Goal: Task Accomplishment & Management: Manage account settings

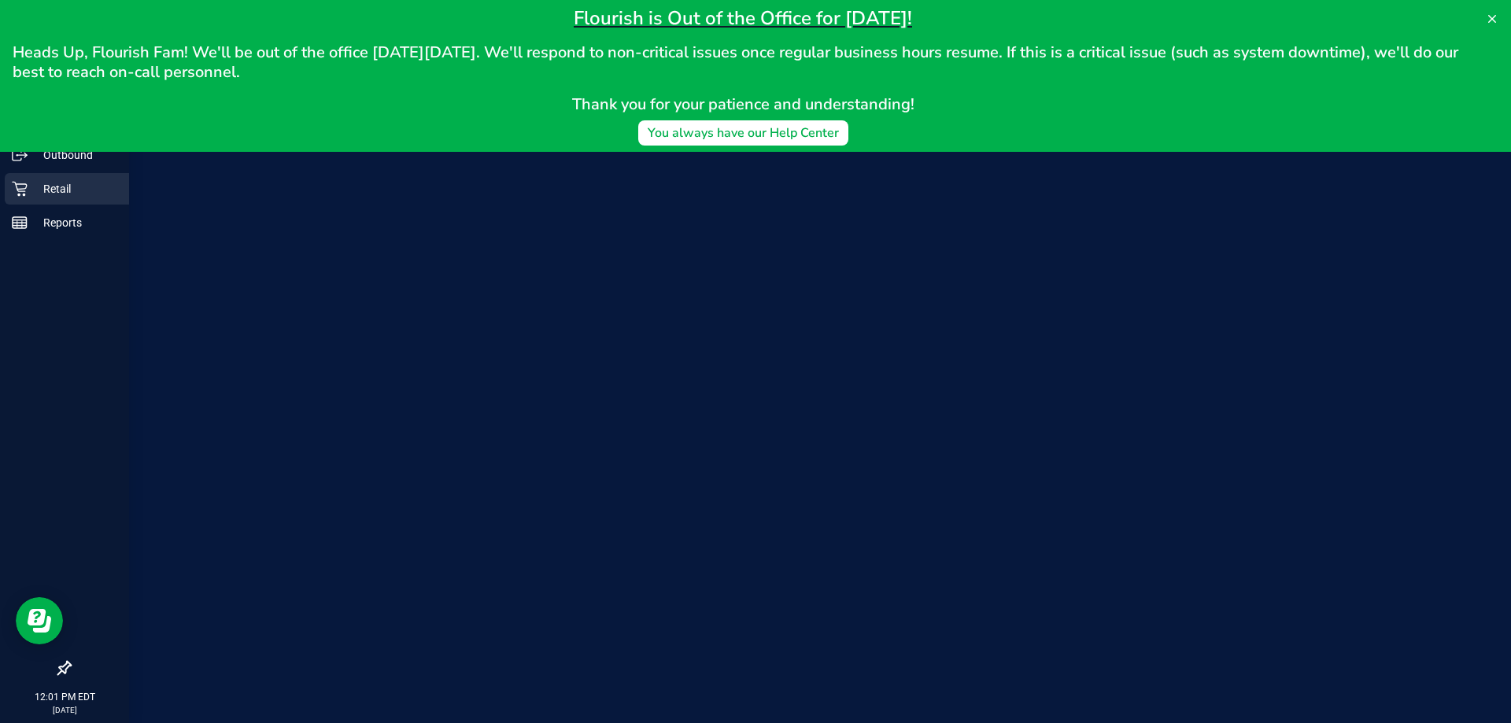
click at [46, 181] on p "Retail" at bounding box center [75, 188] width 94 height 19
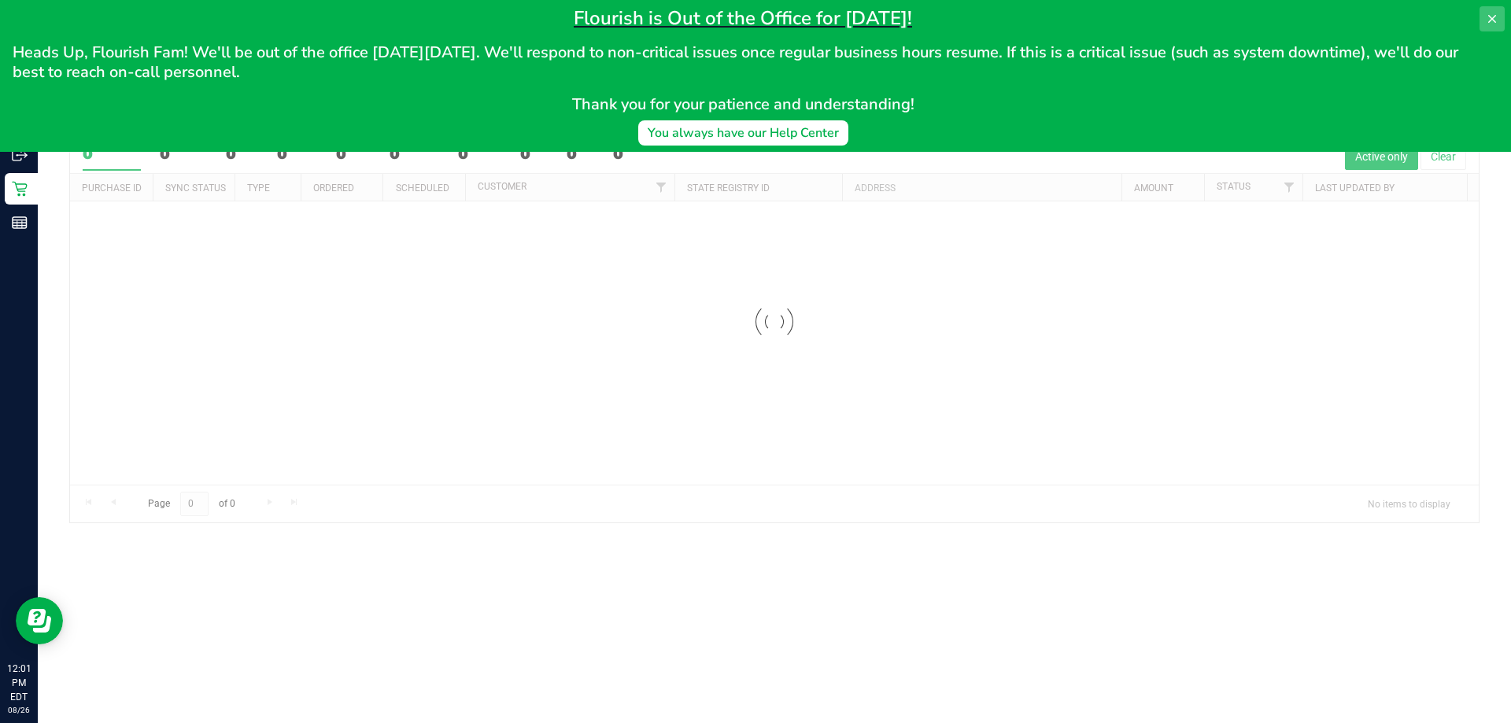
click at [1499, 17] on button at bounding box center [1491, 18] width 25 height 25
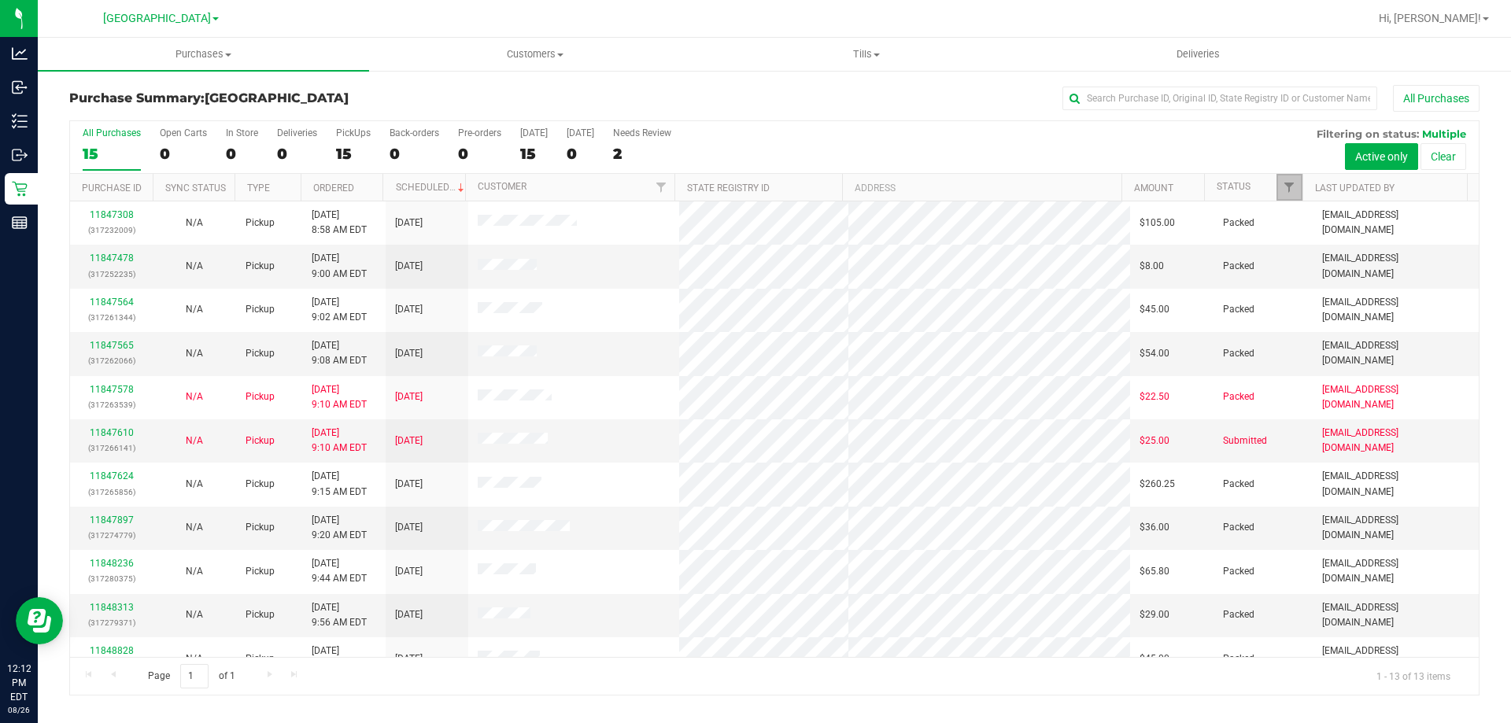
click at [1296, 192] on link "Filter" at bounding box center [1289, 187] width 26 height 27
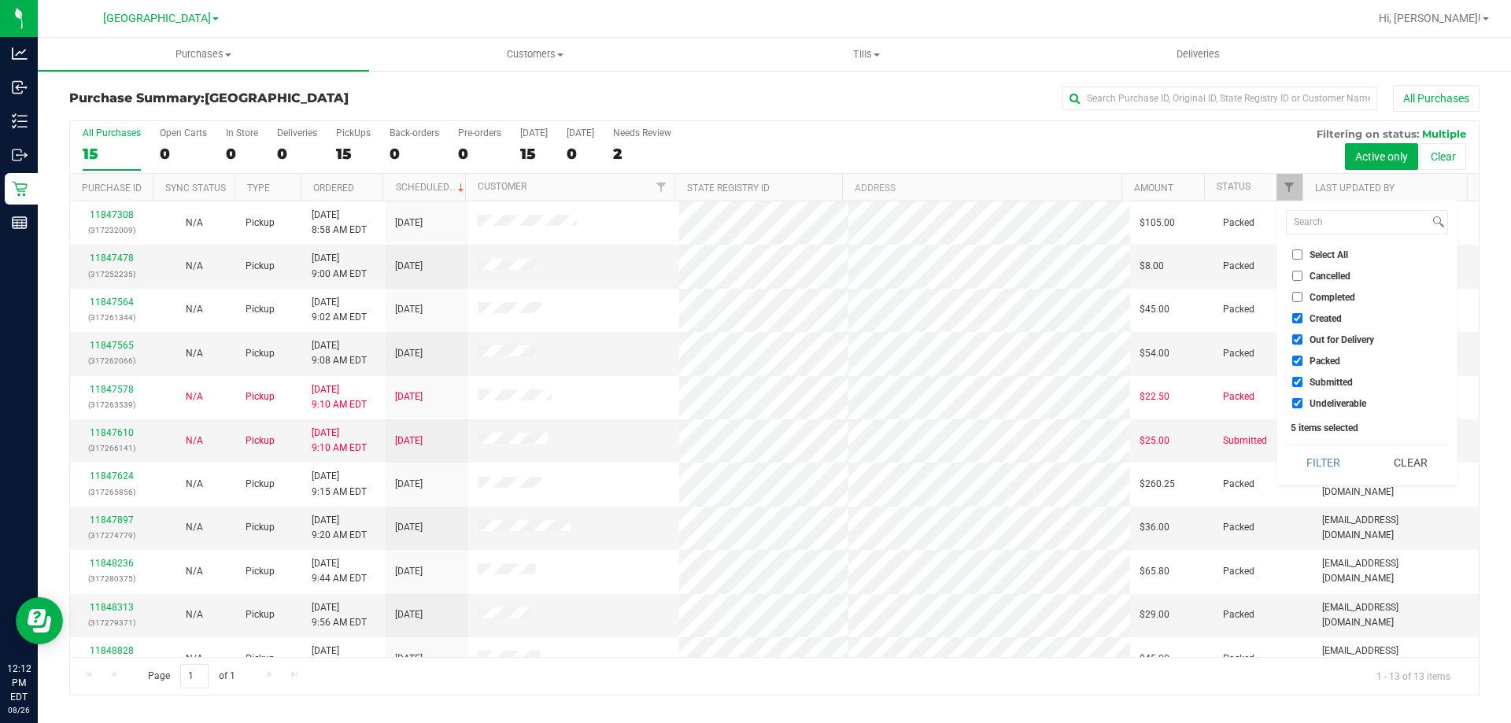
click at [1309, 359] on span "Packed" at bounding box center [1324, 360] width 31 height 9
click at [1302, 359] on input "Packed" at bounding box center [1297, 361] width 10 height 10
checkbox input "false"
click at [1309, 341] on span "Out for Delivery" at bounding box center [1341, 339] width 65 height 9
click at [1302, 341] on input "Out for Delivery" at bounding box center [1297, 339] width 10 height 10
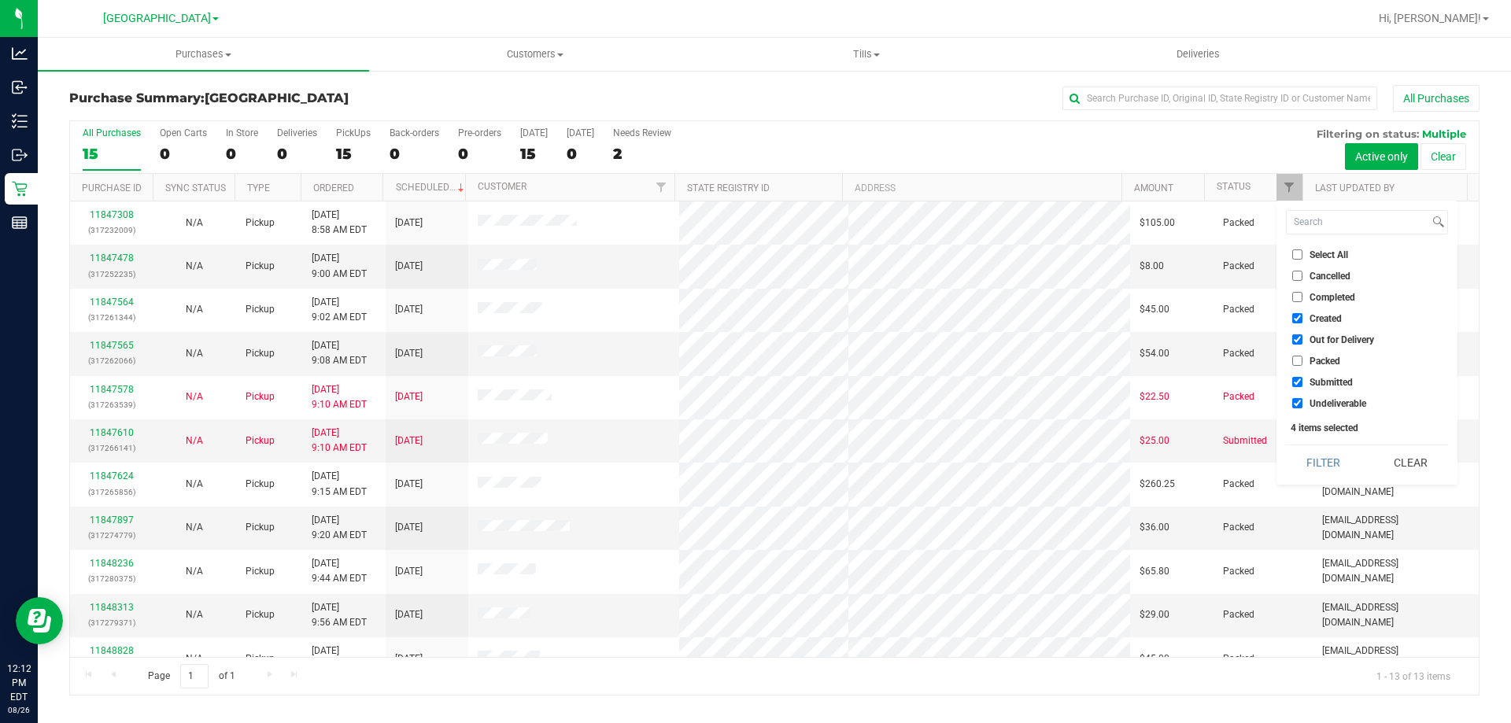
checkbox input "false"
click at [1309, 315] on span "Created" at bounding box center [1325, 318] width 32 height 9
click at [1302, 315] on input "Created" at bounding box center [1297, 318] width 10 height 10
checkbox input "false"
click at [1303, 454] on button "Filter" at bounding box center [1324, 462] width 76 height 35
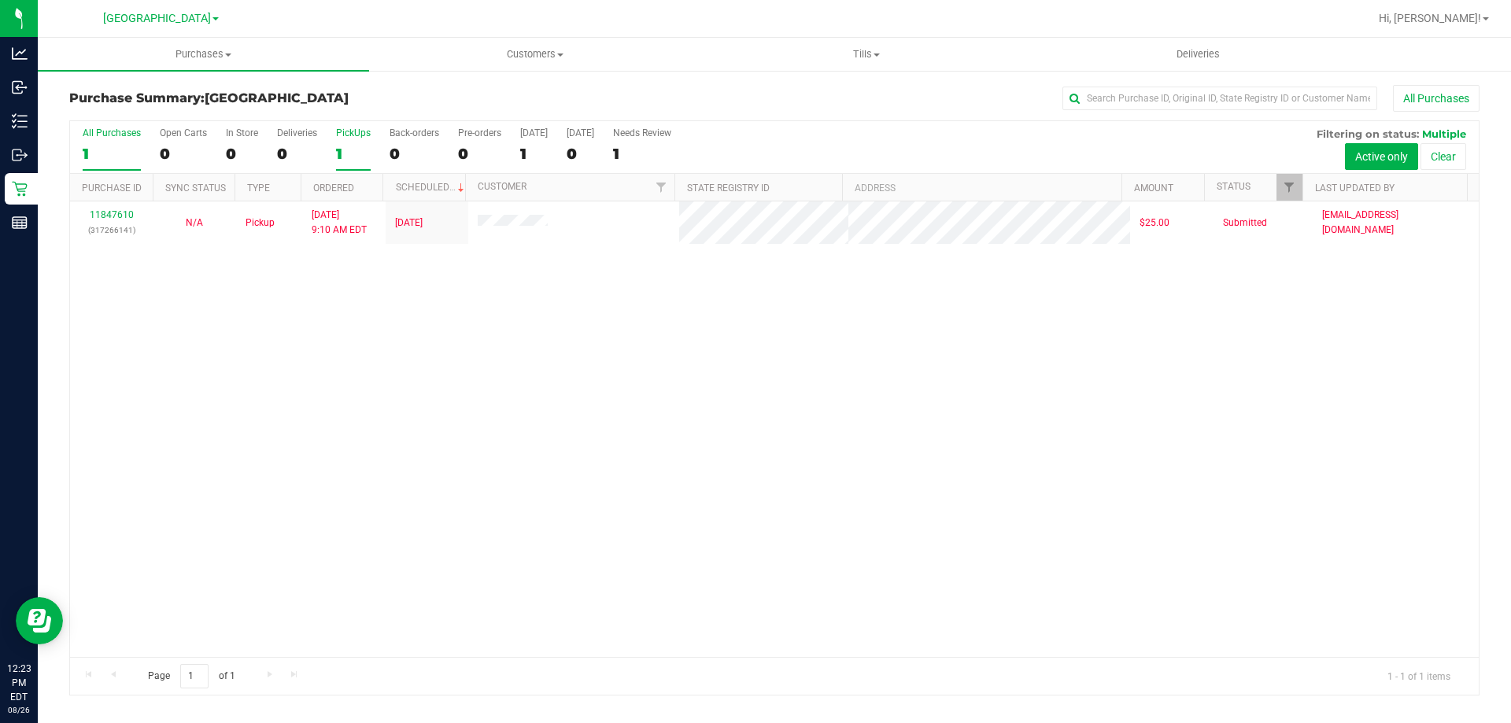
click at [345, 145] on div "1" at bounding box center [353, 154] width 35 height 18
click at [0, 0] on input "PickUps 1" at bounding box center [0, 0] width 0 height 0
click at [347, 161] on div "1" at bounding box center [353, 154] width 35 height 18
click at [0, 0] on input "PickUps 1" at bounding box center [0, 0] width 0 height 0
click at [388, 137] on div "All Purchases 1 Open Carts 0 In Store 0 Deliveries 0 PickUps 1 Back-orders 0 Pr…" at bounding box center [774, 147] width 1408 height 53
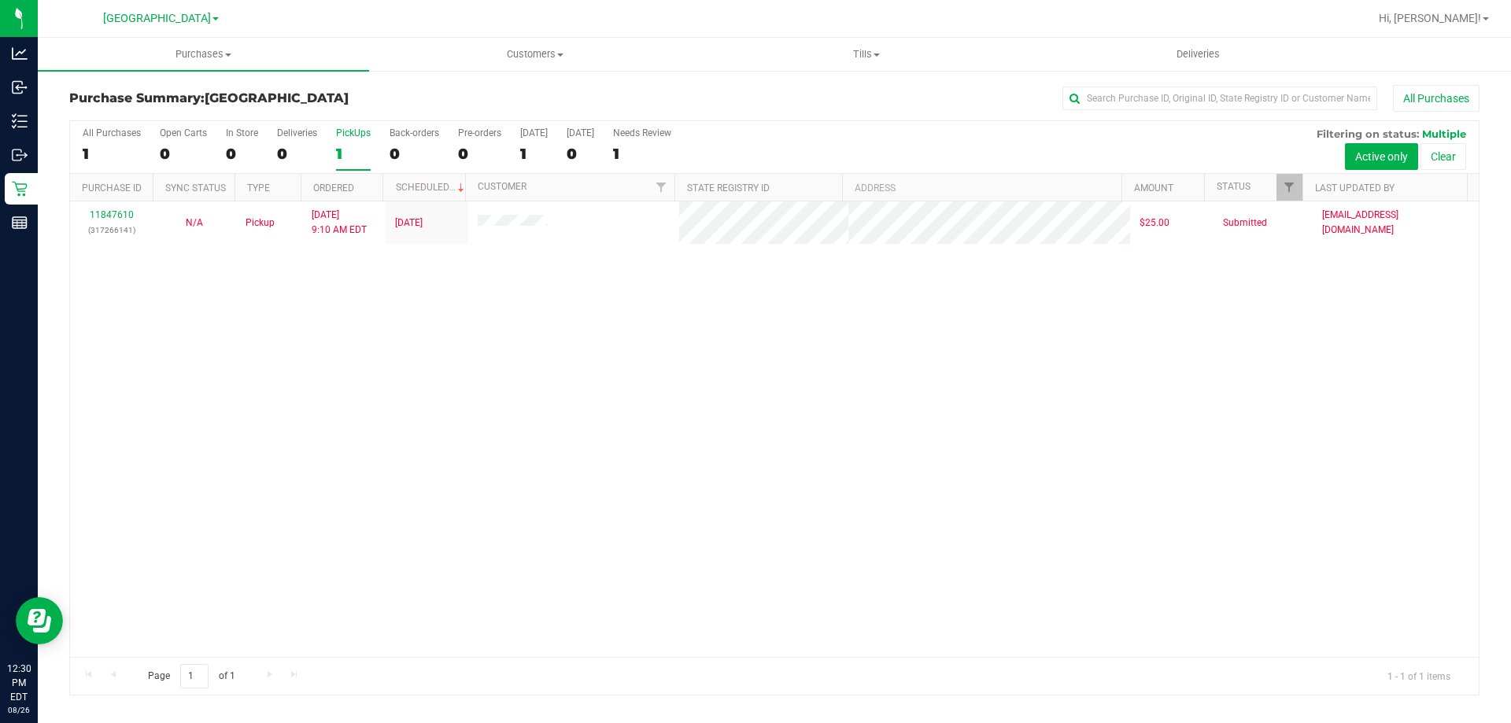
click at [342, 149] on div "1" at bounding box center [353, 154] width 35 height 18
click at [0, 0] on input "PickUps 1" at bounding box center [0, 0] width 0 height 0
click at [345, 159] on div "1" at bounding box center [353, 154] width 35 height 18
click at [0, 0] on input "PickUps 1" at bounding box center [0, 0] width 0 height 0
click at [355, 153] on div "1" at bounding box center [353, 154] width 35 height 18
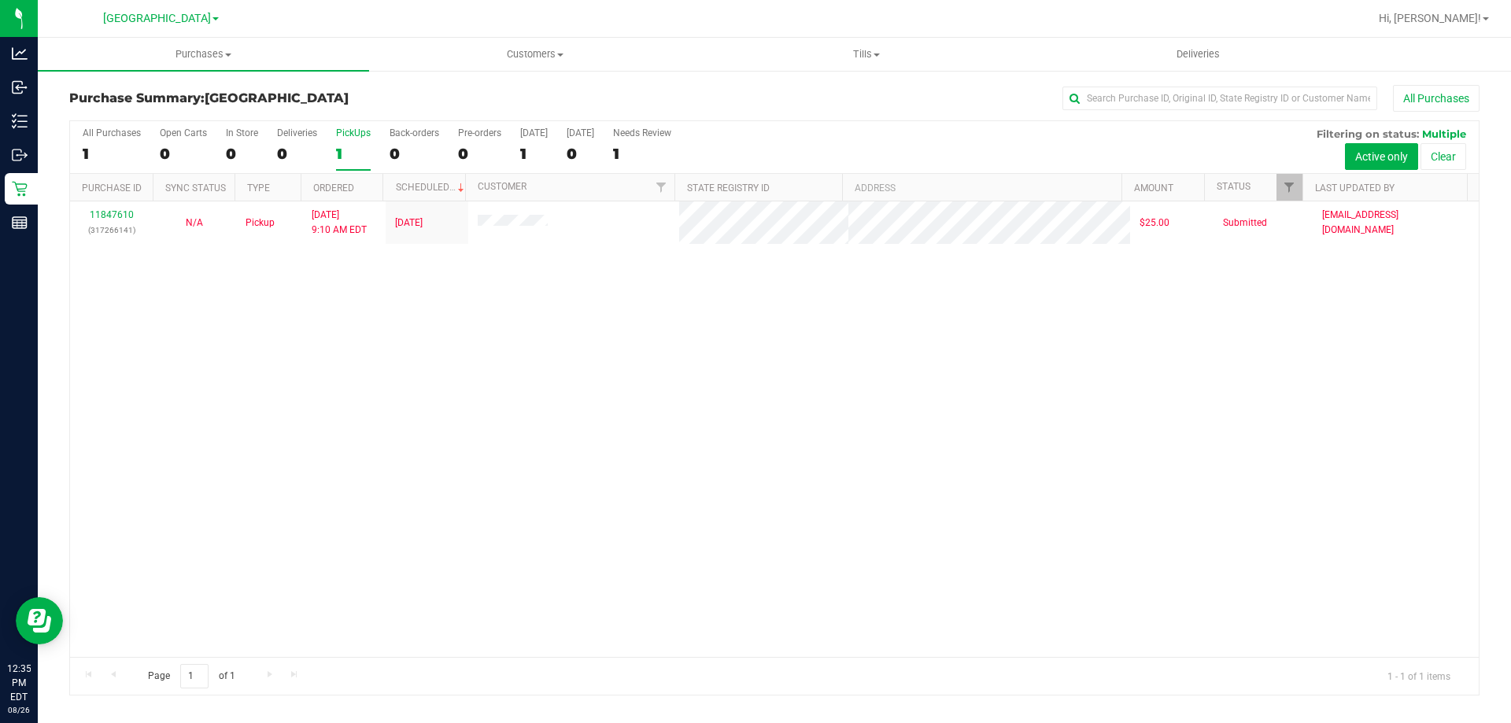
click at [0, 0] on input "PickUps 1" at bounding box center [0, 0] width 0 height 0
click at [350, 149] on div "1" at bounding box center [353, 154] width 35 height 18
click at [0, 0] on input "PickUps 1" at bounding box center [0, 0] width 0 height 0
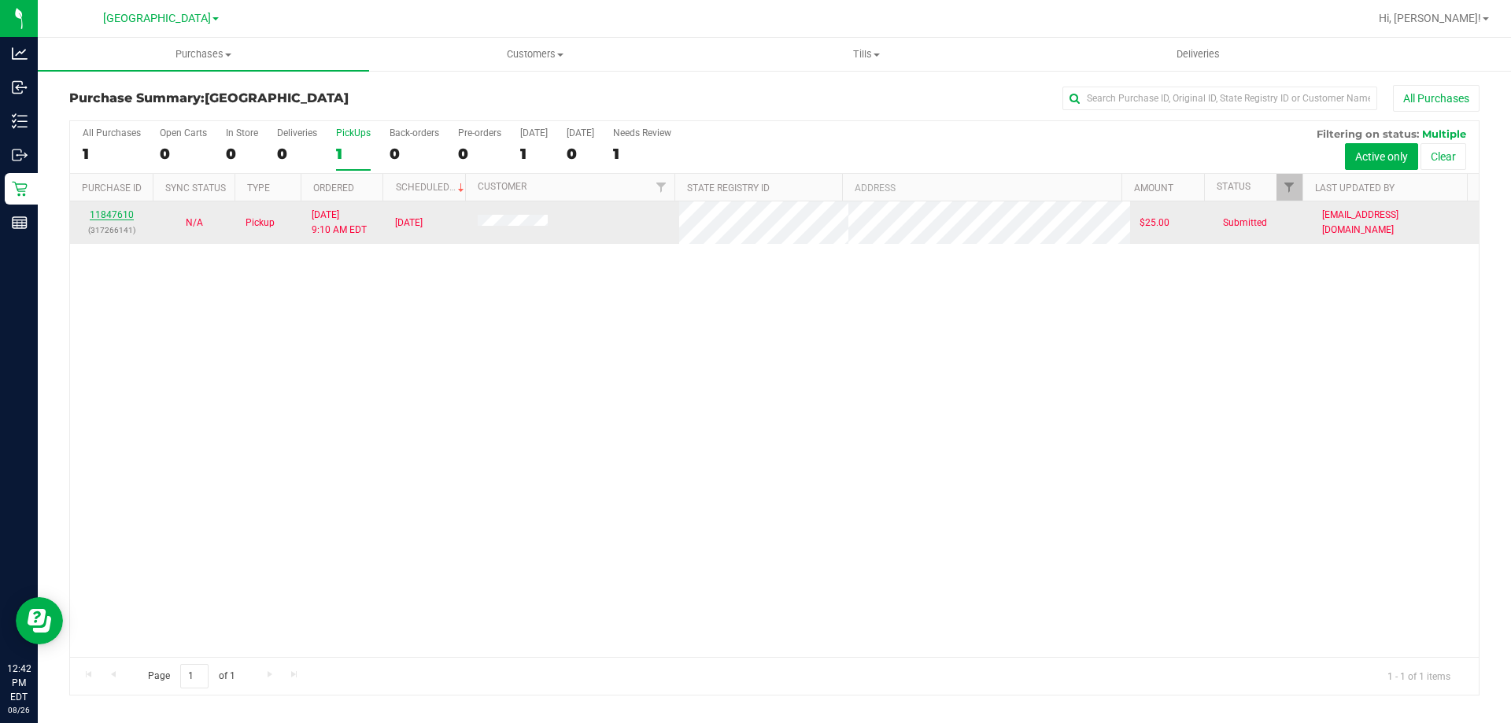
click at [123, 216] on link "11847610" at bounding box center [112, 214] width 44 height 11
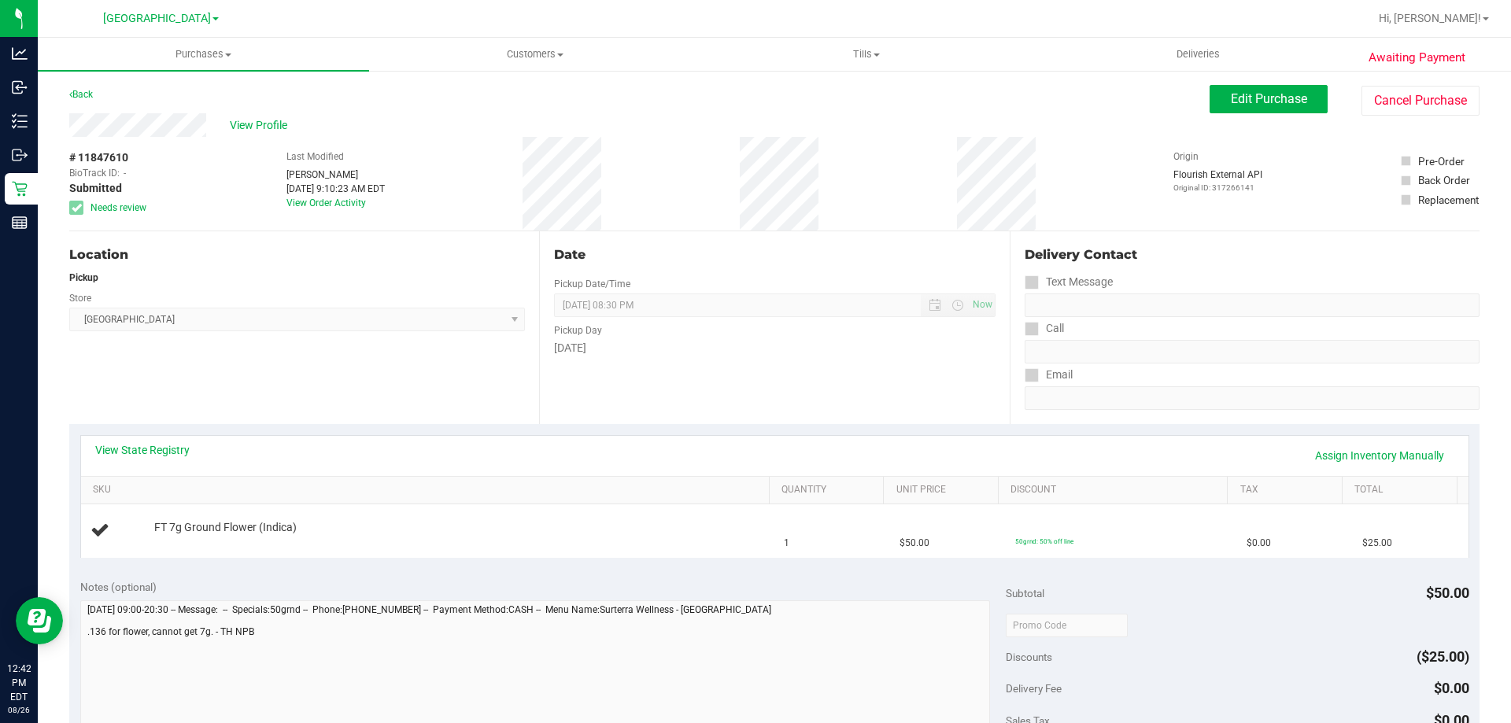
click at [146, 440] on div "View State Registry Assign Inventory Manually" at bounding box center [774, 456] width 1387 height 40
click at [149, 452] on link "View State Registry" at bounding box center [142, 450] width 94 height 16
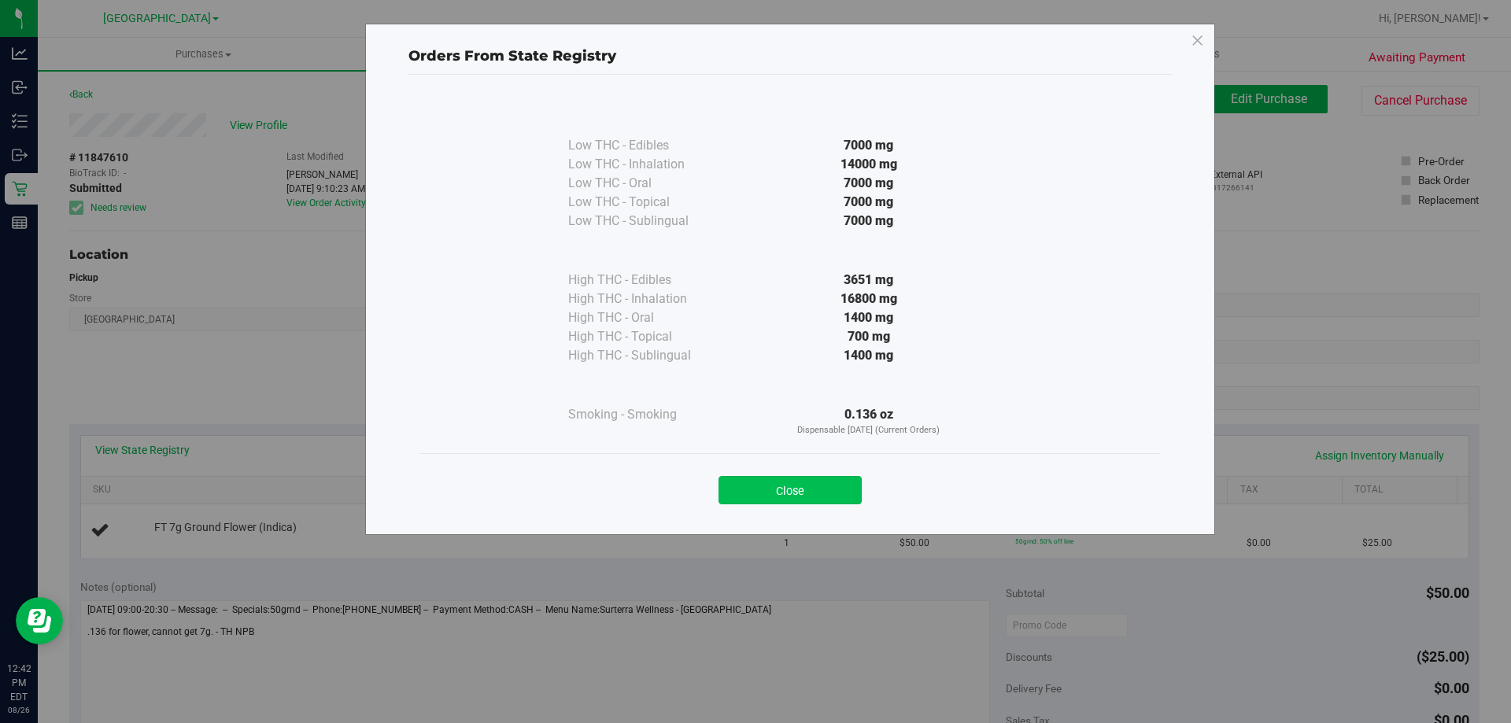
click at [749, 503] on button "Close" at bounding box center [789, 490] width 143 height 28
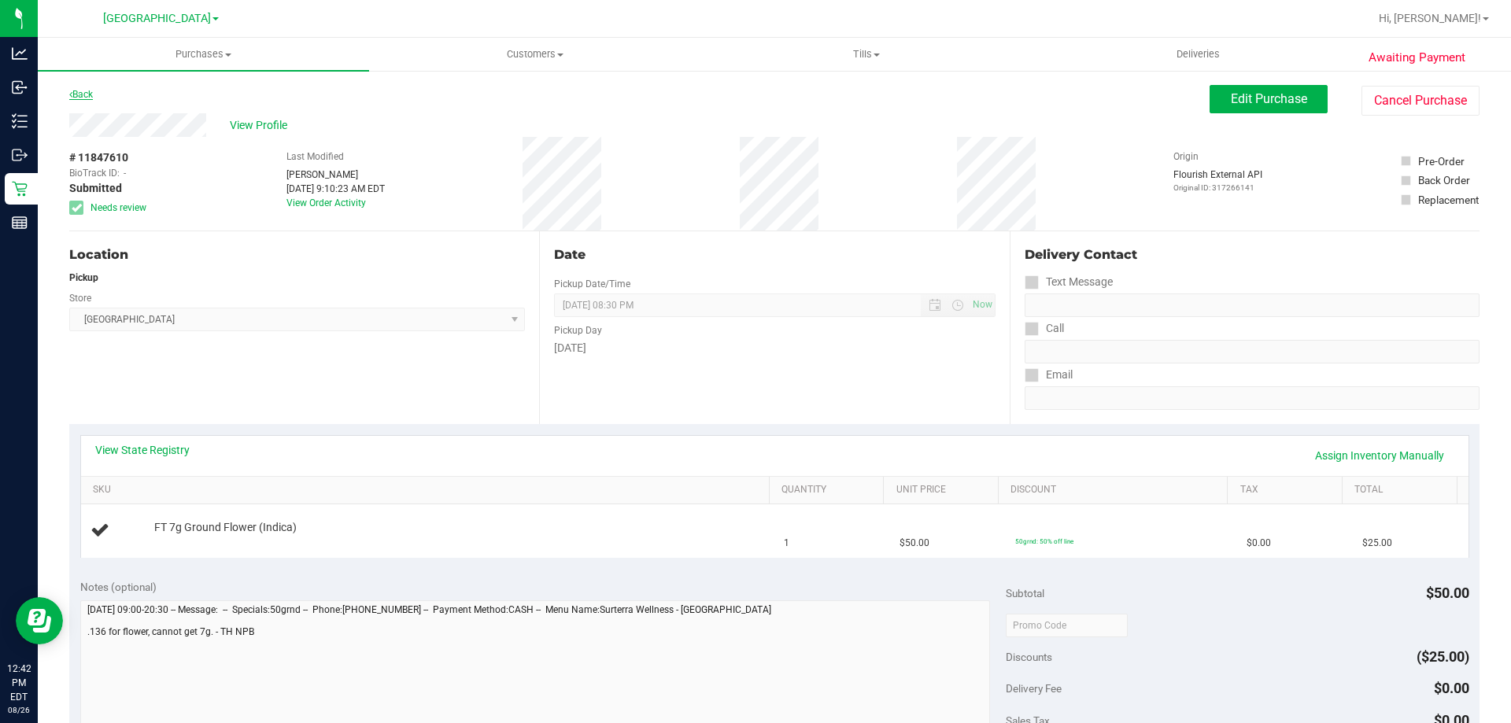
click at [90, 98] on link "Back" at bounding box center [81, 94] width 24 height 11
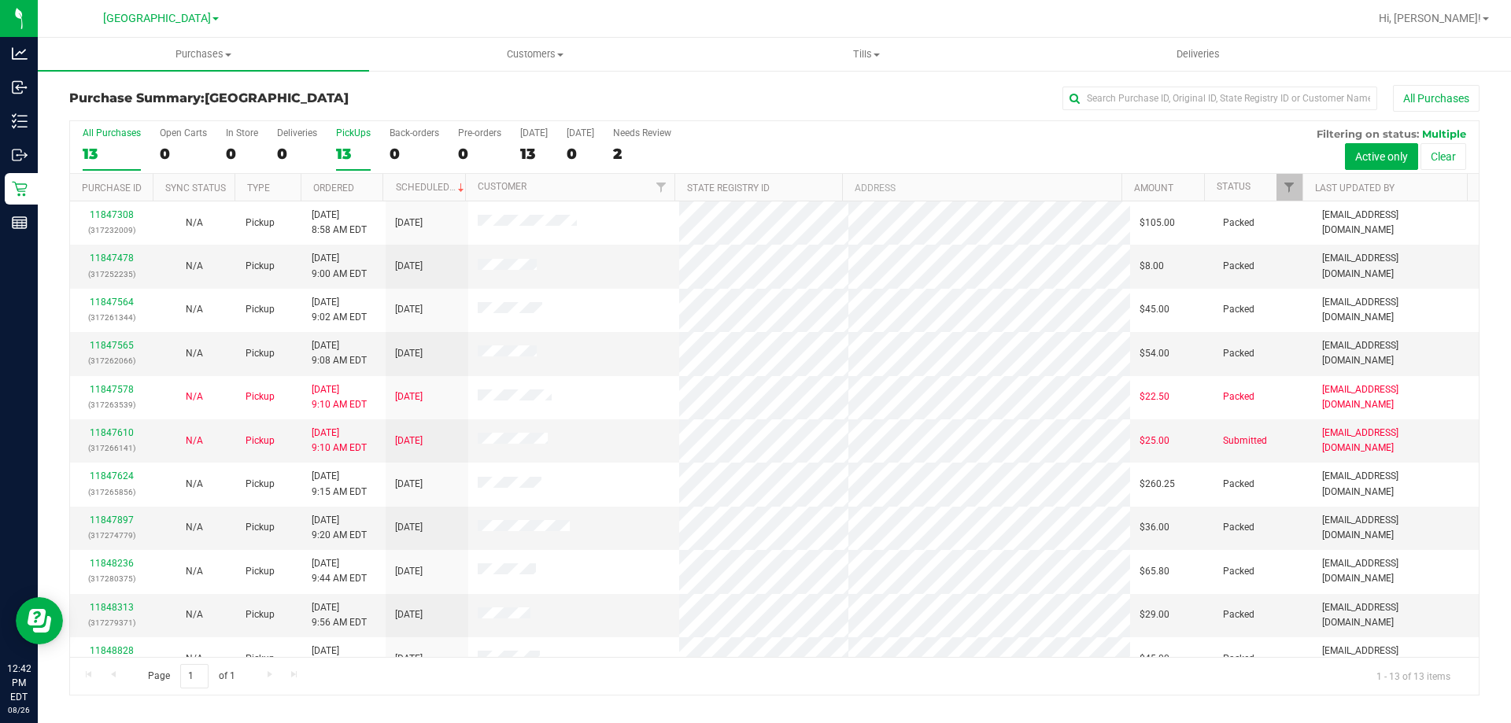
click at [344, 160] on div "13" at bounding box center [353, 154] width 35 height 18
click at [0, 0] on input "PickUps 13" at bounding box center [0, 0] width 0 height 0
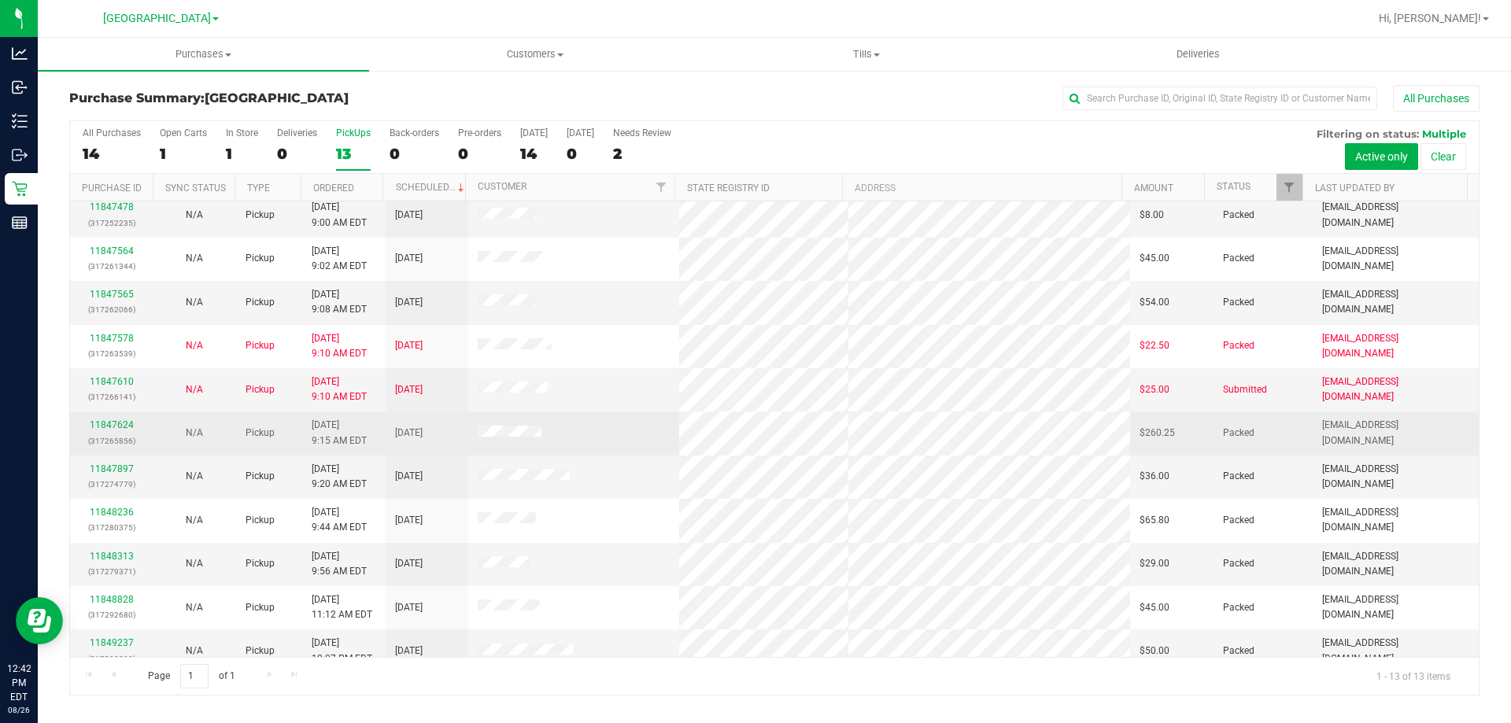
scroll to position [110, 0]
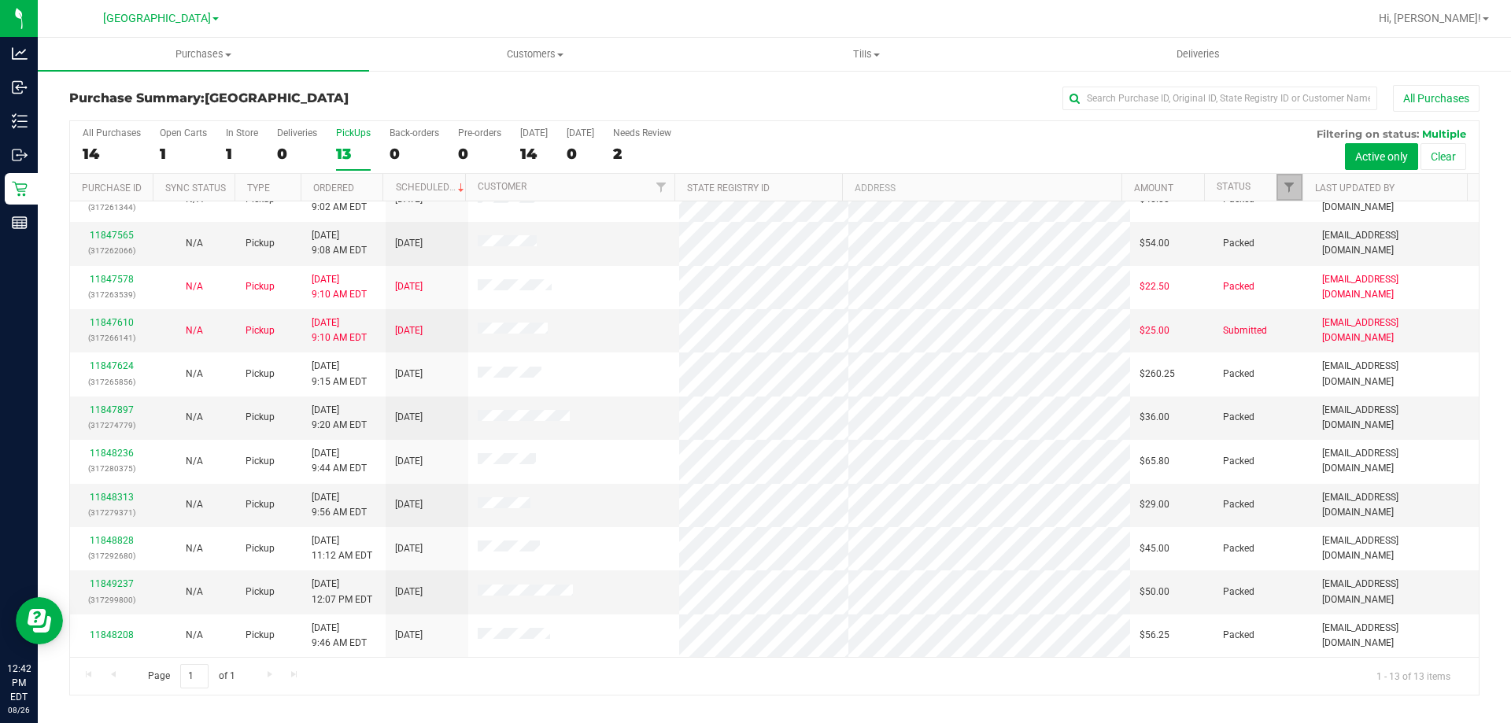
click at [1286, 180] on link "Filter" at bounding box center [1289, 187] width 26 height 27
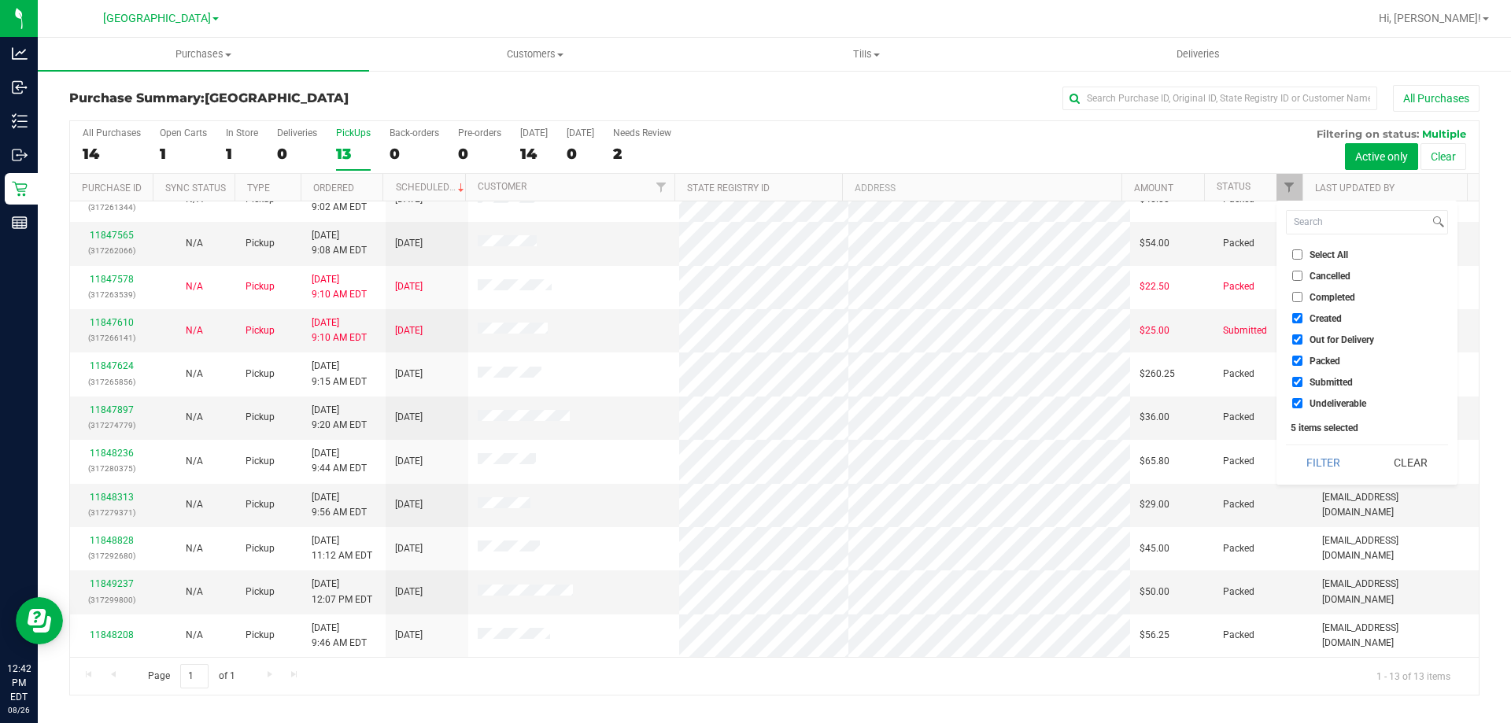
click at [1318, 360] on span "Packed" at bounding box center [1324, 360] width 31 height 9
click at [1302, 360] on input "Packed" at bounding box center [1297, 361] width 10 height 10
checkbox input "false"
click at [1318, 335] on span "Out for Delivery" at bounding box center [1341, 339] width 65 height 9
click at [1302, 334] on input "Out for Delivery" at bounding box center [1297, 339] width 10 height 10
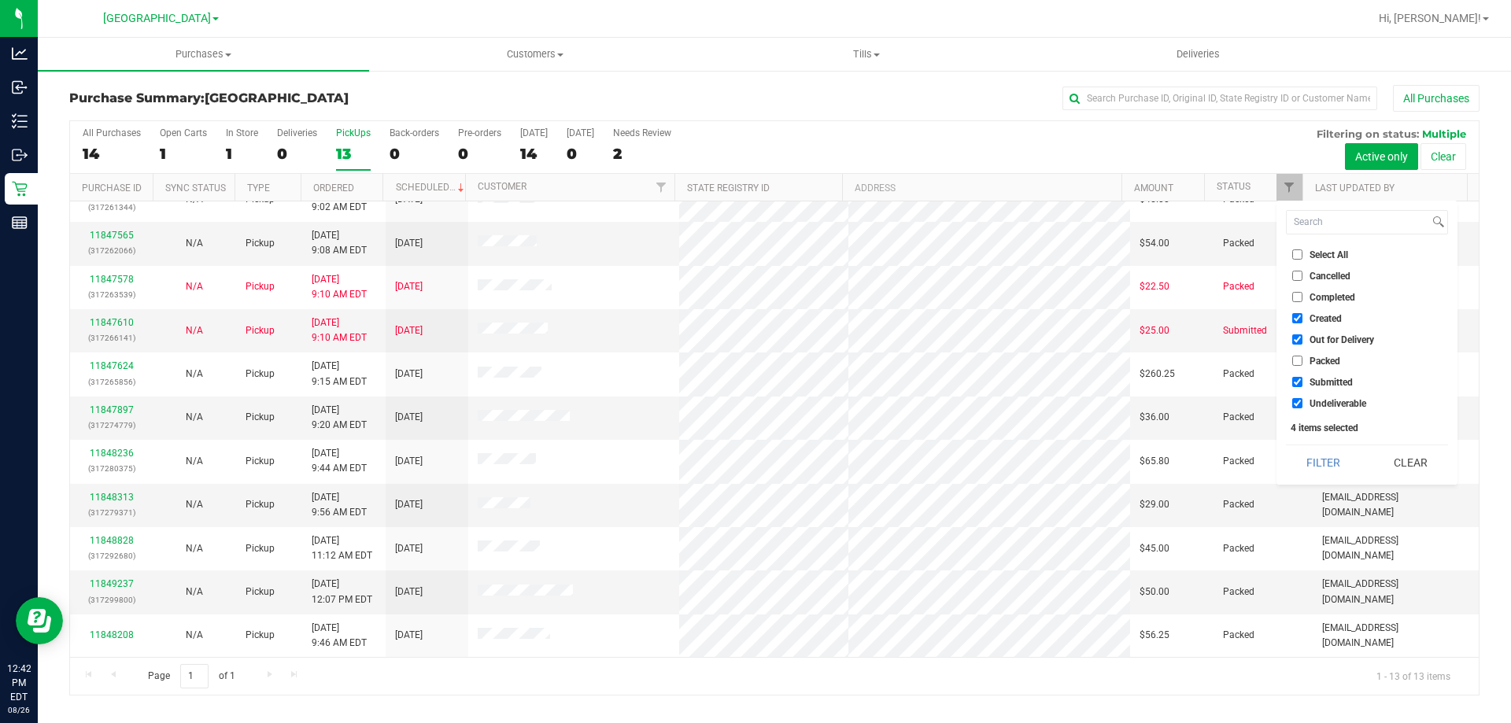
checkbox input "false"
click at [1317, 319] on span "Created" at bounding box center [1325, 318] width 32 height 9
click at [1302, 319] on input "Created" at bounding box center [1297, 318] width 10 height 10
checkbox input "false"
click at [1348, 471] on button "Filter" at bounding box center [1324, 462] width 76 height 35
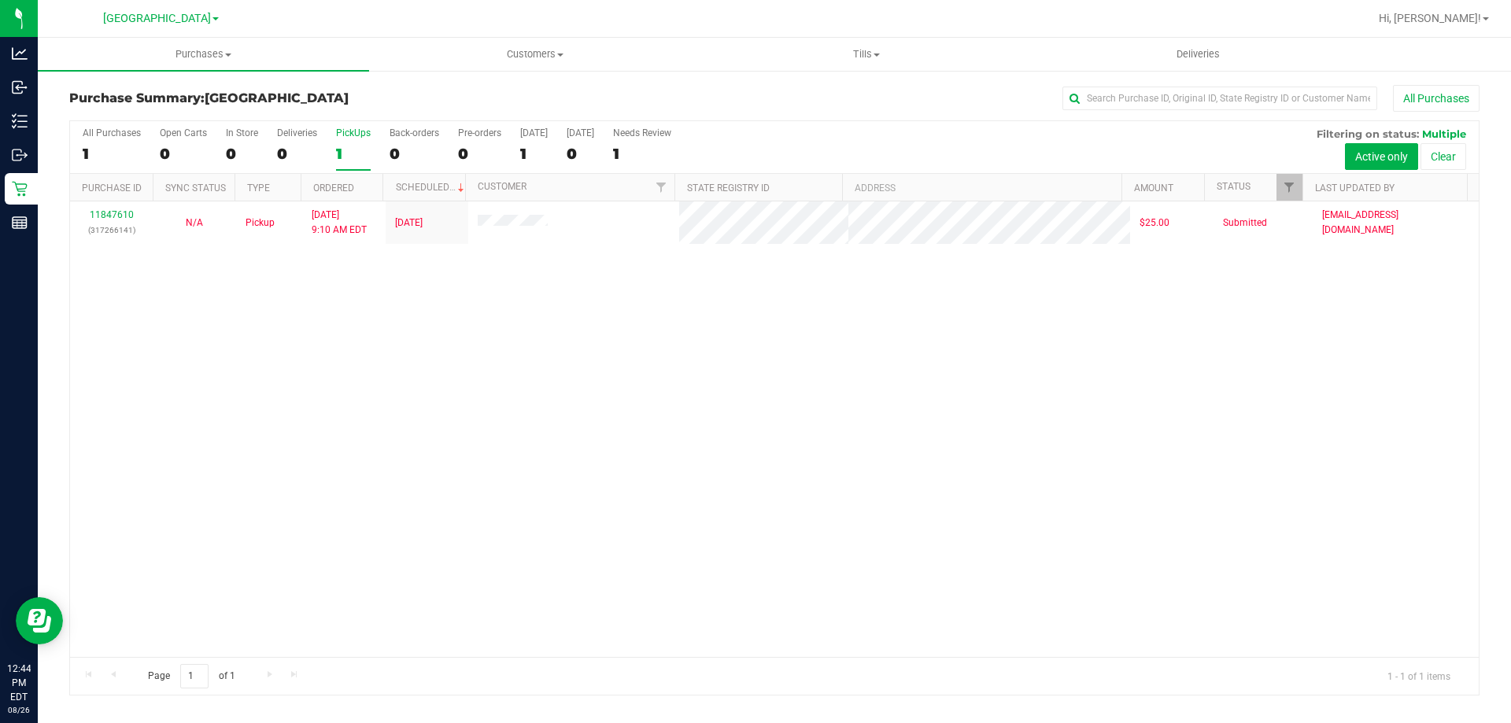
click at [349, 155] on div "1" at bounding box center [353, 154] width 35 height 18
click at [0, 0] on input "PickUps 1" at bounding box center [0, 0] width 0 height 0
click at [343, 149] on div "1" at bounding box center [353, 154] width 35 height 18
click at [0, 0] on input "PickUps 1" at bounding box center [0, 0] width 0 height 0
click at [346, 158] on div "1" at bounding box center [353, 154] width 35 height 18
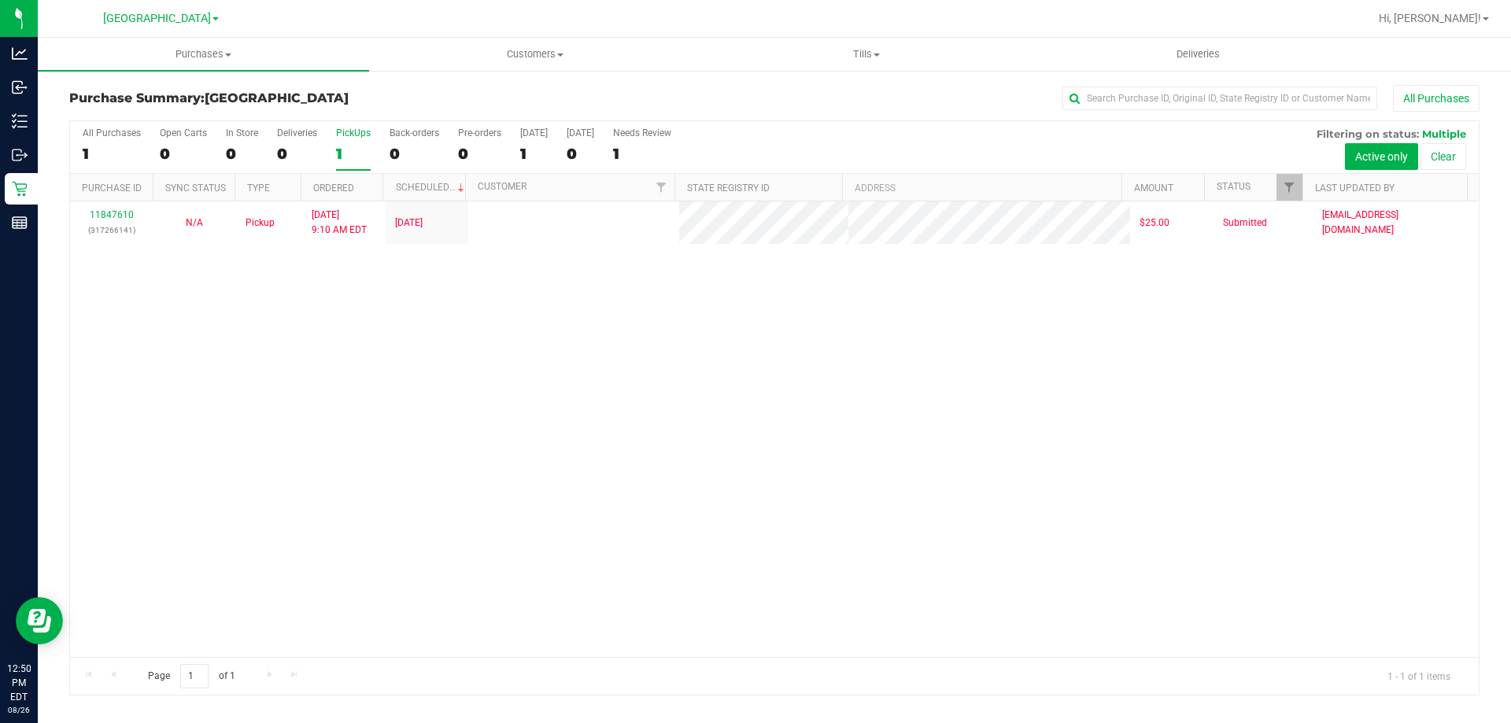
click at [0, 0] on input "PickUps 1" at bounding box center [0, 0] width 0 height 0
click at [341, 161] on div "1" at bounding box center [353, 154] width 35 height 18
click at [0, 0] on input "PickUps 1" at bounding box center [0, 0] width 0 height 0
click at [336, 131] on div "PickUps" at bounding box center [353, 132] width 35 height 11
click at [0, 0] on input "PickUps 1" at bounding box center [0, 0] width 0 height 0
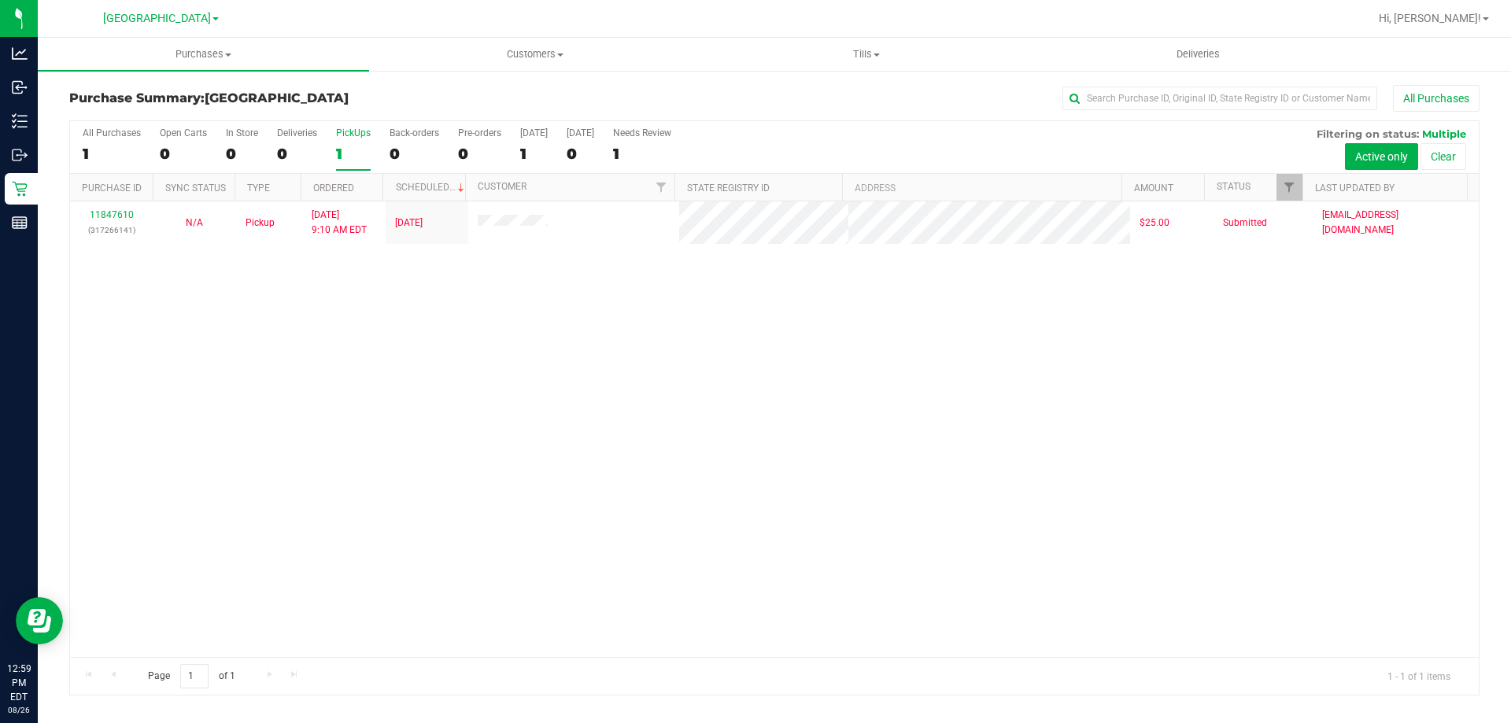
click at [349, 150] on div "1" at bounding box center [353, 154] width 35 height 18
click at [0, 0] on input "PickUps 1" at bounding box center [0, 0] width 0 height 0
click at [349, 152] on div "1" at bounding box center [353, 154] width 35 height 18
click at [0, 0] on input "PickUps 1" at bounding box center [0, 0] width 0 height 0
click at [360, 154] on div "1" at bounding box center [353, 154] width 35 height 18
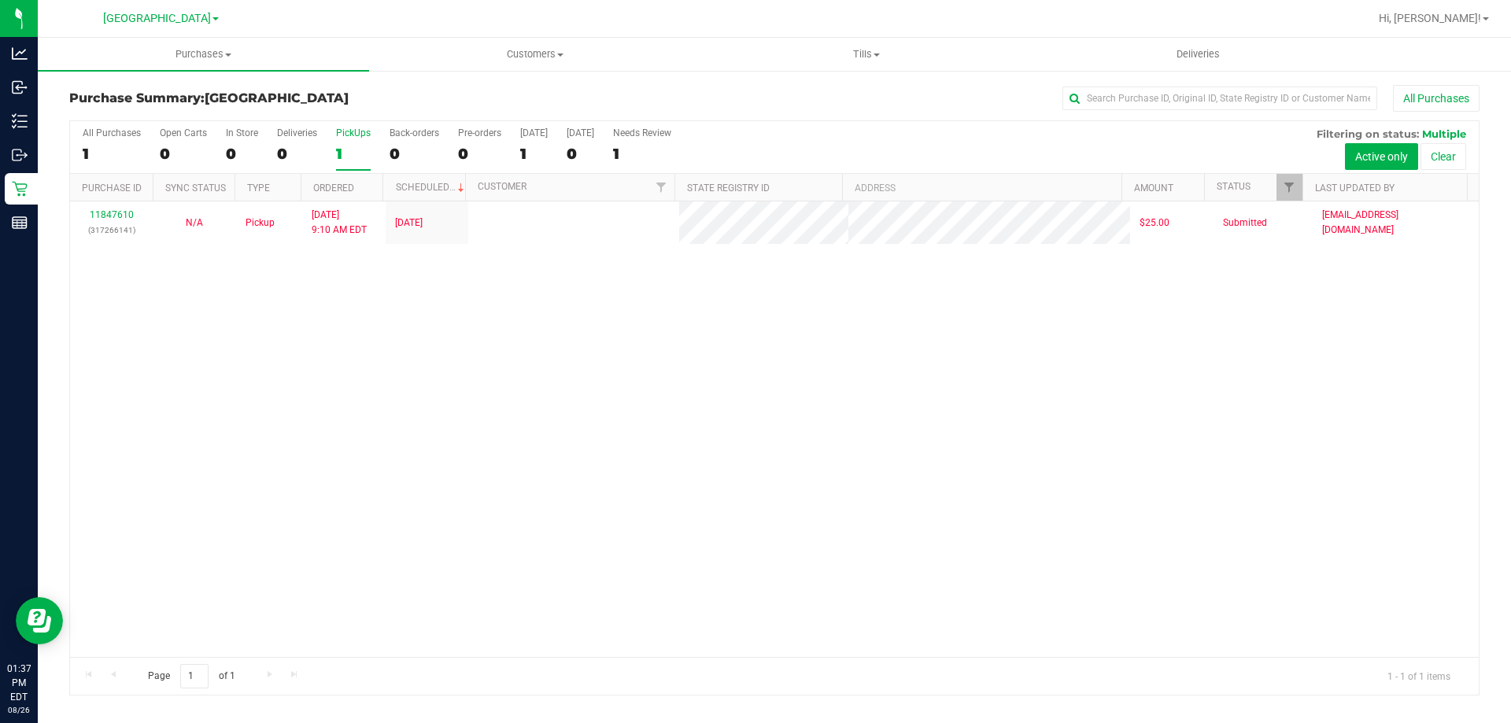
click at [0, 0] on input "PickUps 1" at bounding box center [0, 0] width 0 height 0
click at [408, 452] on div at bounding box center [774, 408] width 1408 height 574
click at [359, 149] on div "1" at bounding box center [353, 154] width 35 height 18
click at [0, 0] on input "PickUps 1" at bounding box center [0, 0] width 0 height 0
click at [346, 146] on div "1" at bounding box center [353, 154] width 35 height 18
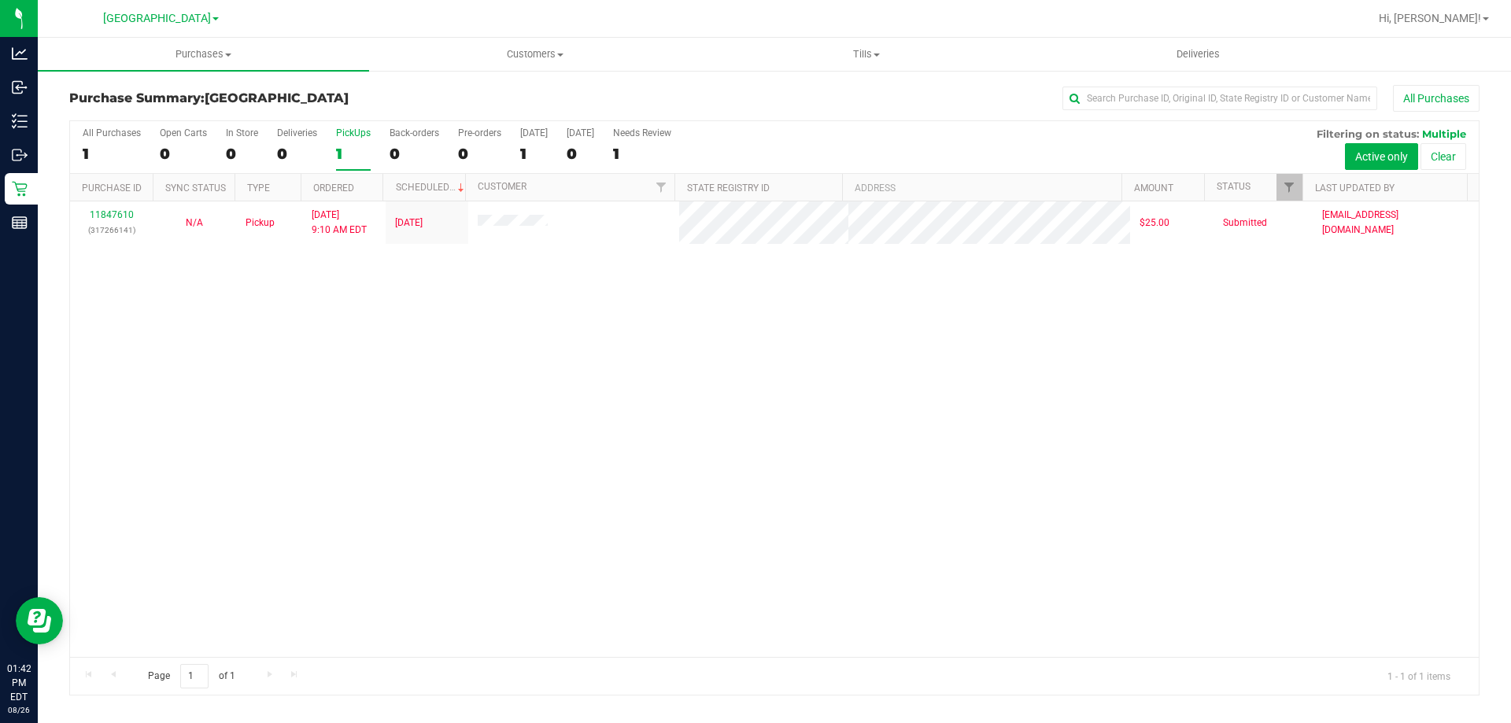
click at [0, 0] on input "PickUps 1" at bounding box center [0, 0] width 0 height 0
click at [350, 145] on div "1" at bounding box center [353, 154] width 35 height 18
click at [0, 0] on input "PickUps 1" at bounding box center [0, 0] width 0 height 0
click at [346, 161] on div "1" at bounding box center [353, 154] width 35 height 18
click at [0, 0] on input "PickUps 1" at bounding box center [0, 0] width 0 height 0
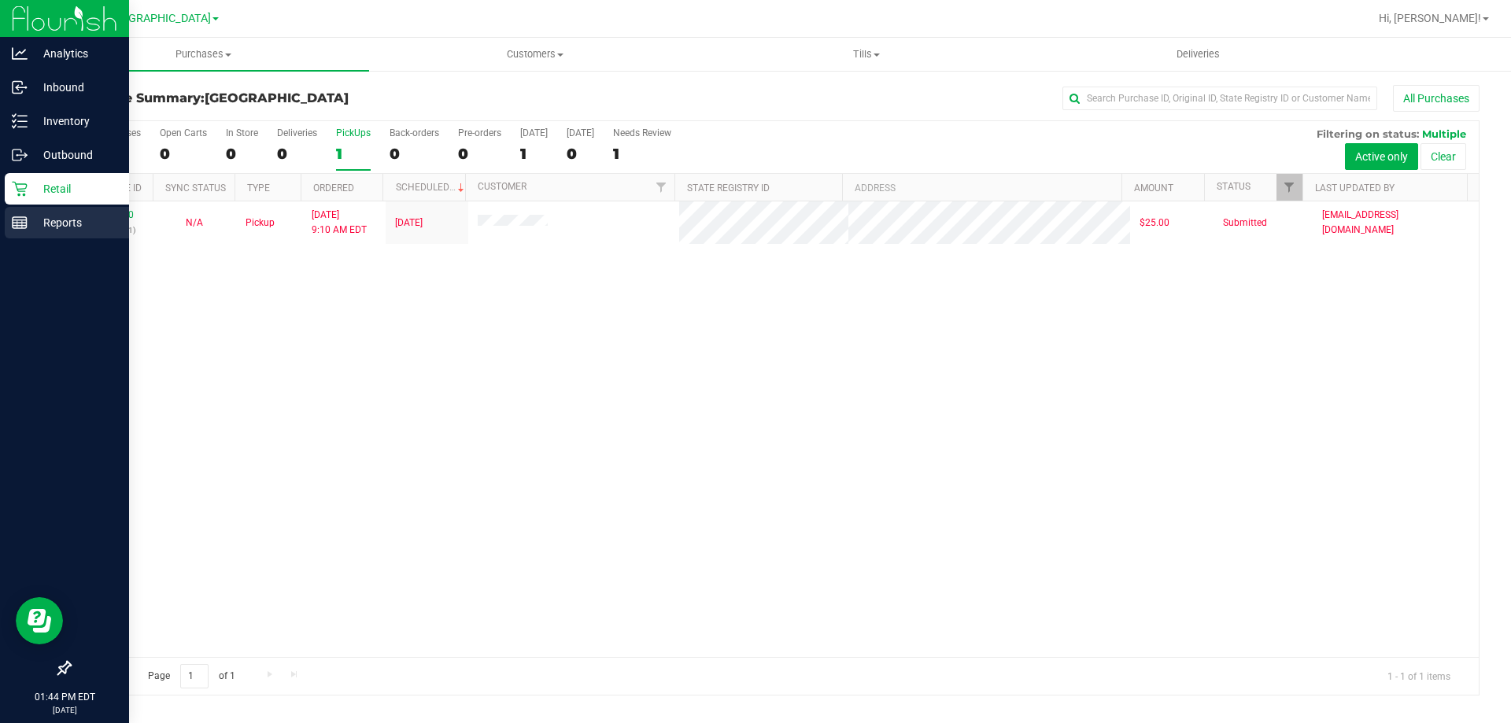
click at [18, 227] on icon at bounding box center [20, 223] width 16 height 16
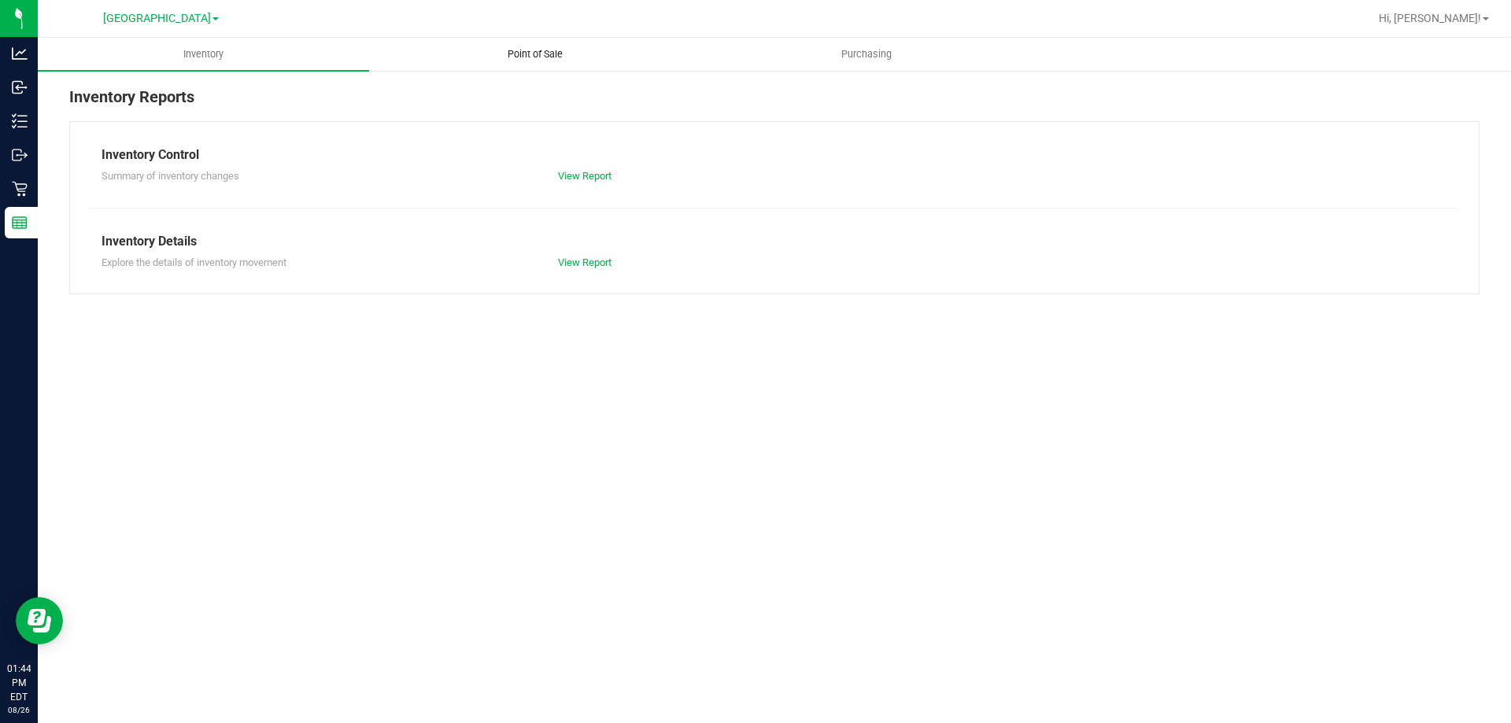
click at [536, 57] on span "Point of Sale" at bounding box center [535, 54] width 98 height 14
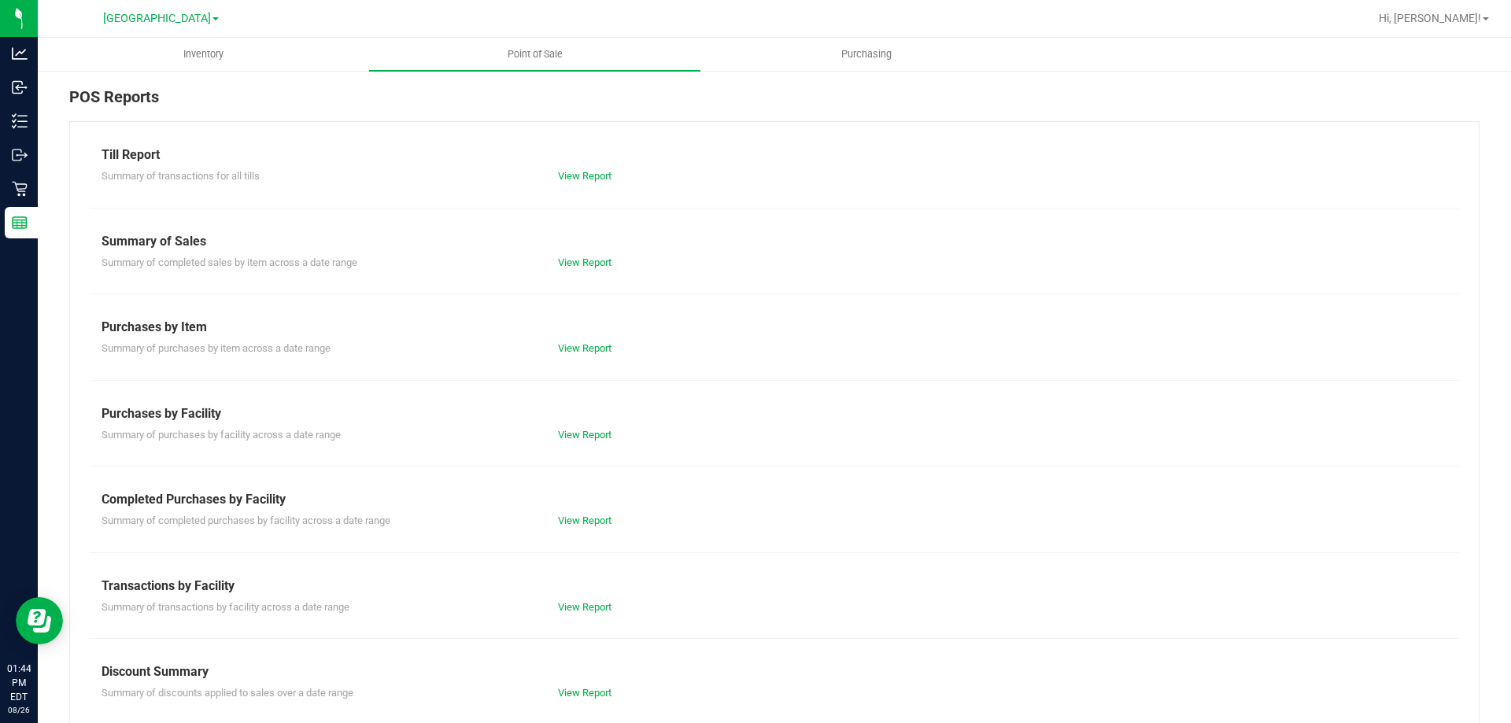
click at [550, 521] on div "View Report" at bounding box center [660, 521] width 228 height 16
click at [565, 526] on link "View Report" at bounding box center [585, 521] width 54 height 12
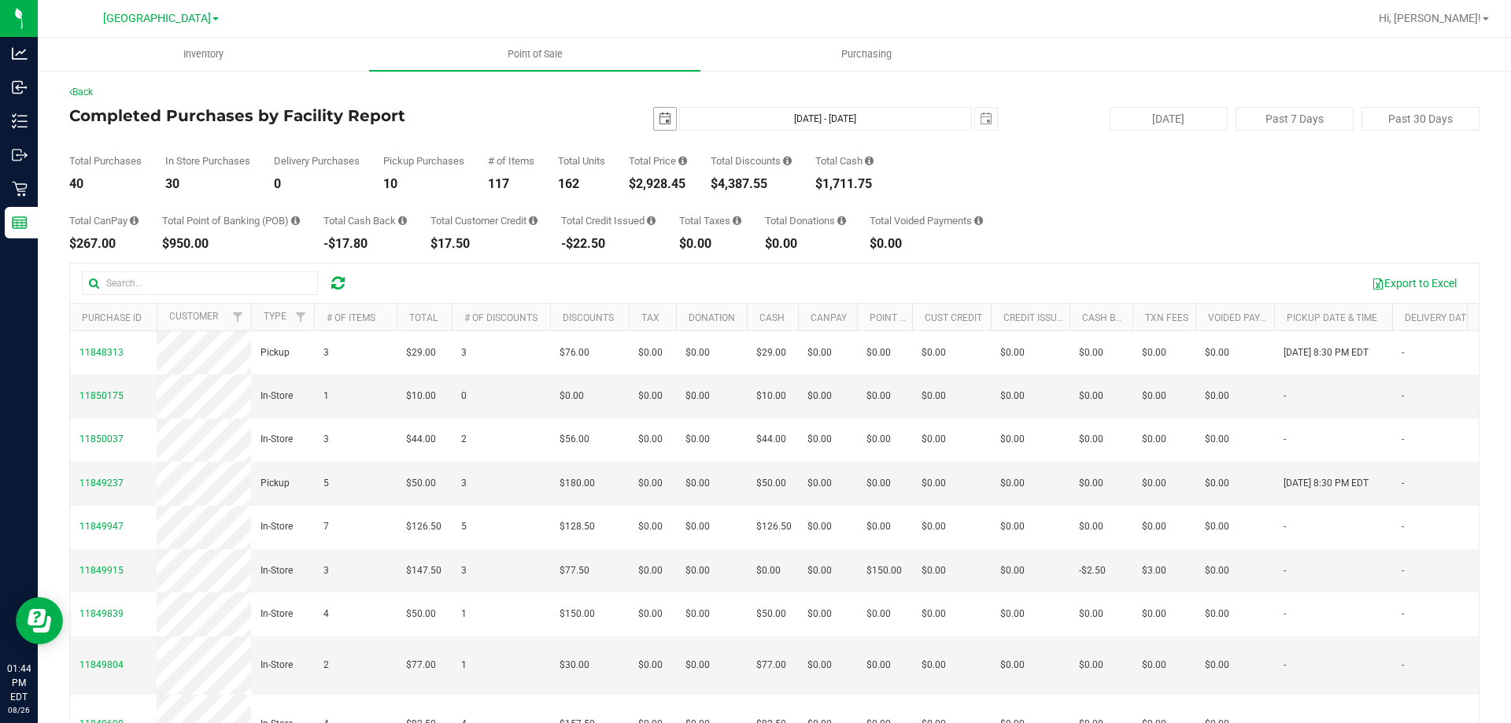
click at [659, 118] on span "select" at bounding box center [665, 119] width 13 height 13
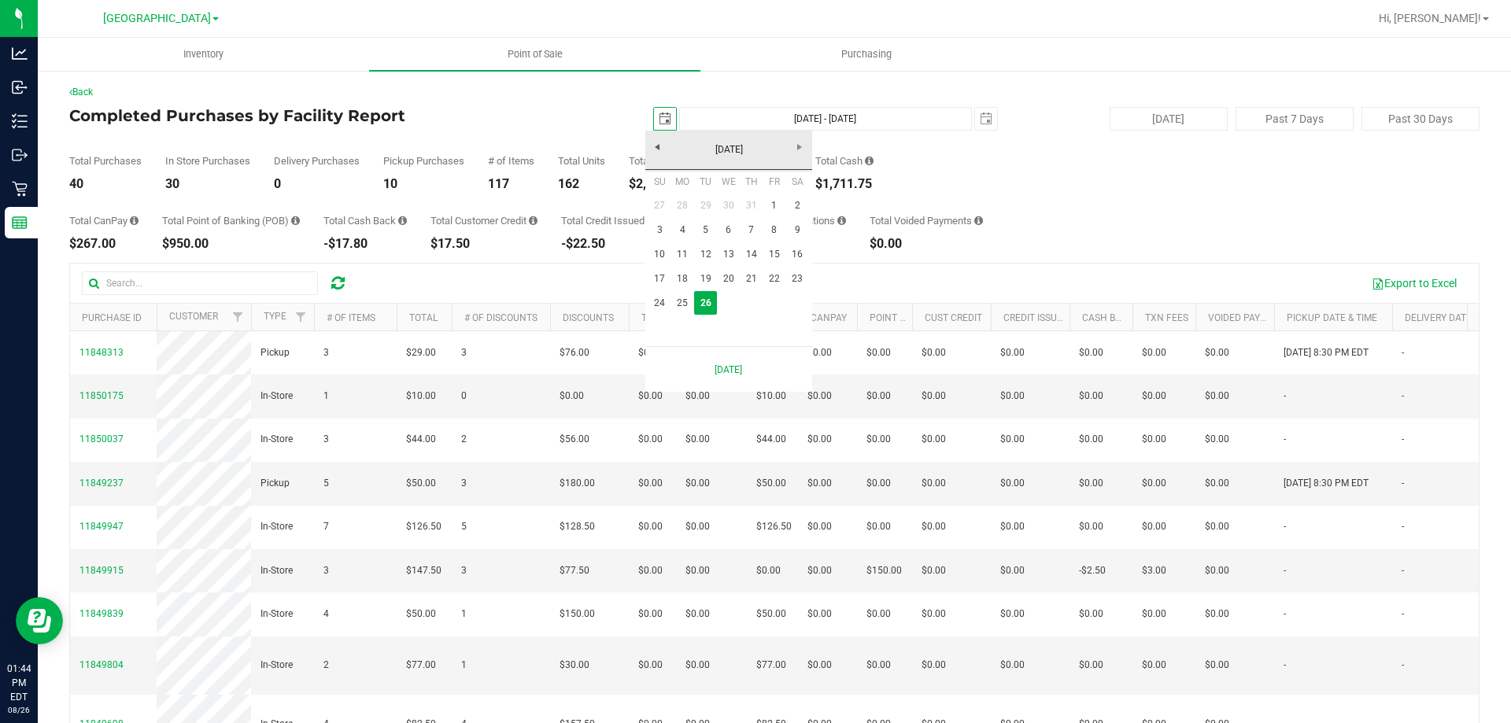
scroll to position [0, 39]
click at [681, 307] on link "25" at bounding box center [682, 303] width 23 height 24
type input "2025-08-25"
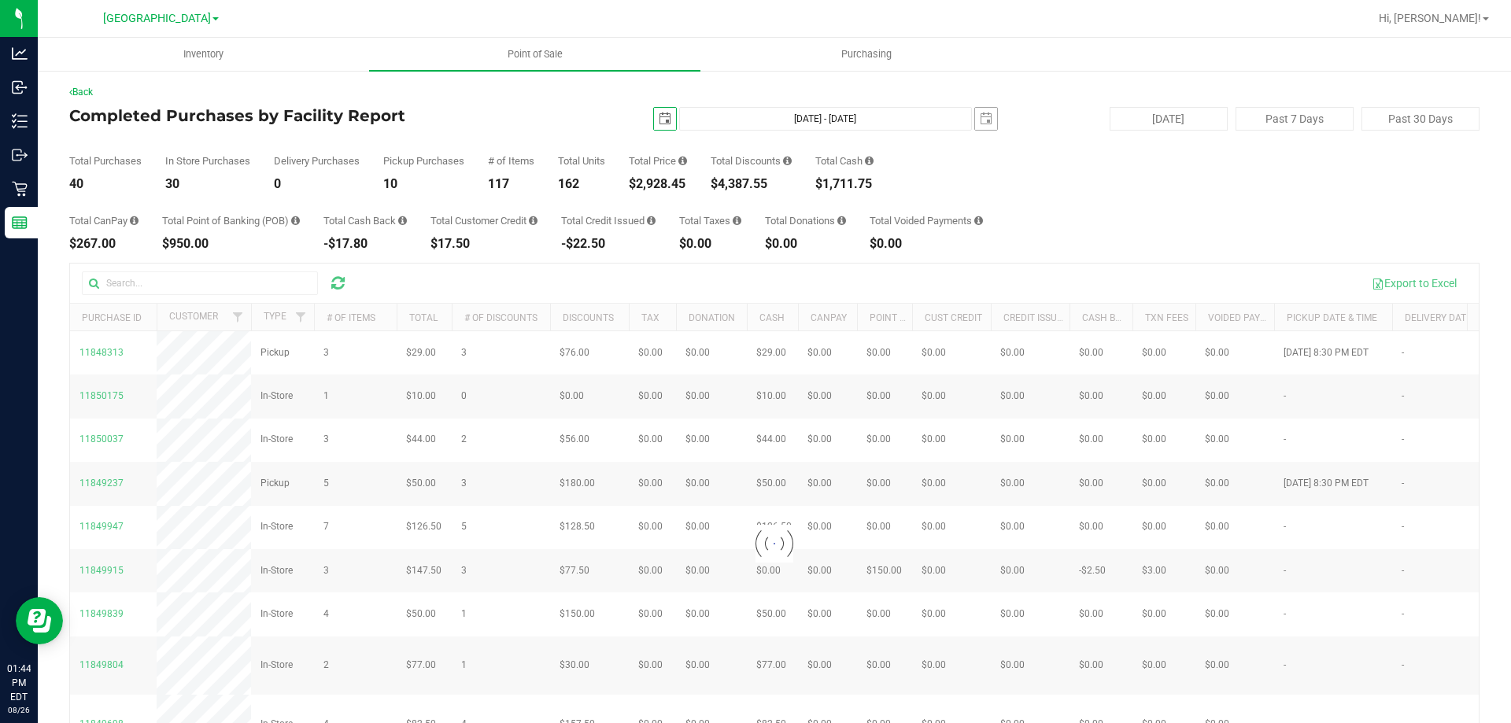
click at [975, 124] on span "select" at bounding box center [986, 119] width 22 height 22
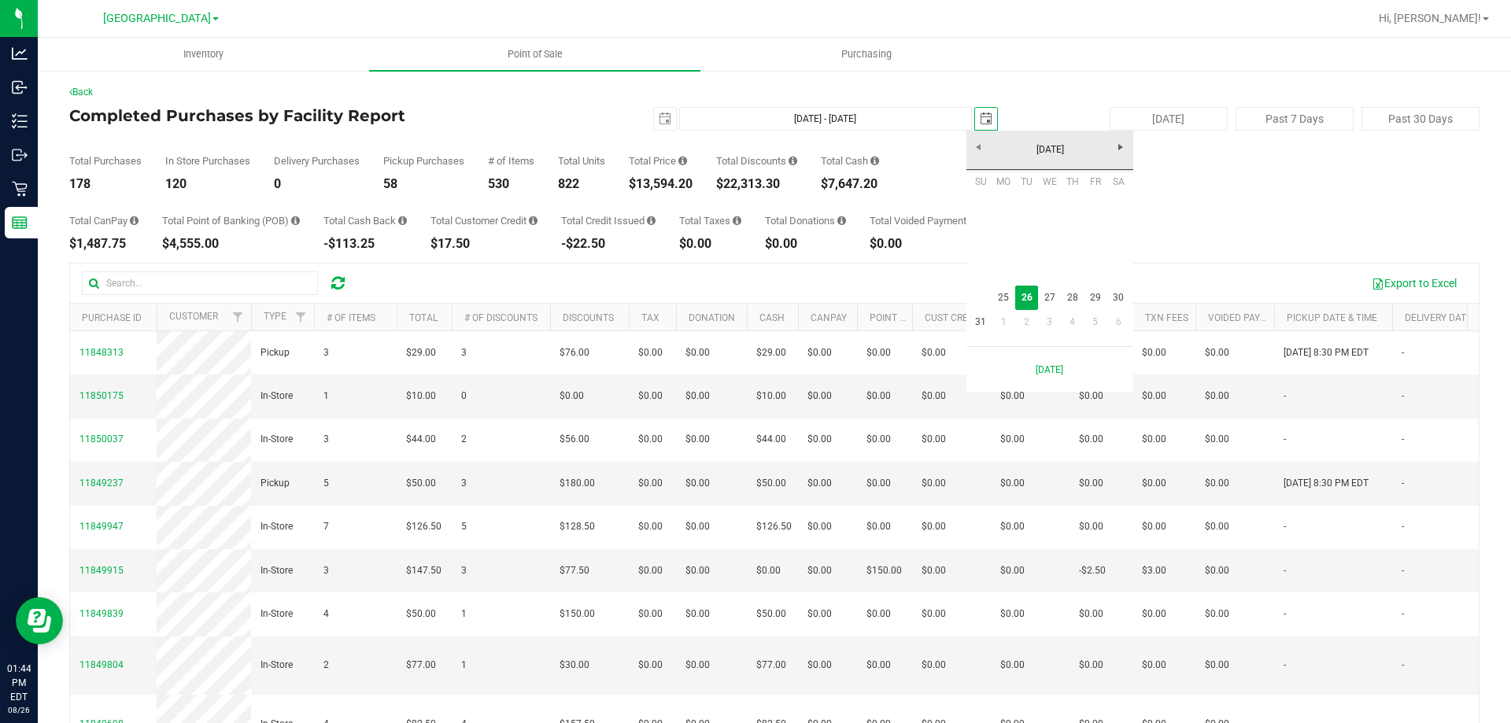
scroll to position [0, 39]
click at [1013, 298] on link "25" at bounding box center [1003, 298] width 23 height 24
type input "Aug 25, 2025 - Aug 25, 2025"
type input "2025-08-25"
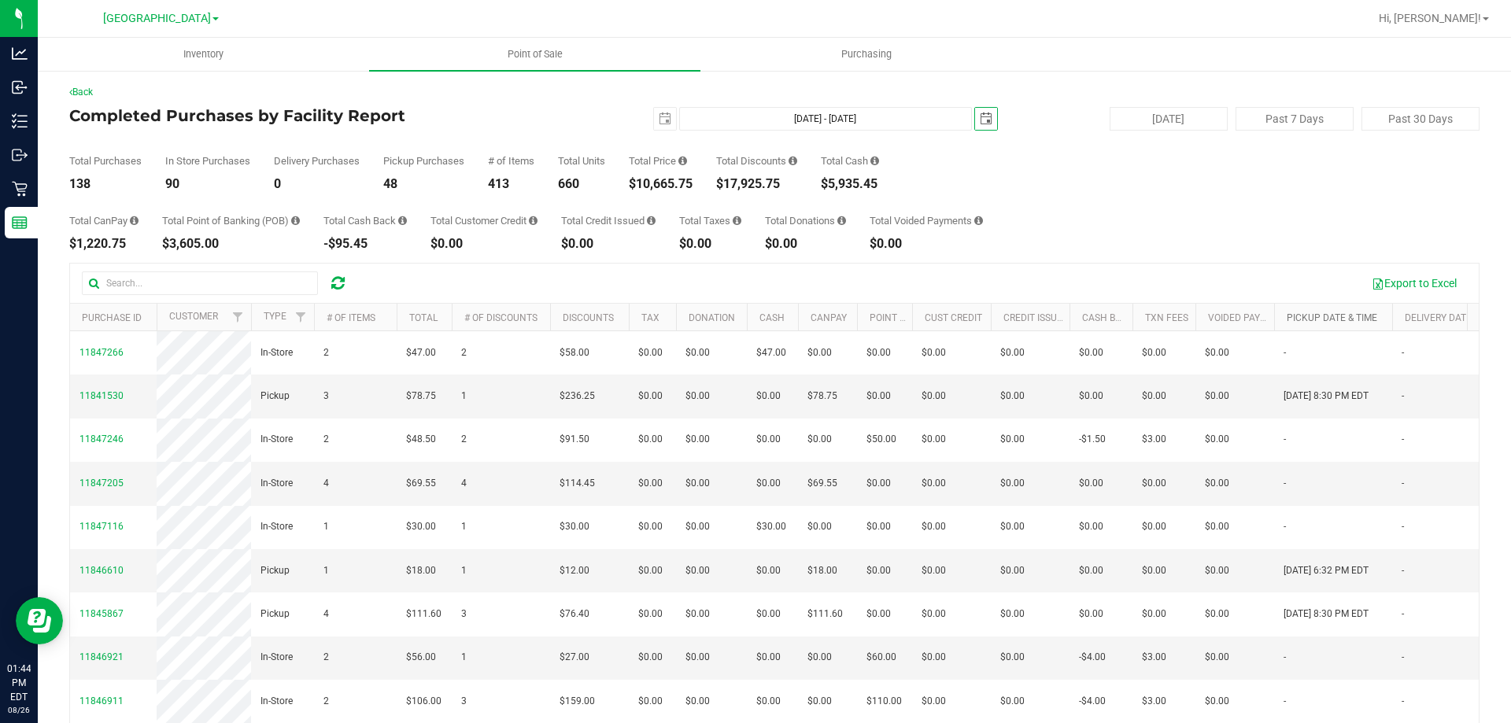
click at [1352, 315] on link "Pickup Date & Time" at bounding box center [1331, 317] width 90 height 11
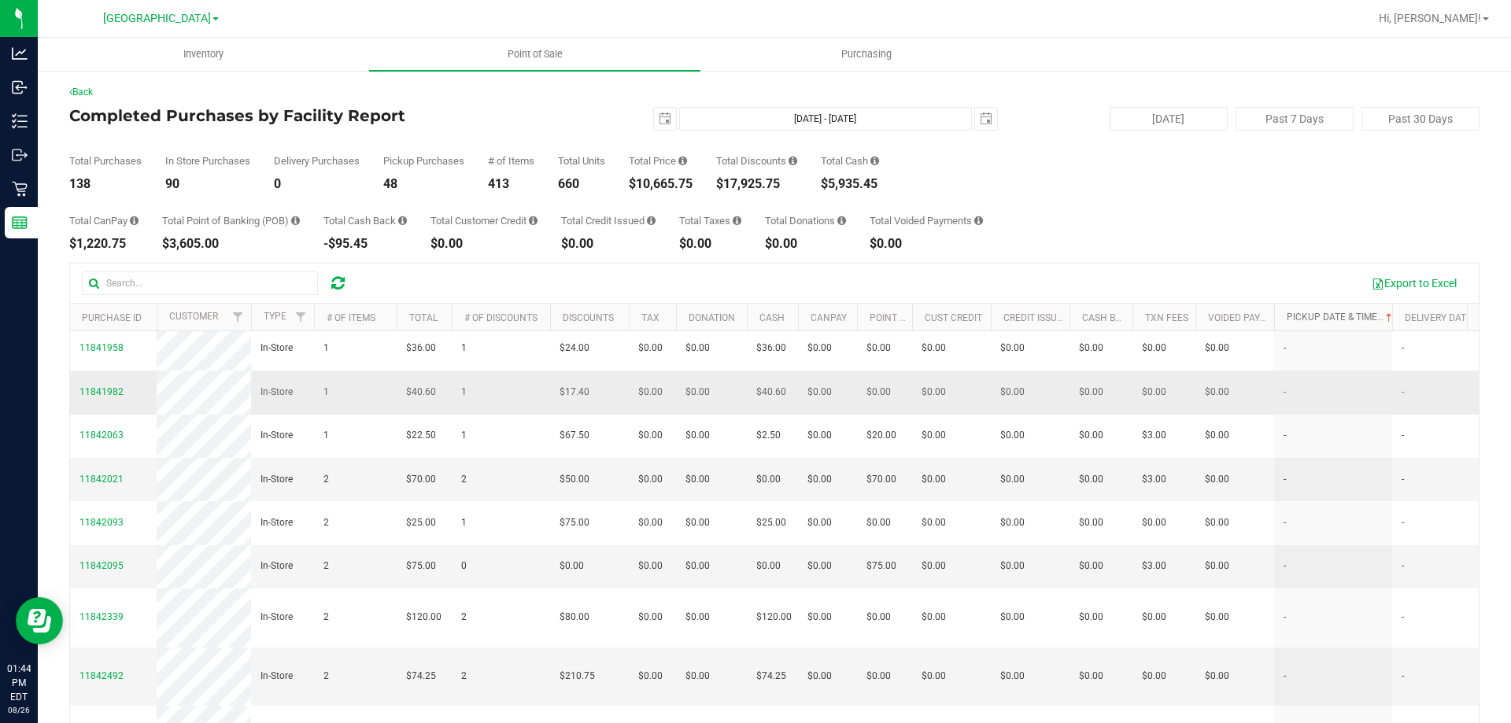
scroll to position [315, 0]
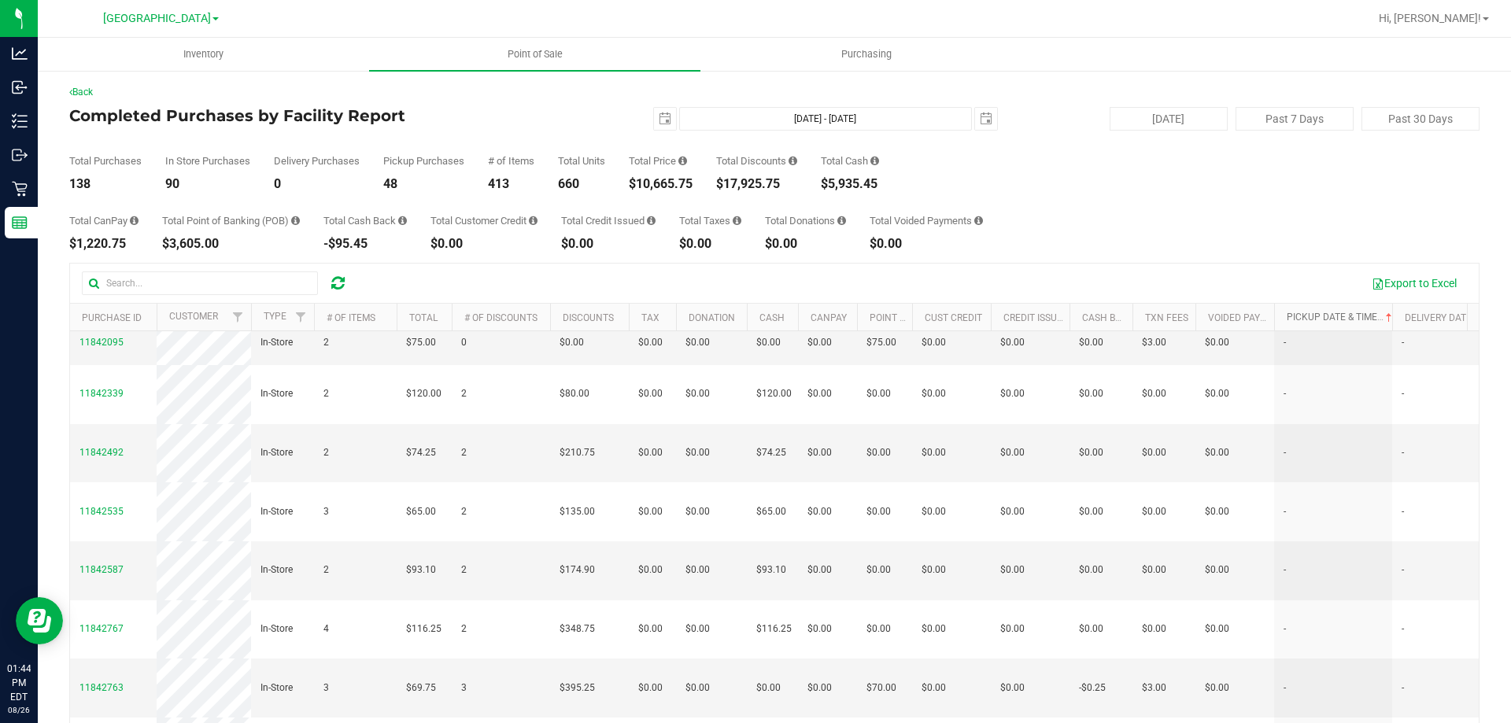
click at [1331, 316] on link "Pickup Date & Time" at bounding box center [1340, 317] width 109 height 11
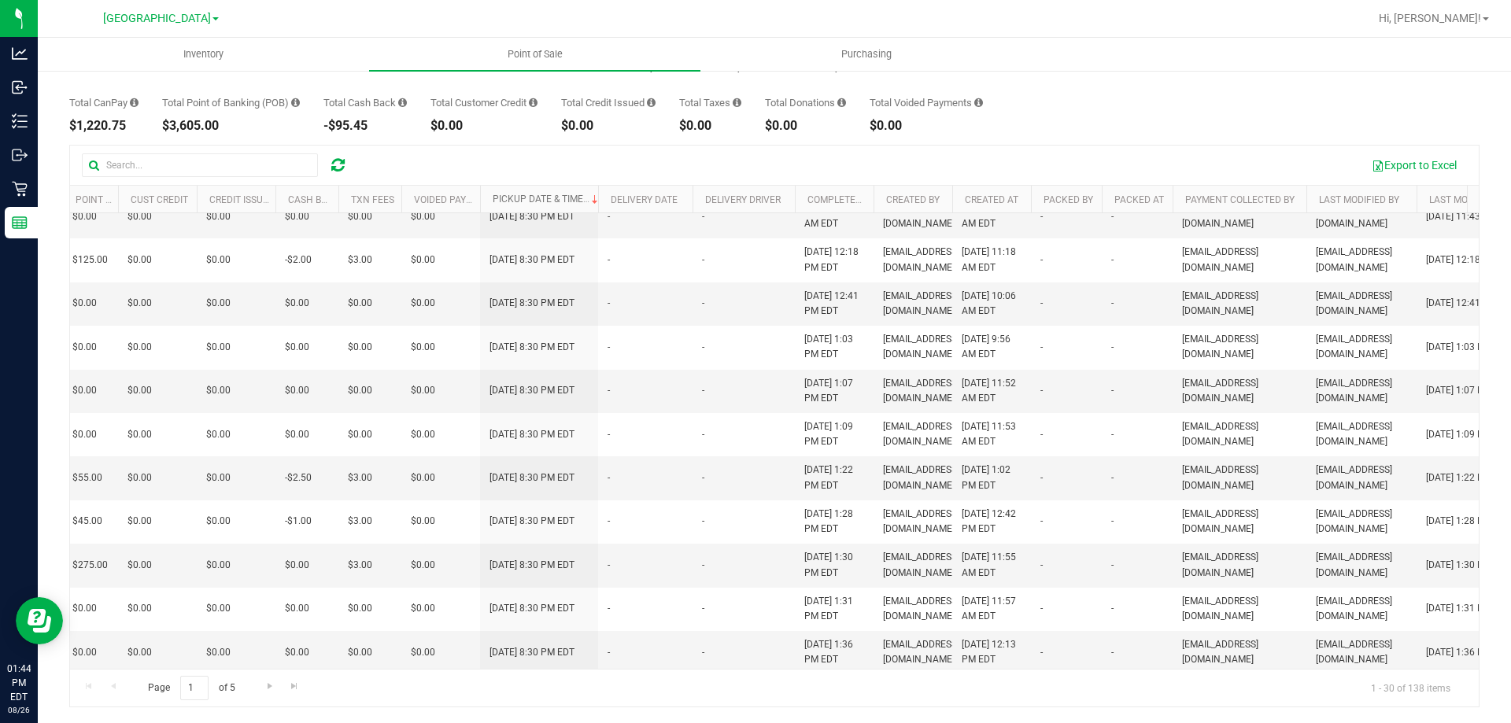
scroll to position [0, 806]
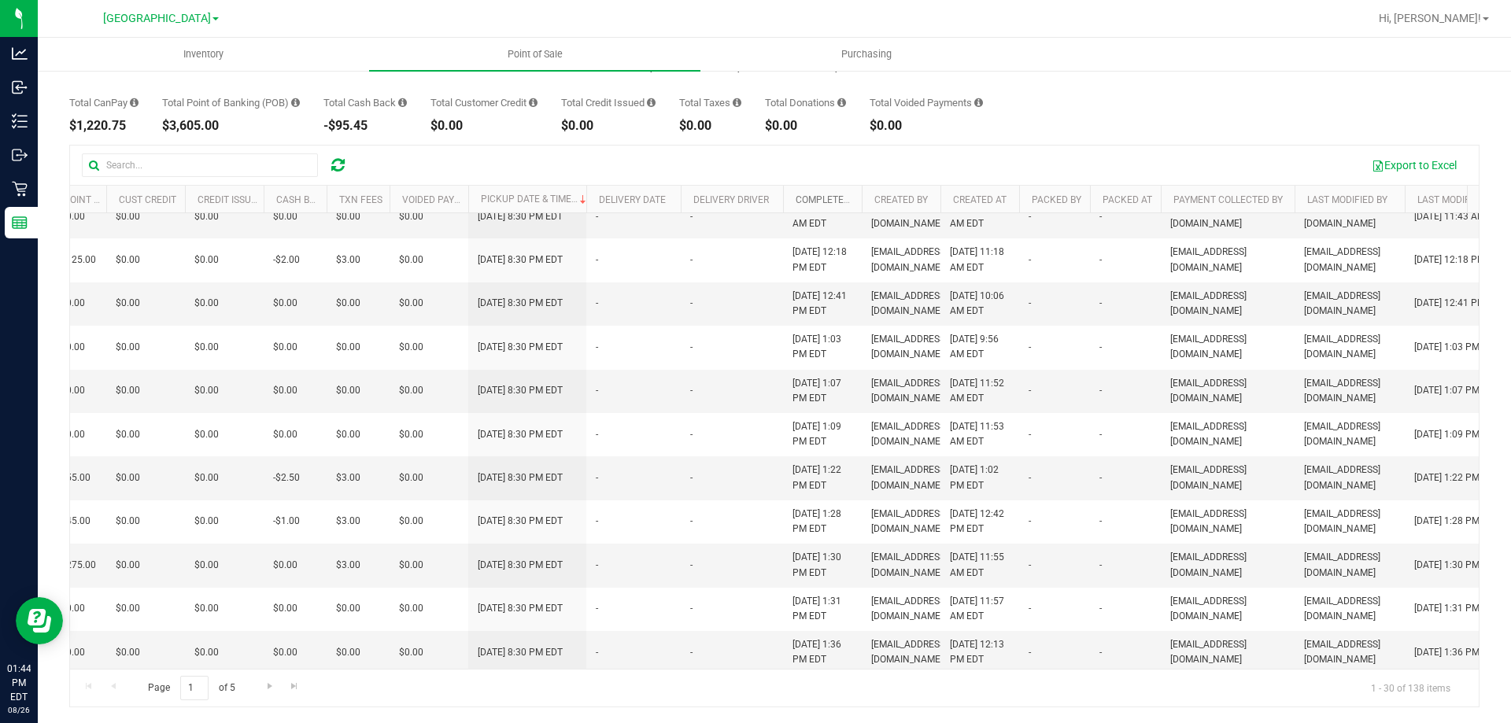
click at [842, 199] on link "Completed At" at bounding box center [829, 199] width 68 height 11
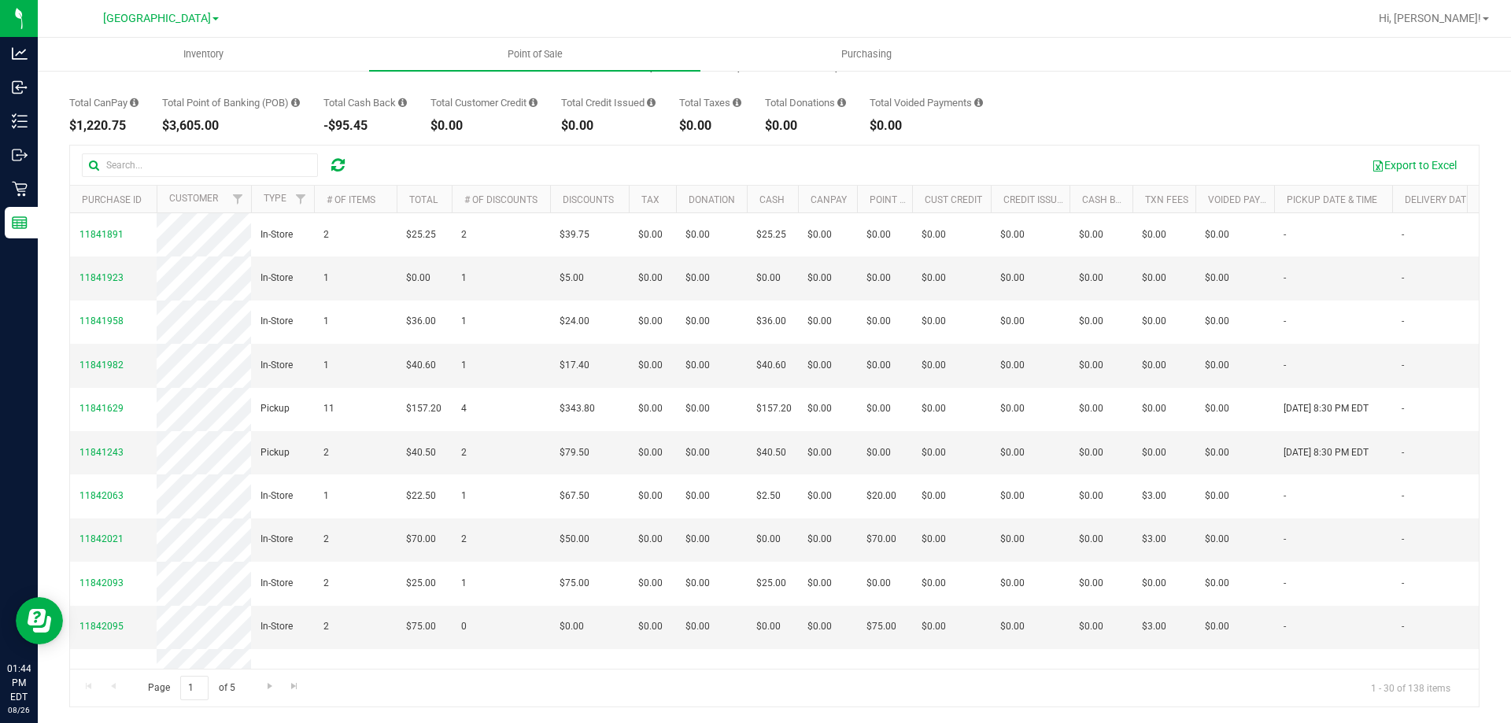
scroll to position [0, 260]
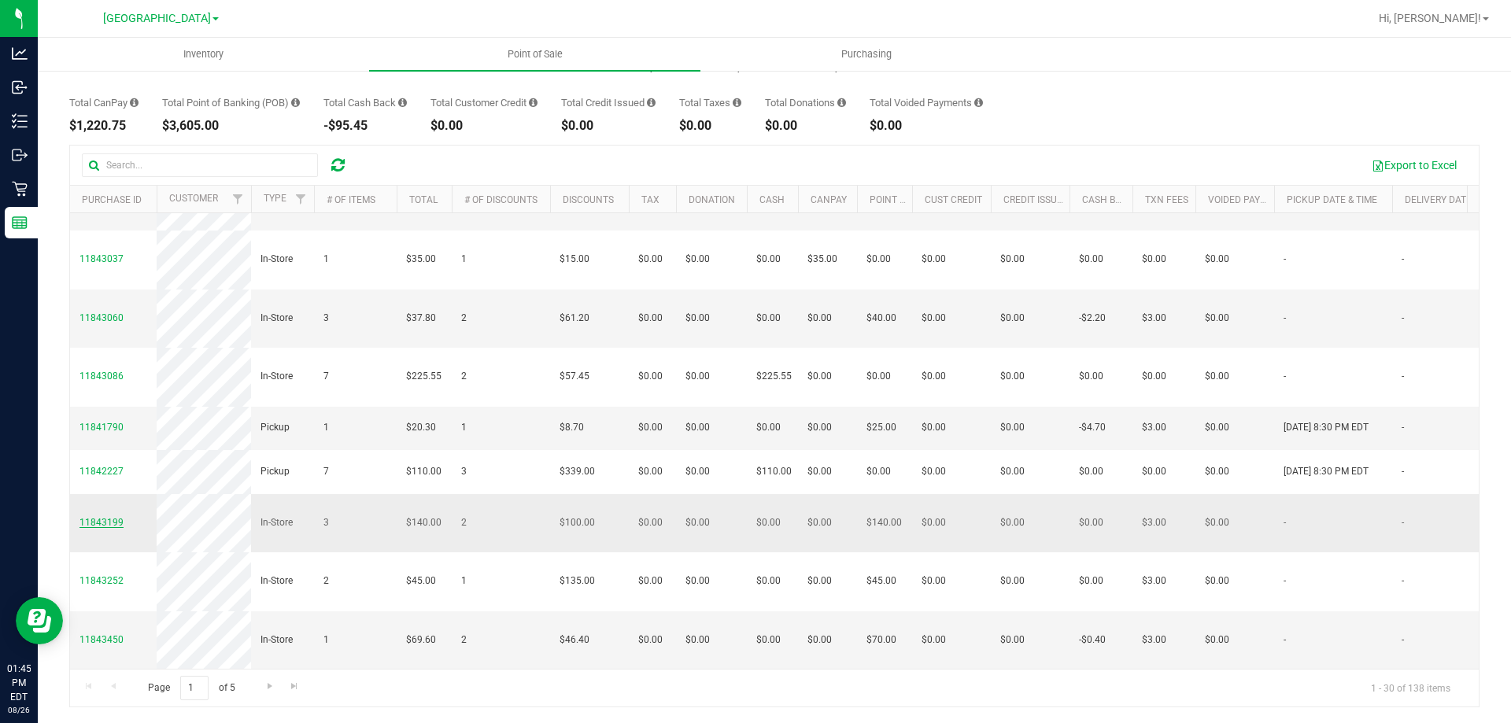
click at [106, 517] on span "11843199" at bounding box center [101, 522] width 44 height 11
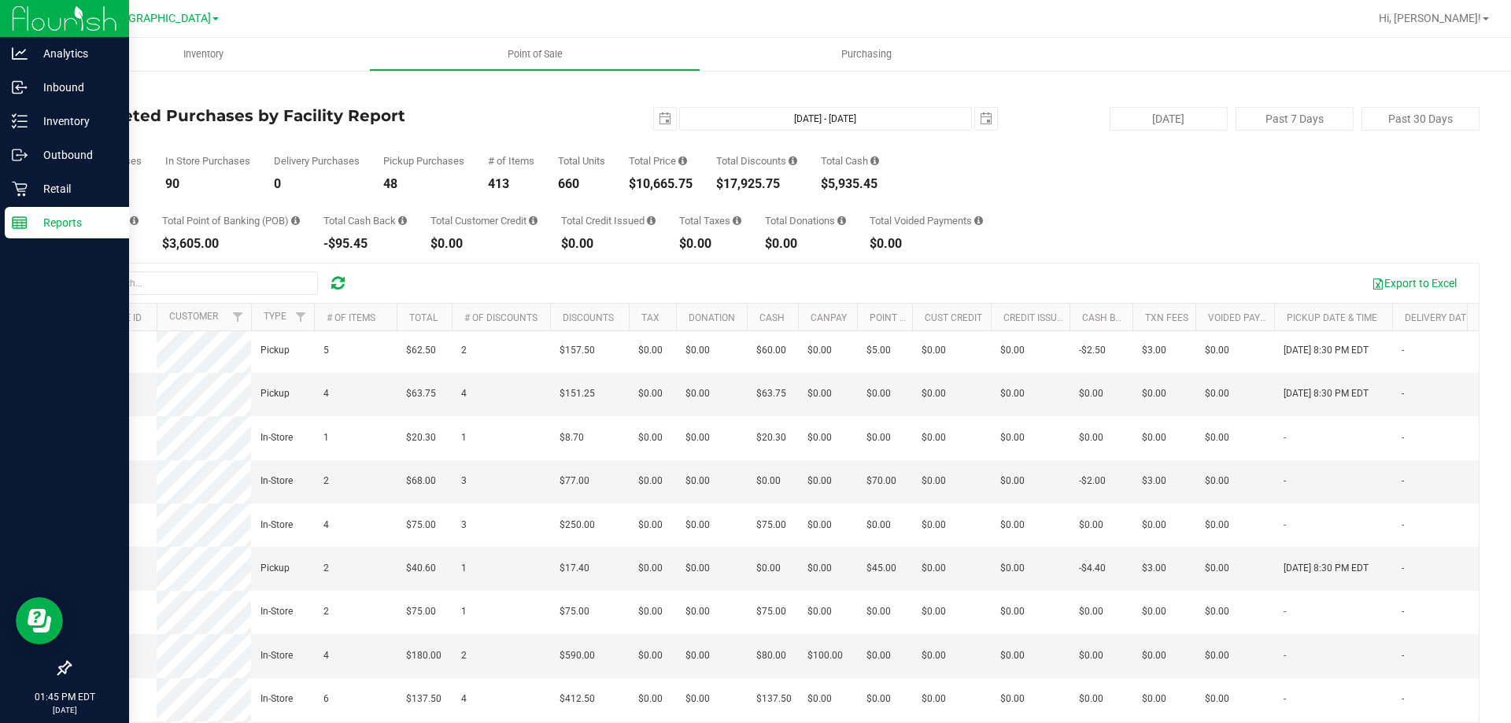
click at [37, 226] on p "Reports" at bounding box center [75, 222] width 94 height 19
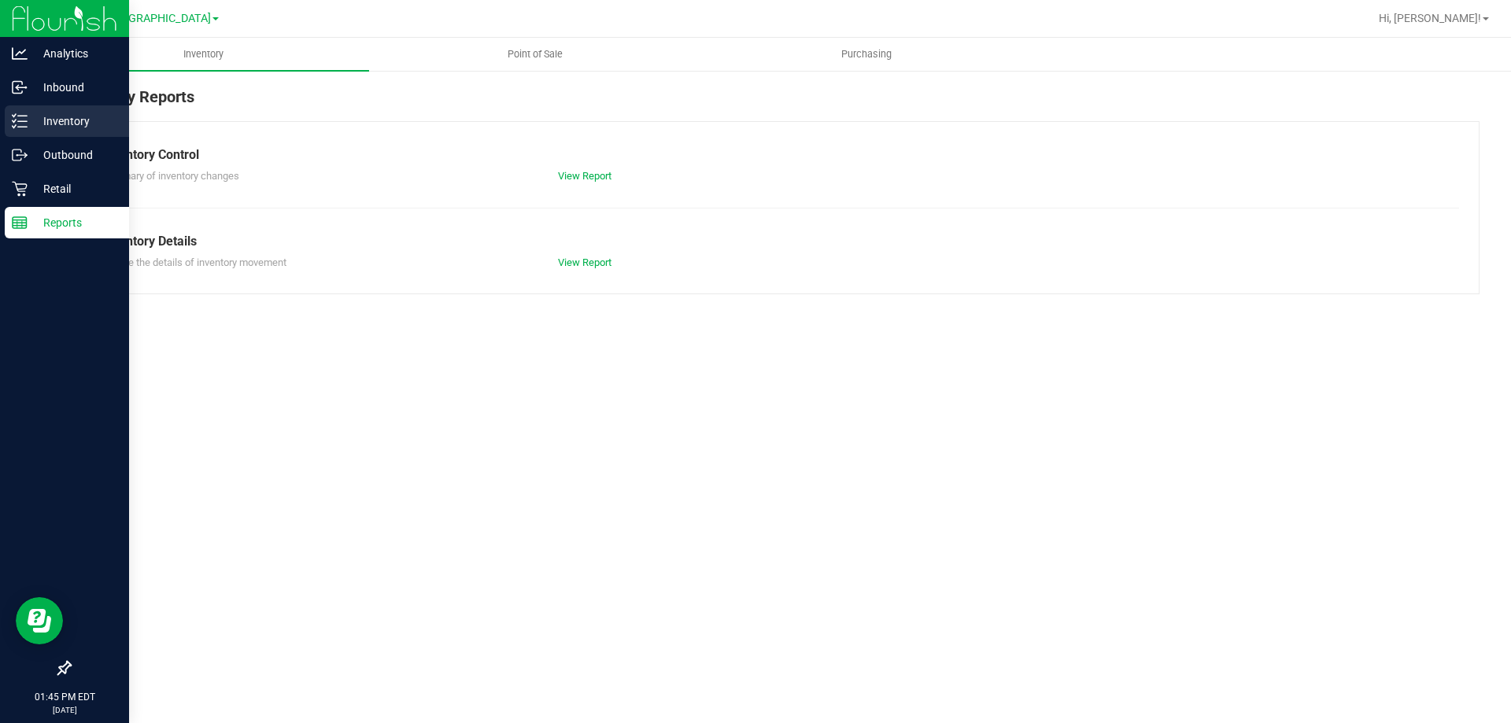
click at [28, 125] on p "Inventory" at bounding box center [75, 121] width 94 height 19
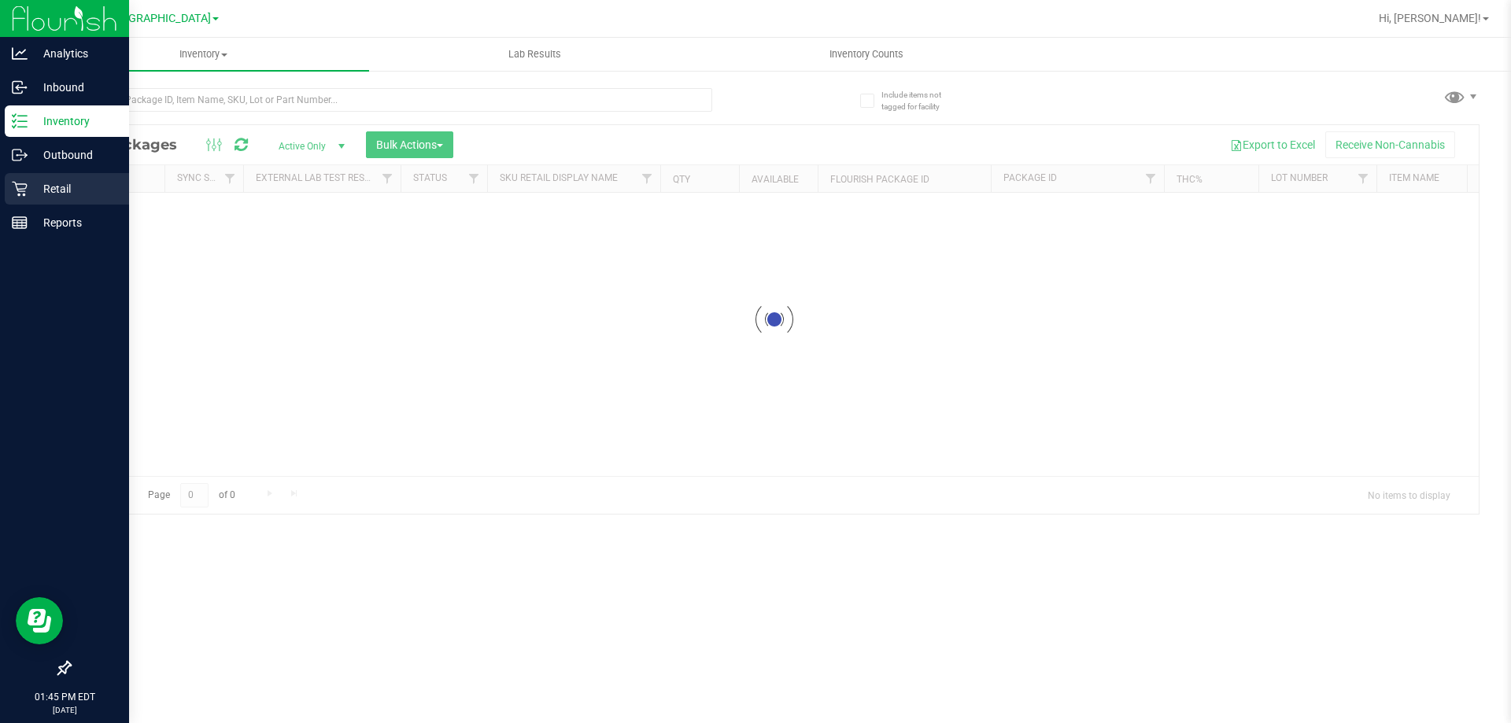
click at [32, 191] on p "Retail" at bounding box center [75, 188] width 94 height 19
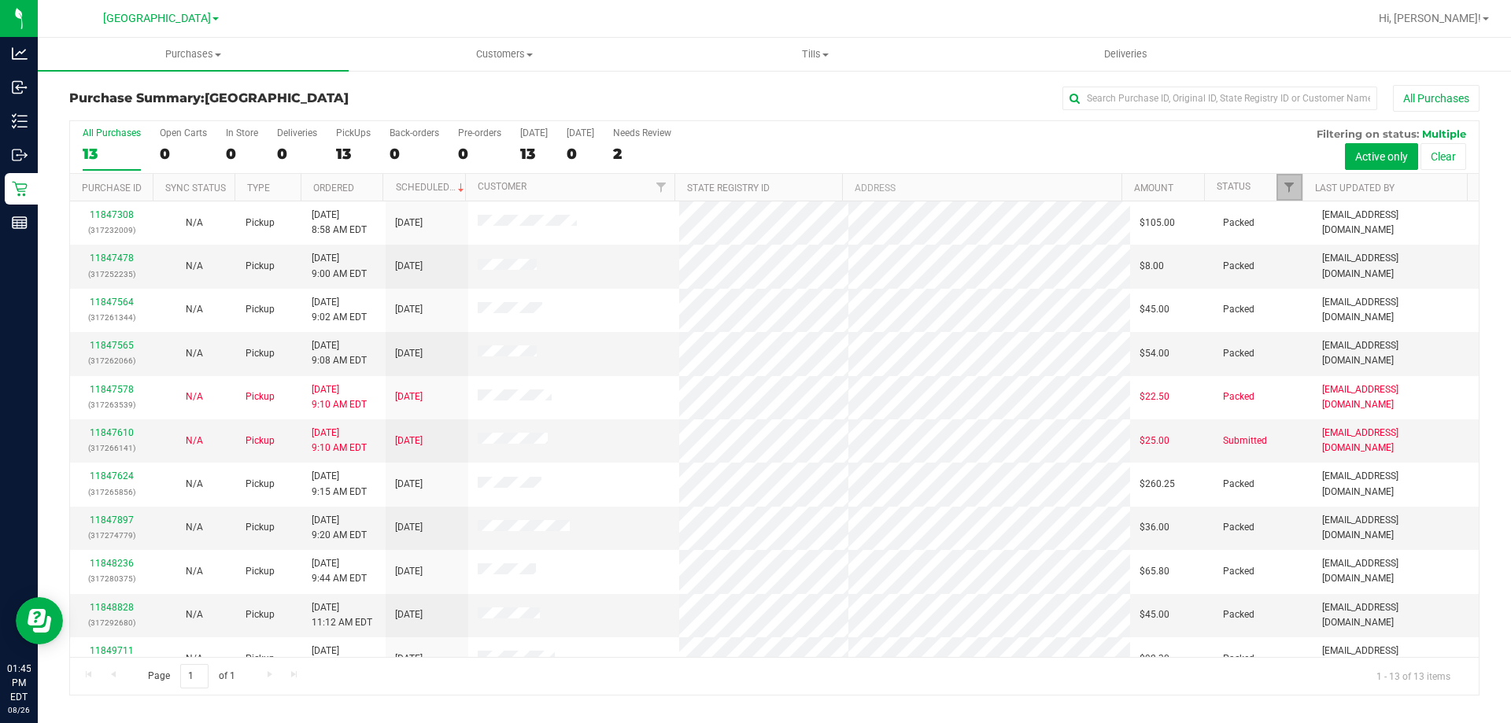
click at [1290, 196] on link "Filter" at bounding box center [1289, 187] width 26 height 27
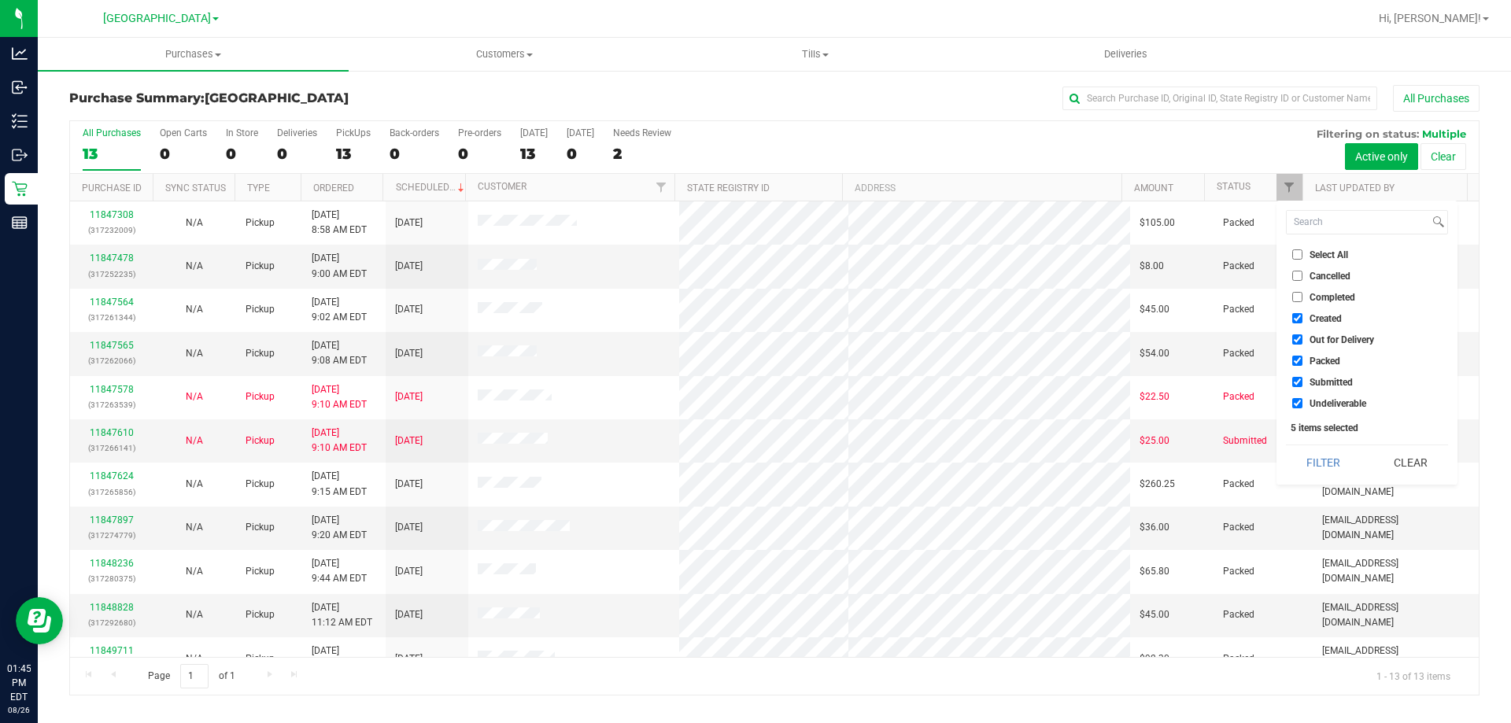
click at [1337, 359] on span "Packed" at bounding box center [1324, 360] width 31 height 9
click at [1302, 359] on input "Packed" at bounding box center [1297, 361] width 10 height 10
checkbox input "false"
click at [1334, 339] on span "Out for Delivery" at bounding box center [1341, 339] width 65 height 9
click at [1302, 339] on input "Out for Delivery" at bounding box center [1297, 339] width 10 height 10
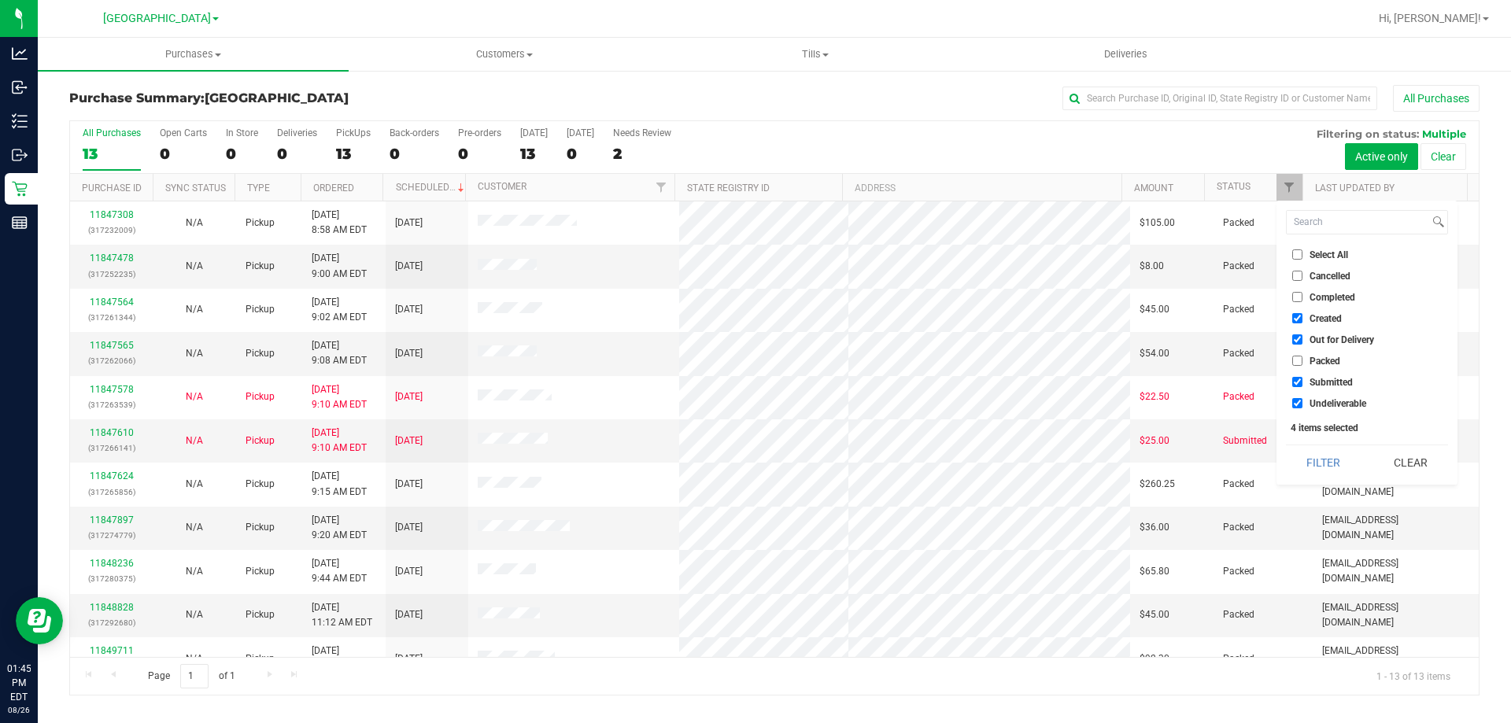
checkbox input "false"
click at [1326, 315] on span "Created" at bounding box center [1325, 318] width 32 height 9
click at [1302, 315] on input "Created" at bounding box center [1297, 318] width 10 height 10
checkbox input "false"
click at [1334, 465] on button "Filter" at bounding box center [1324, 462] width 76 height 35
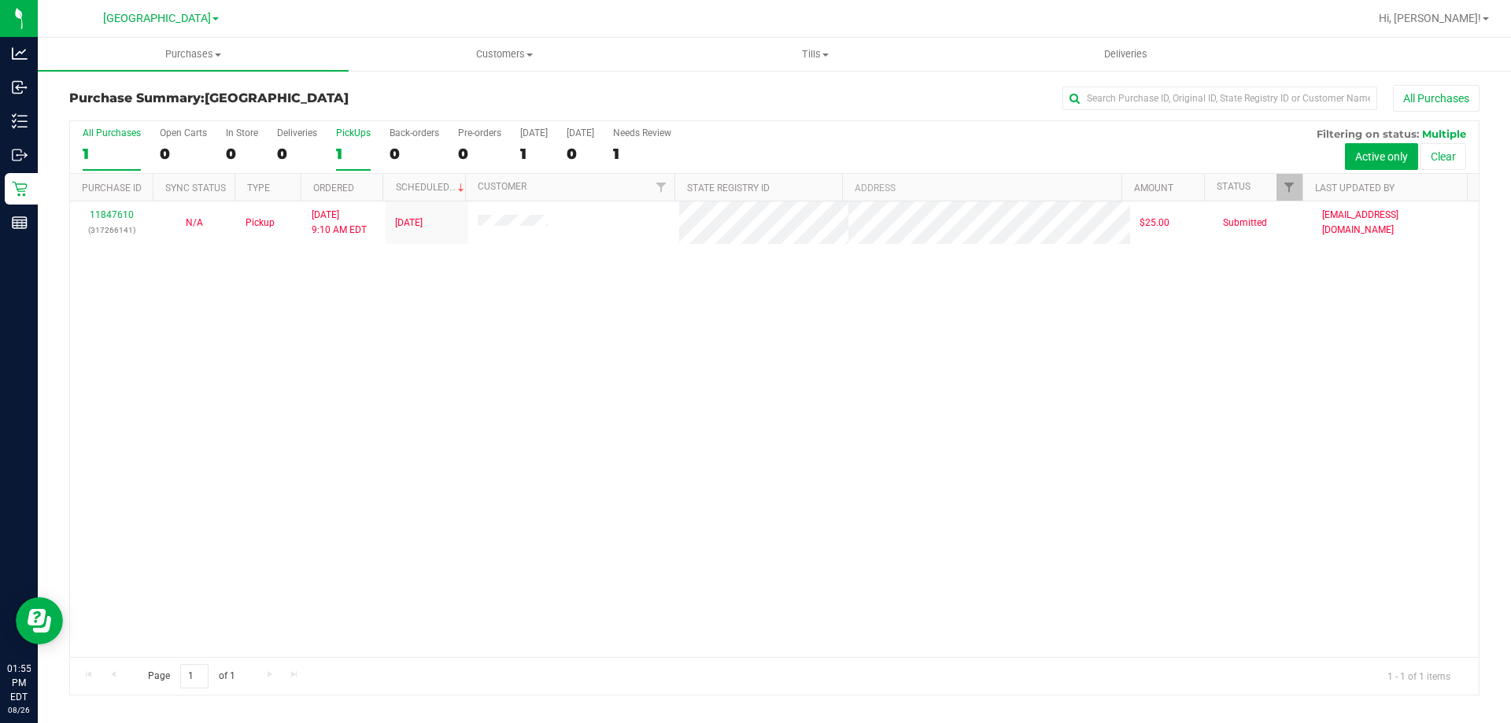
click at [343, 144] on label "PickUps 1" at bounding box center [353, 148] width 35 height 43
click at [0, 0] on input "PickUps 1" at bounding box center [0, 0] width 0 height 0
click at [346, 156] on div "1" at bounding box center [353, 154] width 35 height 18
click at [0, 0] on input "PickUps 1" at bounding box center [0, 0] width 0 height 0
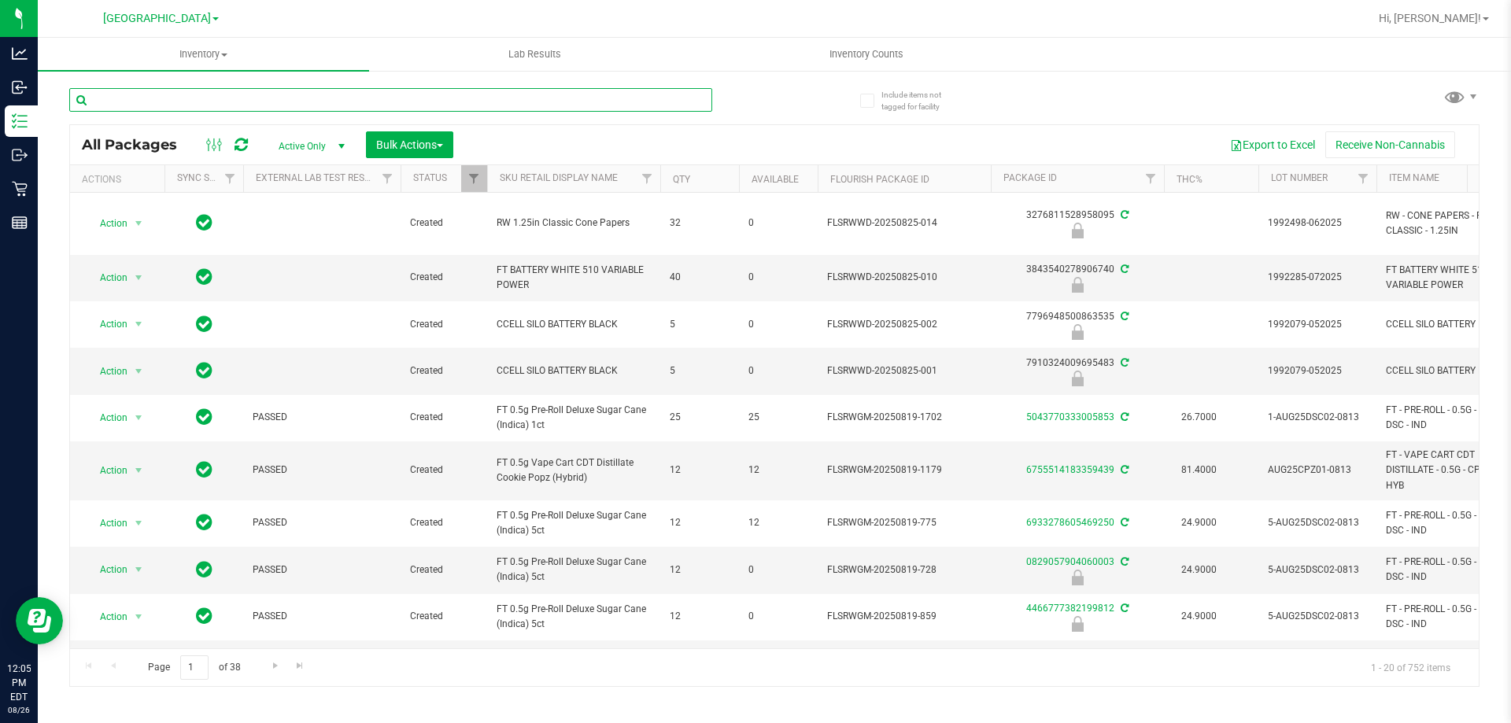
click at [197, 98] on input "text" at bounding box center [390, 100] width 643 height 24
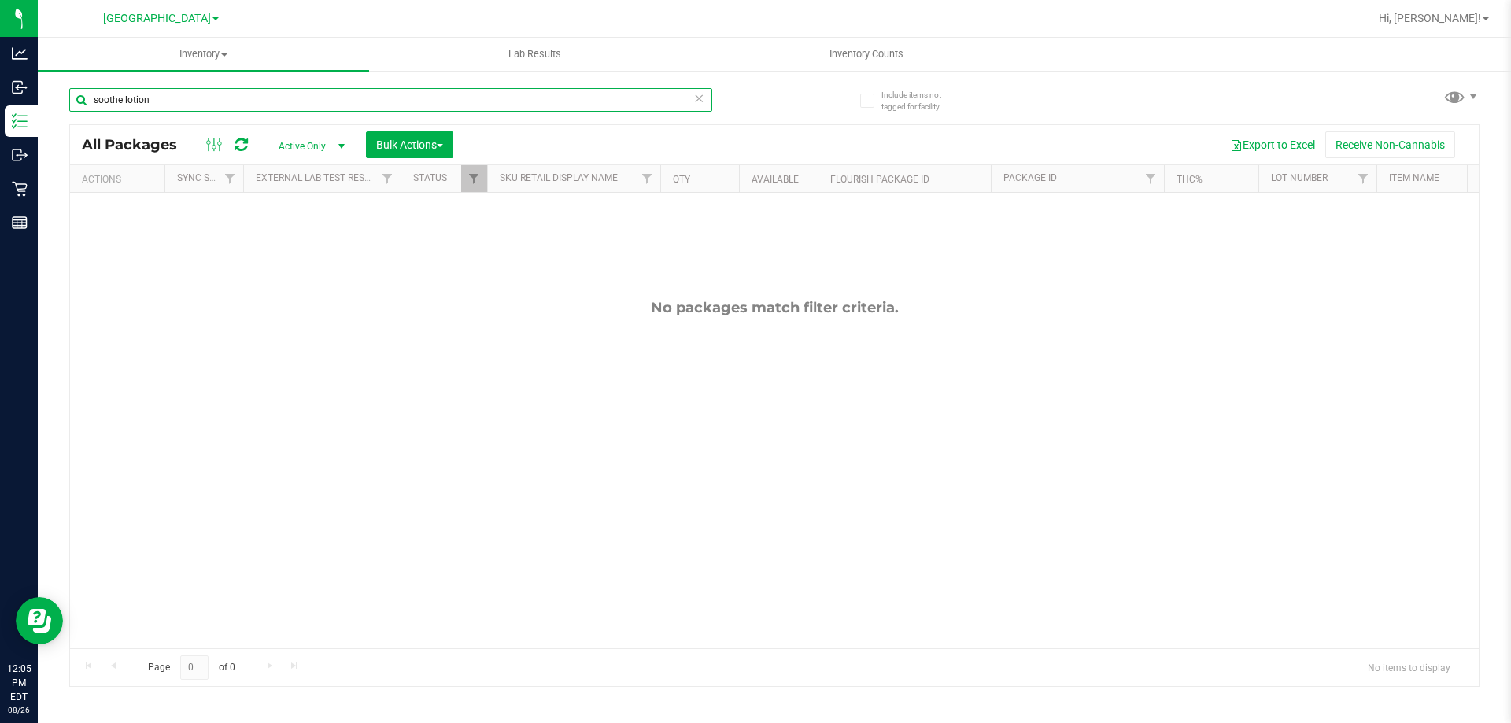
click at [197, 98] on input "soothe lotion" at bounding box center [390, 100] width 643 height 24
type input "soothe"
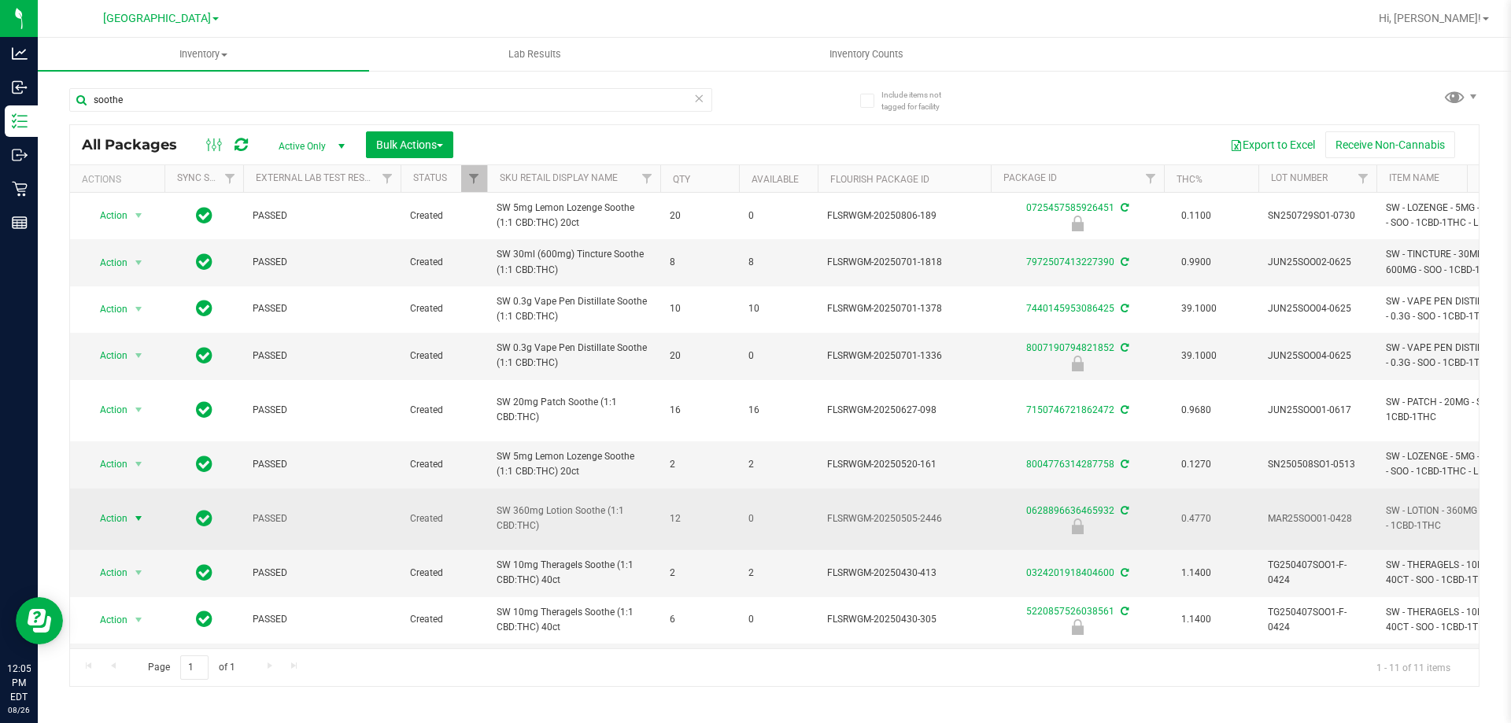
click at [110, 522] on span "Action" at bounding box center [107, 518] width 42 height 22
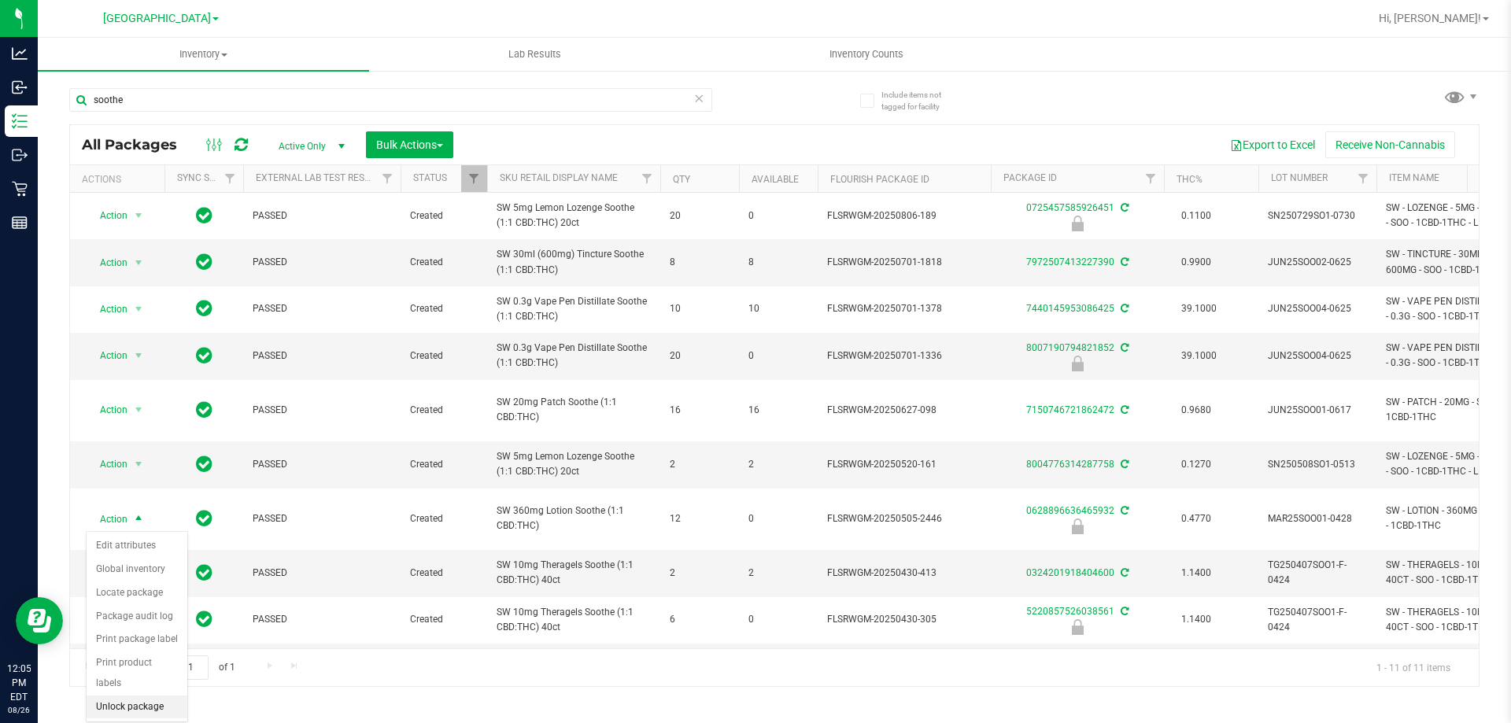
click at [149, 696] on li "Unlock package" at bounding box center [137, 708] width 101 height 24
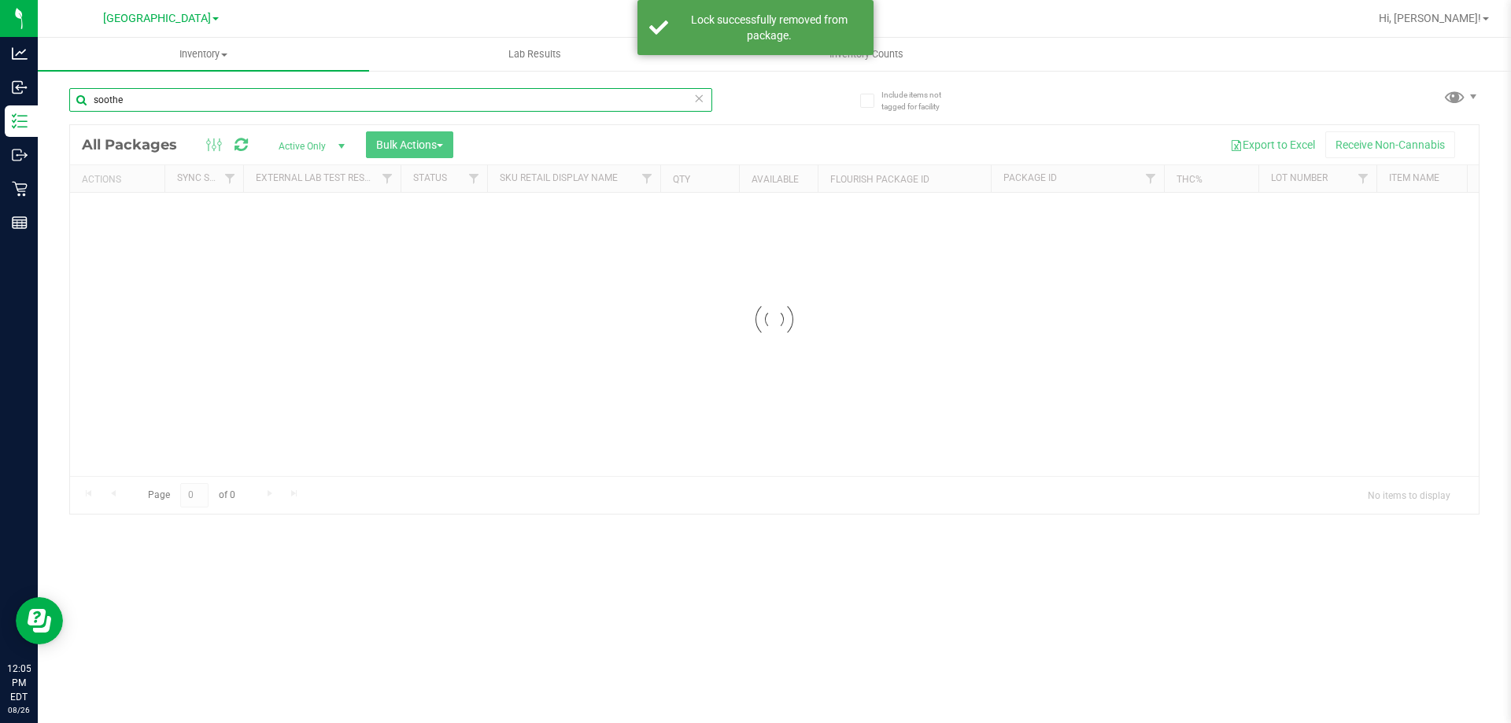
click at [159, 103] on input "soothe" at bounding box center [390, 100] width 643 height 24
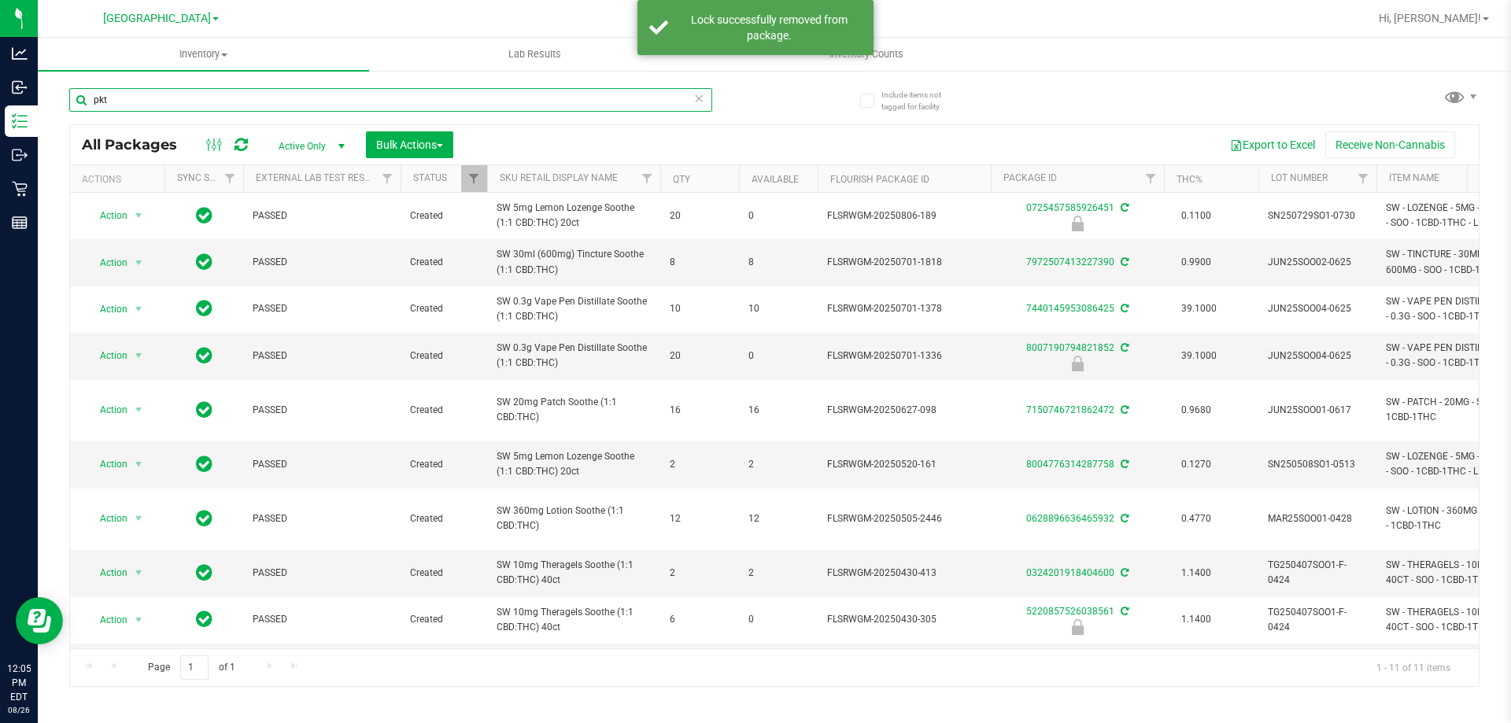
type input "pkt"
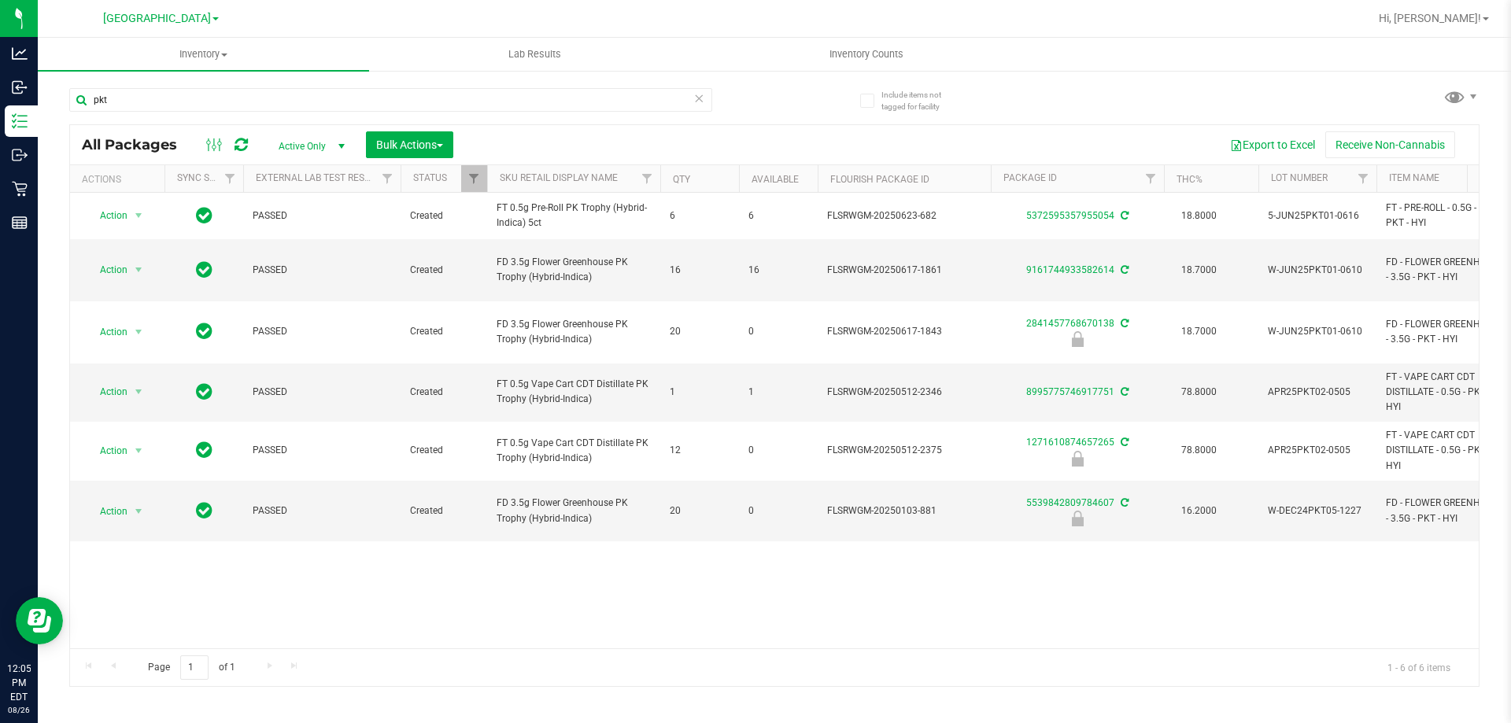
click at [234, 85] on div "pkt" at bounding box center [421, 99] width 705 height 50
click at [234, 94] on input "pkt" at bounding box center [390, 100] width 643 height 24
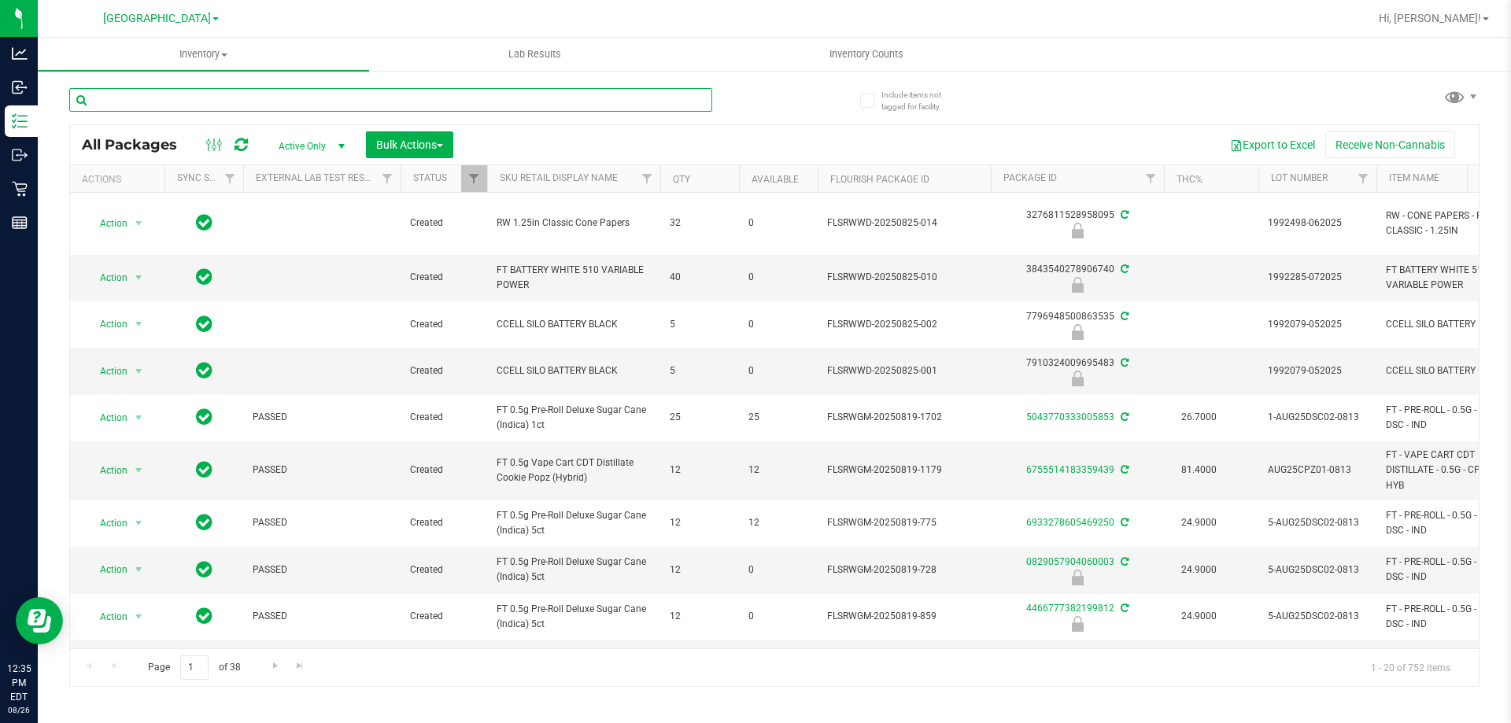
click at [332, 94] on input "text" at bounding box center [390, 100] width 643 height 24
type input "shatter"
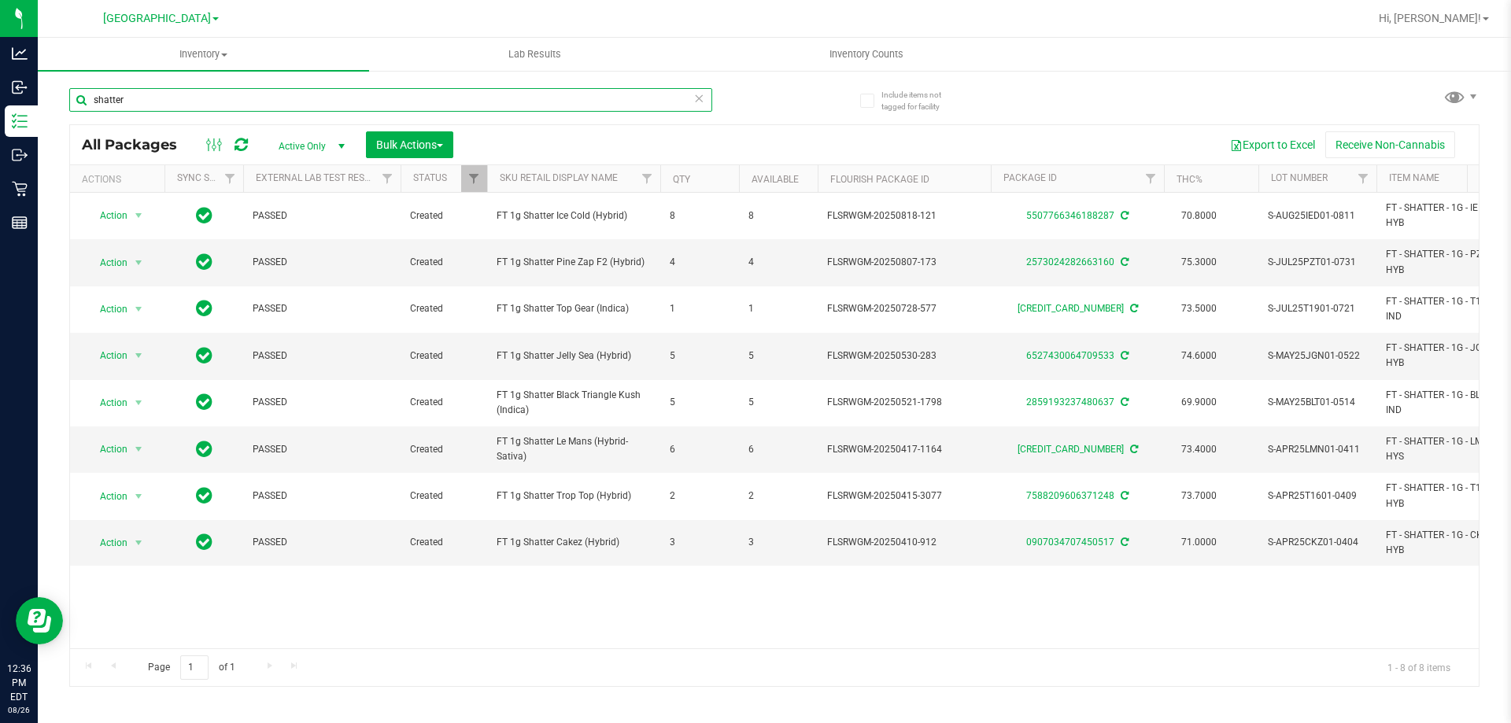
click at [332, 94] on input "shatter" at bounding box center [390, 100] width 643 height 24
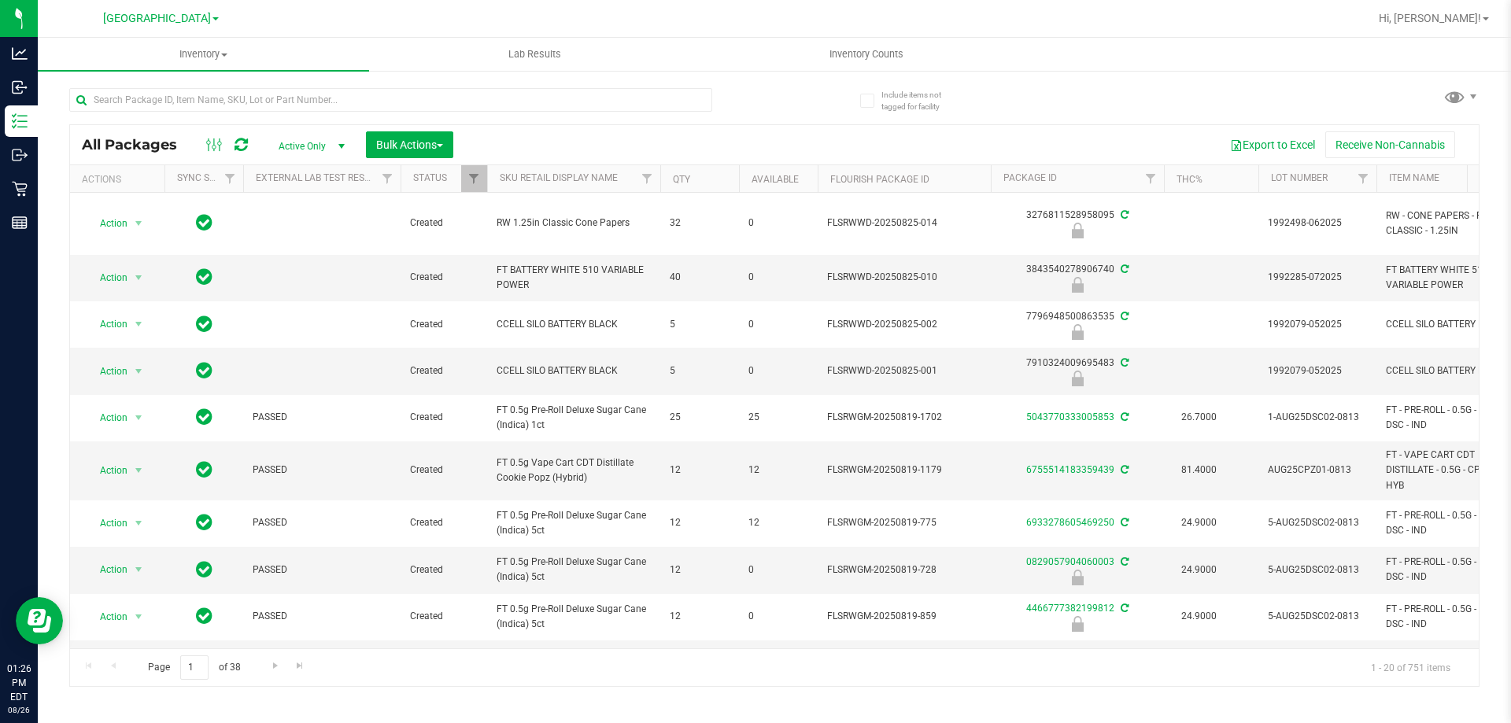
click at [360, 97] on input "text" at bounding box center [390, 100] width 643 height 24
type input "1903250669351679"
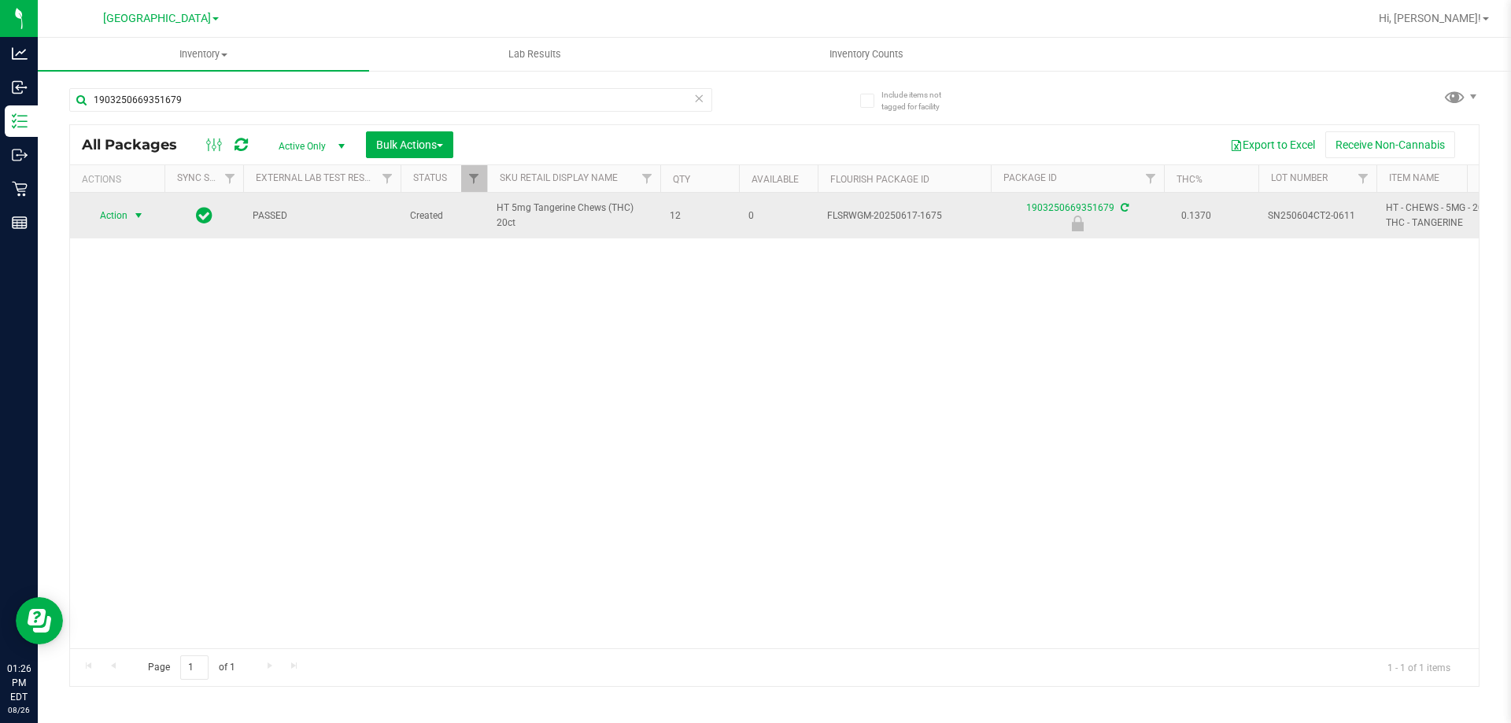
click at [120, 216] on span "Action" at bounding box center [107, 216] width 42 height 22
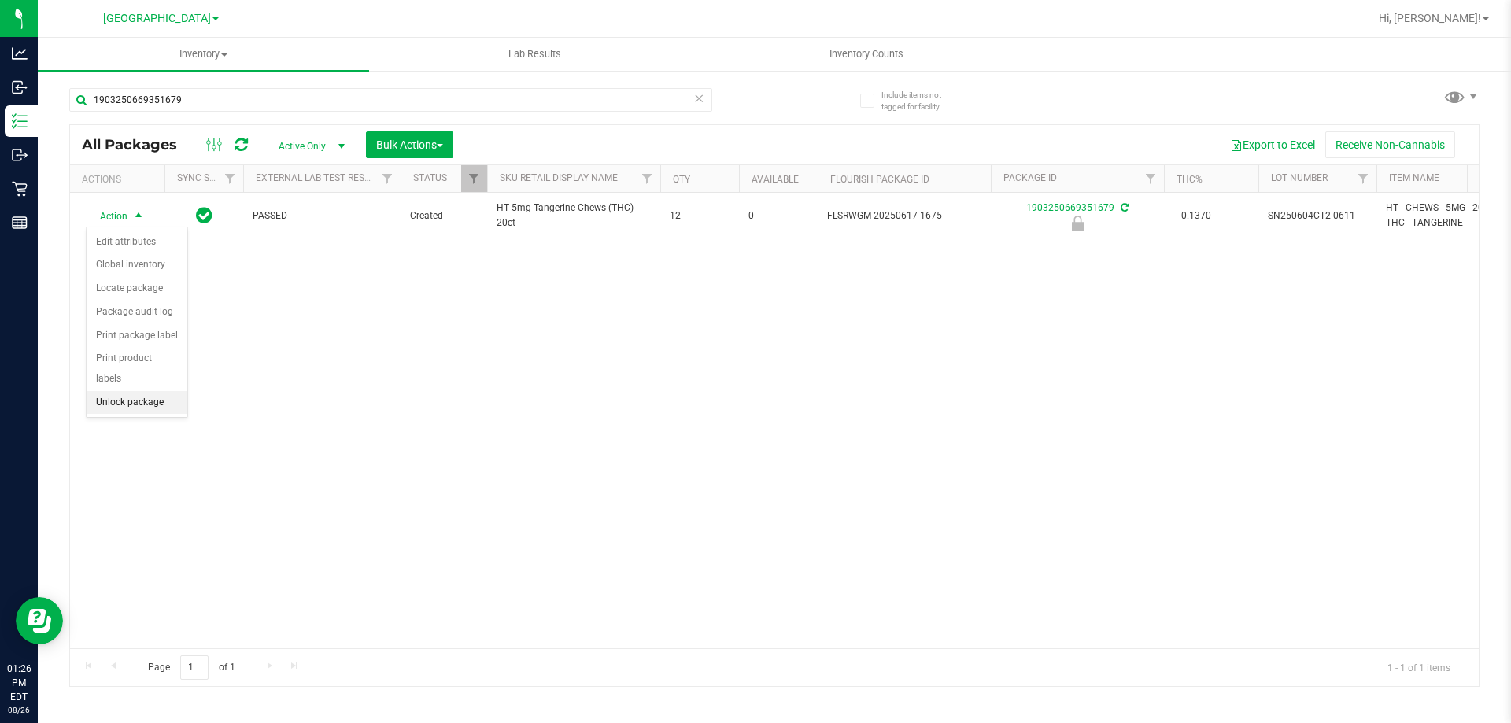
click at [146, 391] on li "Unlock package" at bounding box center [137, 403] width 101 height 24
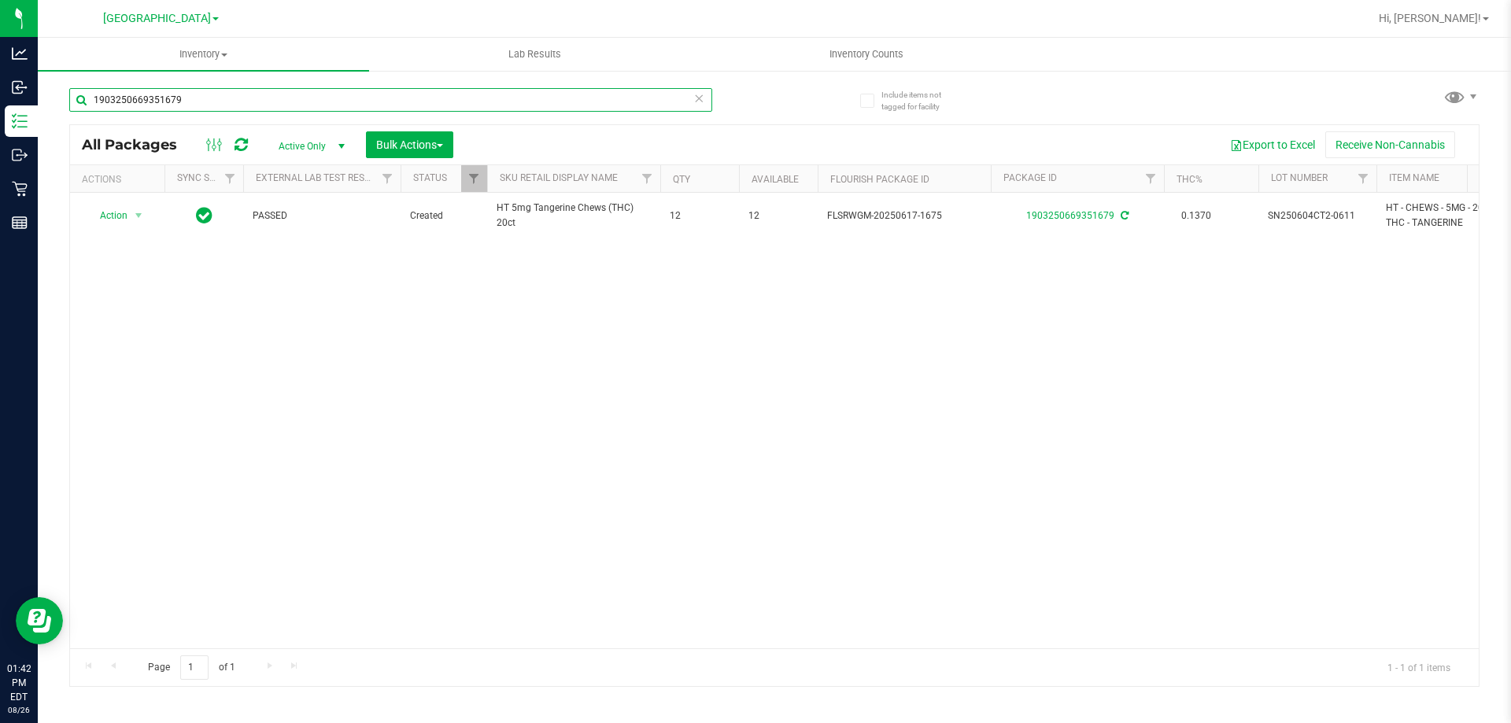
click at [389, 95] on input "1903250669351679" at bounding box center [390, 100] width 643 height 24
type input "AGO"
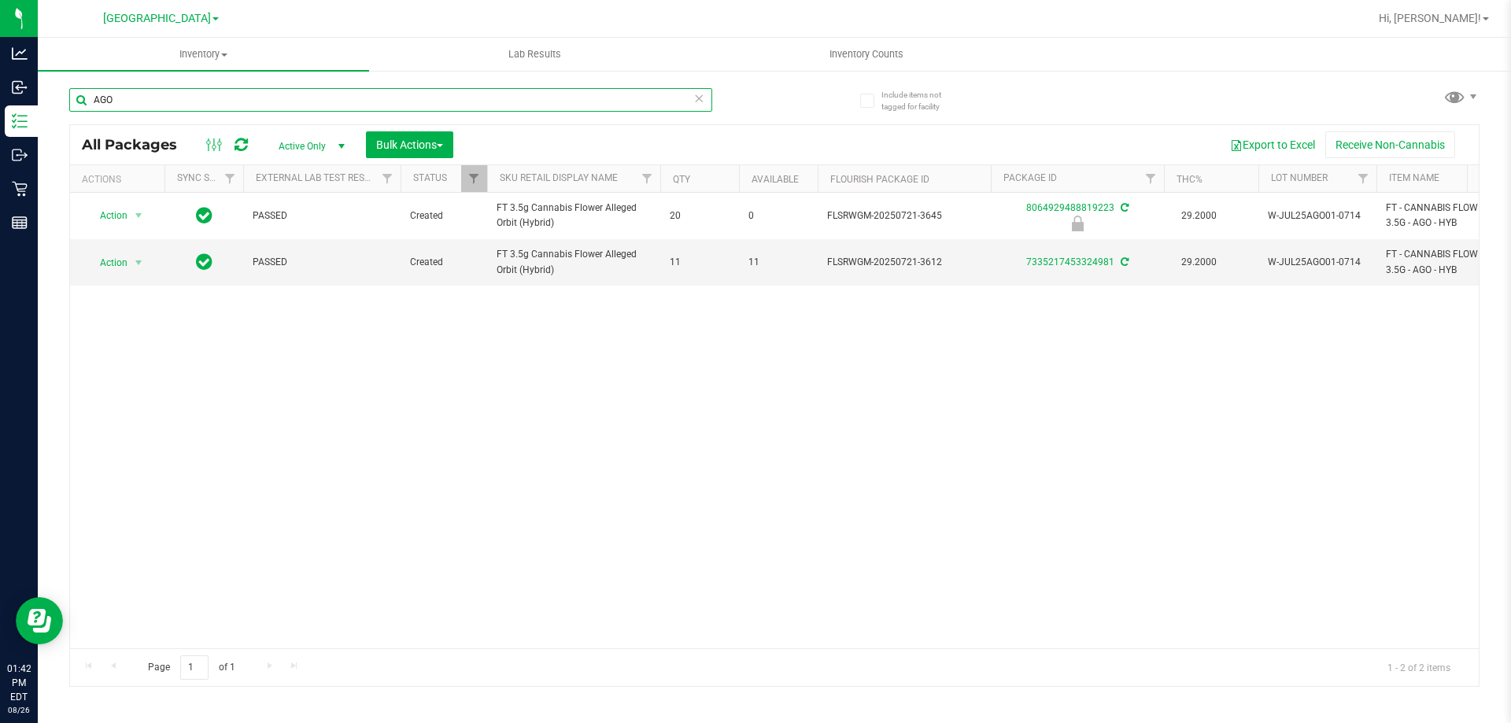
click at [150, 95] on input "AGO" at bounding box center [390, 100] width 643 height 24
type input "G41"
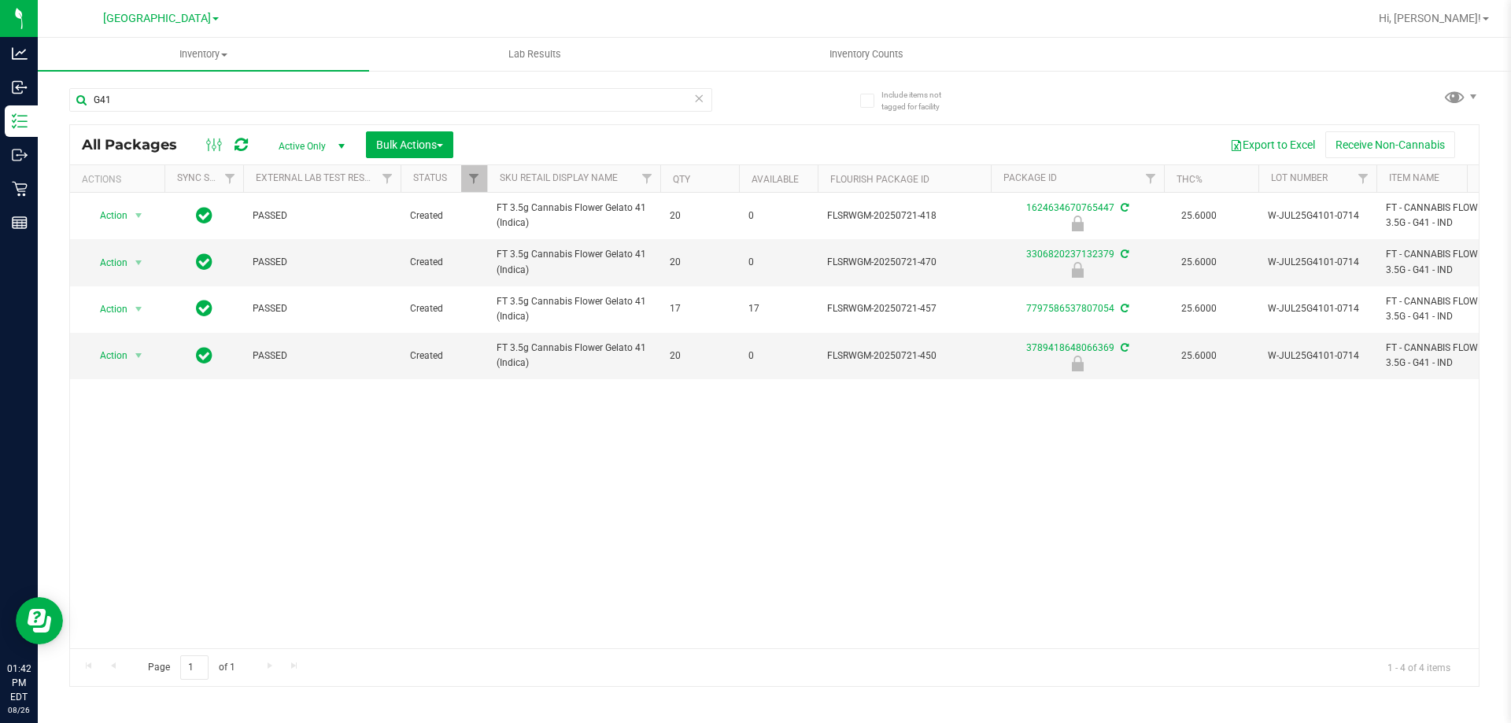
click at [261, 112] on div "G41" at bounding box center [390, 106] width 643 height 36
click at [261, 107] on input "G41" at bounding box center [390, 100] width 643 height 24
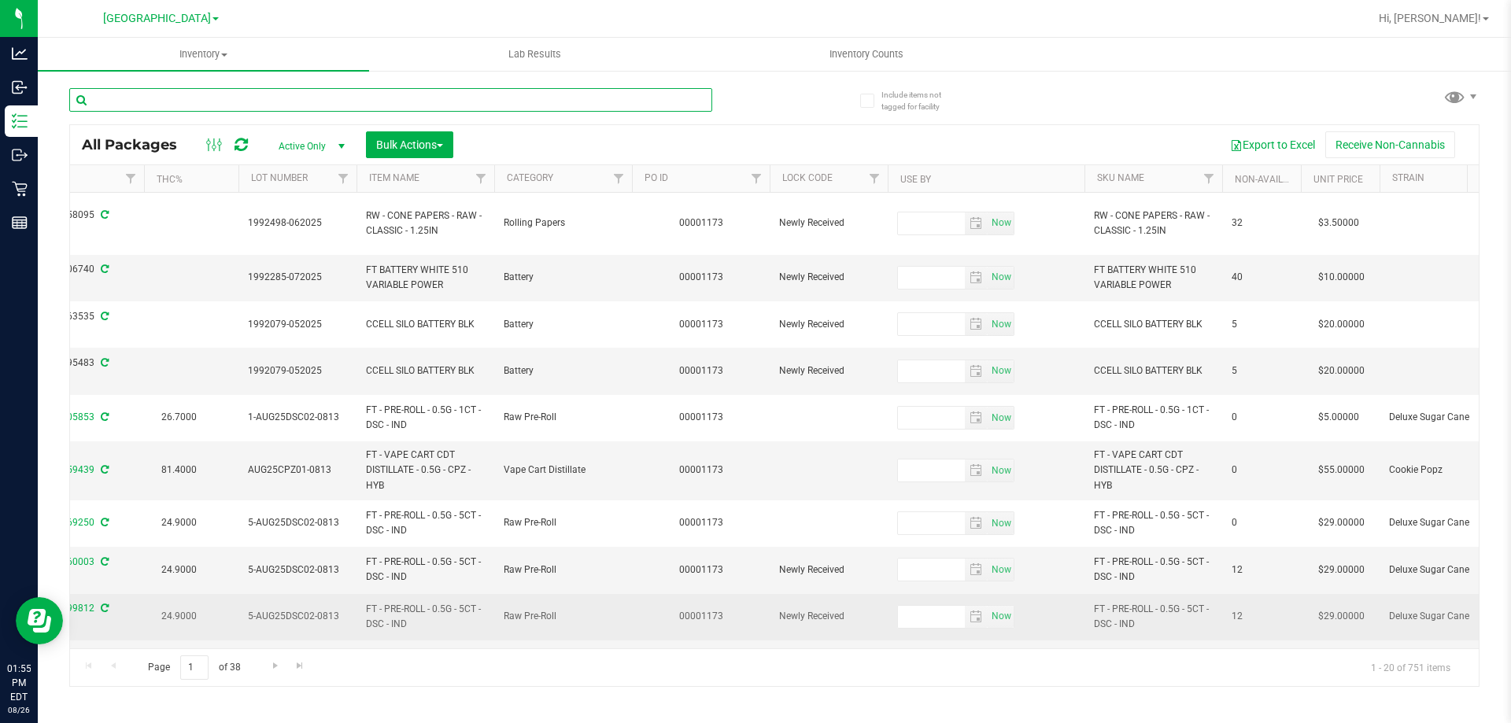
scroll to position [0, 1050]
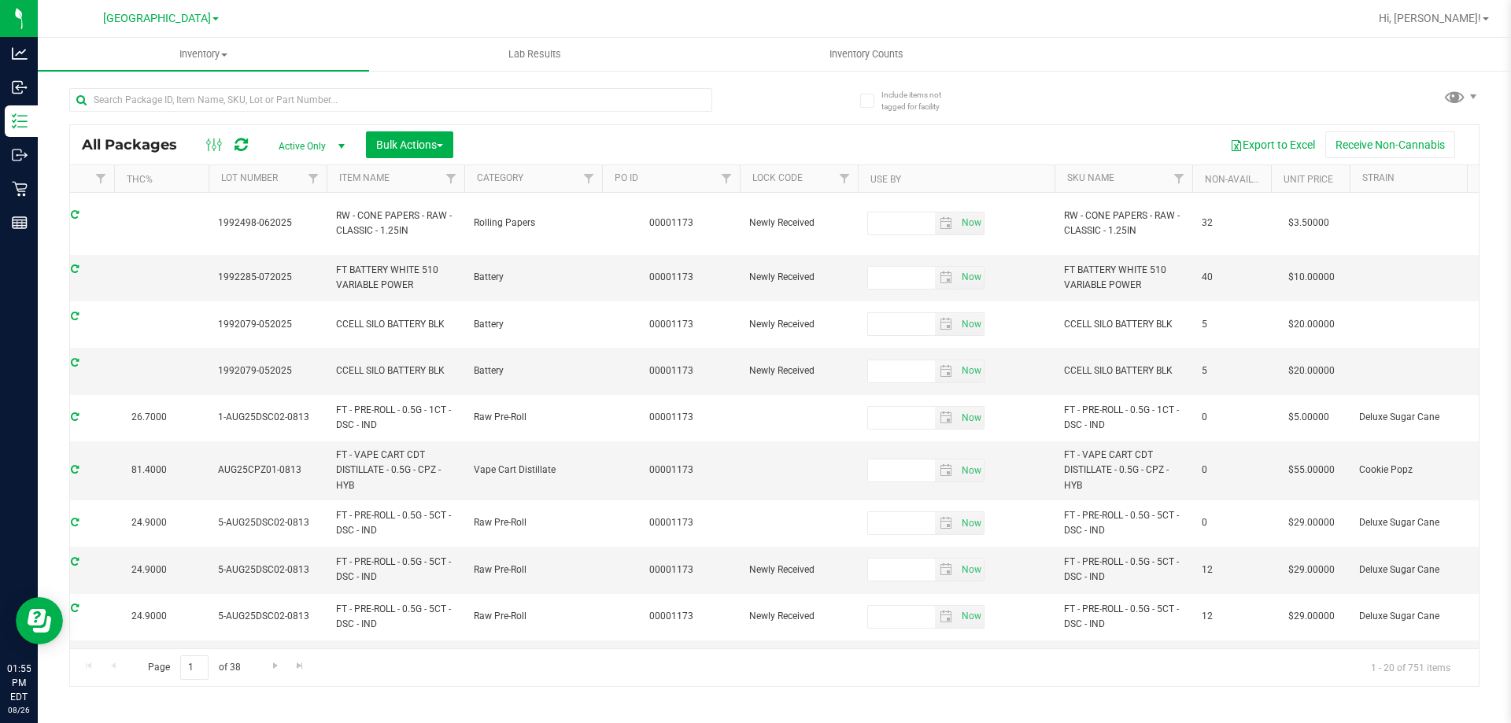
click at [858, 182] on th "Use By" at bounding box center [956, 179] width 197 height 28
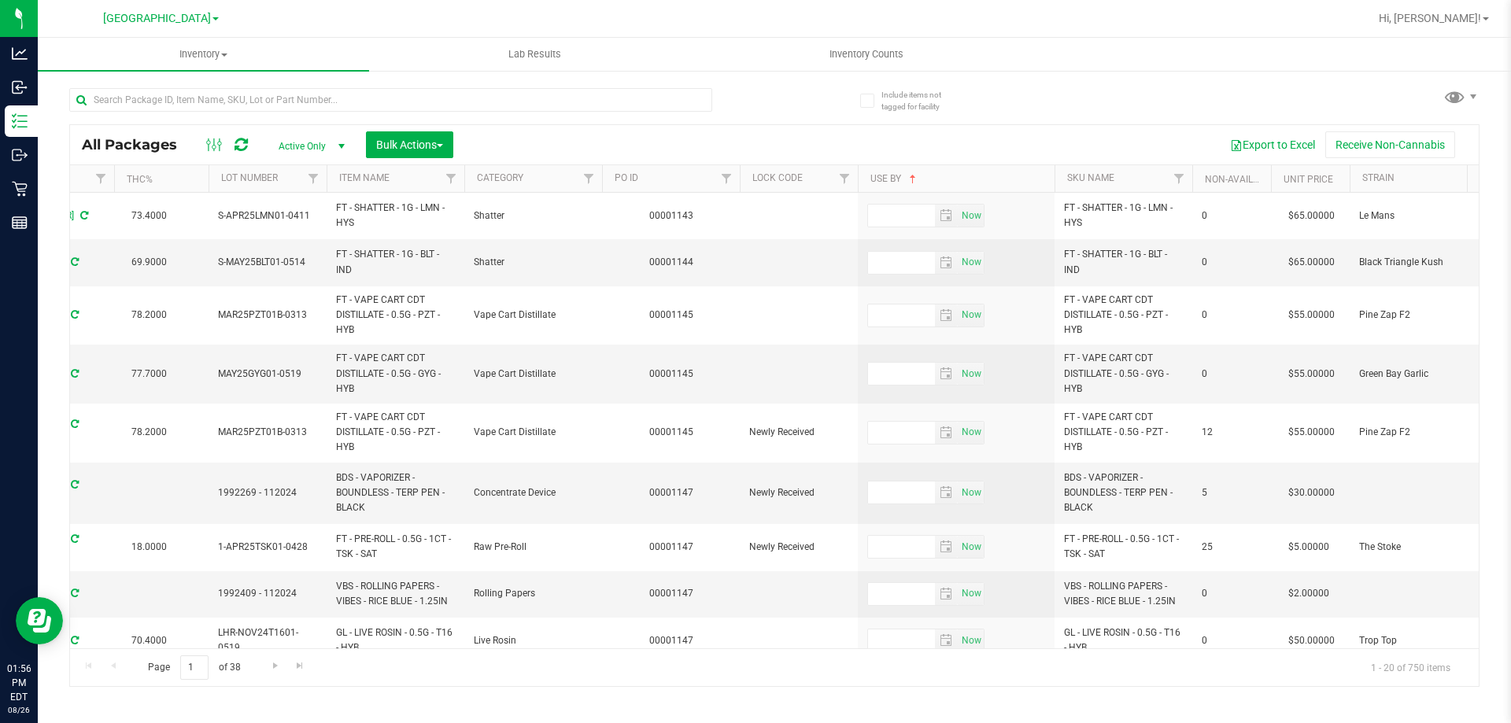
click at [970, 183] on th "Use By" at bounding box center [956, 179] width 197 height 28
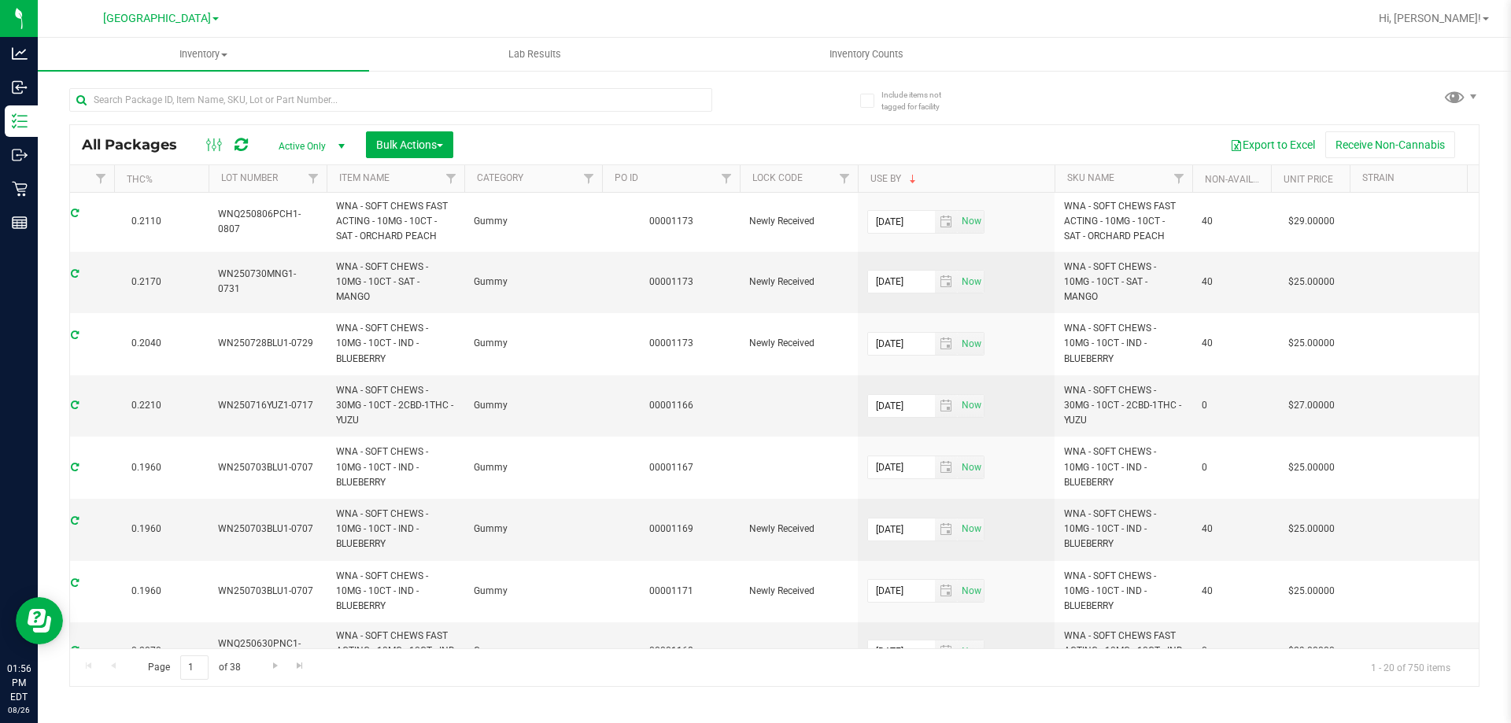
click at [951, 182] on th "Use By" at bounding box center [956, 179] width 197 height 28
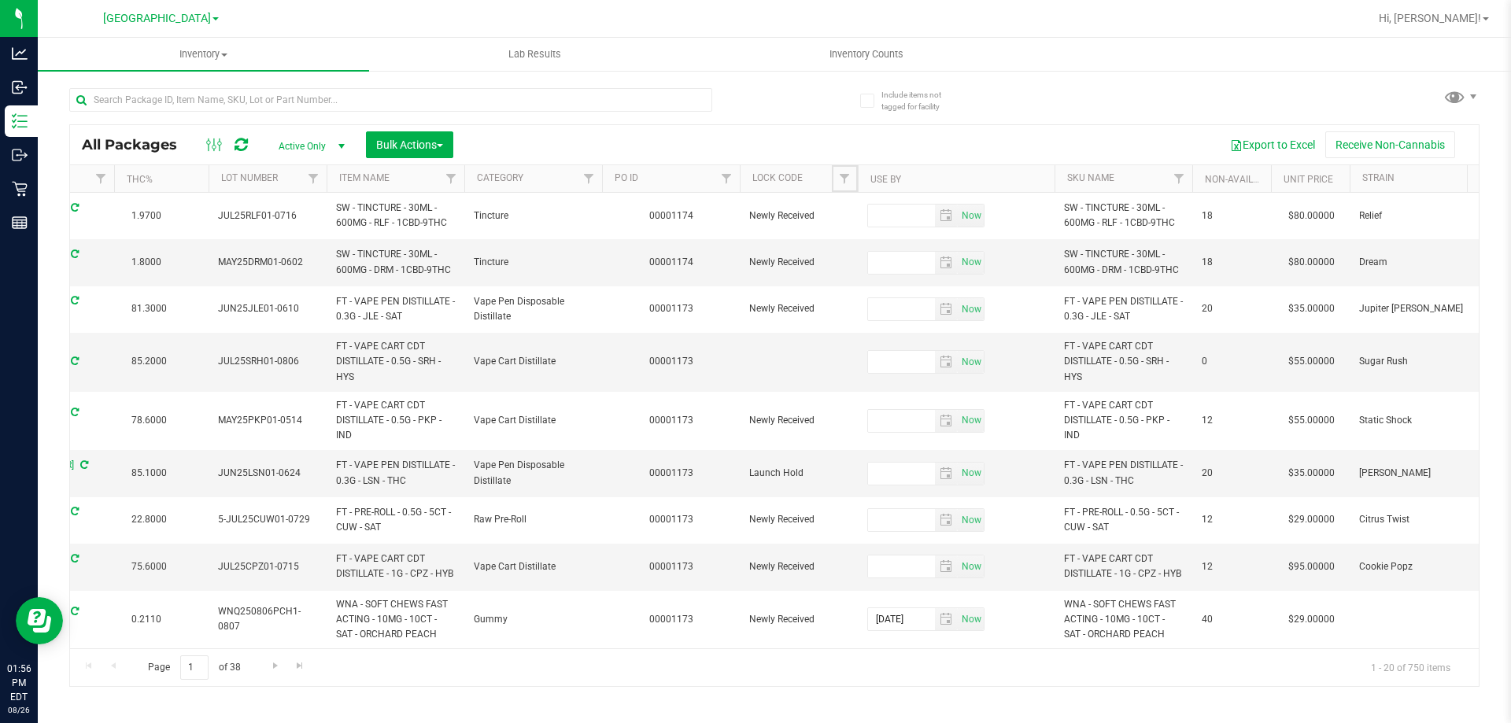
click at [846, 179] on span "Filter" at bounding box center [844, 178] width 13 height 13
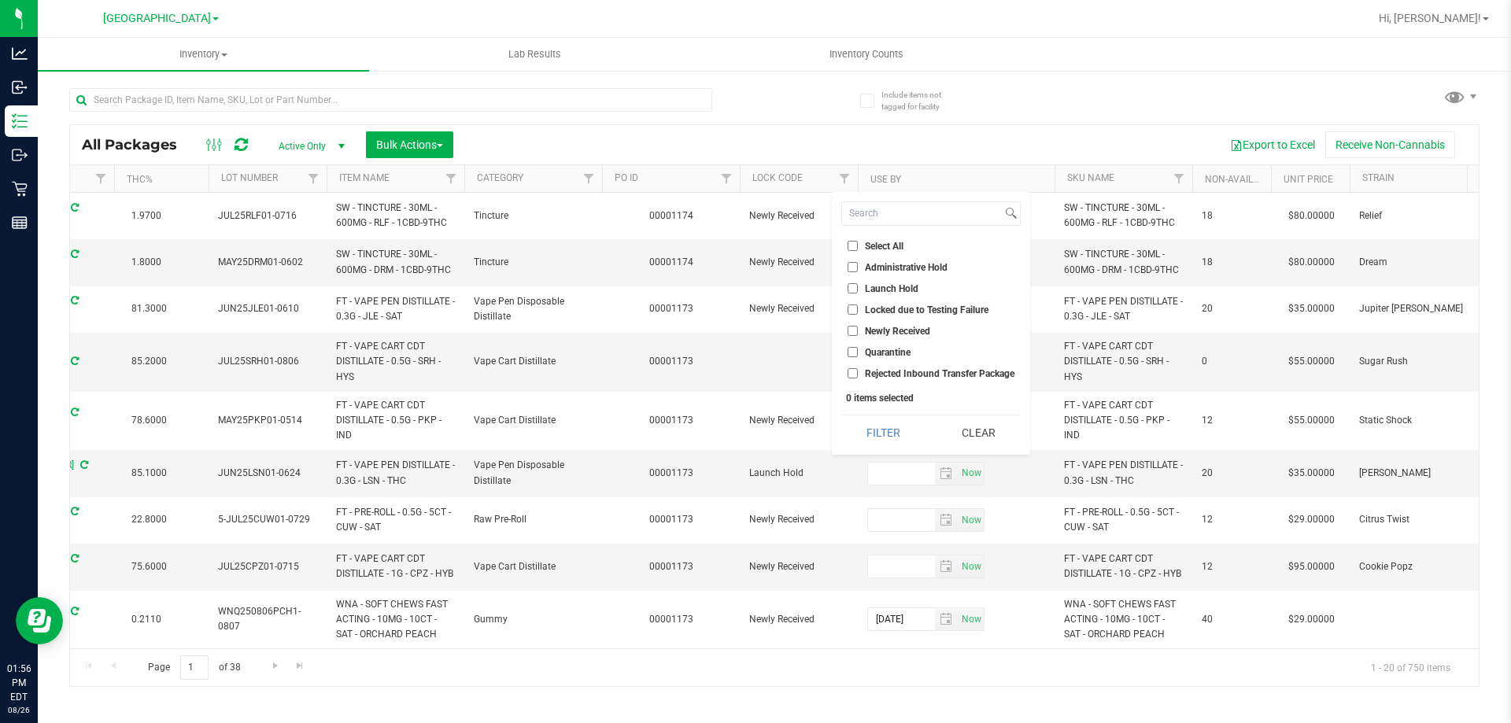
click at [897, 286] on span "Launch Hold" at bounding box center [892, 288] width 54 height 9
click at [858, 286] on input "Launch Hold" at bounding box center [852, 288] width 10 height 10
checkbox input "true"
click at [885, 432] on button "Filter" at bounding box center [883, 432] width 84 height 35
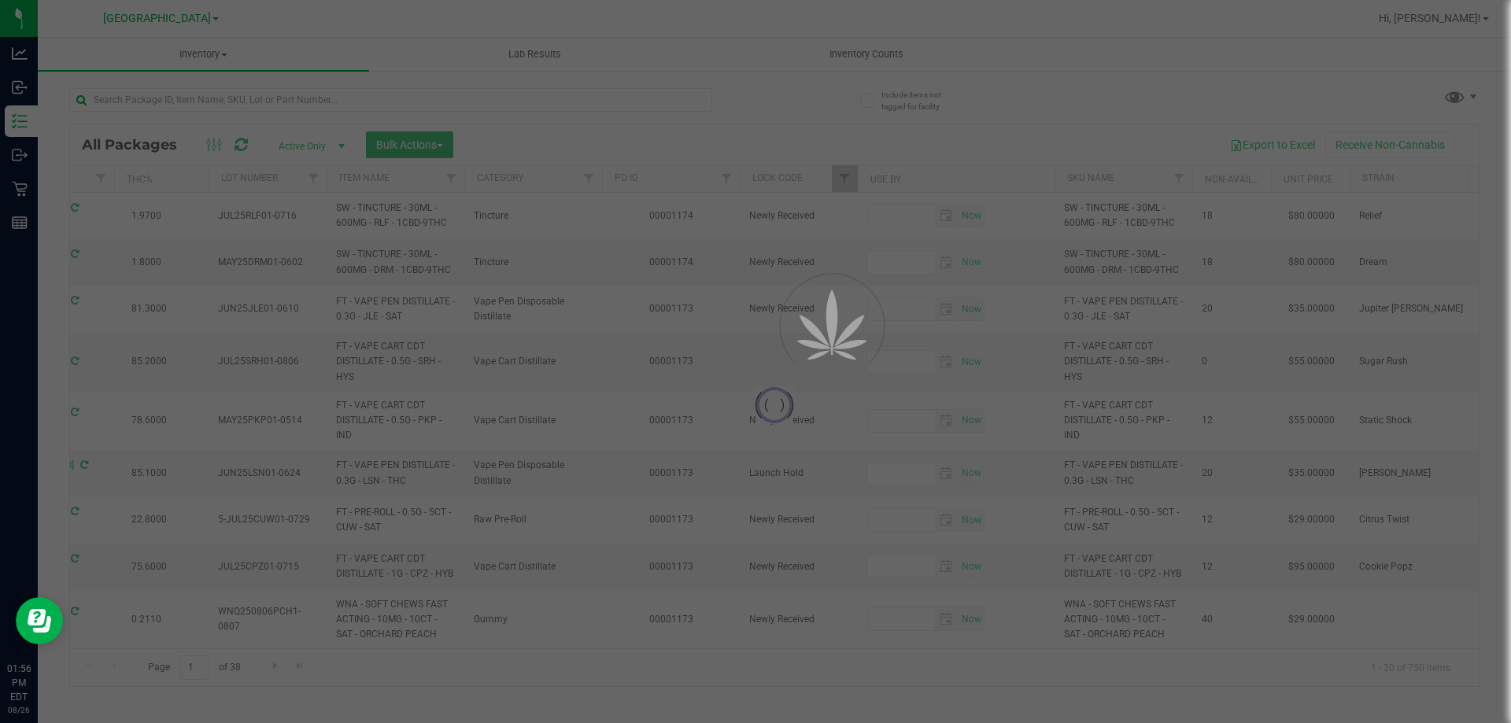
type input "2026-08-06"
type input "2025-12-15"
type input "2025-12-30"
type input "2026-07-30"
type input "2026-02-15"
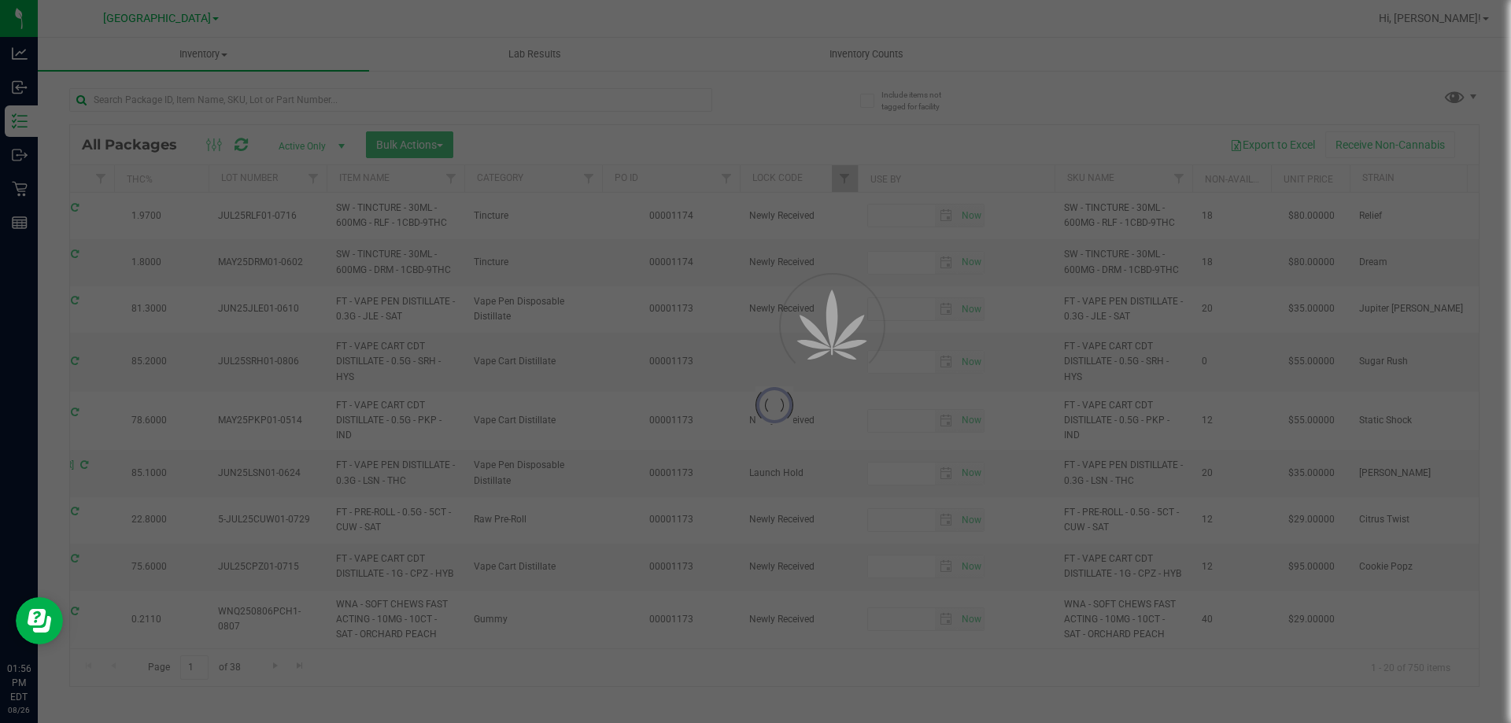
type input "2025-12-15"
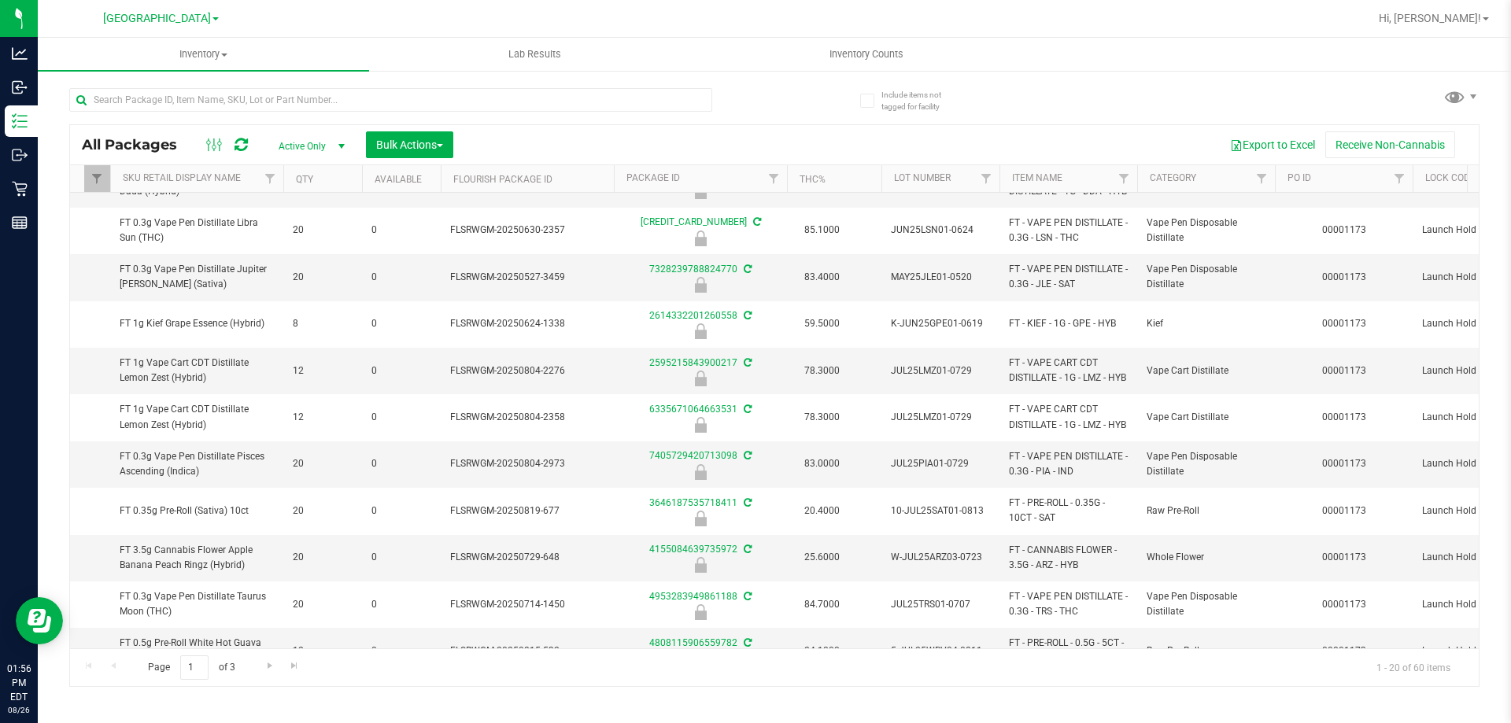
scroll to position [79, 338]
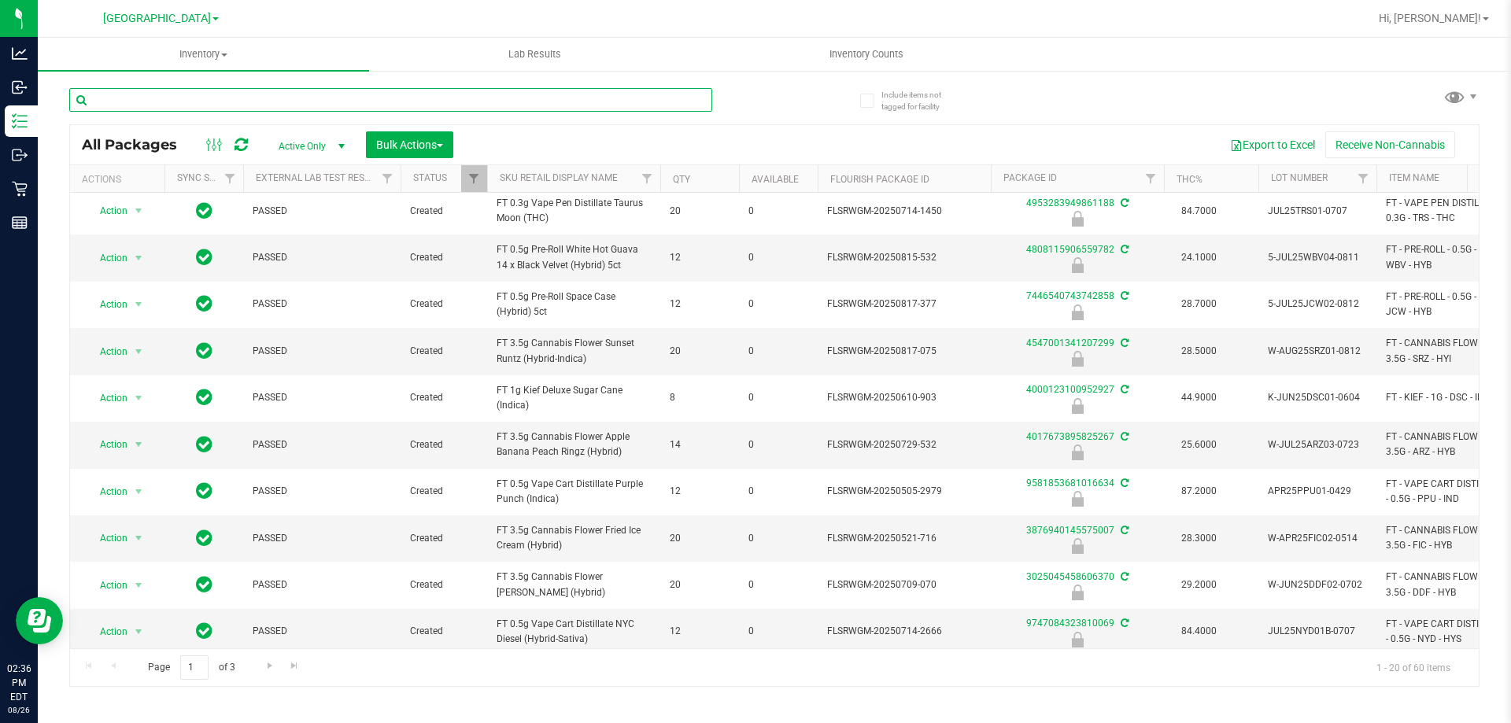
click at [349, 105] on input "text" at bounding box center [390, 100] width 643 height 24
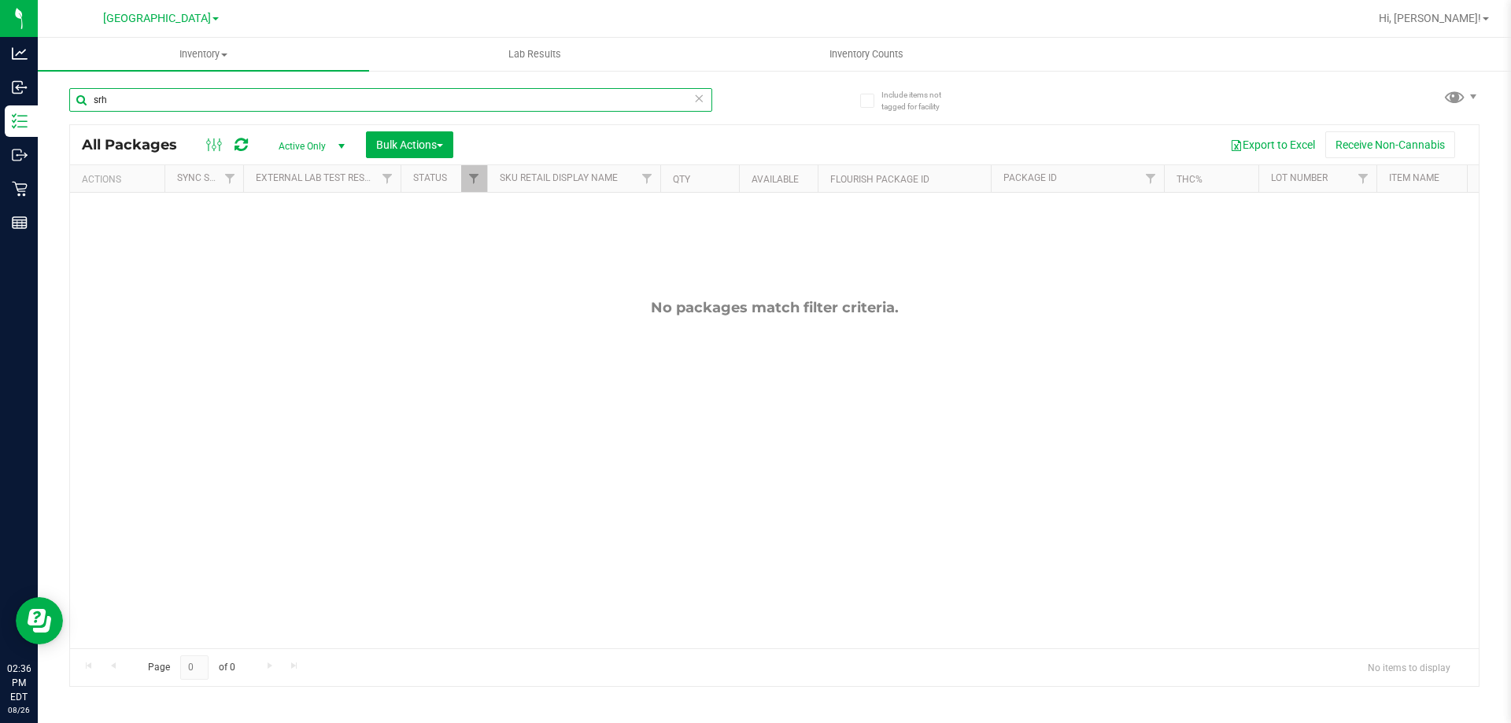
type input "srh"
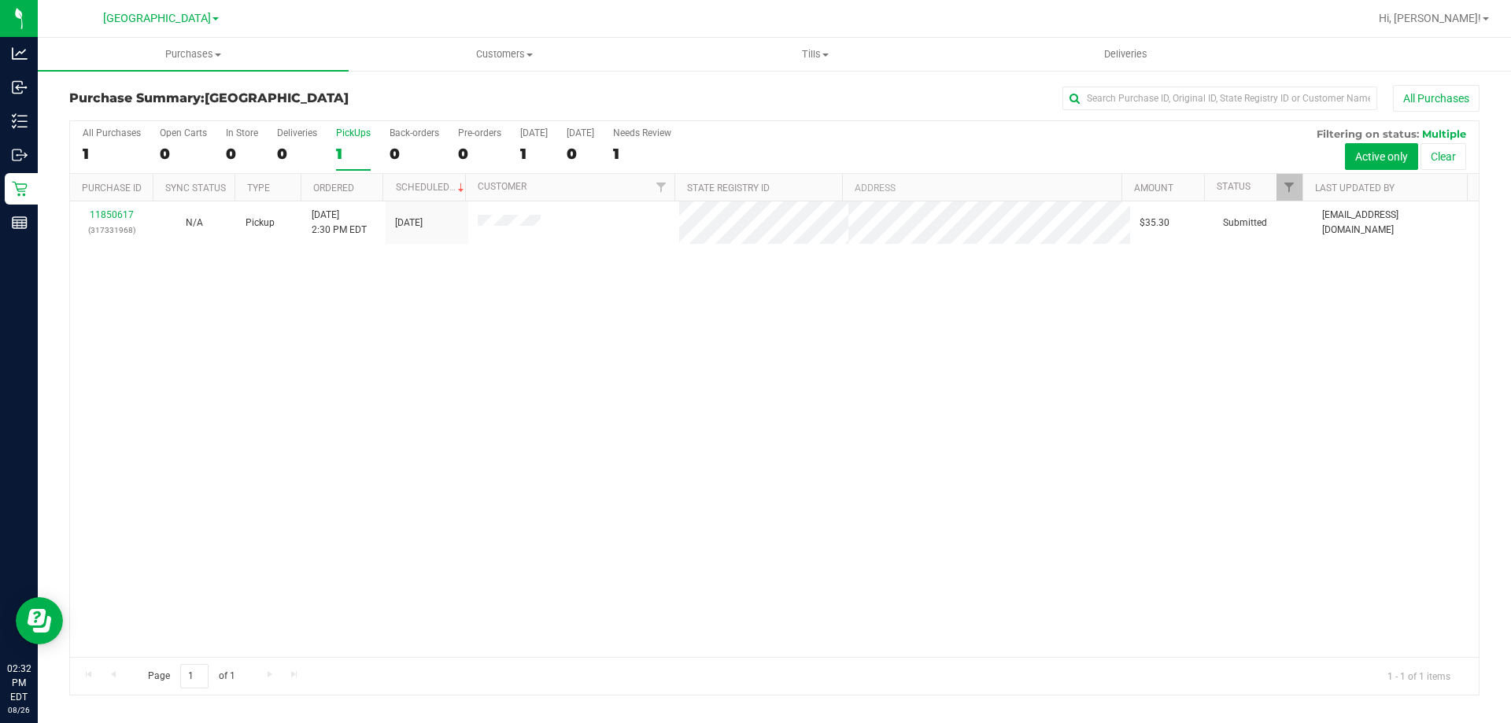
click at [333, 146] on div "All Purchases 1 Open Carts 0 In Store 0 Deliveries 0 PickUps 1 Back-orders 0 Pr…" at bounding box center [774, 147] width 1408 height 53
click at [360, 140] on label "PickUps 1" at bounding box center [353, 148] width 35 height 43
click at [0, 0] on input "PickUps 1" at bounding box center [0, 0] width 0 height 0
click at [122, 215] on link "11850617" at bounding box center [112, 214] width 44 height 11
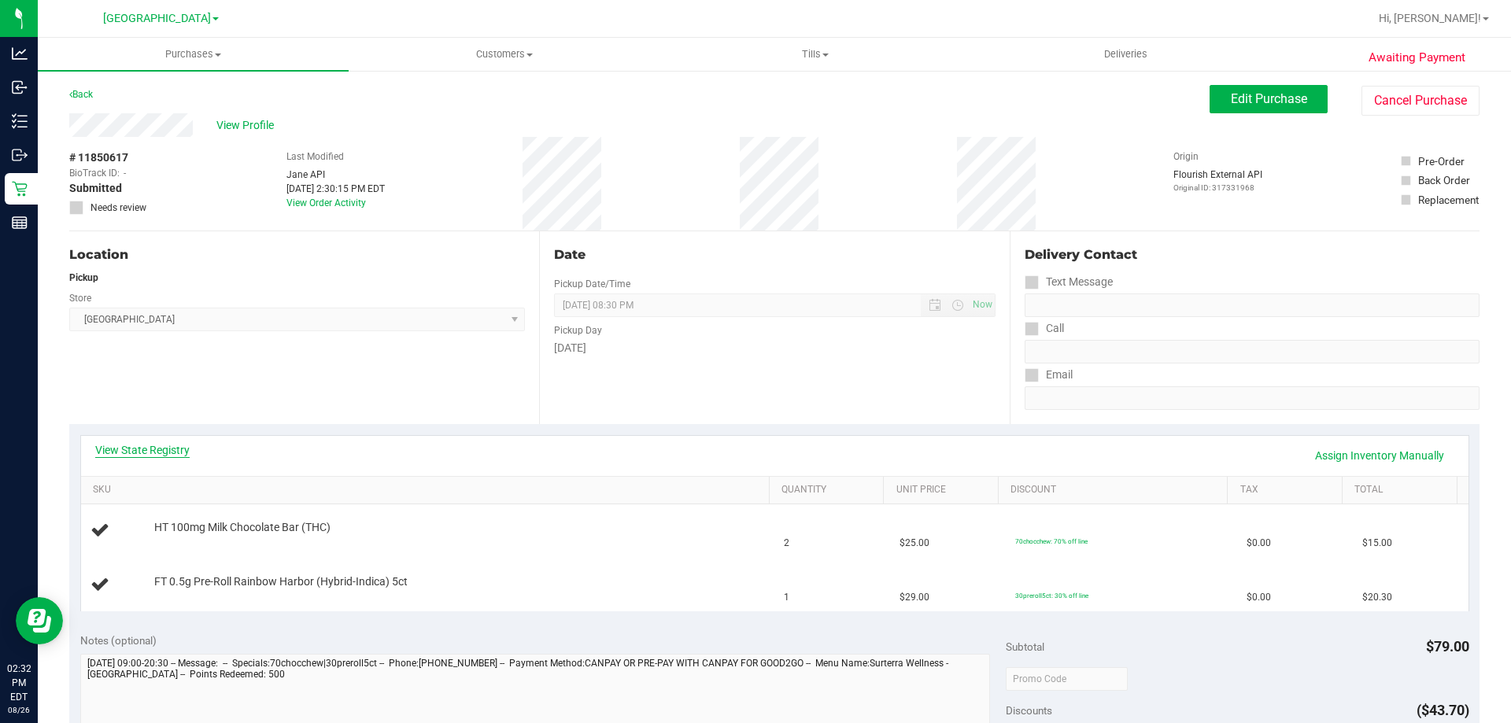
click at [176, 453] on link "View State Registry" at bounding box center [142, 450] width 94 height 16
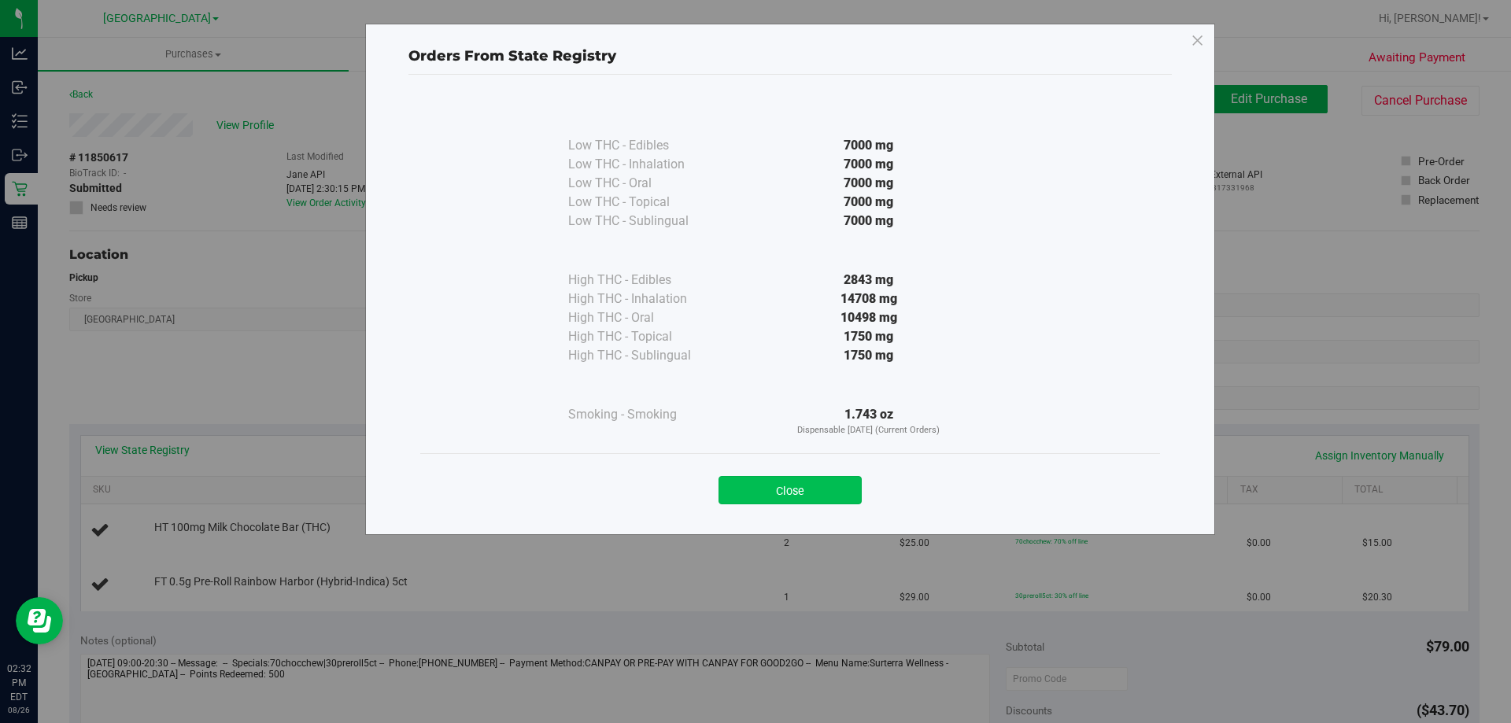
click at [762, 497] on button "Close" at bounding box center [789, 490] width 143 height 28
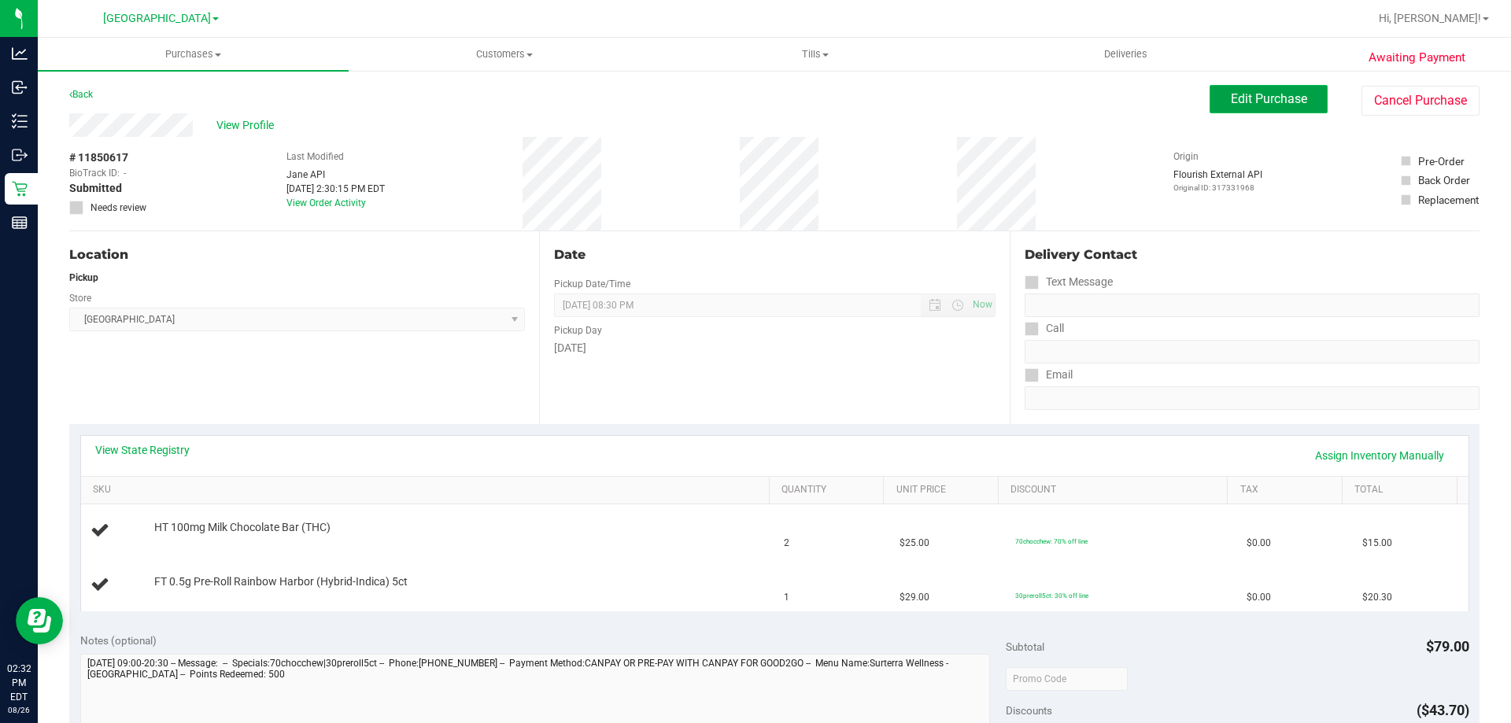
click at [1262, 90] on button "Edit Purchase" at bounding box center [1268, 99] width 118 height 28
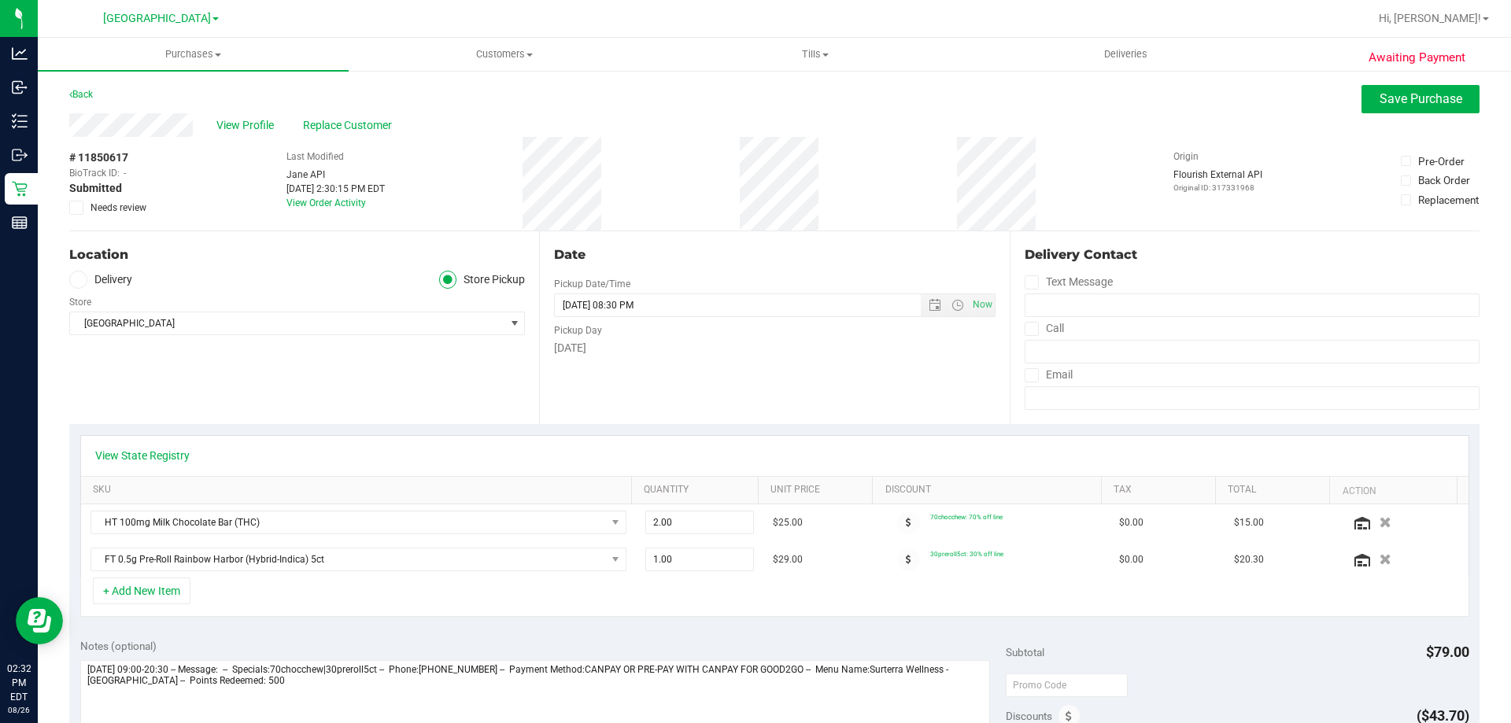
scroll to position [236, 0]
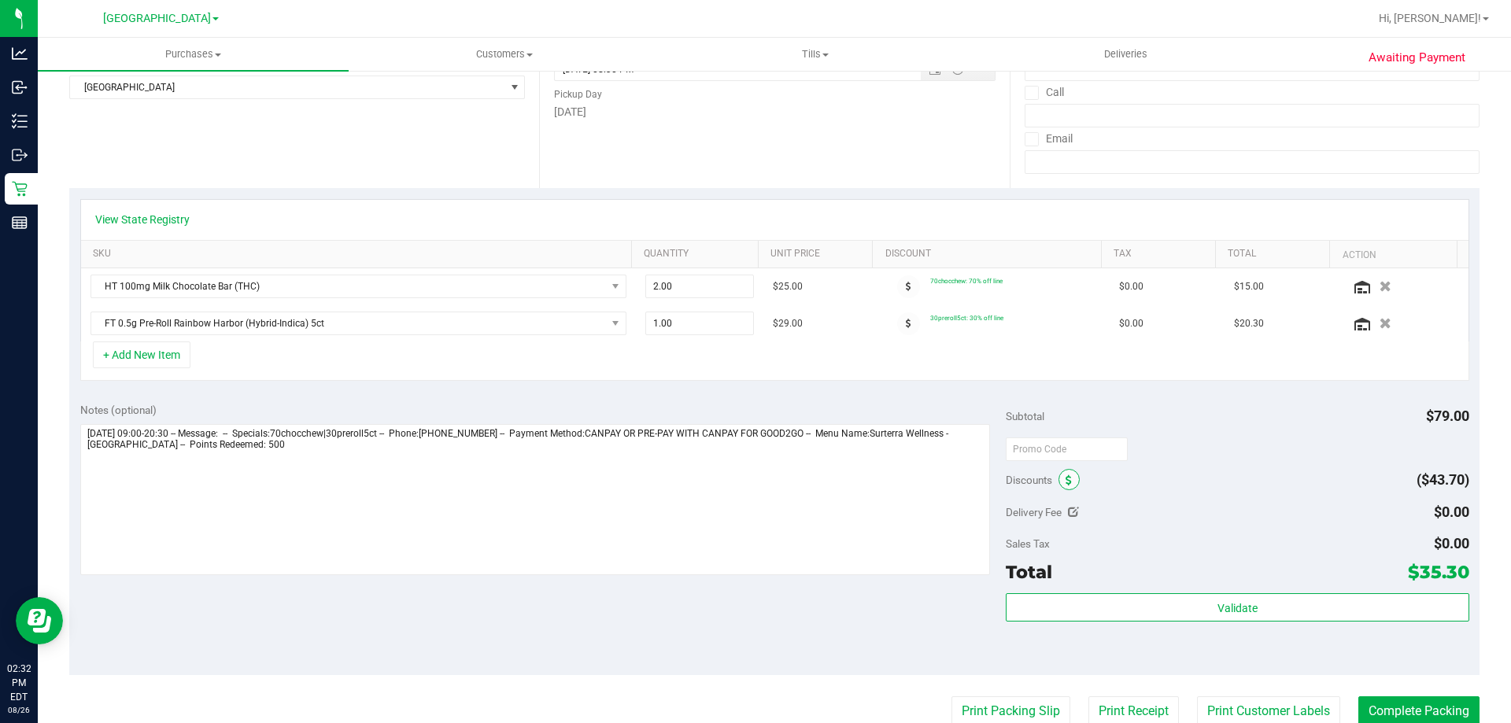
click at [1065, 484] on span at bounding box center [1068, 479] width 21 height 21
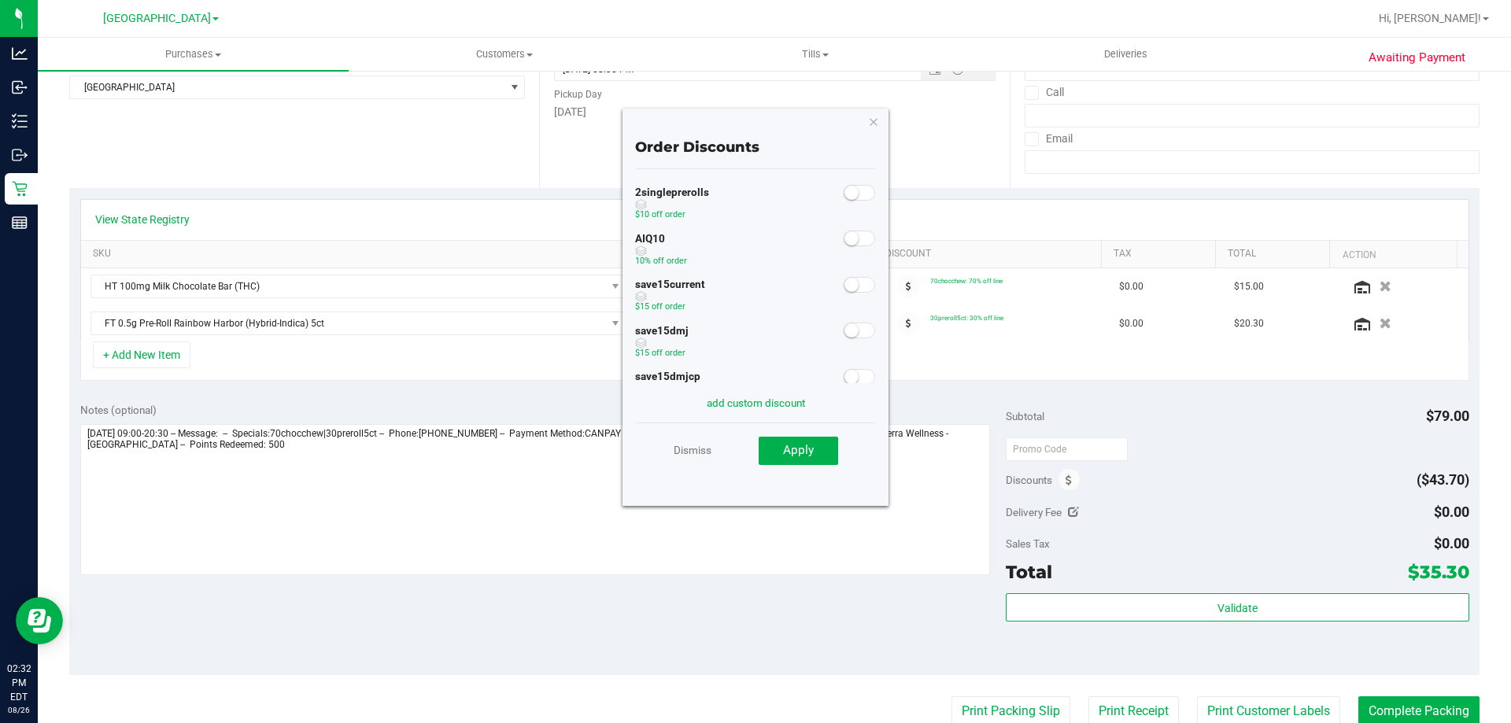
click at [847, 238] on span at bounding box center [858, 239] width 31 height 16
click at [815, 441] on button "Apply" at bounding box center [797, 451] width 79 height 28
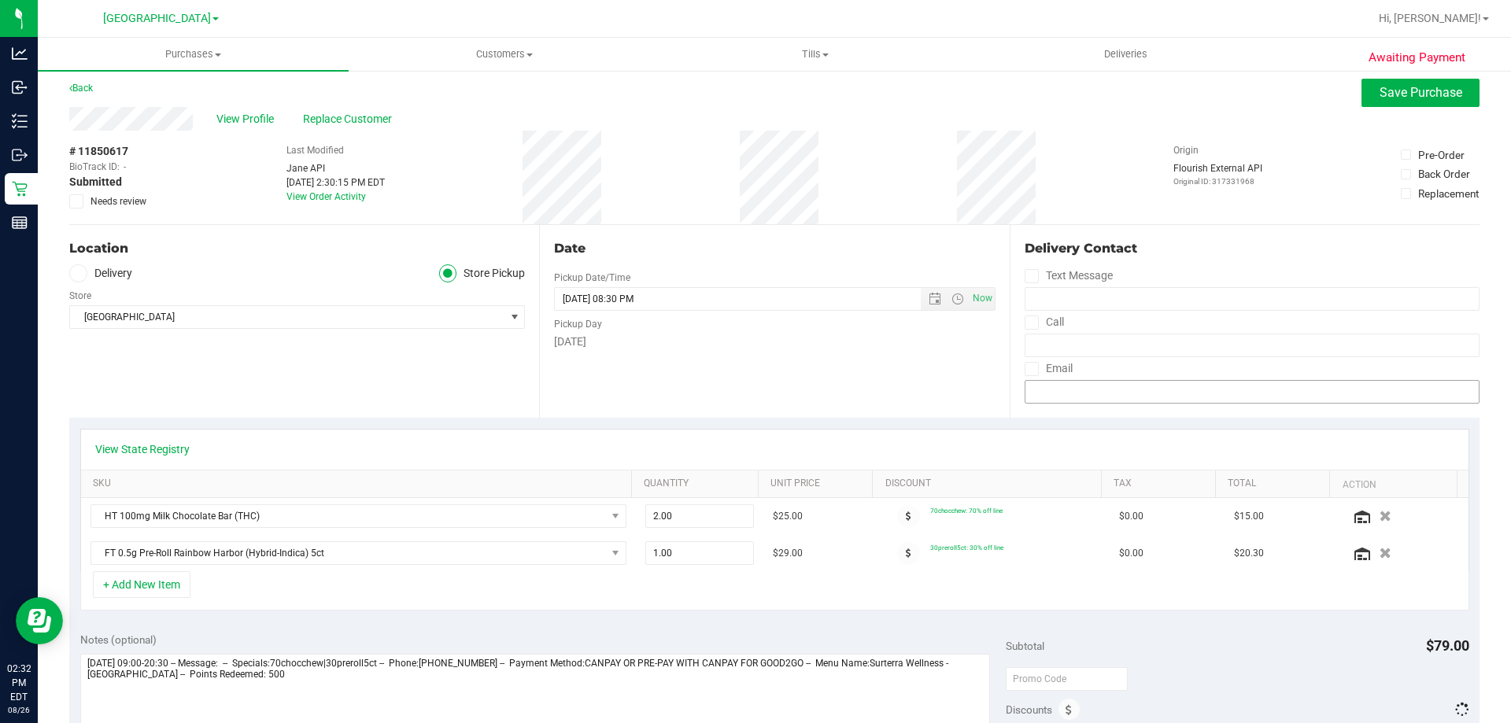
scroll to position [0, 0]
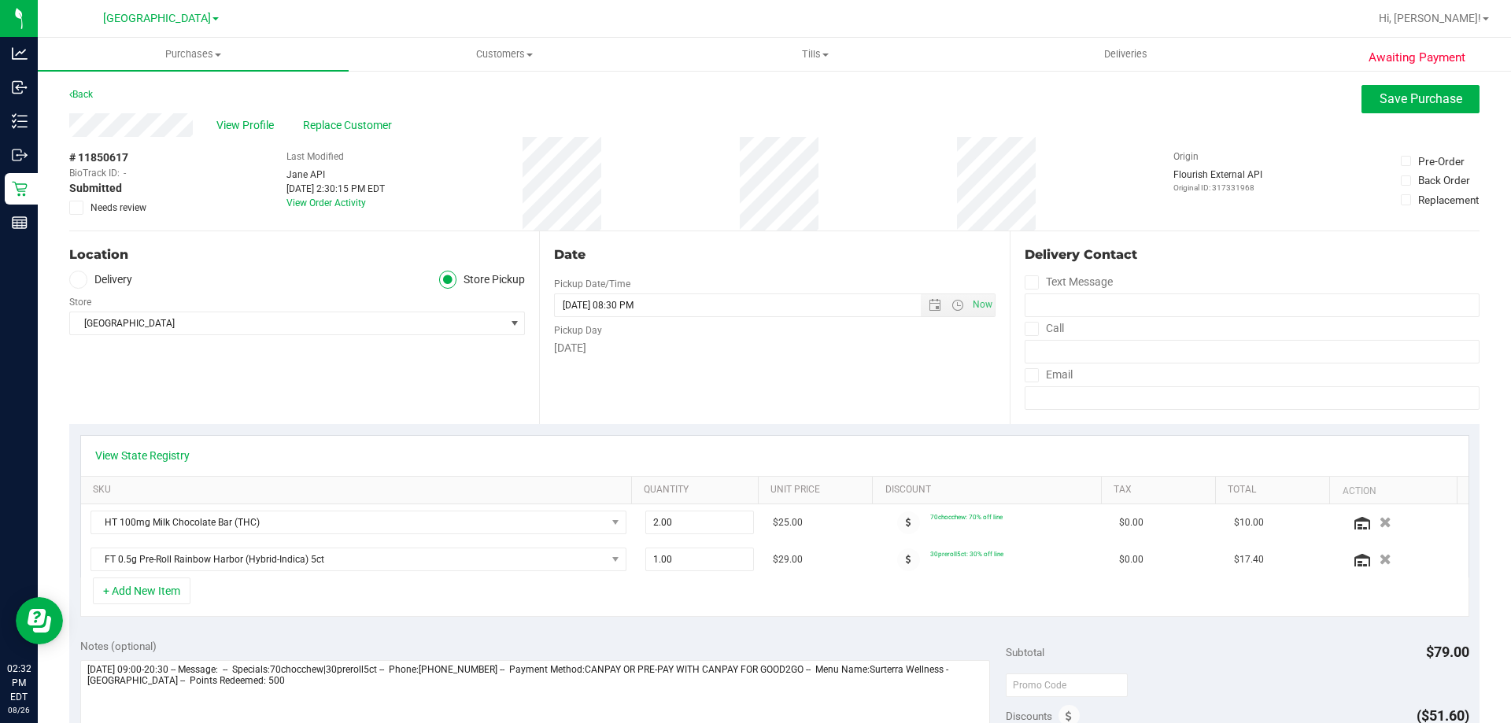
click at [1433, 117] on div "View Profile Replace Customer" at bounding box center [774, 125] width 1410 height 24
click at [1428, 101] on span "Save Purchase" at bounding box center [1420, 98] width 83 height 15
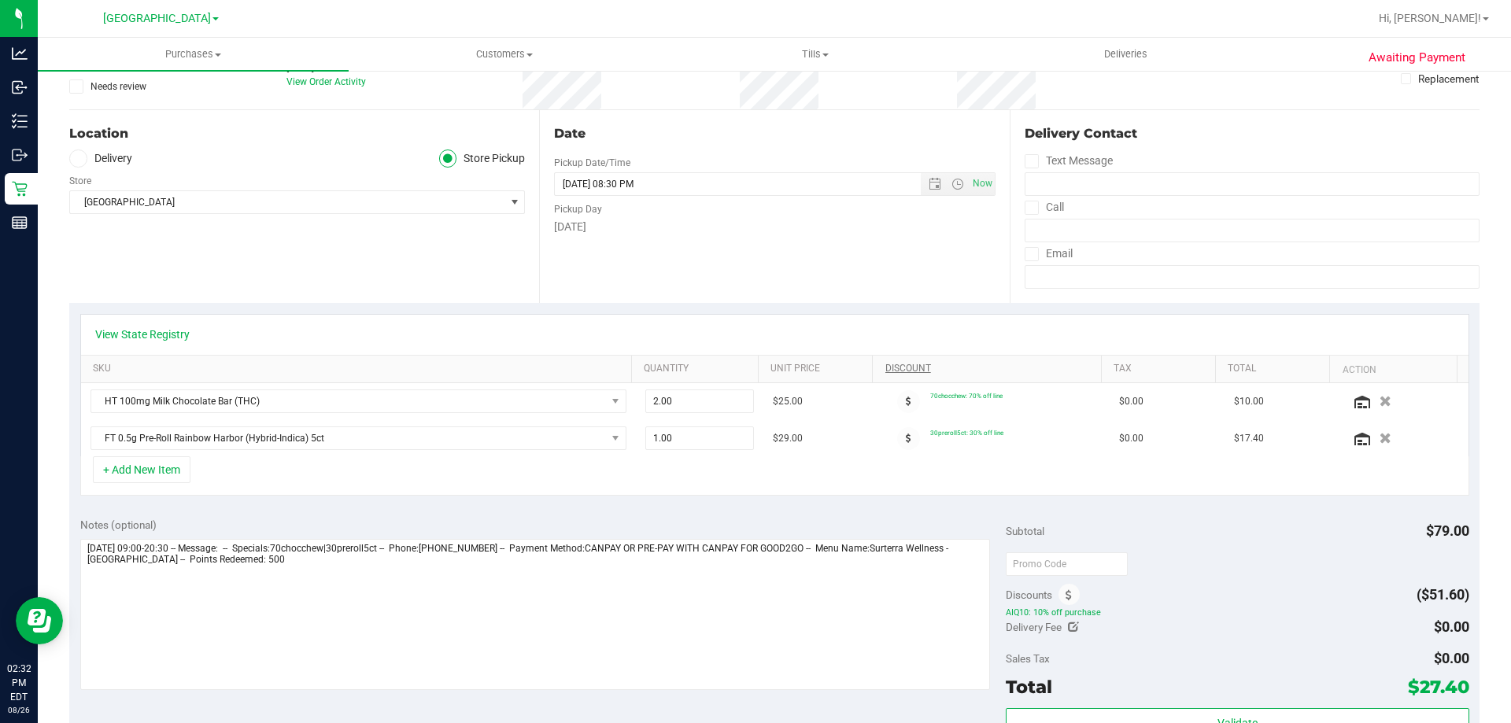
scroll to position [157, 0]
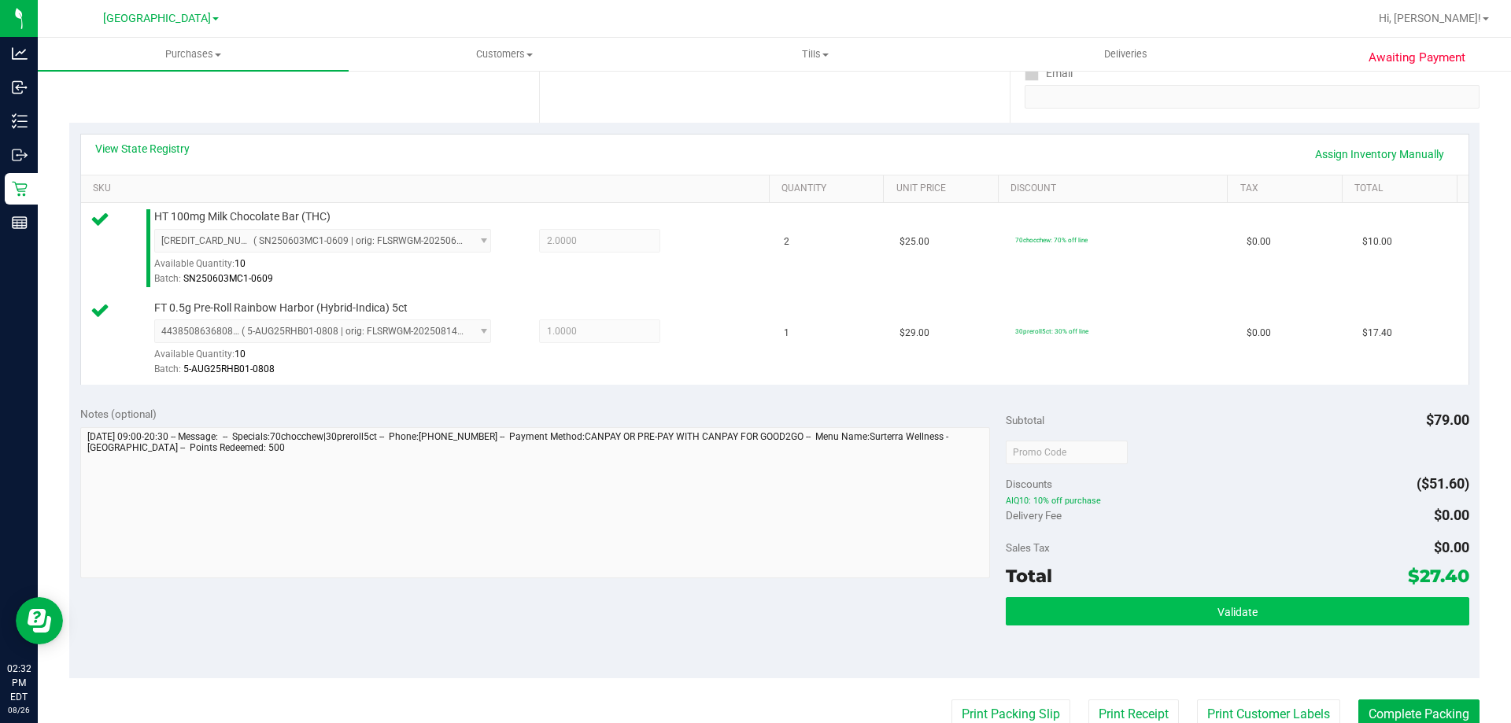
scroll to position [551, 0]
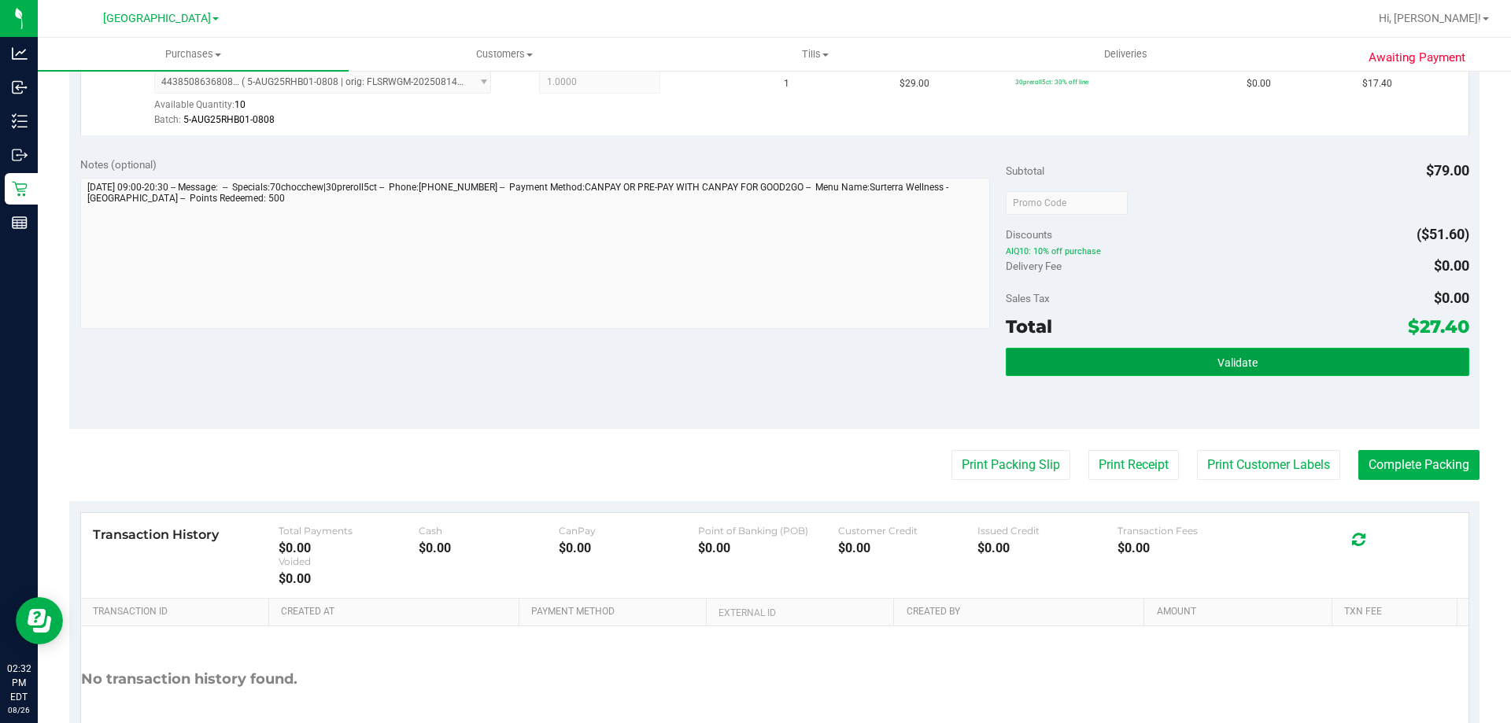
click at [1127, 369] on button "Validate" at bounding box center [1236, 362] width 463 height 28
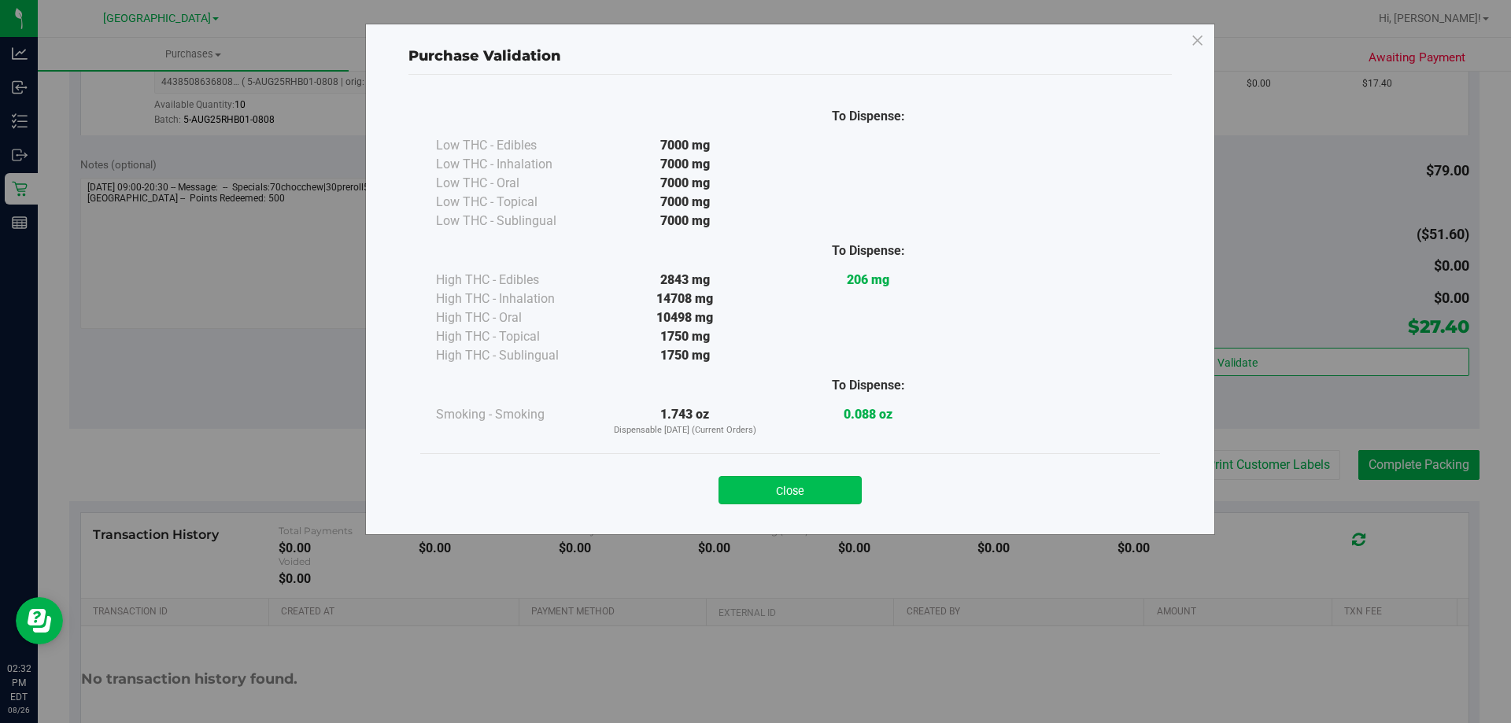
click at [833, 485] on button "Close" at bounding box center [789, 490] width 143 height 28
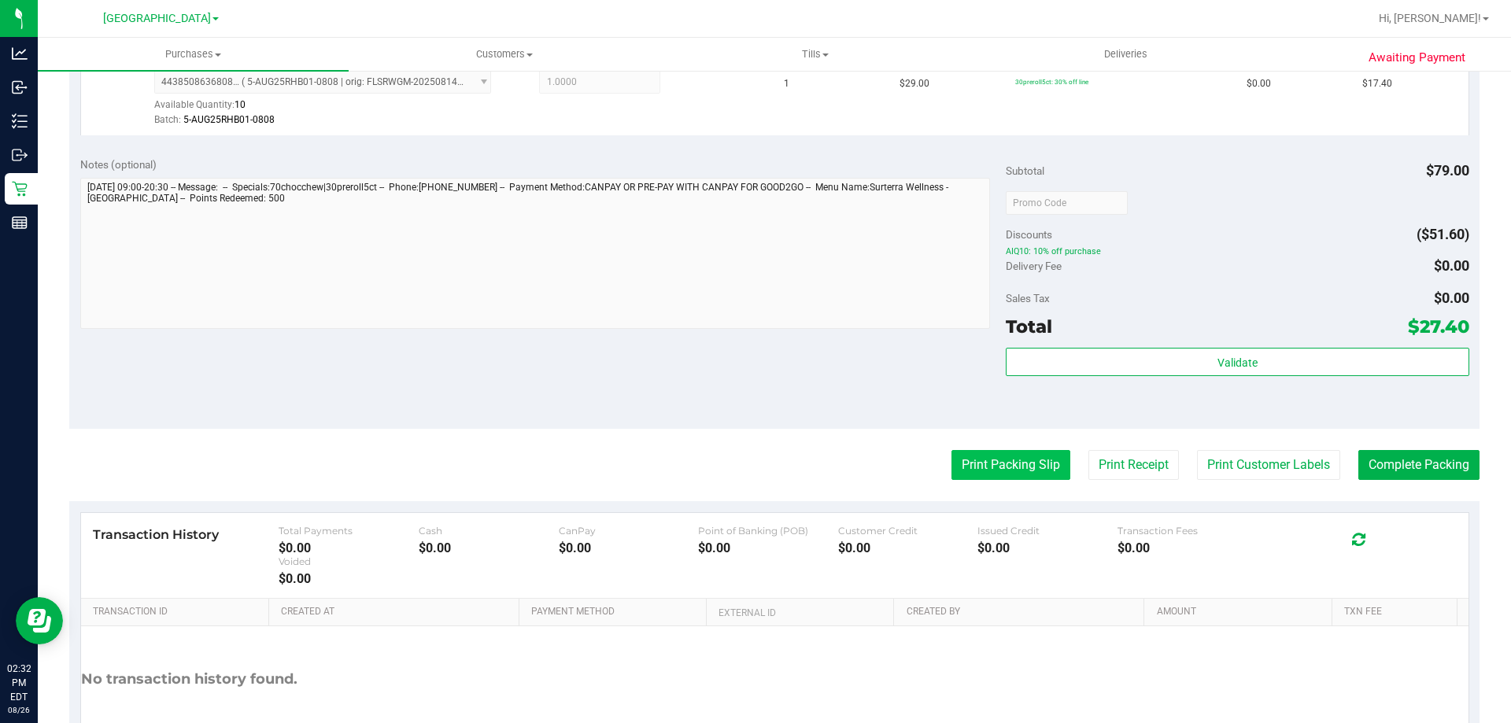
click at [1009, 456] on button "Print Packing Slip" at bounding box center [1010, 465] width 119 height 30
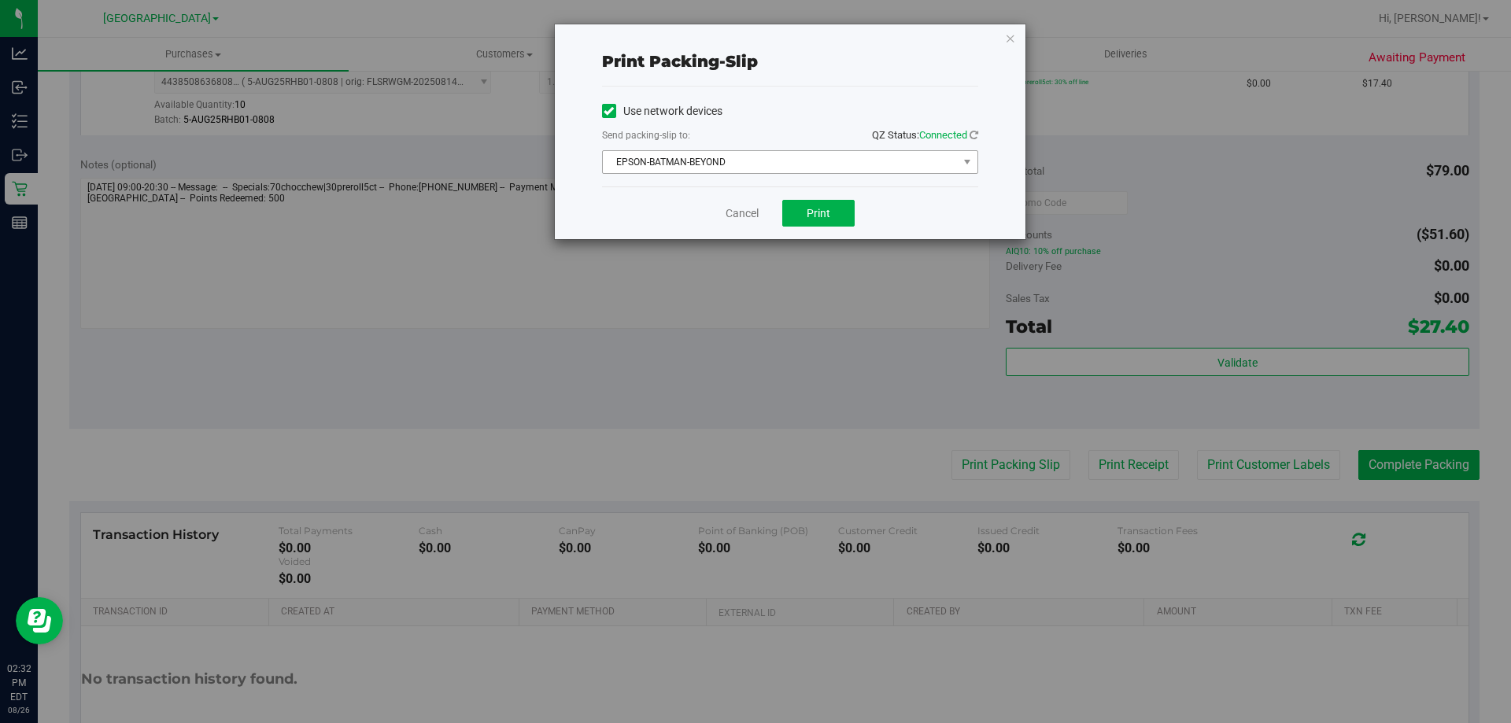
click at [816, 171] on span "EPSON-BATMAN-BEYOND" at bounding box center [780, 162] width 355 height 22
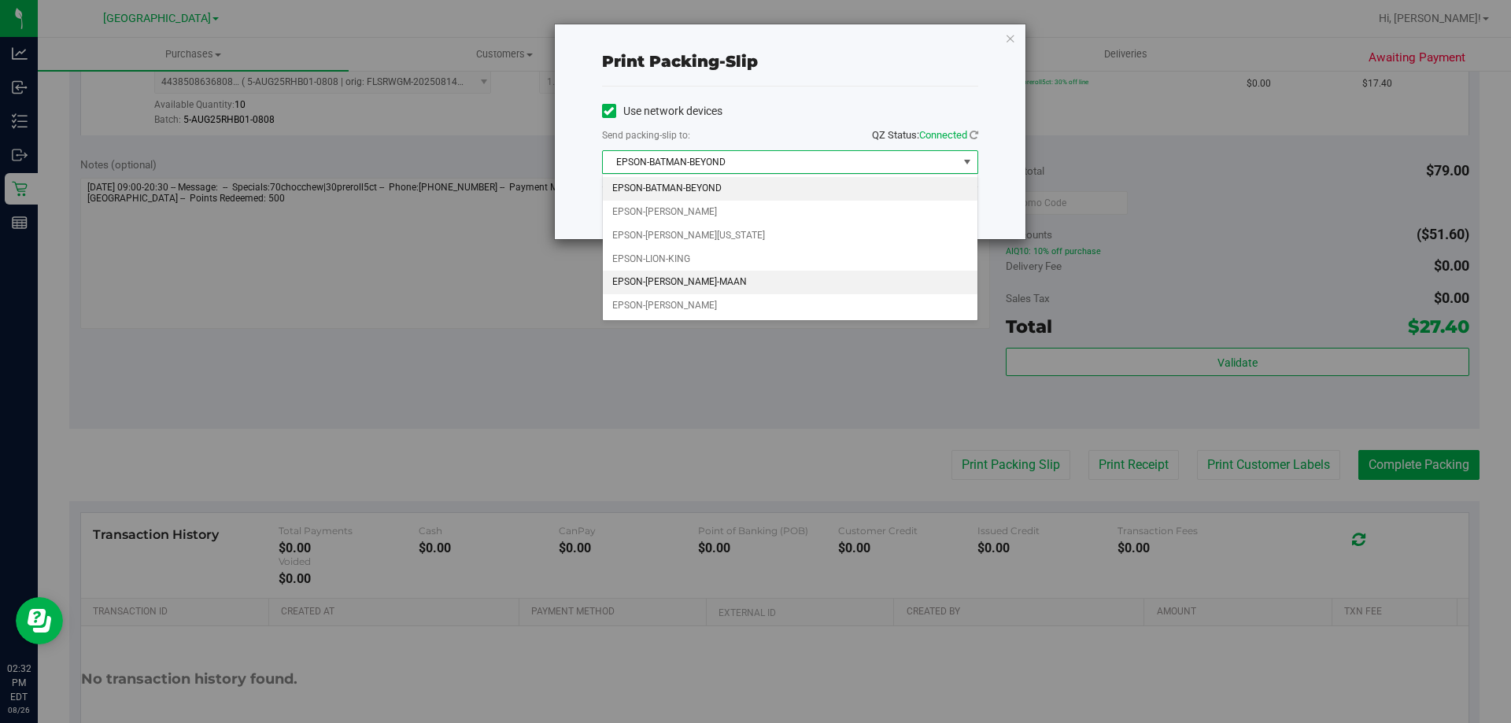
click at [736, 281] on li "EPSON-MEGHA-MAAN" at bounding box center [790, 283] width 375 height 24
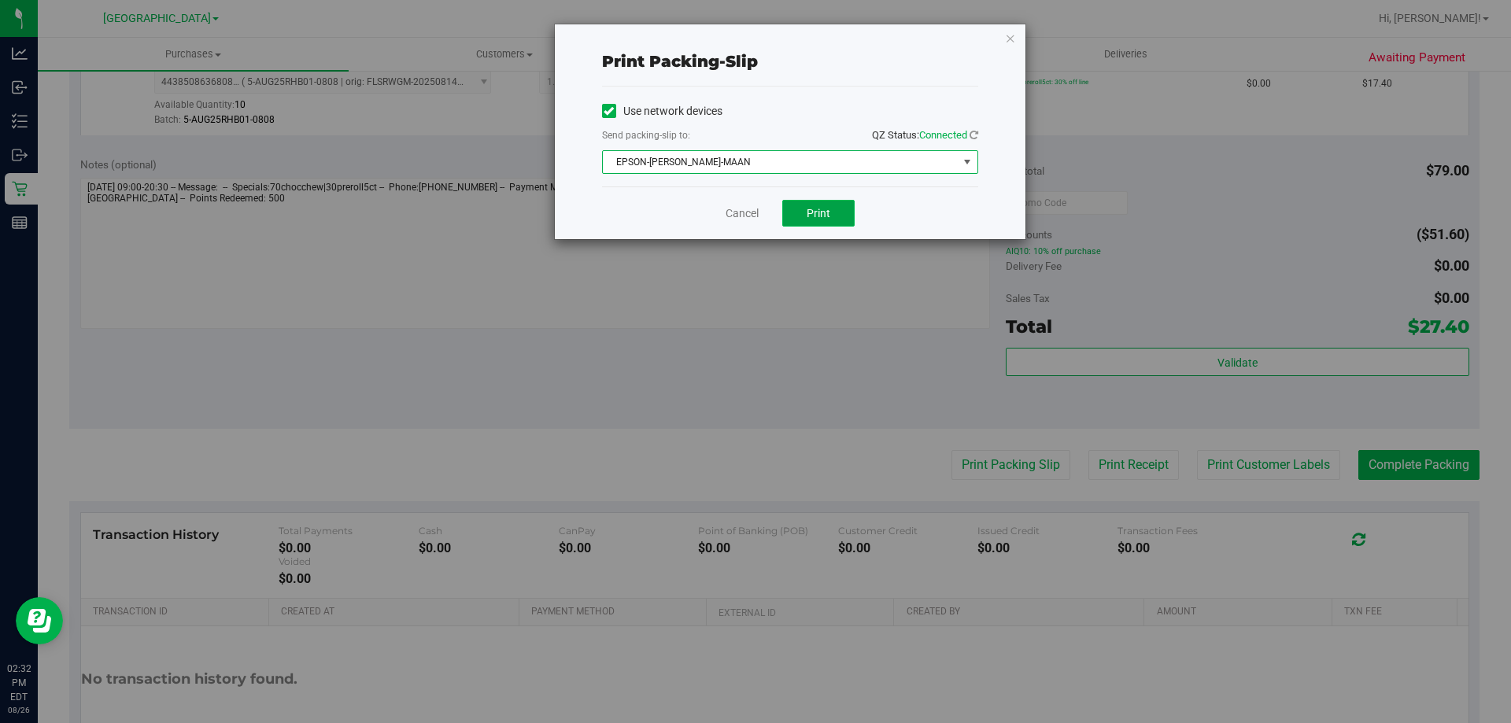
click at [837, 202] on button "Print" at bounding box center [818, 213] width 72 height 27
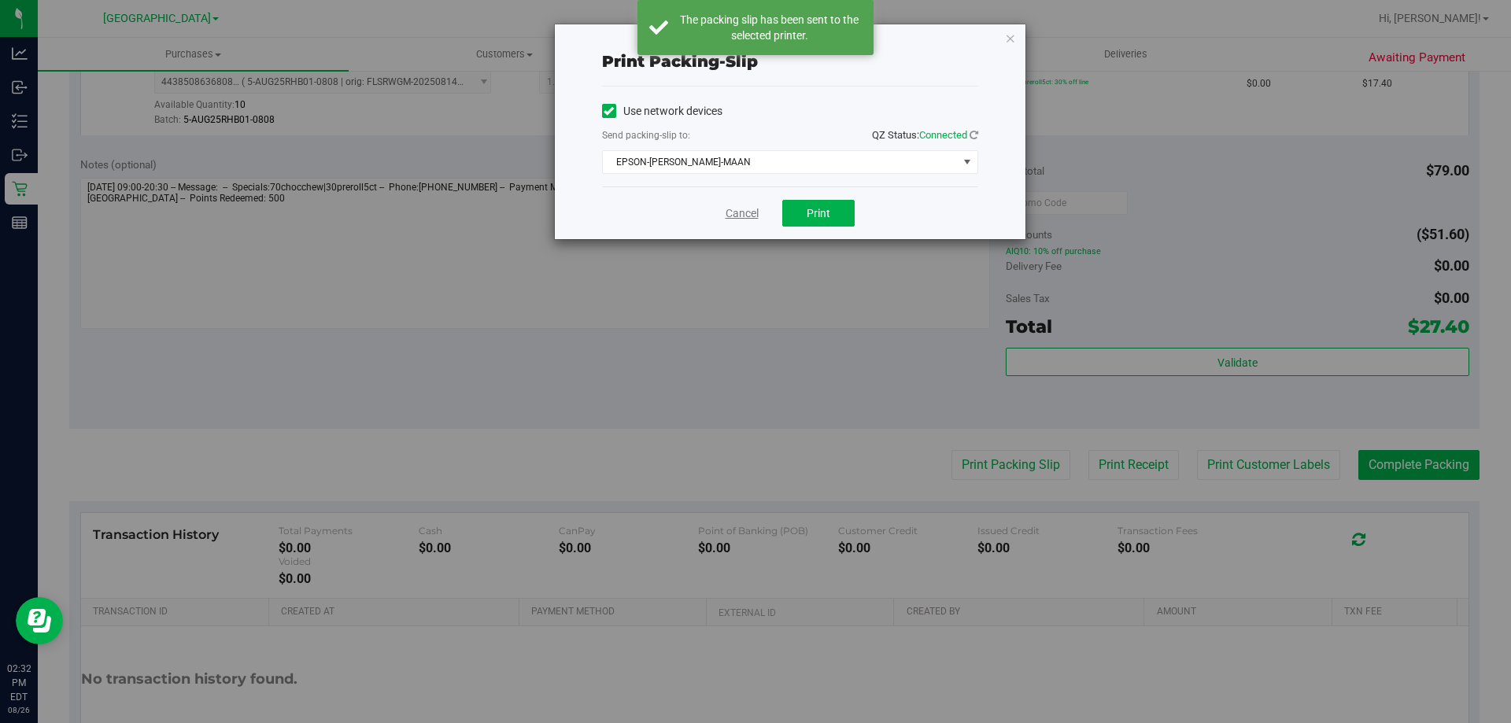
click at [746, 218] on link "Cancel" at bounding box center [741, 213] width 33 height 17
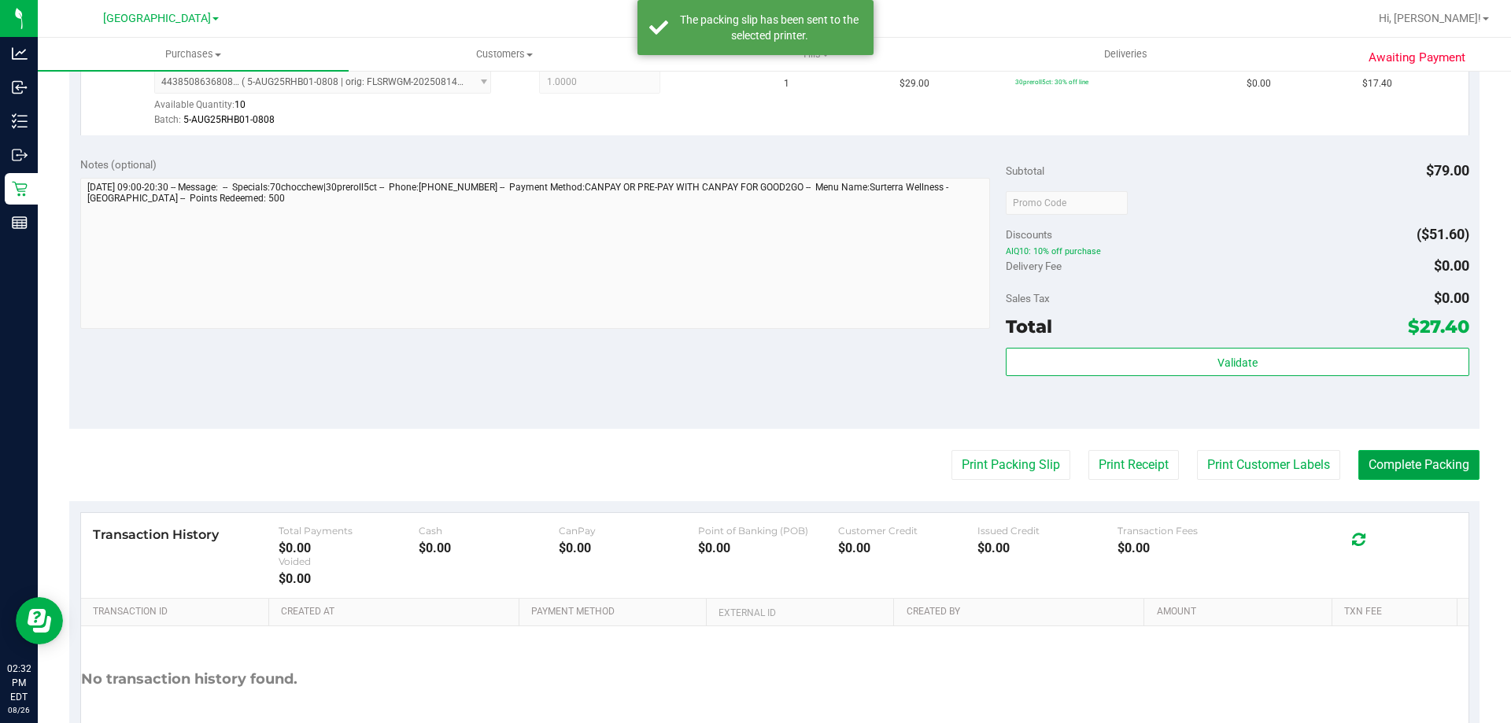
click at [1378, 464] on button "Complete Packing" at bounding box center [1418, 465] width 121 height 30
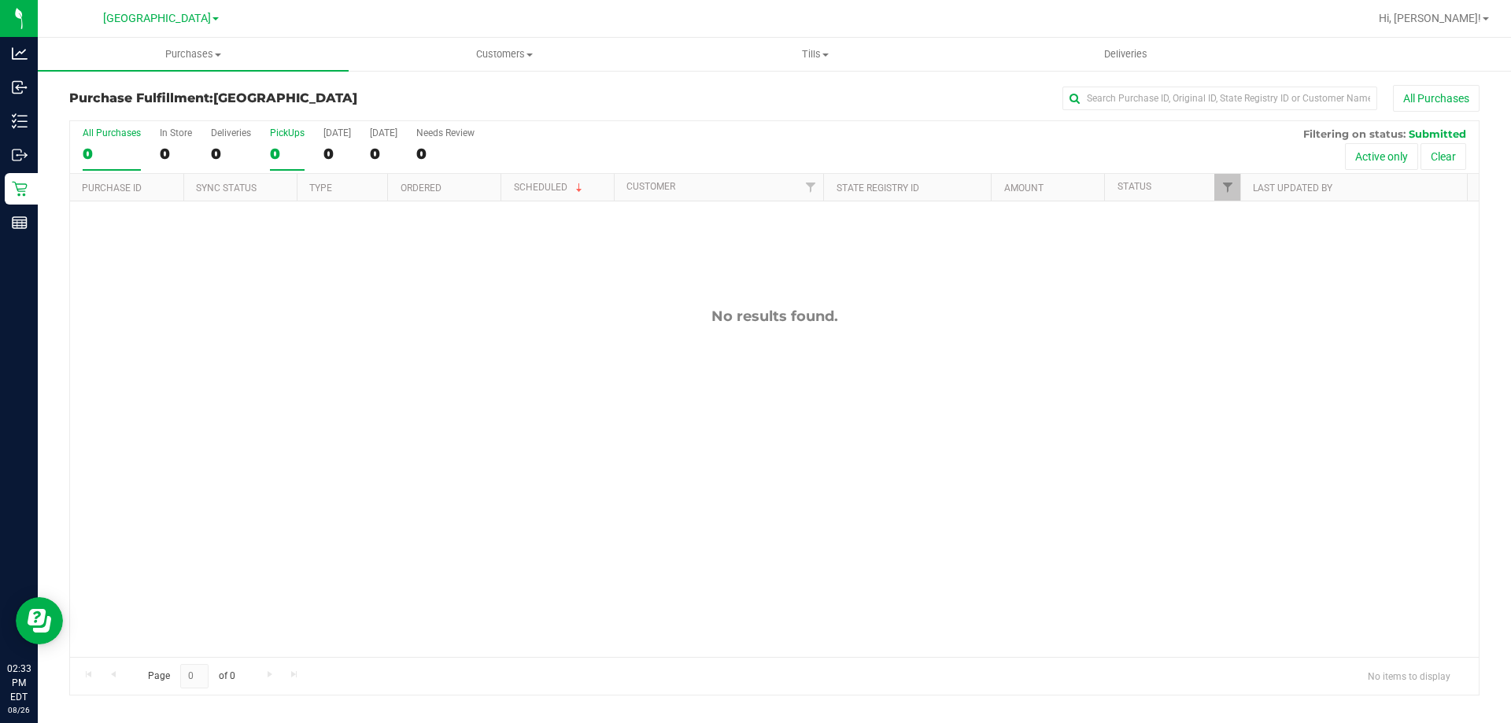
click at [290, 153] on div "0" at bounding box center [287, 154] width 35 height 18
click at [0, 0] on input "PickUps 0" at bounding box center [0, 0] width 0 height 0
click at [294, 153] on div "0" at bounding box center [287, 154] width 35 height 18
click at [0, 0] on input "PickUps 0" at bounding box center [0, 0] width 0 height 0
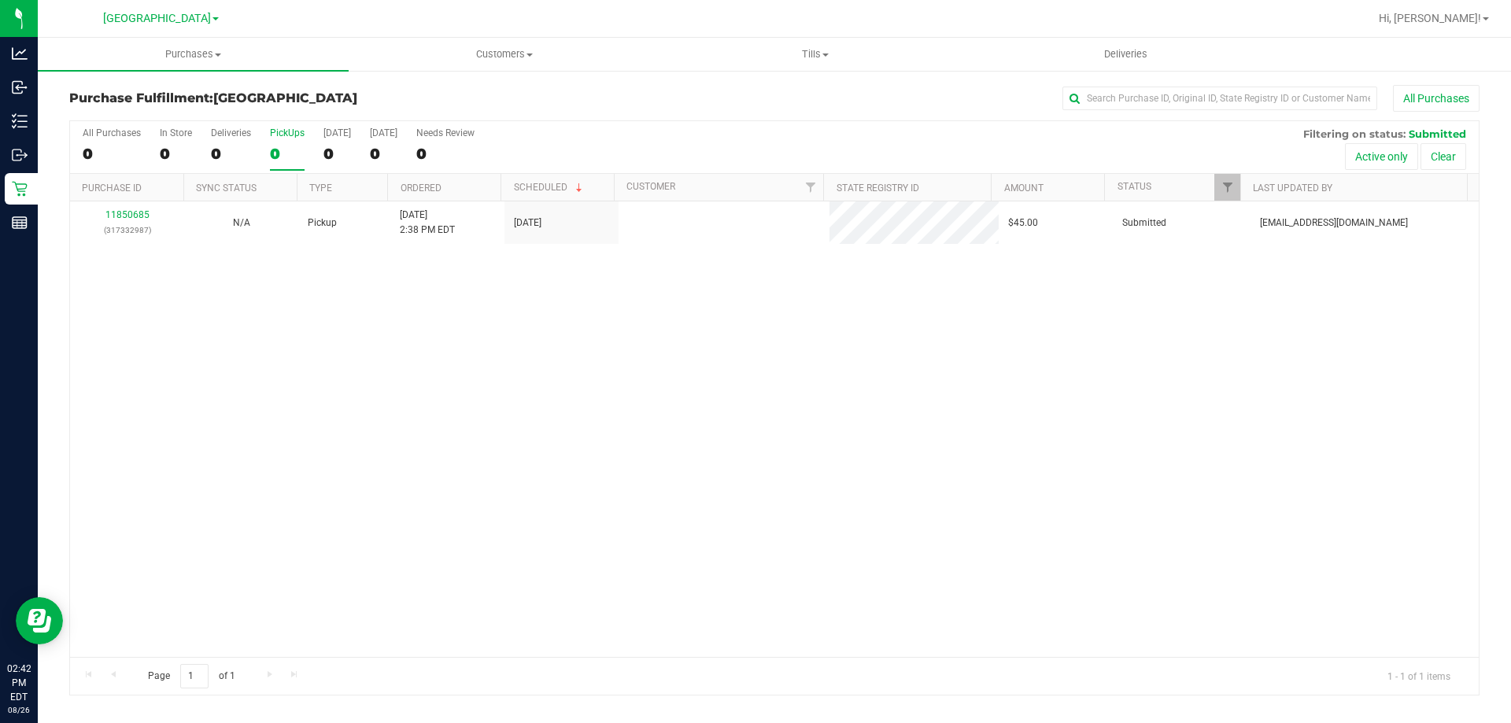
click at [295, 152] on div "0" at bounding box center [287, 154] width 35 height 18
click at [0, 0] on input "PickUps 0" at bounding box center [0, 0] width 0 height 0
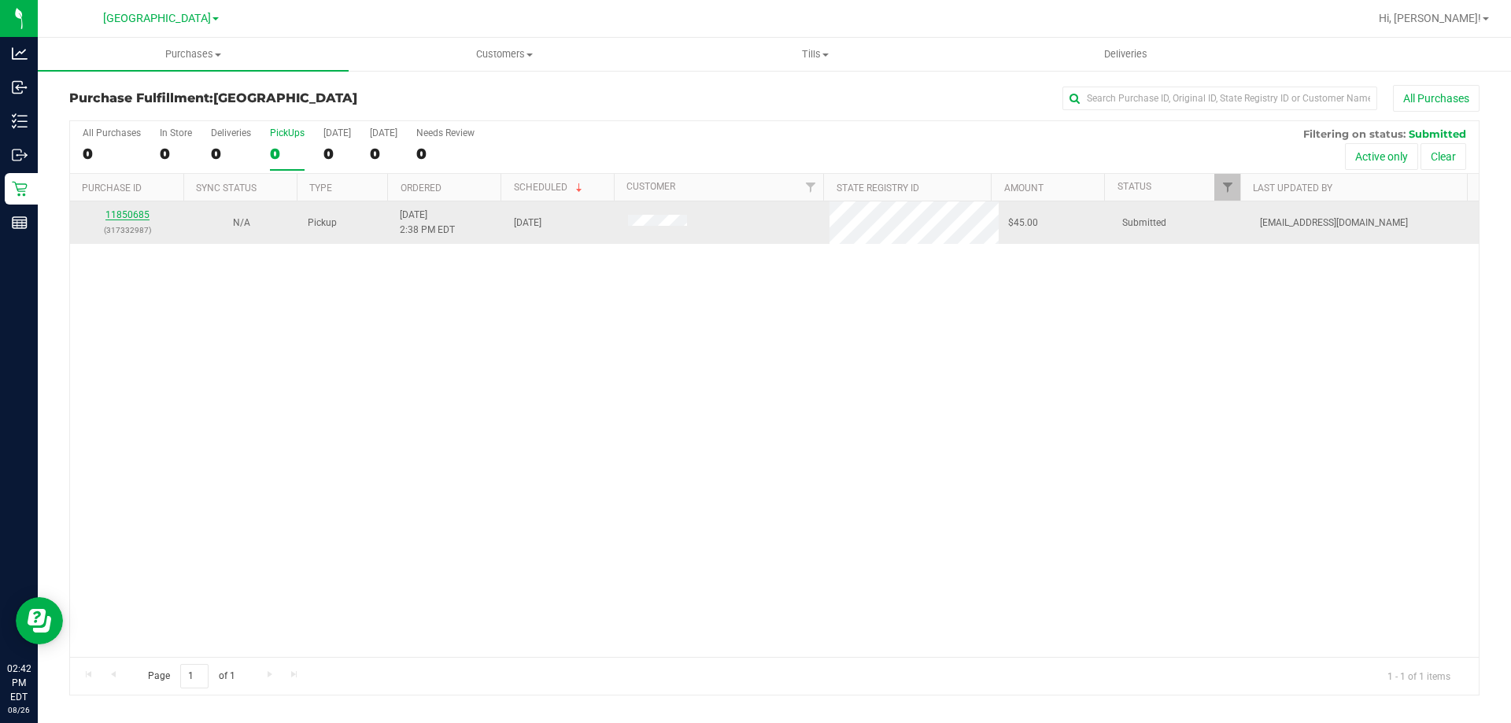
click at [136, 217] on link "11850685" at bounding box center [127, 214] width 44 height 11
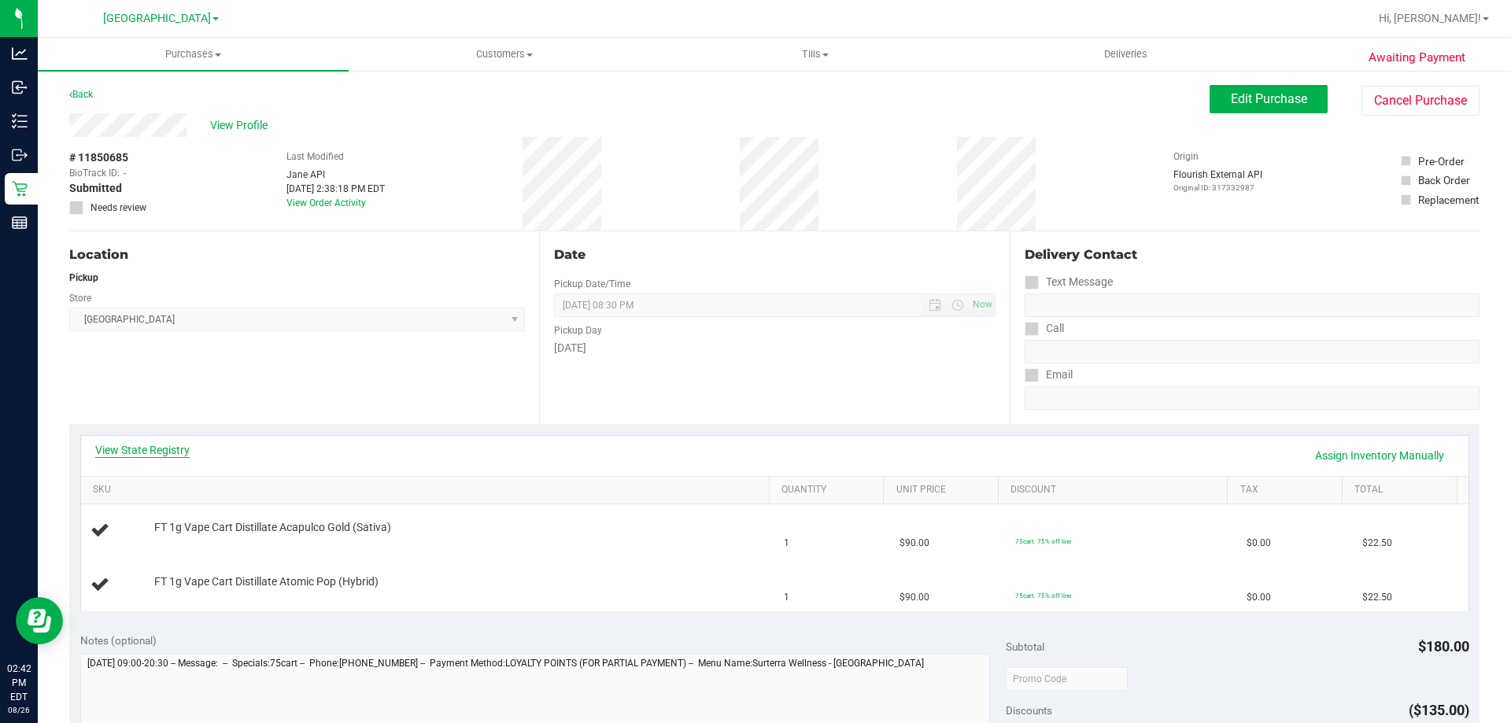
click at [183, 443] on link "View State Registry" at bounding box center [142, 450] width 94 height 16
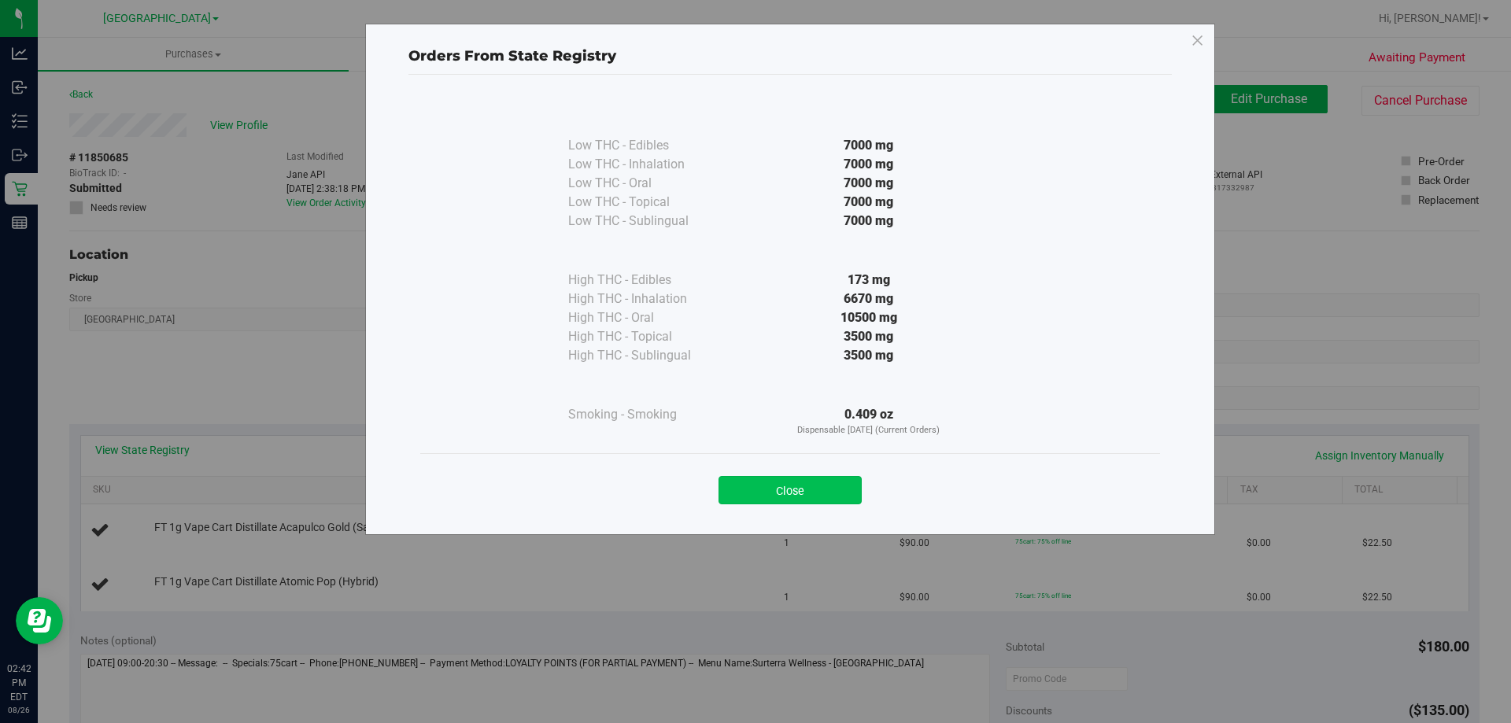
click at [797, 501] on button "Close" at bounding box center [789, 490] width 143 height 28
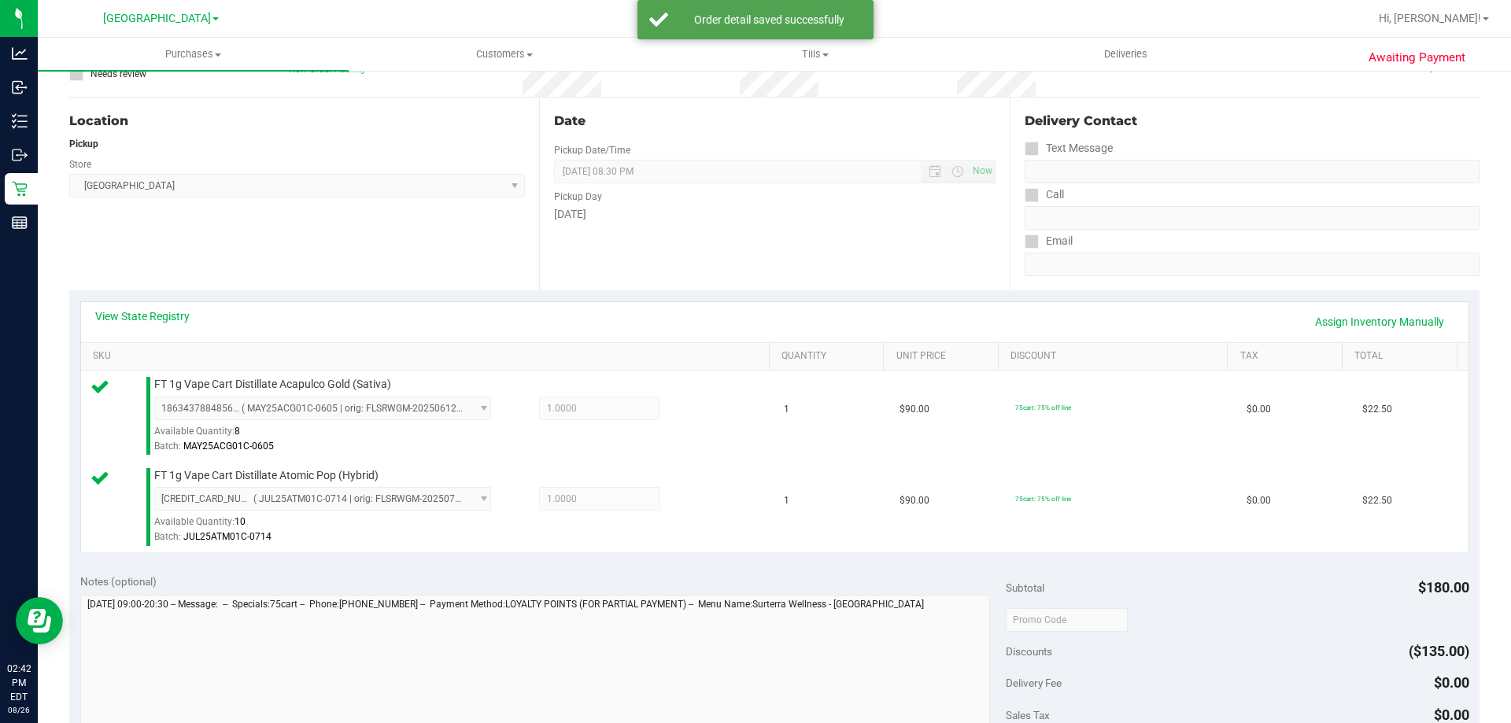
scroll to position [315, 0]
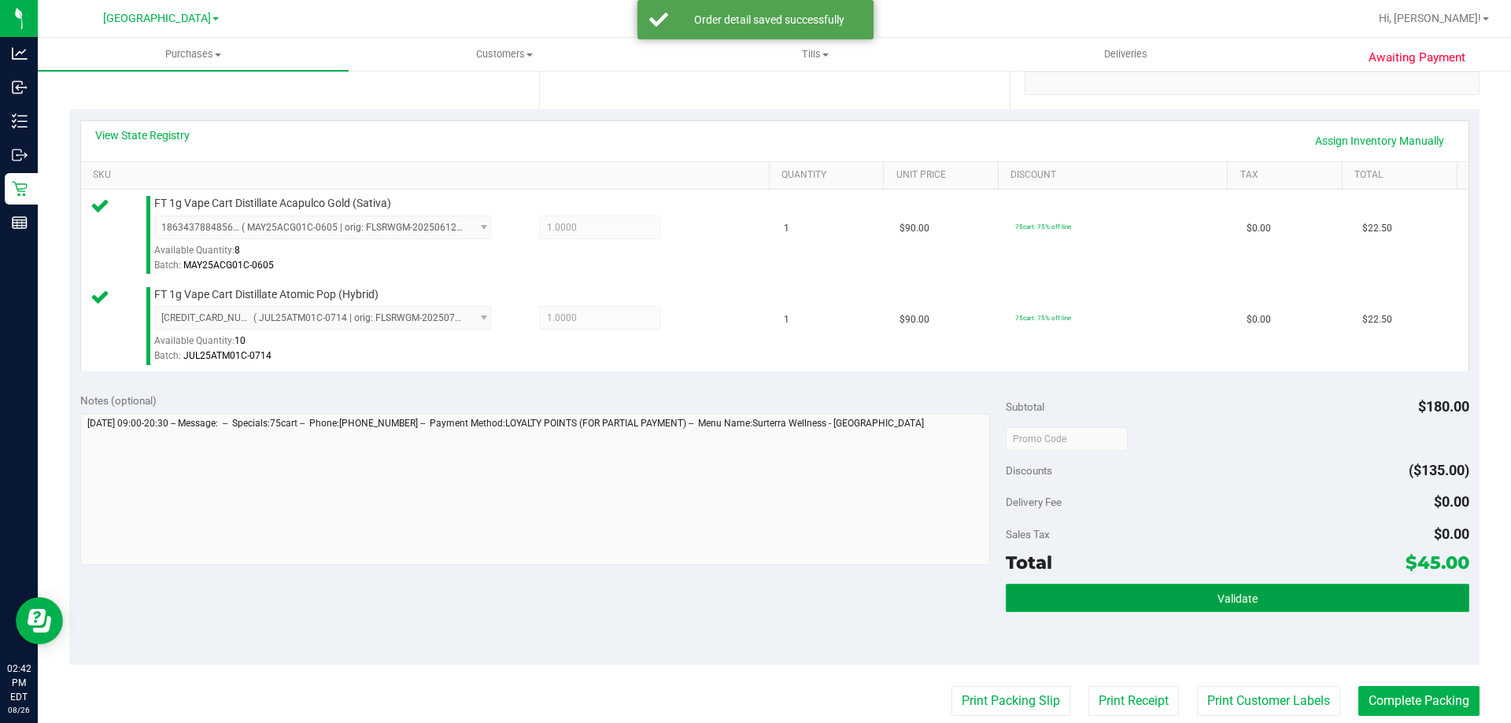
click at [1055, 591] on button "Validate" at bounding box center [1236, 598] width 463 height 28
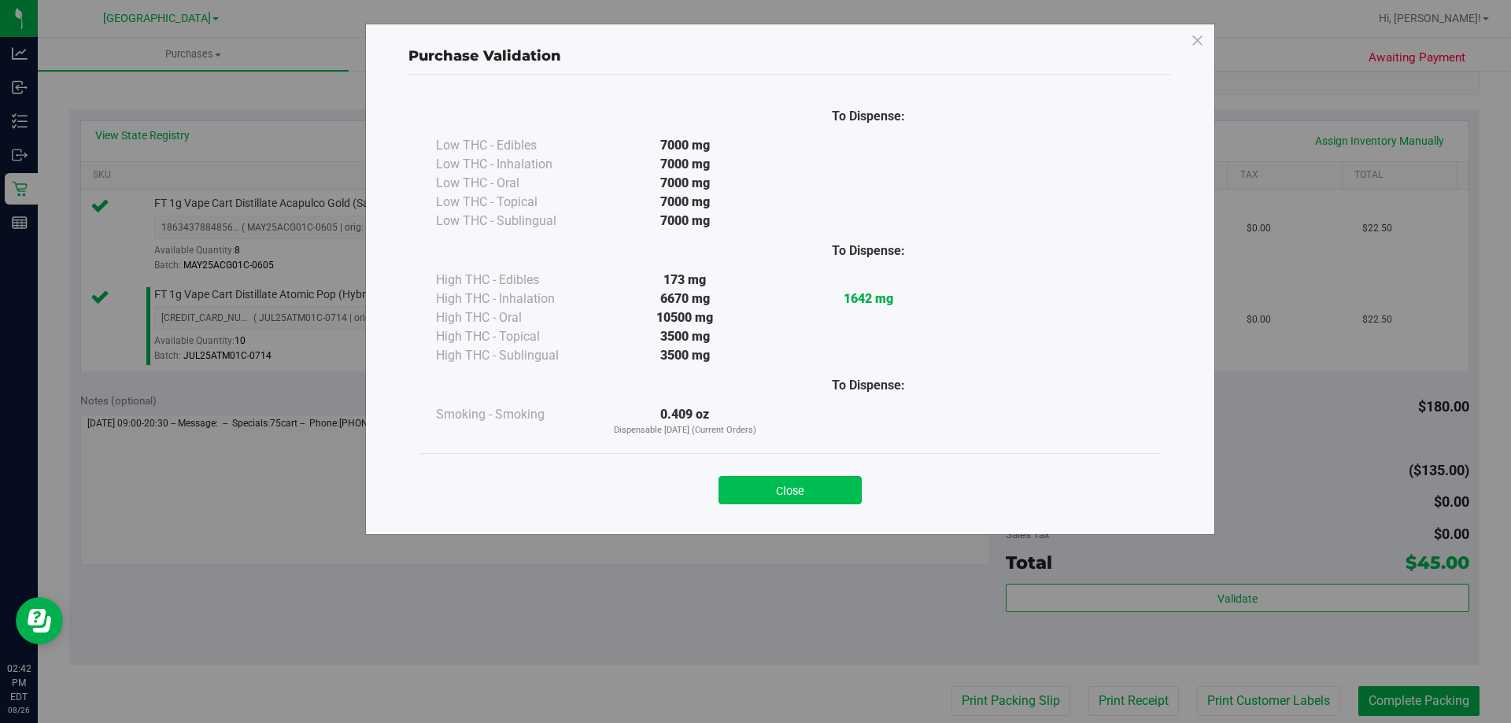
click at [794, 497] on button "Close" at bounding box center [789, 490] width 143 height 28
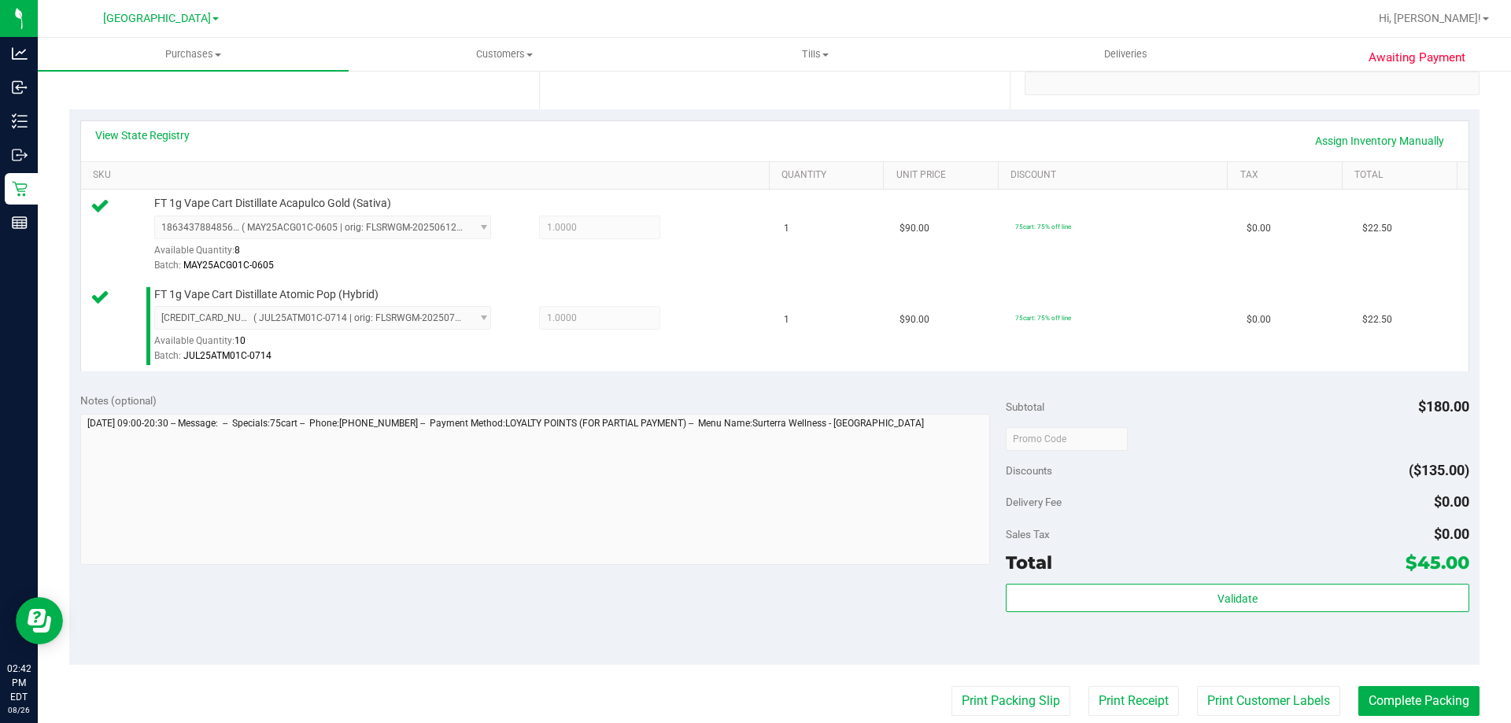
click at [1023, 684] on purchase-details "Back Edit Purchase Cancel Purchase View Profile # 11850685 BioTrack ID: - Submi…" at bounding box center [774, 400] width 1410 height 1261
click at [1023, 690] on button "Print Packing Slip" at bounding box center [1010, 701] width 119 height 30
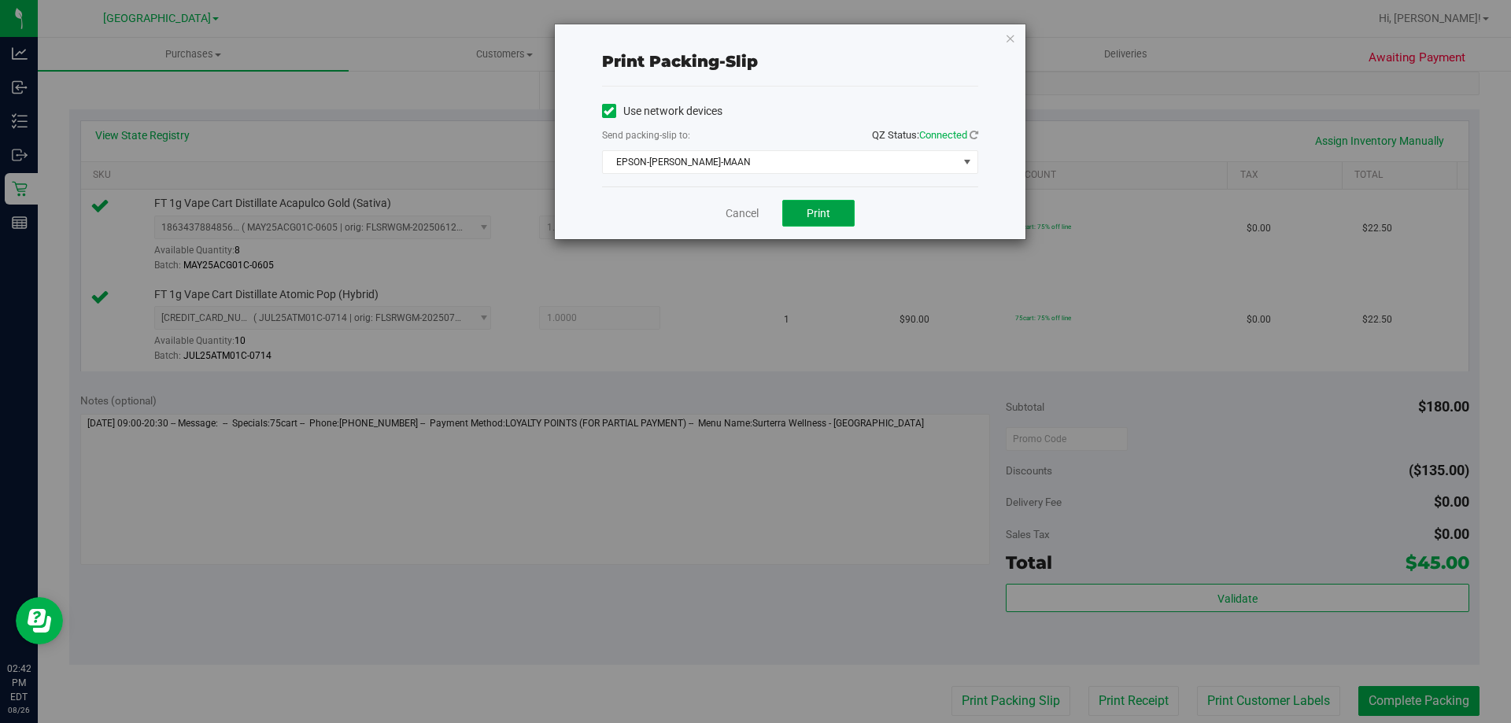
click at [812, 226] on button "Print" at bounding box center [818, 213] width 72 height 27
click at [735, 220] on link "Cancel" at bounding box center [741, 213] width 33 height 17
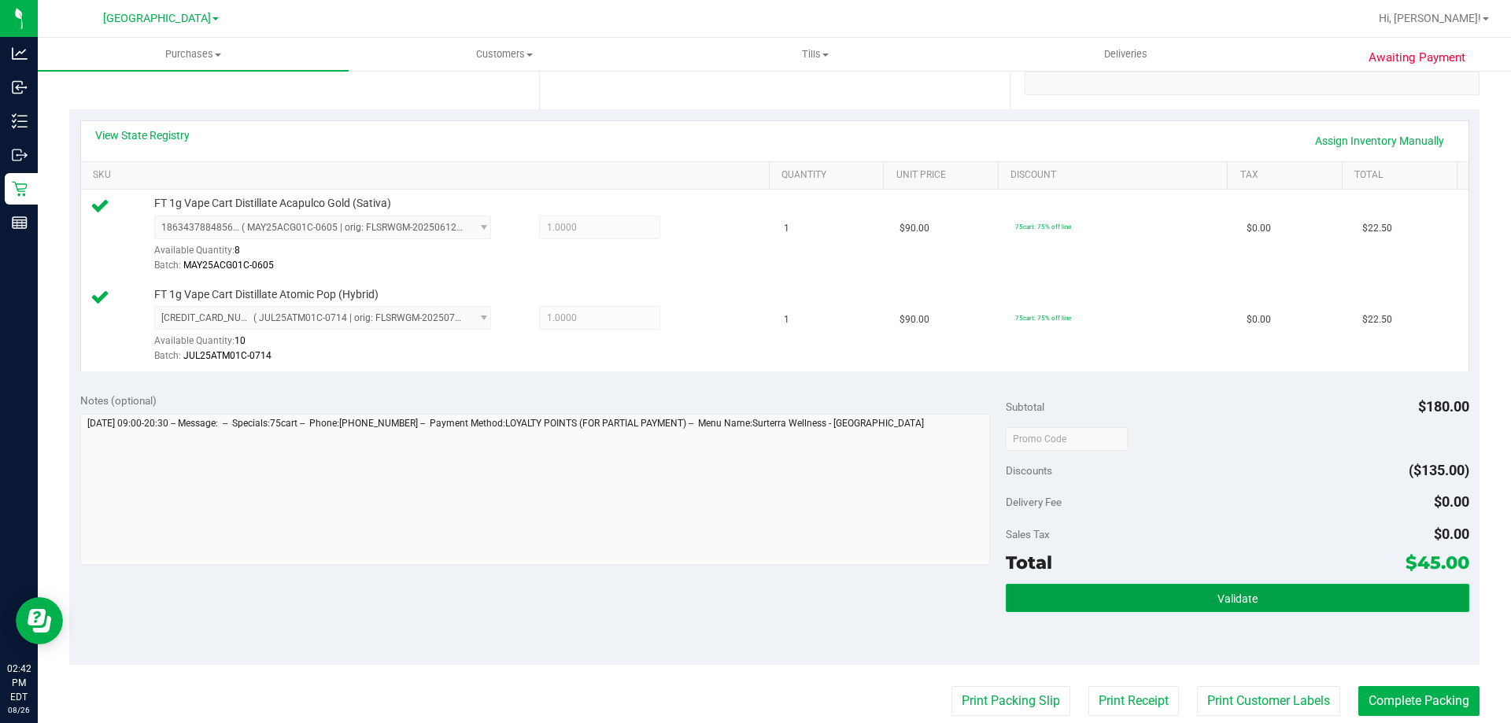
click at [1182, 604] on button "Validate" at bounding box center [1236, 598] width 463 height 28
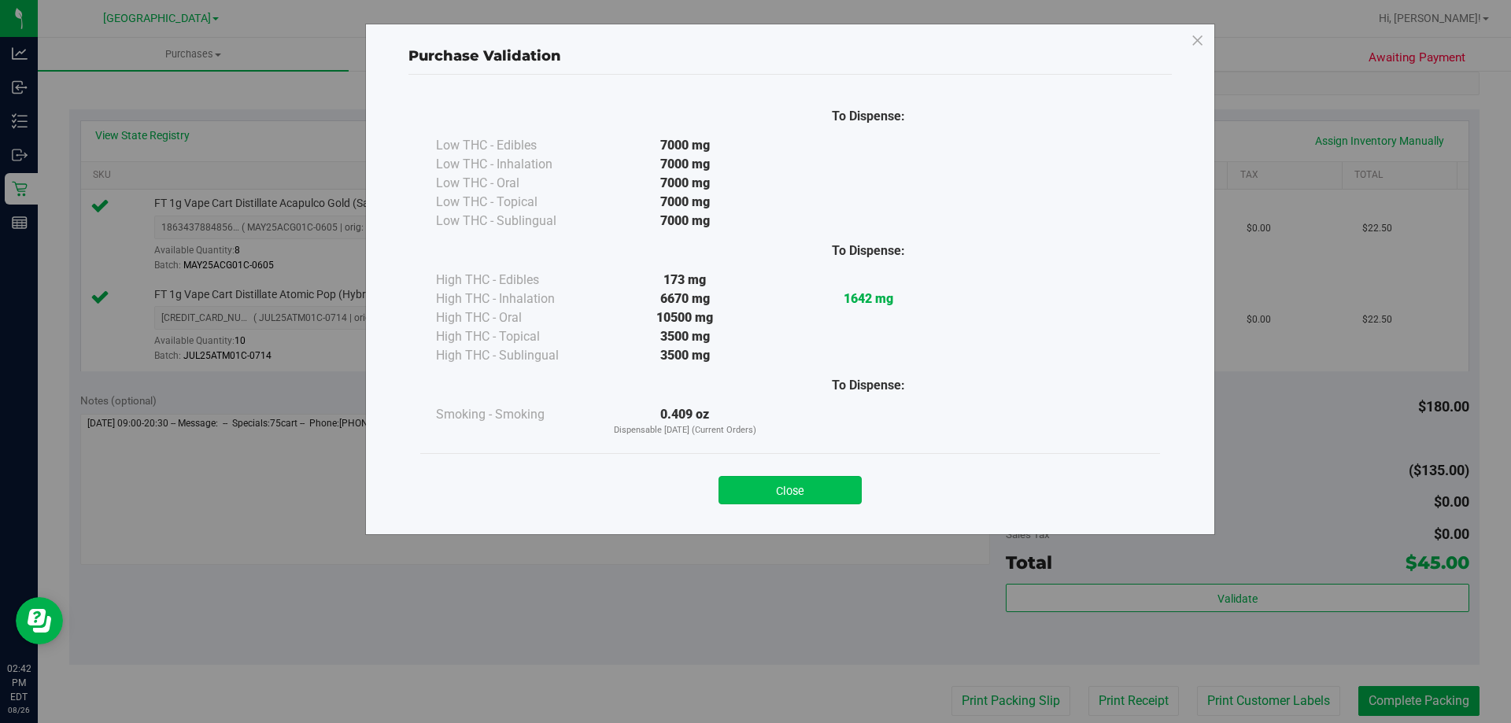
click at [822, 494] on button "Close" at bounding box center [789, 490] width 143 height 28
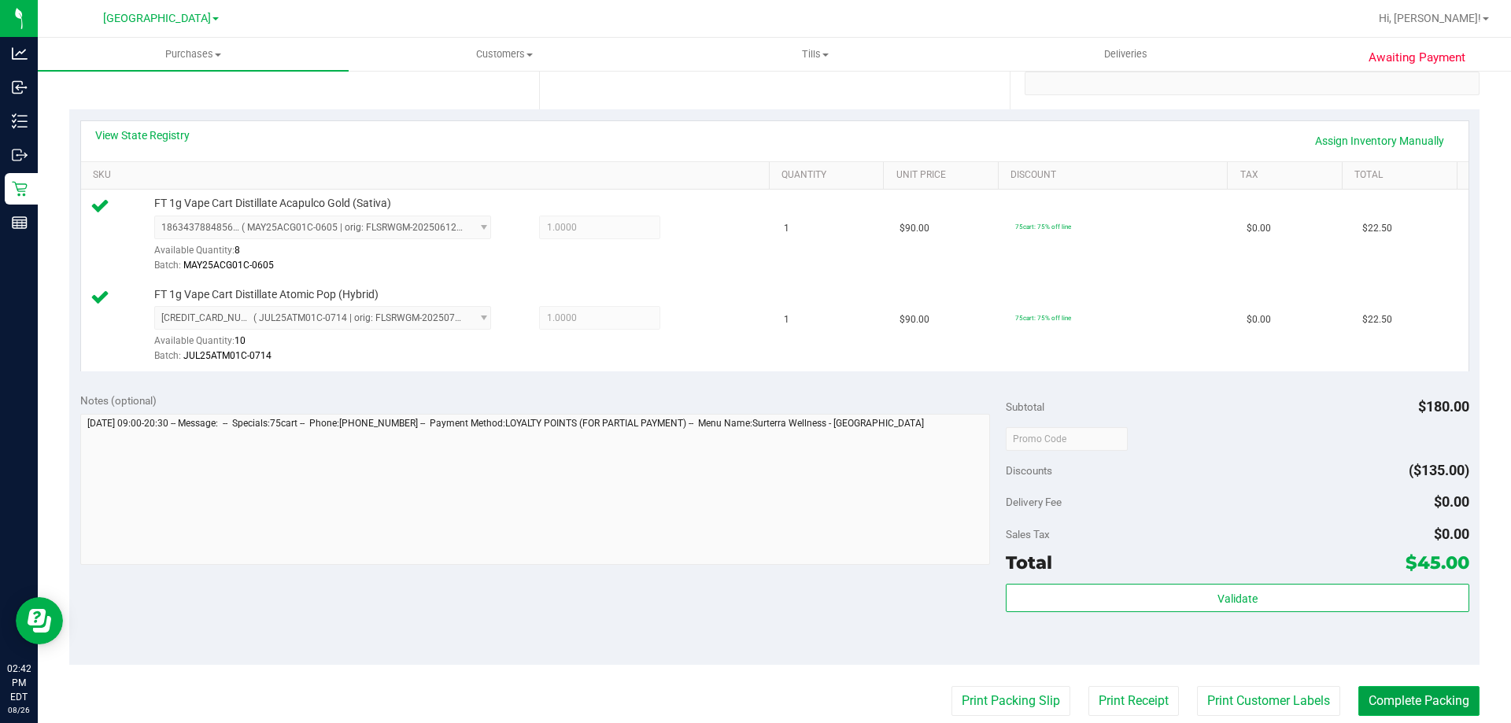
click at [1413, 694] on button "Complete Packing" at bounding box center [1418, 701] width 121 height 30
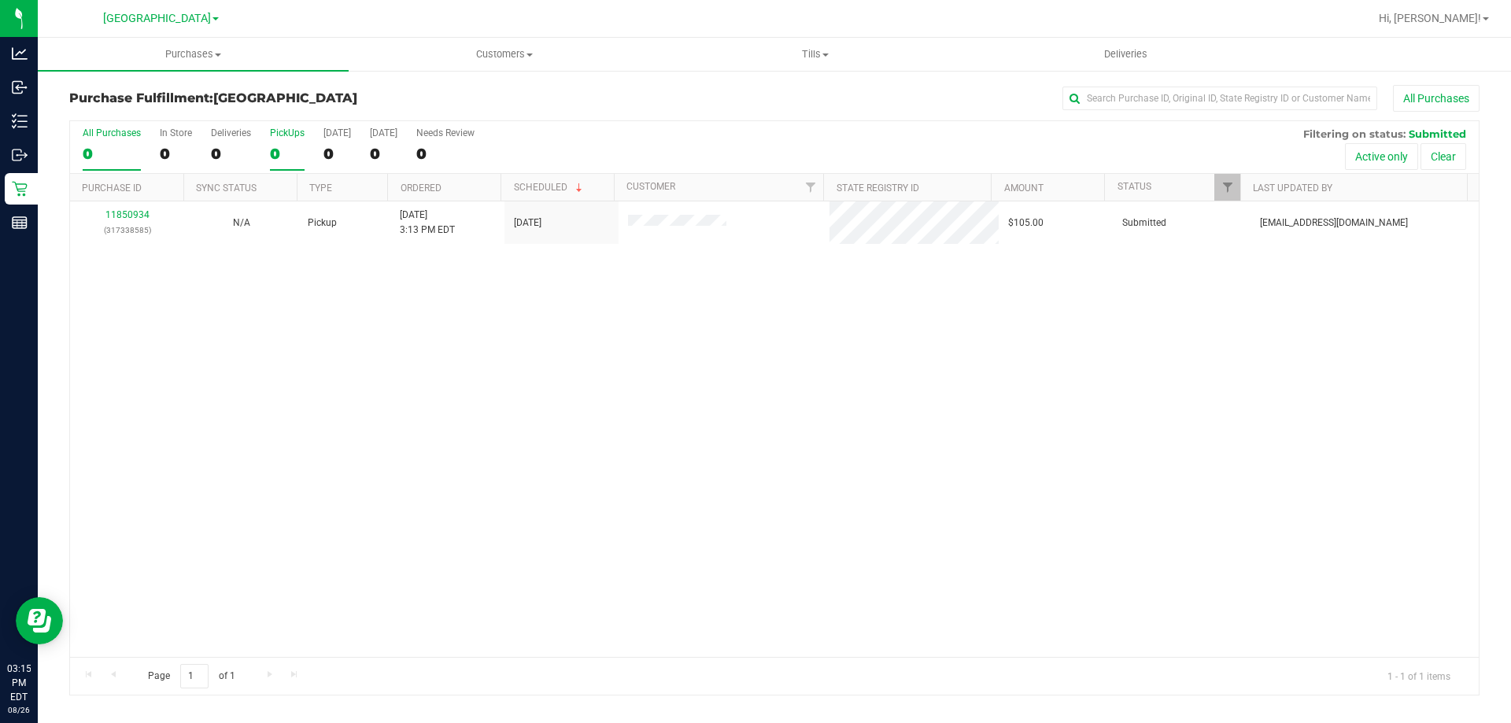
click at [277, 135] on div "PickUps" at bounding box center [287, 132] width 35 height 11
click at [0, 0] on input "PickUps 0" at bounding box center [0, 0] width 0 height 0
click at [290, 149] on div "1" at bounding box center [287, 154] width 35 height 18
click at [0, 0] on input "PickUps 1" at bounding box center [0, 0] width 0 height 0
click at [116, 216] on link "11850934" at bounding box center [127, 214] width 44 height 11
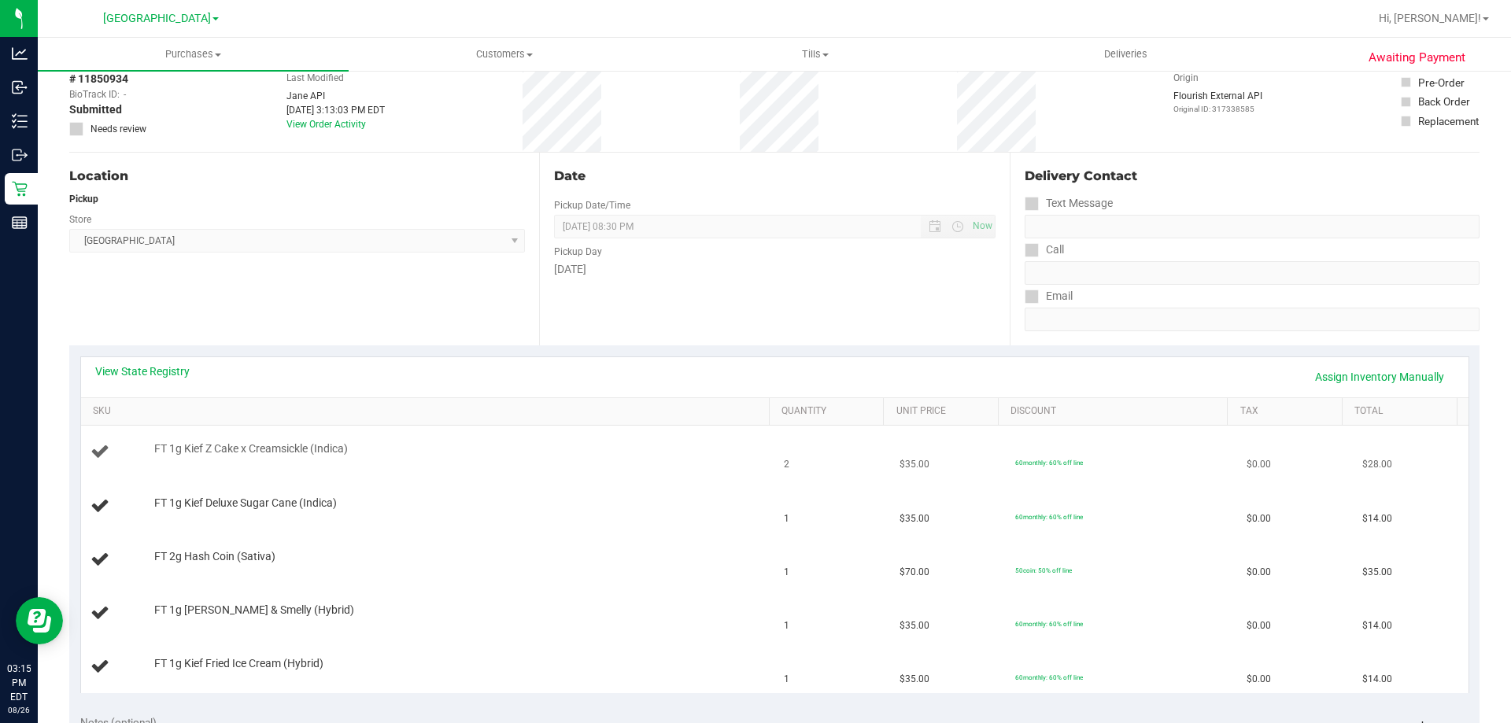
scroll to position [157, 0]
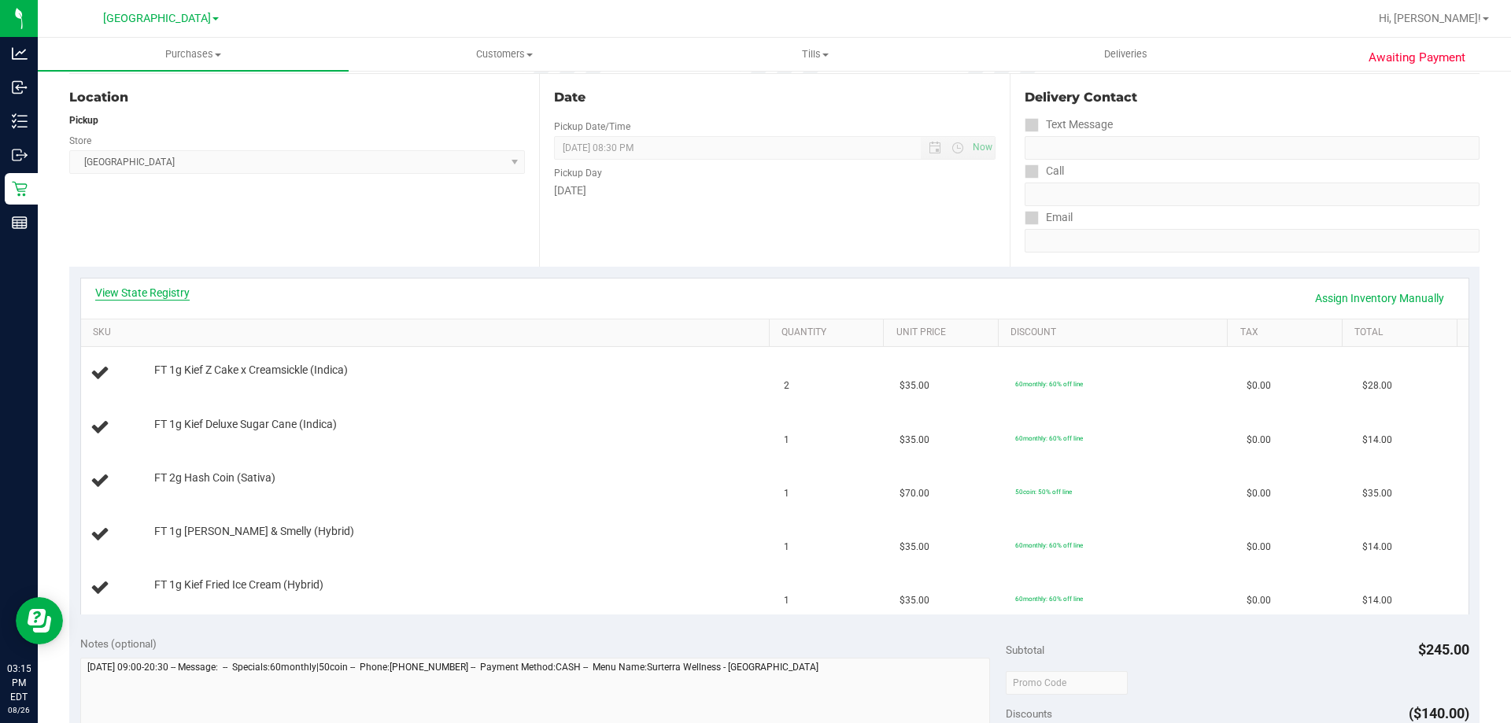
click at [156, 285] on link "View State Registry" at bounding box center [142, 293] width 94 height 16
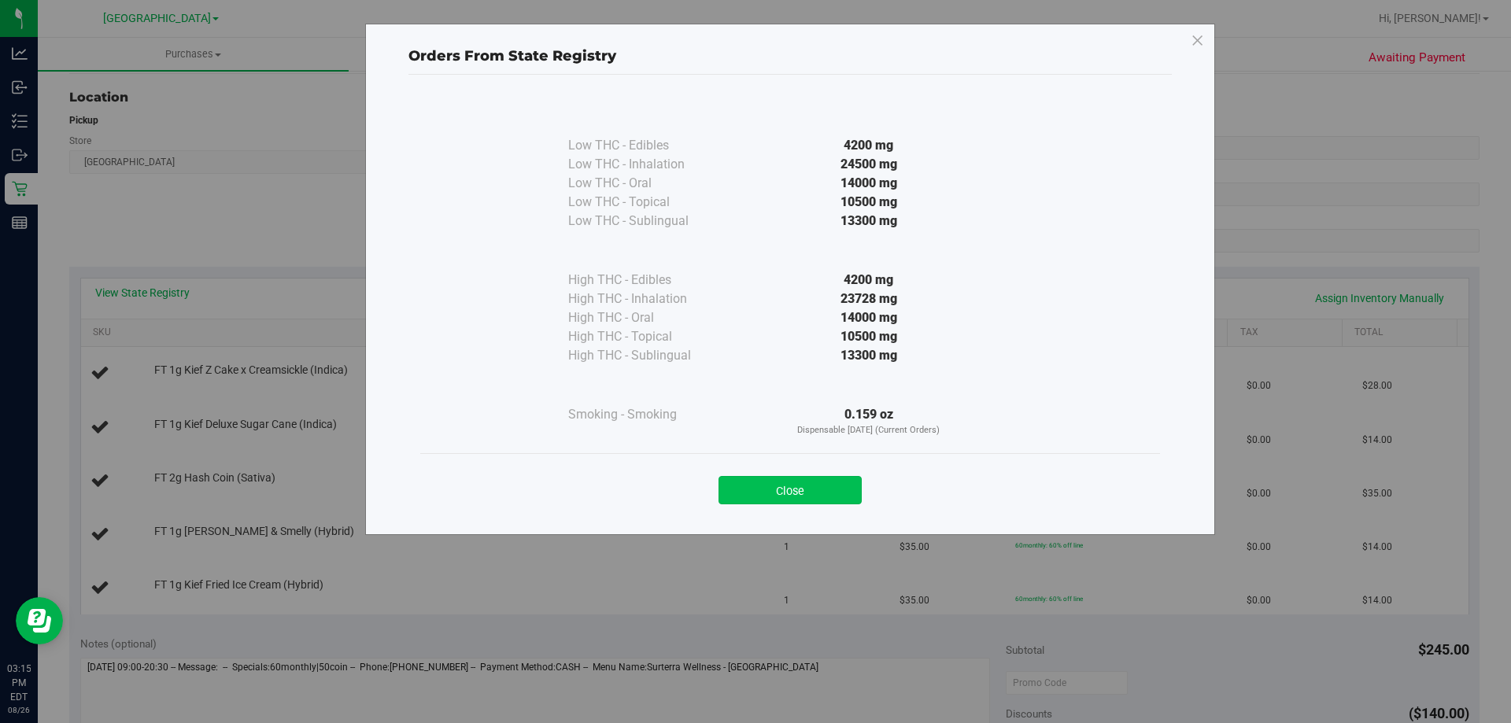
click at [839, 487] on button "Close" at bounding box center [789, 490] width 143 height 28
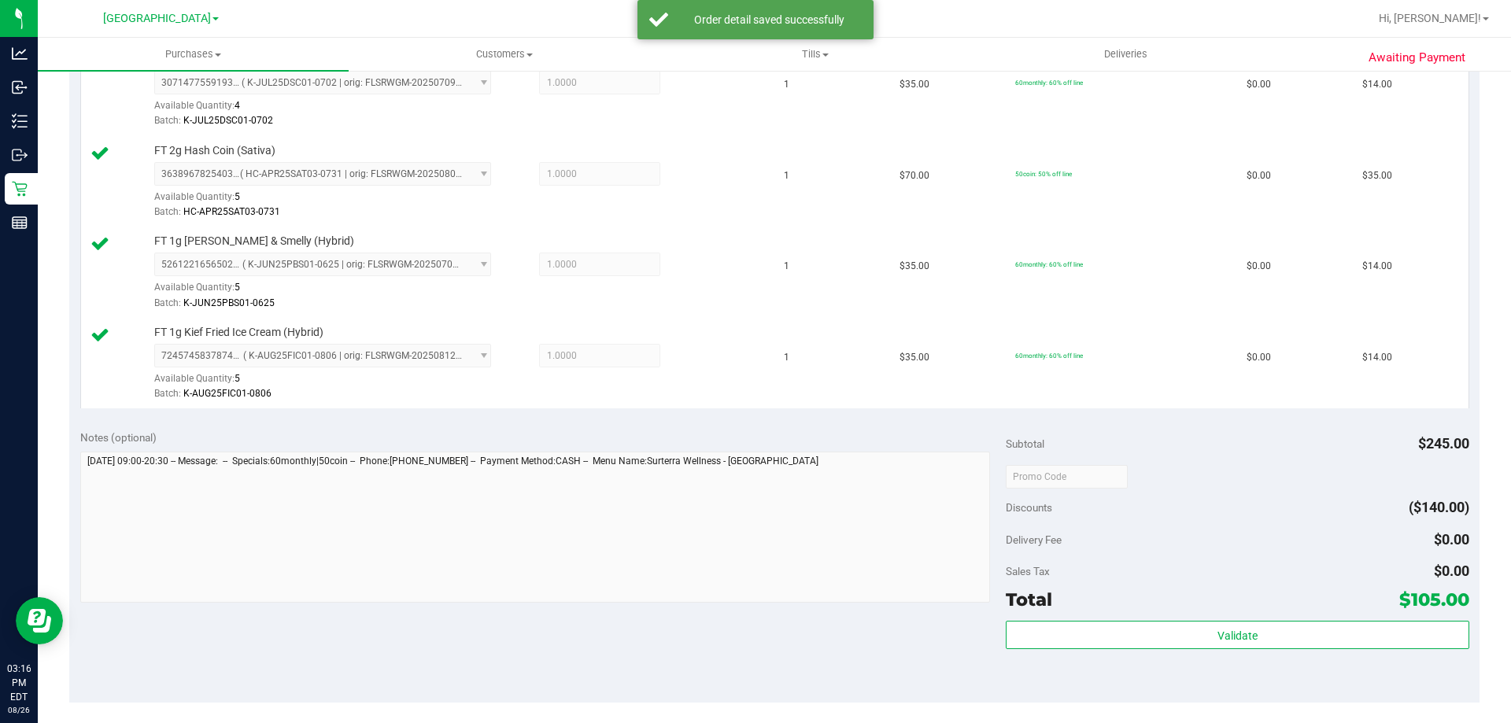
scroll to position [551, 0]
click at [1211, 651] on div "Validate" at bounding box center [1236, 655] width 463 height 71
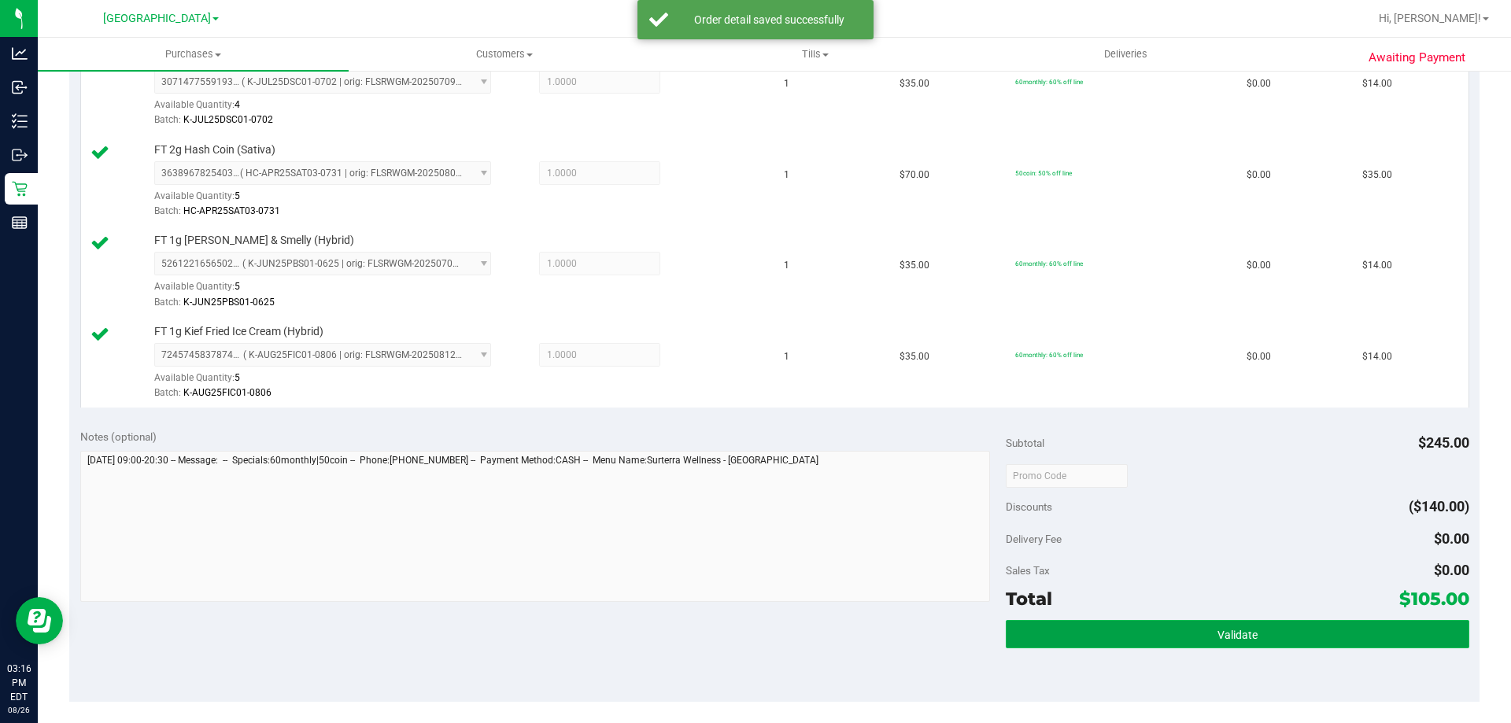
click at [1202, 639] on button "Validate" at bounding box center [1236, 634] width 463 height 28
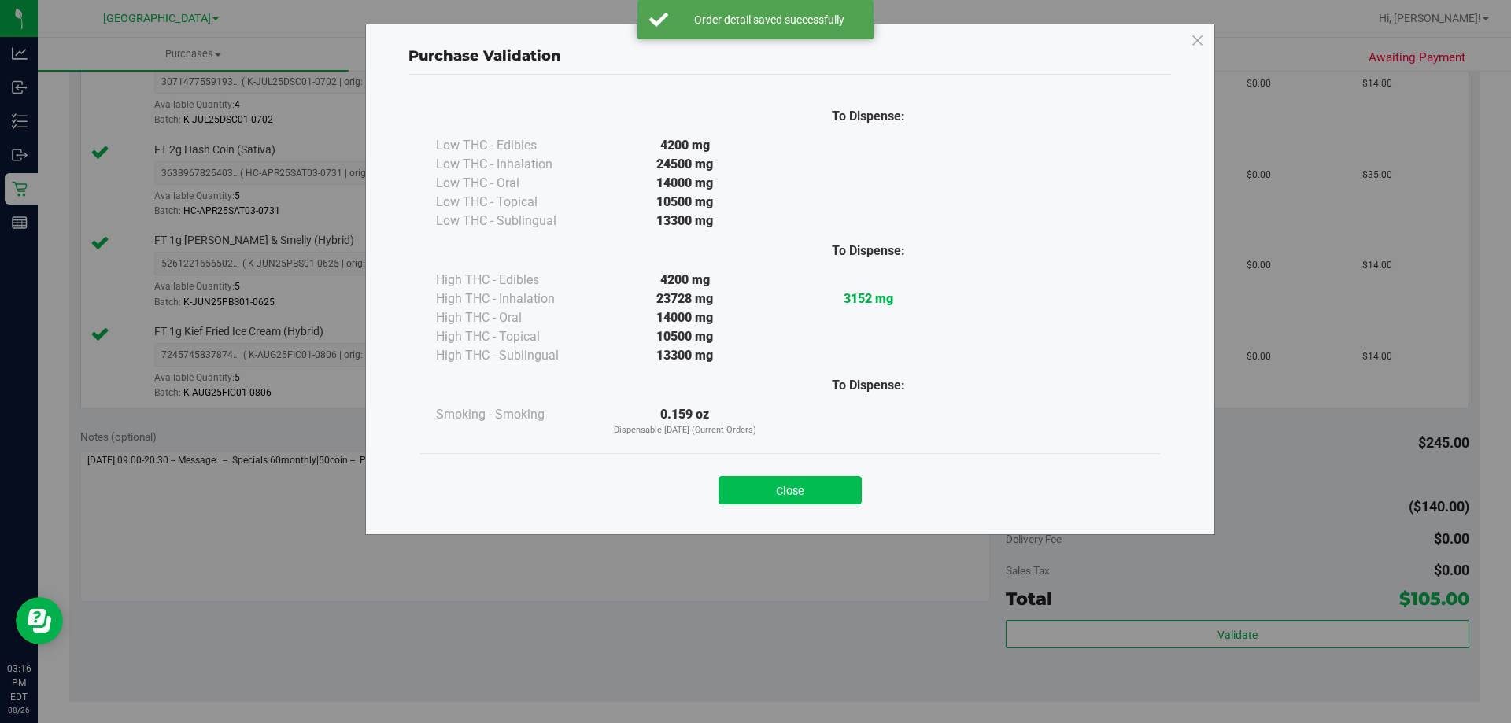
click at [823, 479] on button "Close" at bounding box center [789, 490] width 143 height 28
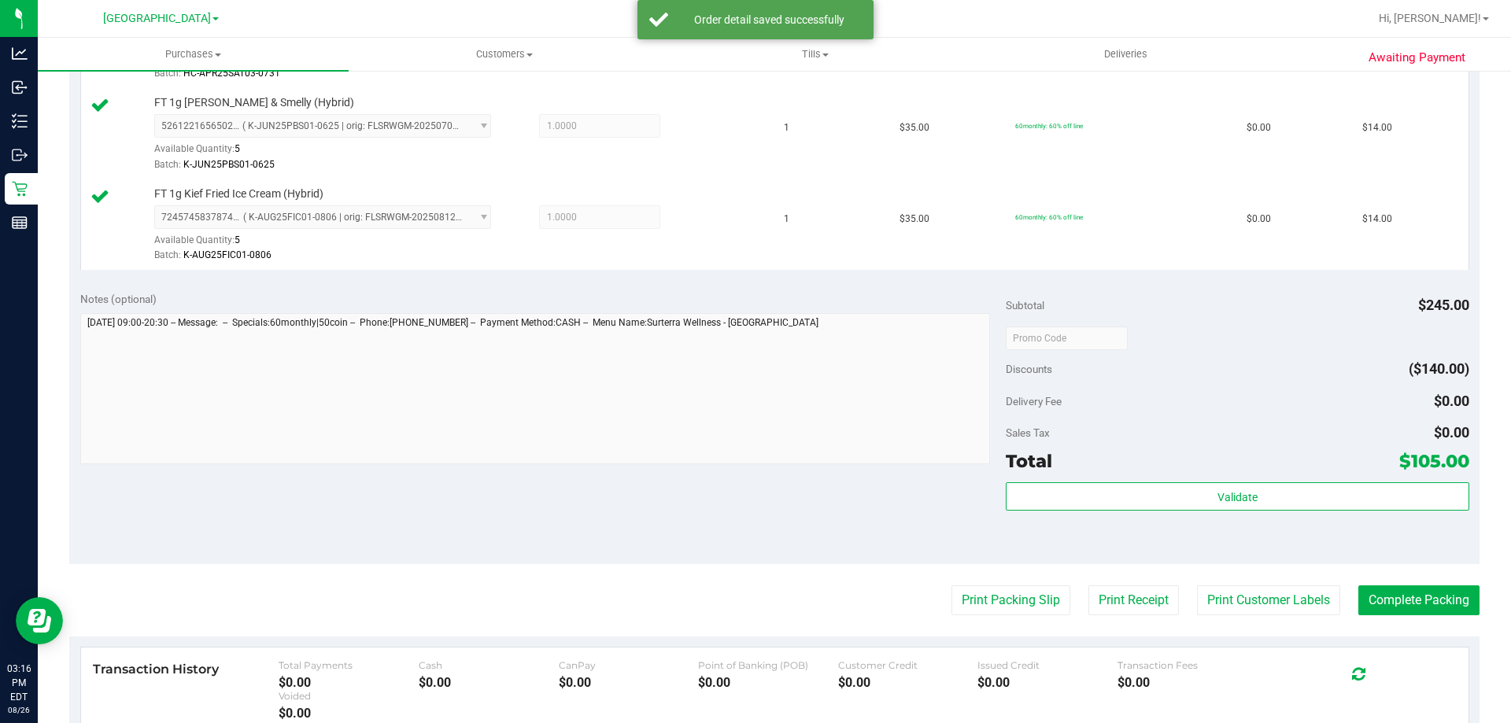
scroll to position [865, 0]
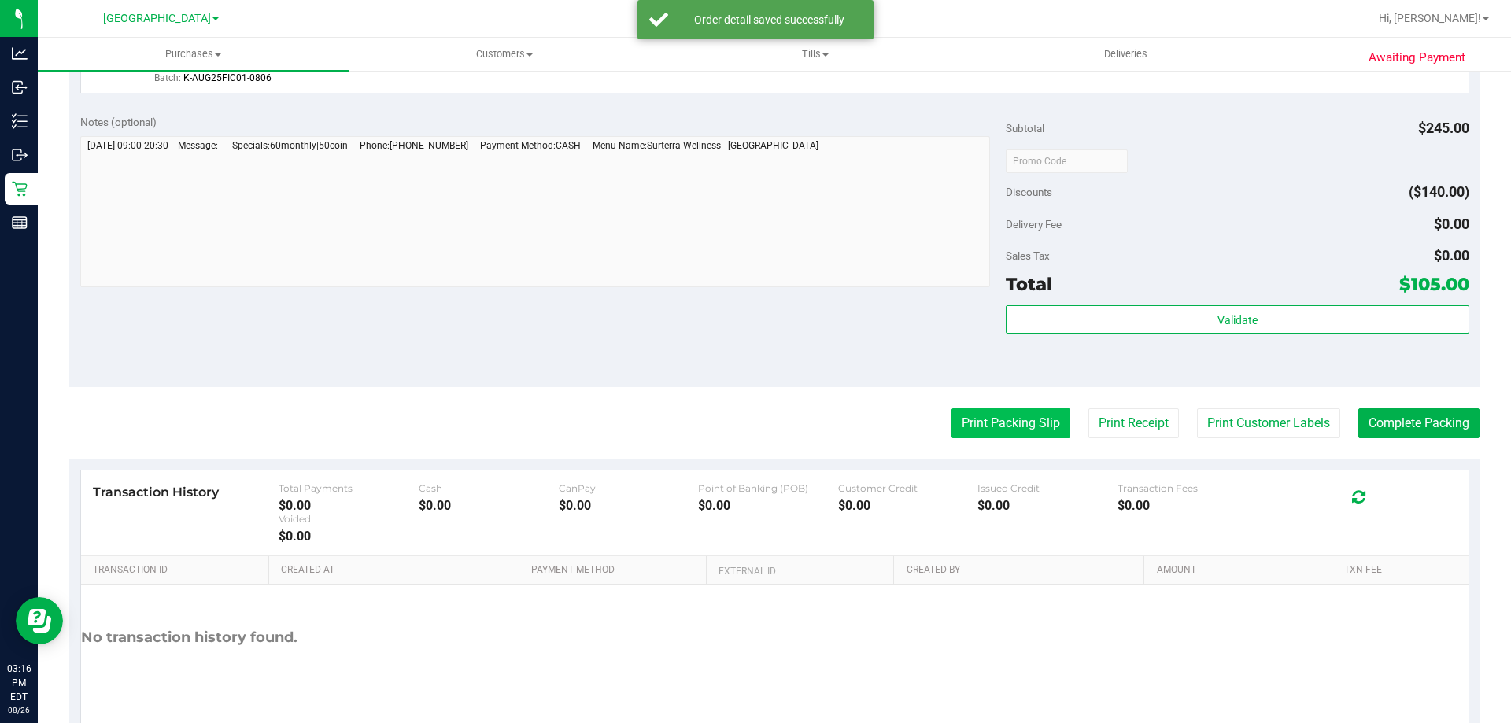
click at [1022, 414] on button "Print Packing Slip" at bounding box center [1010, 423] width 119 height 30
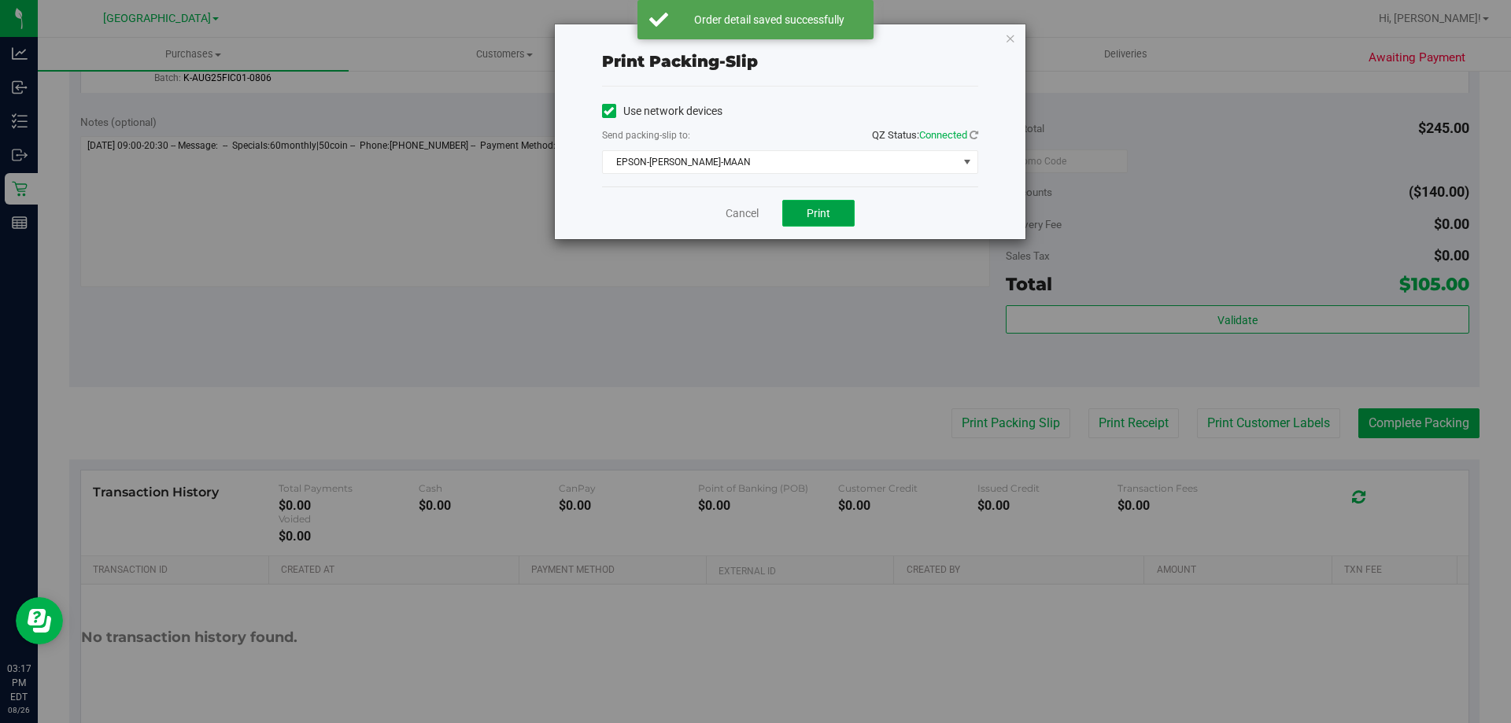
click at [791, 202] on button "Print" at bounding box center [818, 213] width 72 height 27
click at [740, 212] on link "Cancel" at bounding box center [741, 213] width 33 height 17
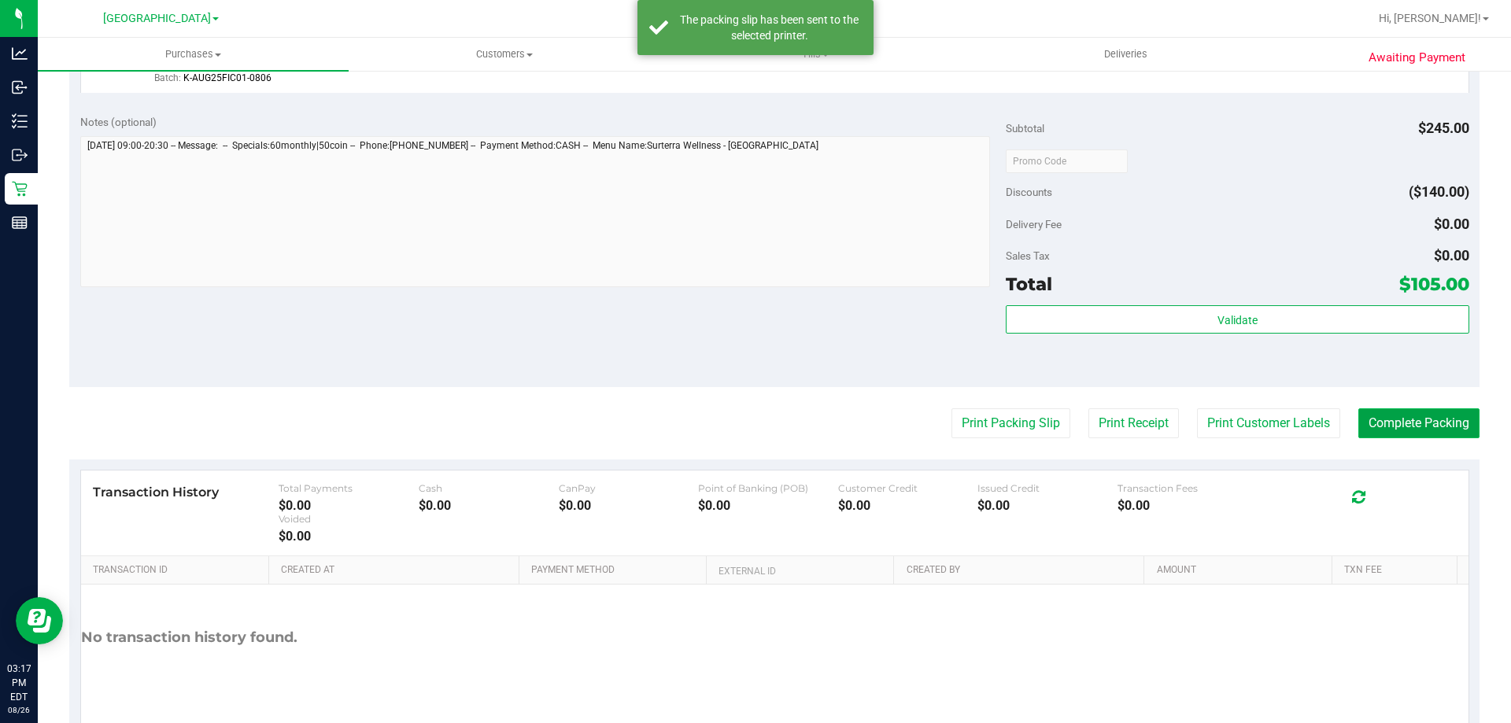
click at [1383, 414] on button "Complete Packing" at bounding box center [1418, 423] width 121 height 30
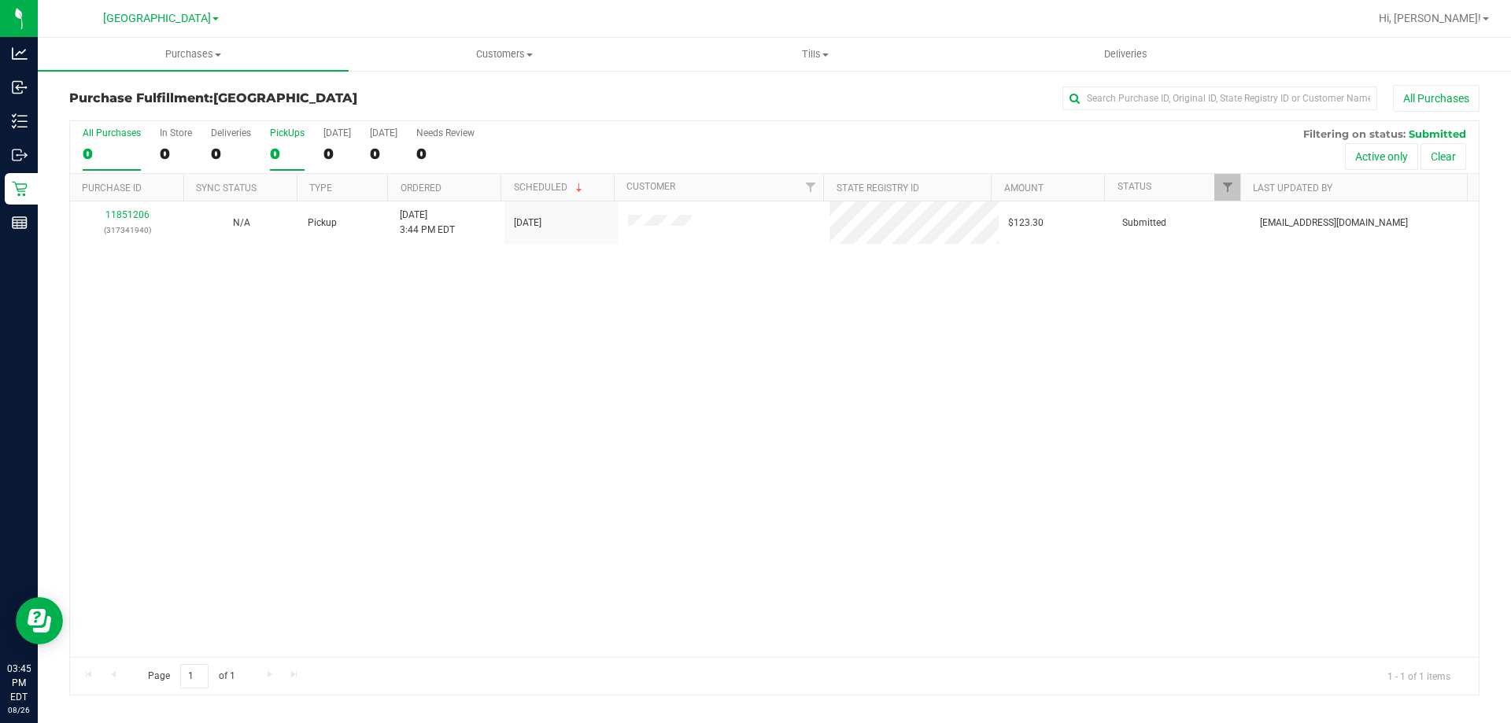
click at [282, 148] on div "0" at bounding box center [287, 154] width 35 height 18
click at [0, 0] on input "PickUps 0" at bounding box center [0, 0] width 0 height 0
click at [275, 153] on div "1" at bounding box center [287, 154] width 35 height 18
click at [0, 0] on input "PickUps 1" at bounding box center [0, 0] width 0 height 0
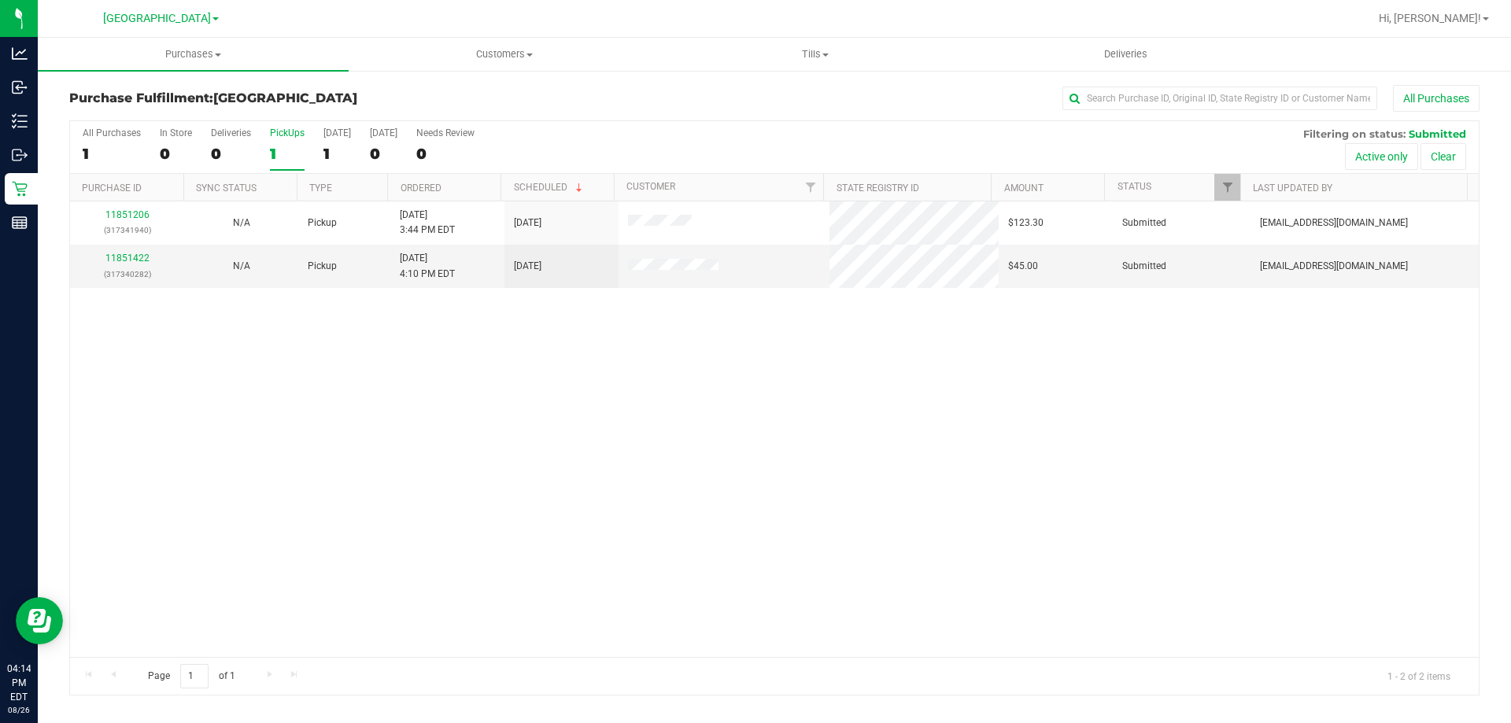
click at [282, 150] on div "1" at bounding box center [287, 154] width 35 height 18
click at [0, 0] on input "PickUps 1" at bounding box center [0, 0] width 0 height 0
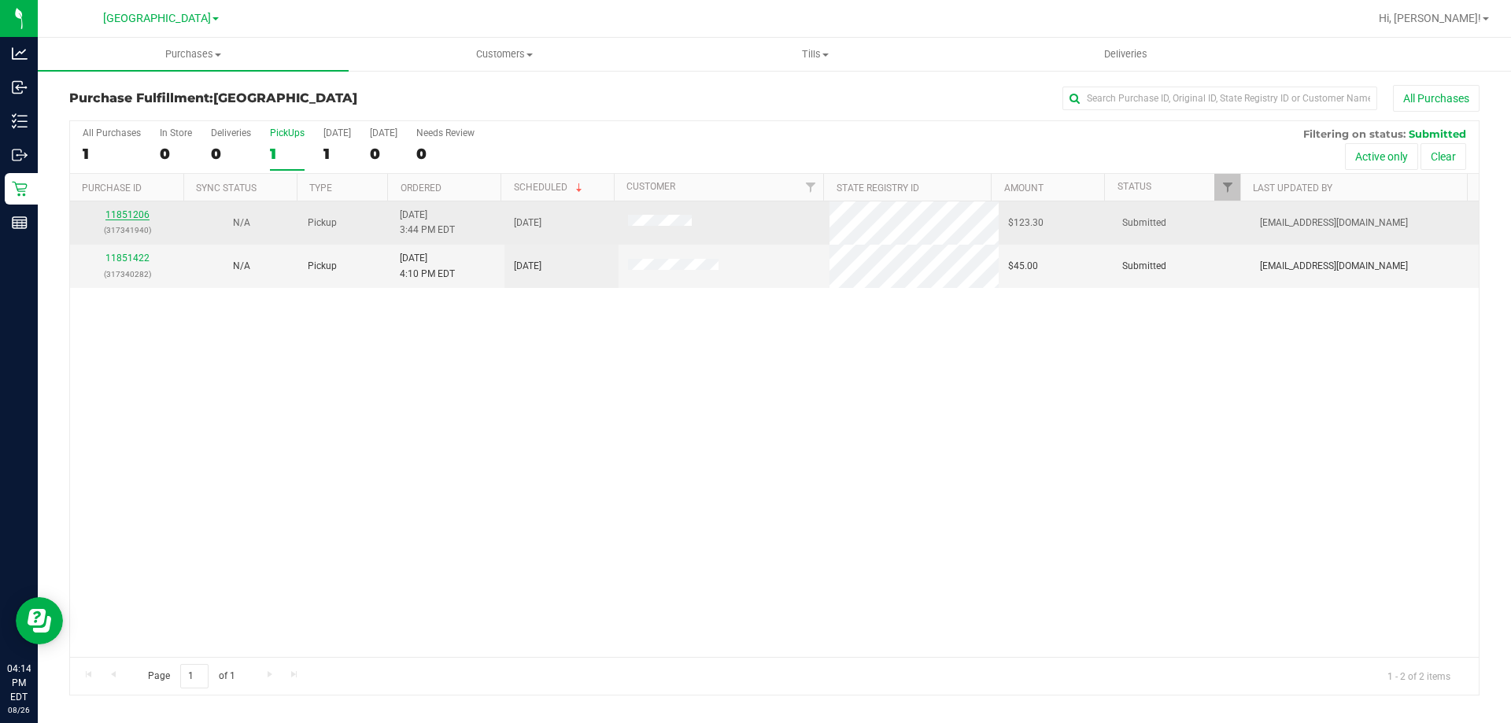
click at [141, 218] on link "11851206" at bounding box center [127, 214] width 44 height 11
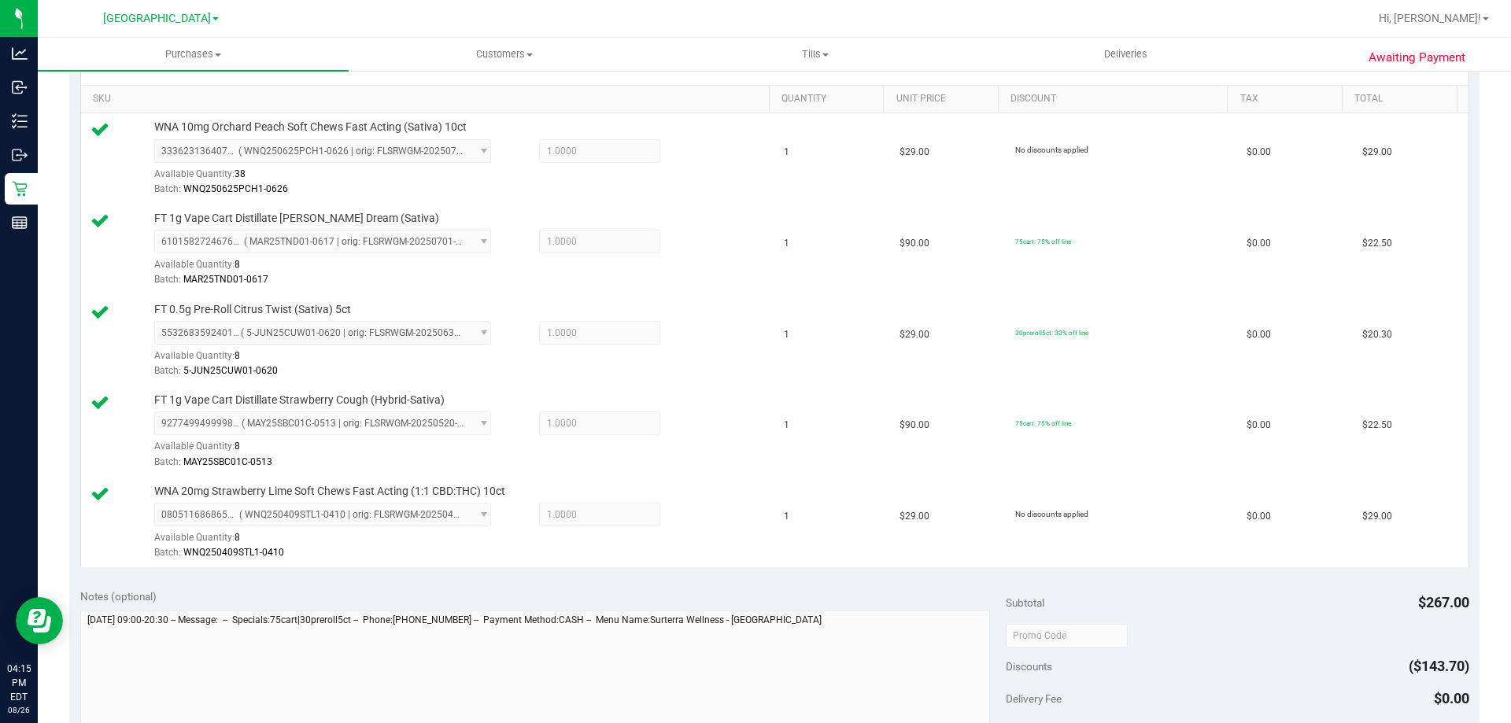
scroll to position [787, 0]
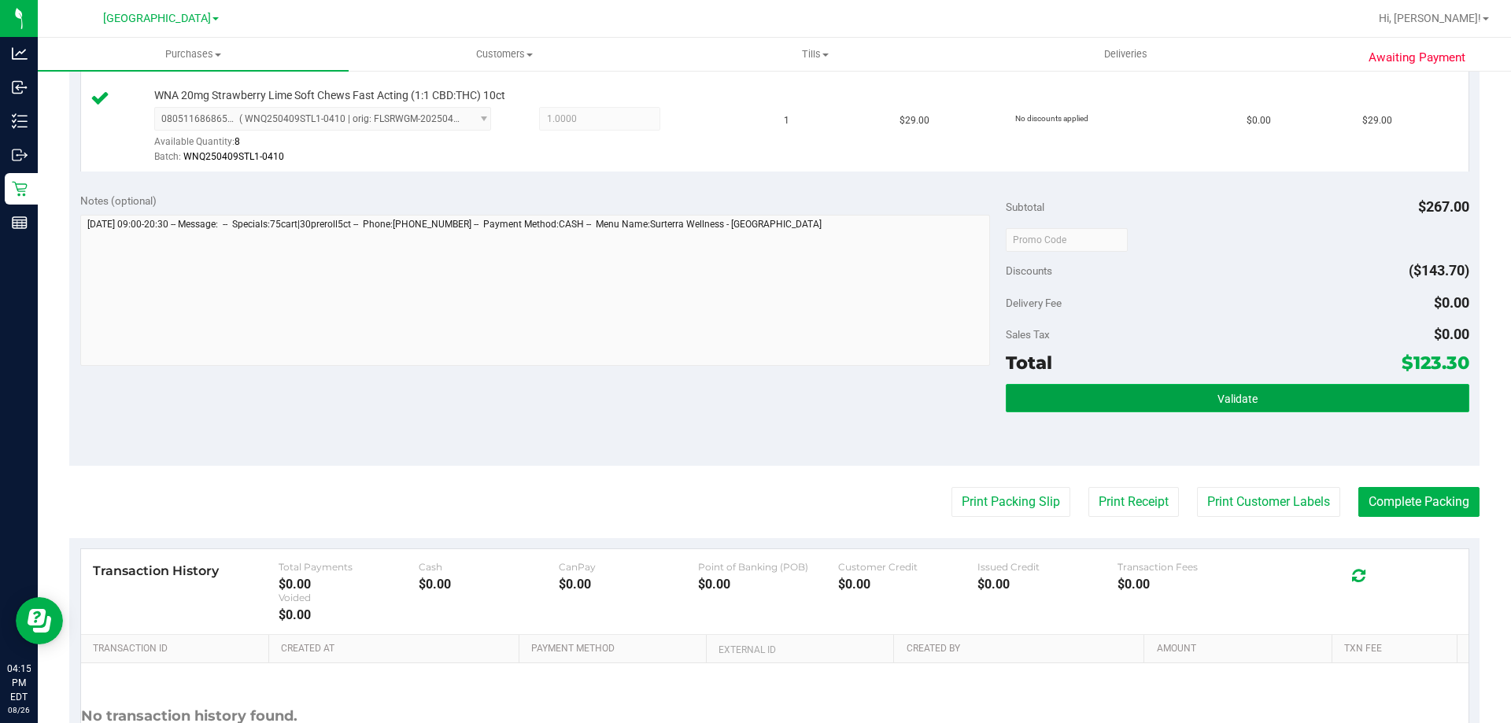
click at [1079, 410] on button "Validate" at bounding box center [1236, 398] width 463 height 28
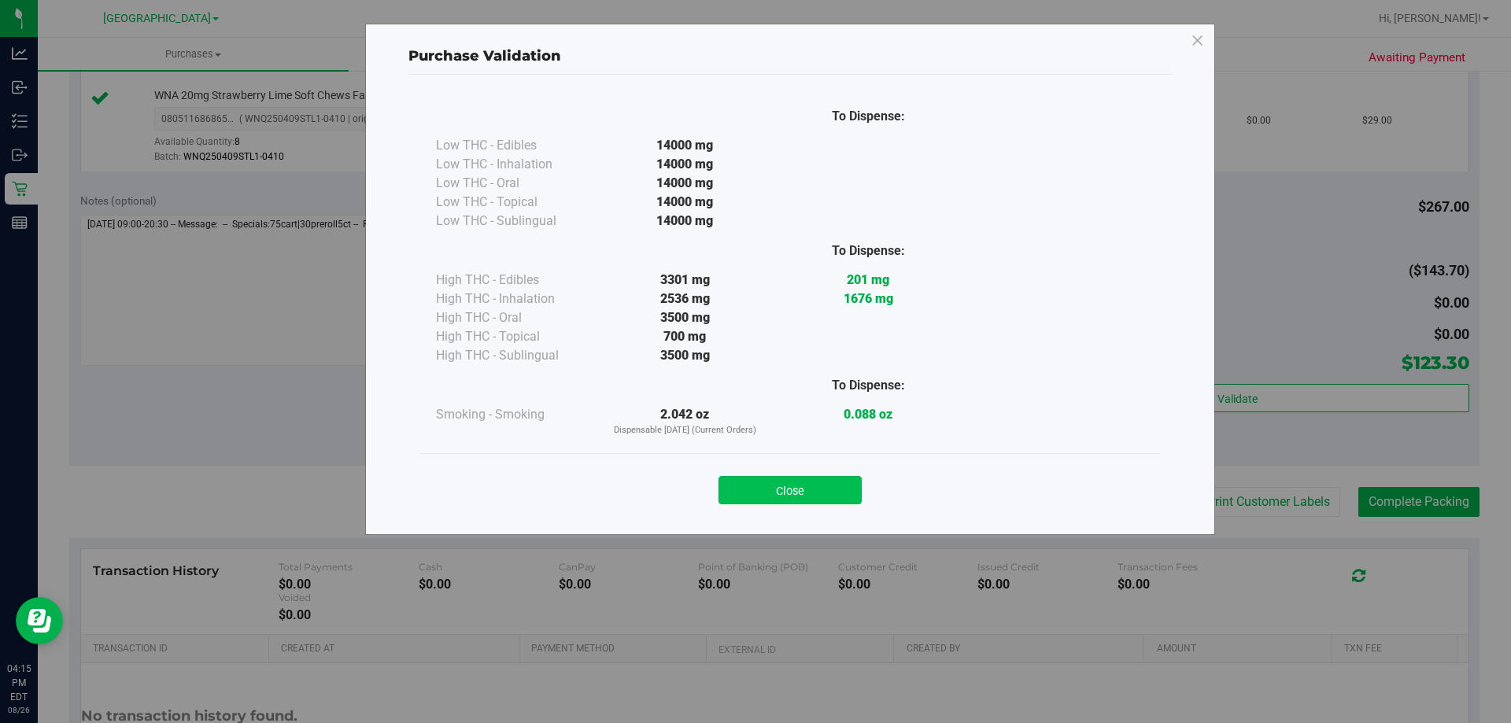
click at [851, 482] on button "Close" at bounding box center [789, 490] width 143 height 28
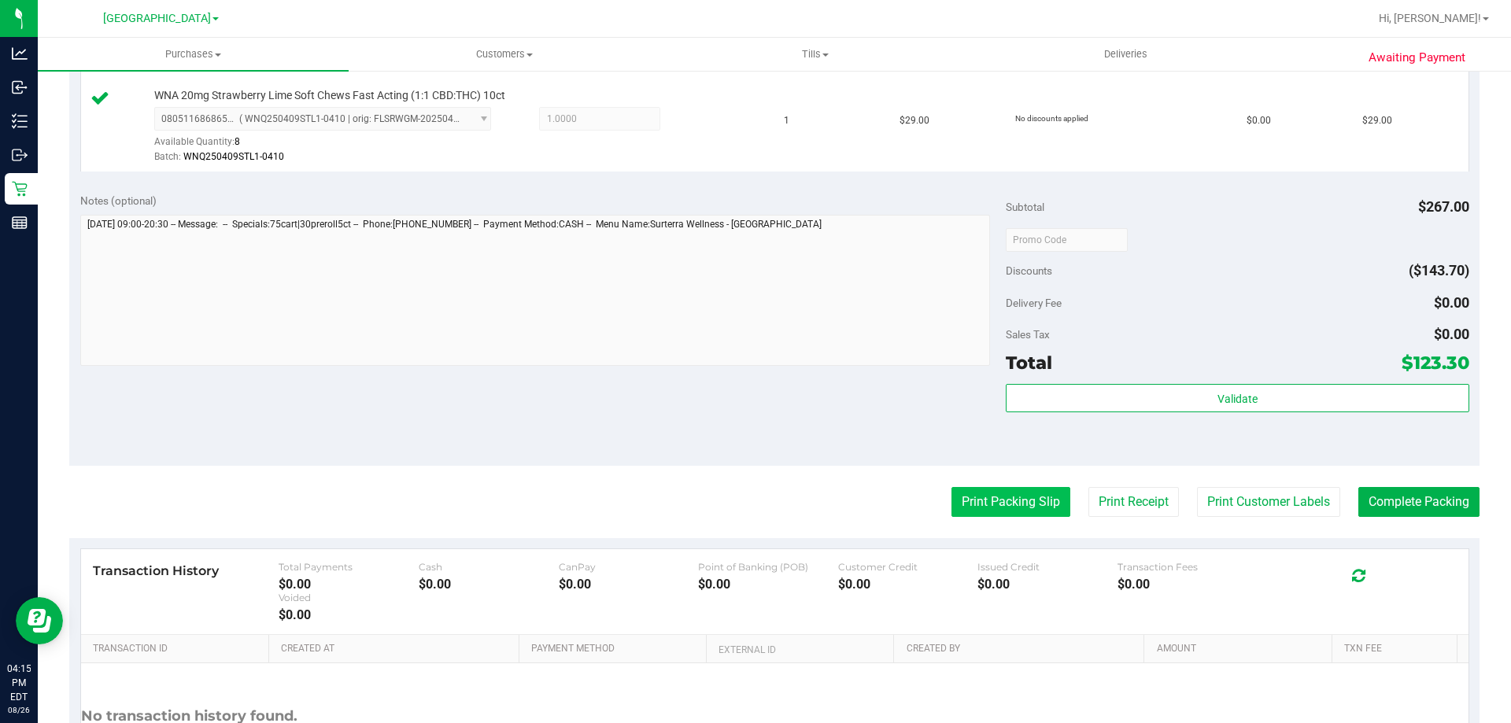
click at [969, 493] on button "Print Packing Slip" at bounding box center [1010, 502] width 119 height 30
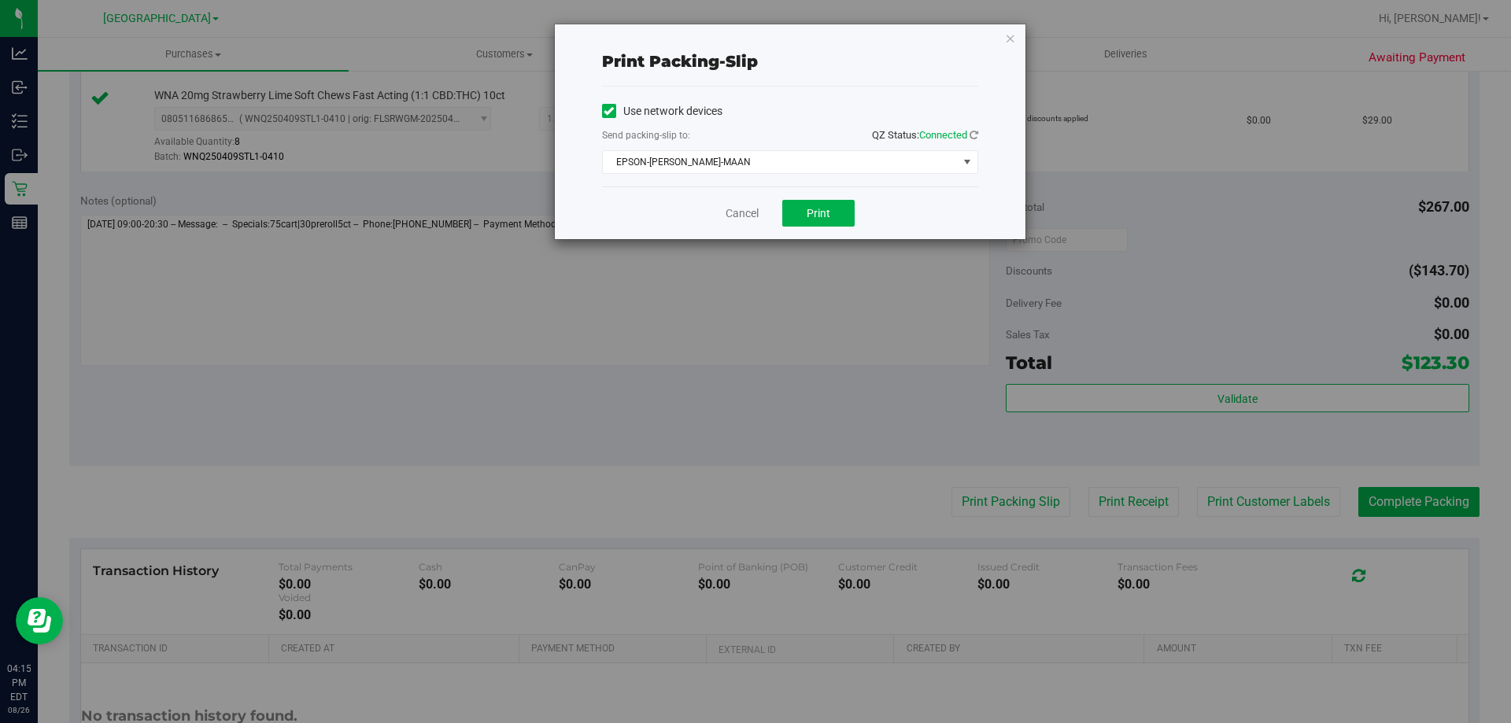
click at [790, 194] on div "Cancel Print" at bounding box center [790, 212] width 376 height 53
click at [799, 209] on button "Print" at bounding box center [818, 213] width 72 height 27
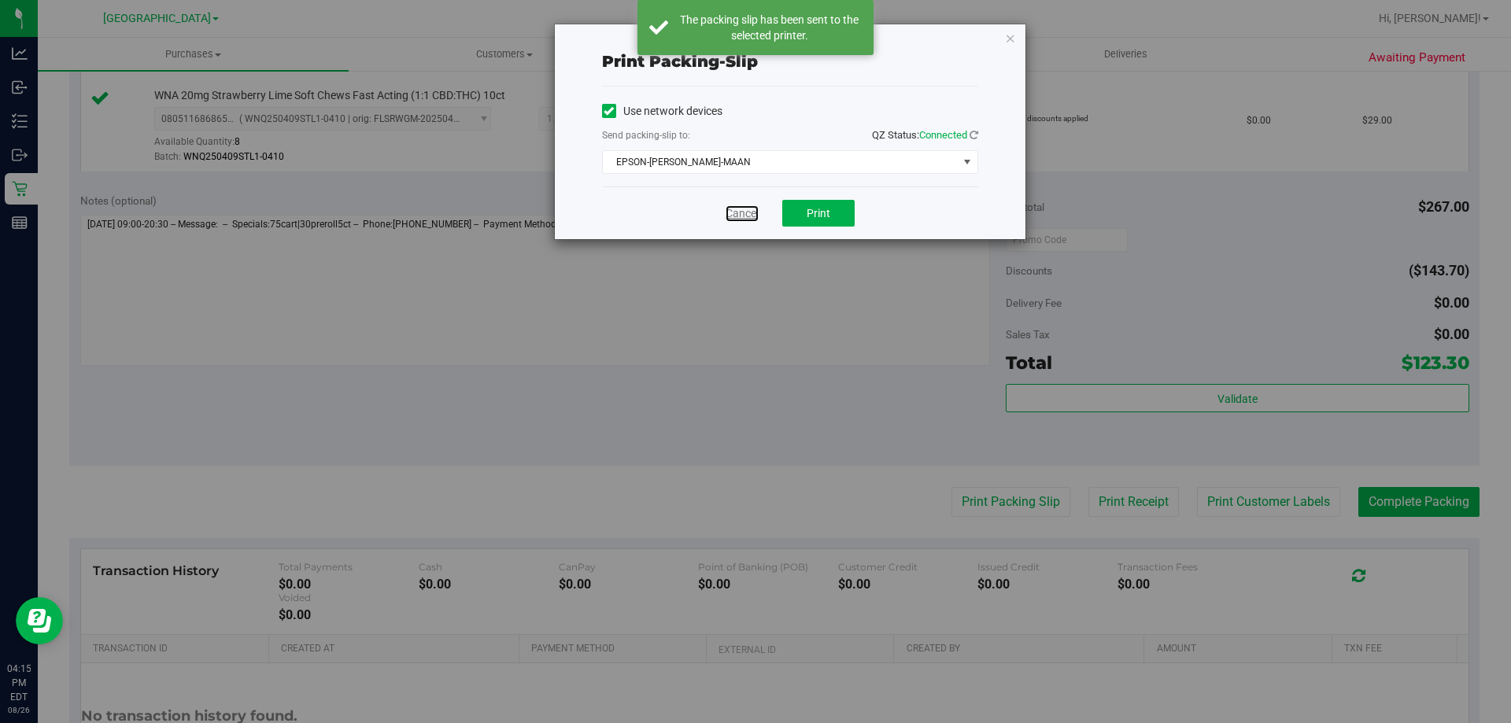
click at [754, 212] on link "Cancel" at bounding box center [741, 213] width 33 height 17
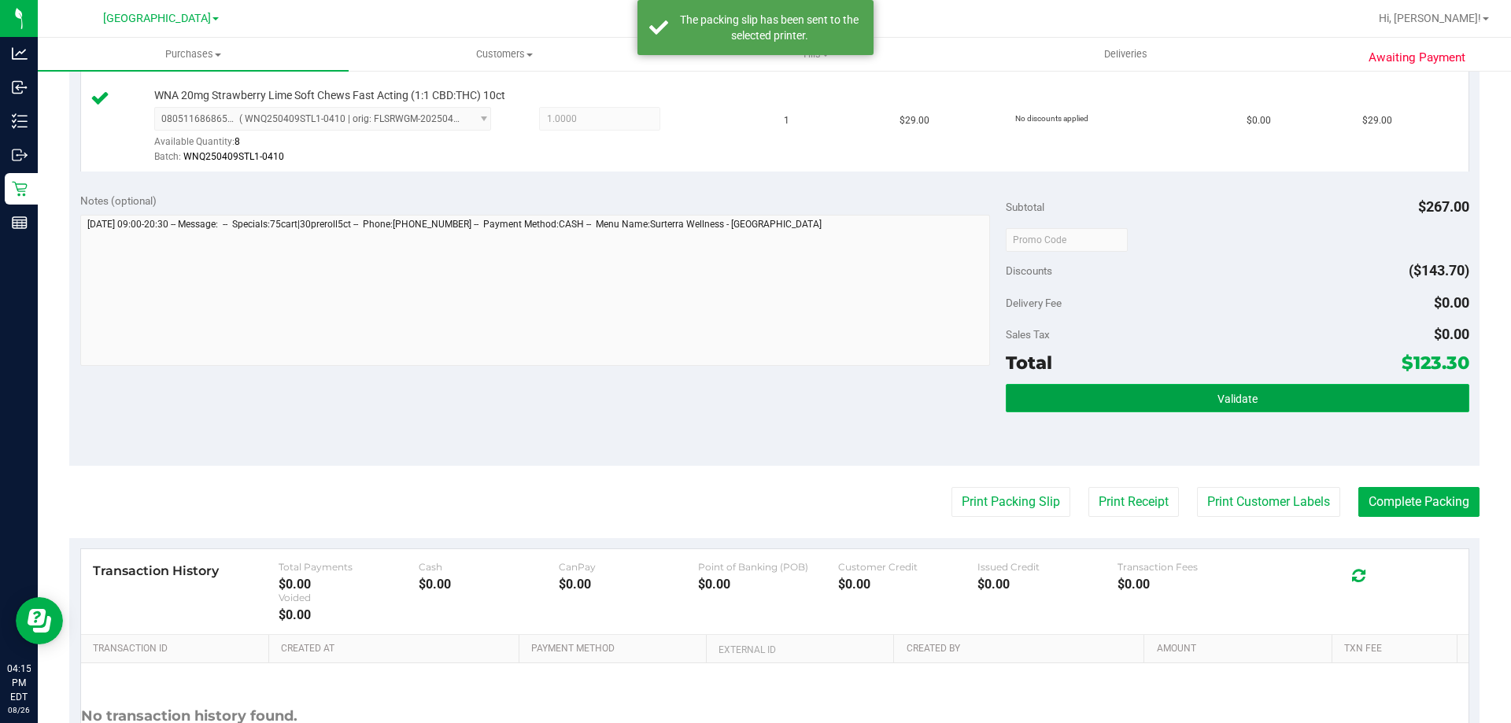
click at [1114, 394] on button "Validate" at bounding box center [1236, 398] width 463 height 28
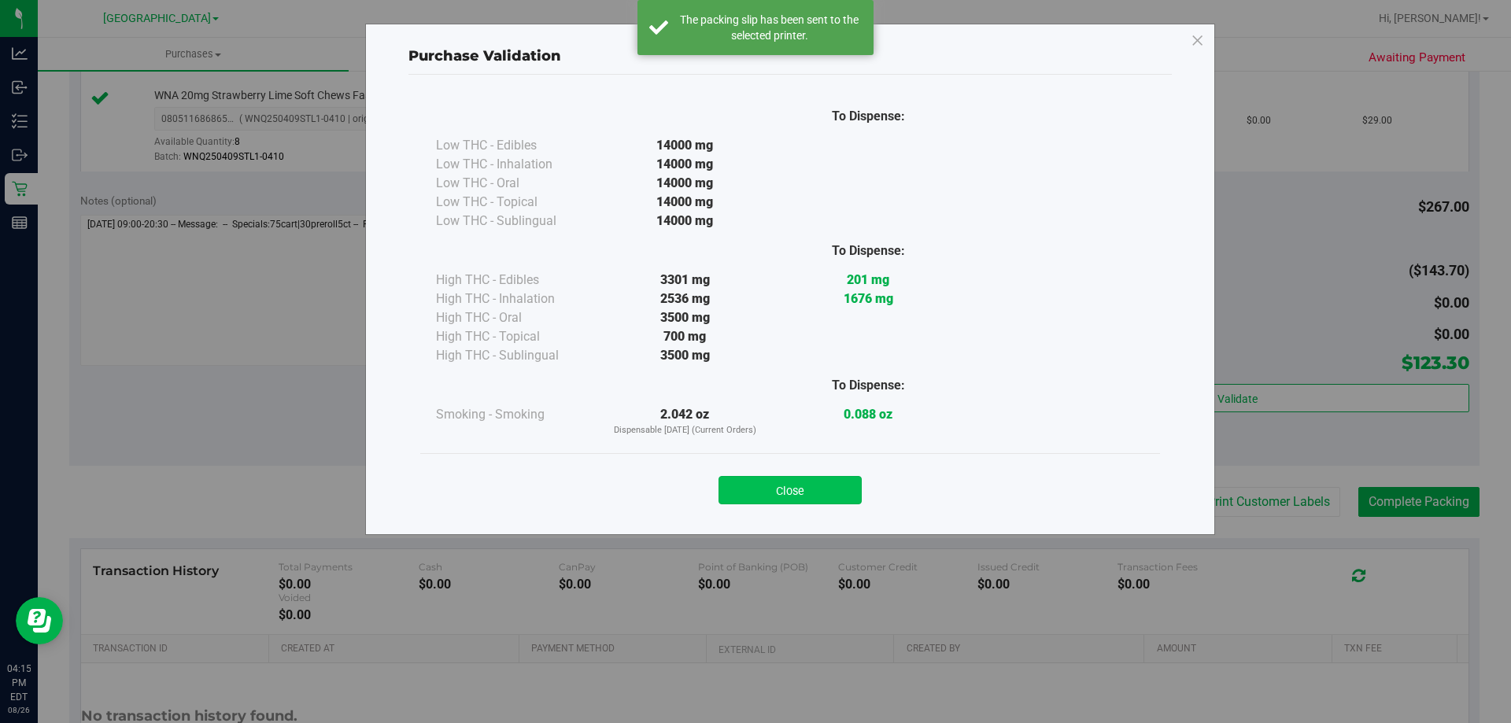
click at [800, 490] on button "Close" at bounding box center [789, 490] width 143 height 28
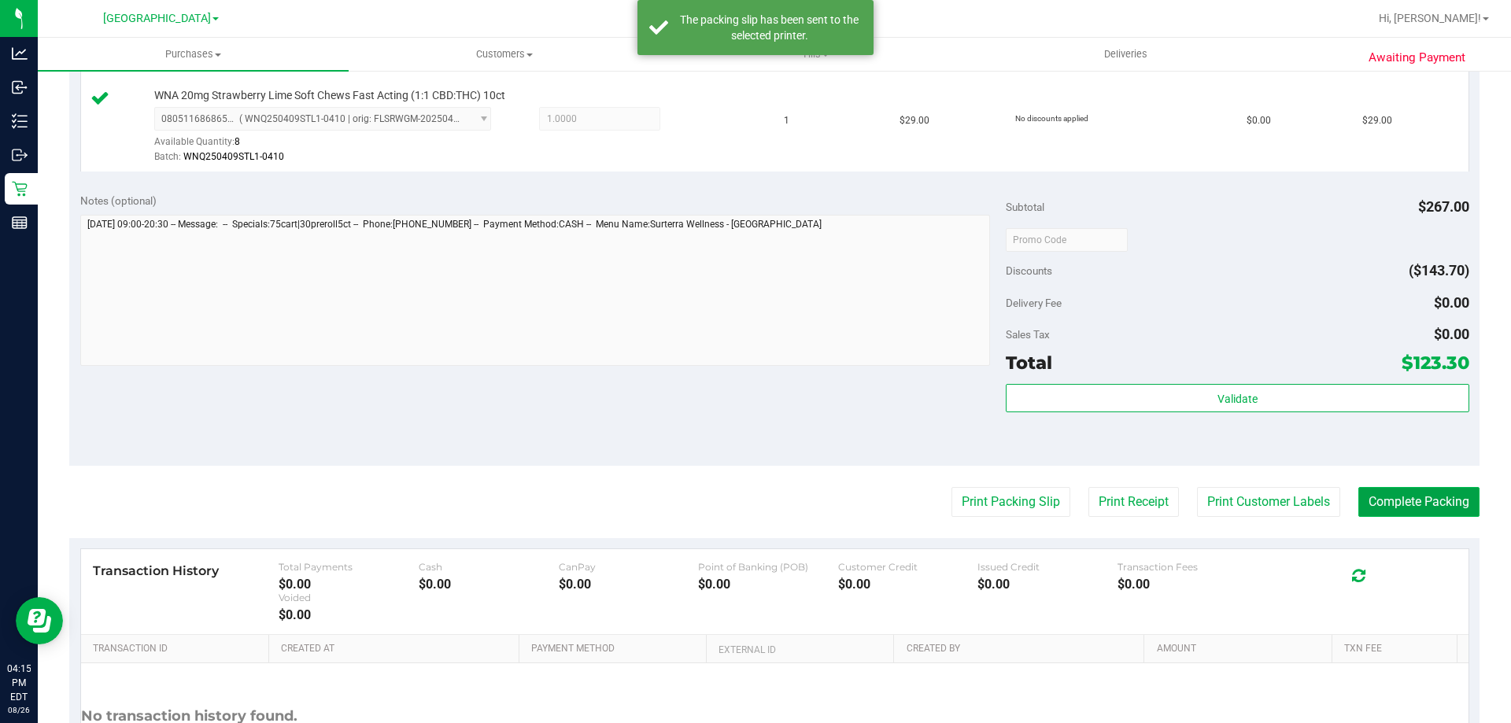
click at [1403, 488] on button "Complete Packing" at bounding box center [1418, 502] width 121 height 30
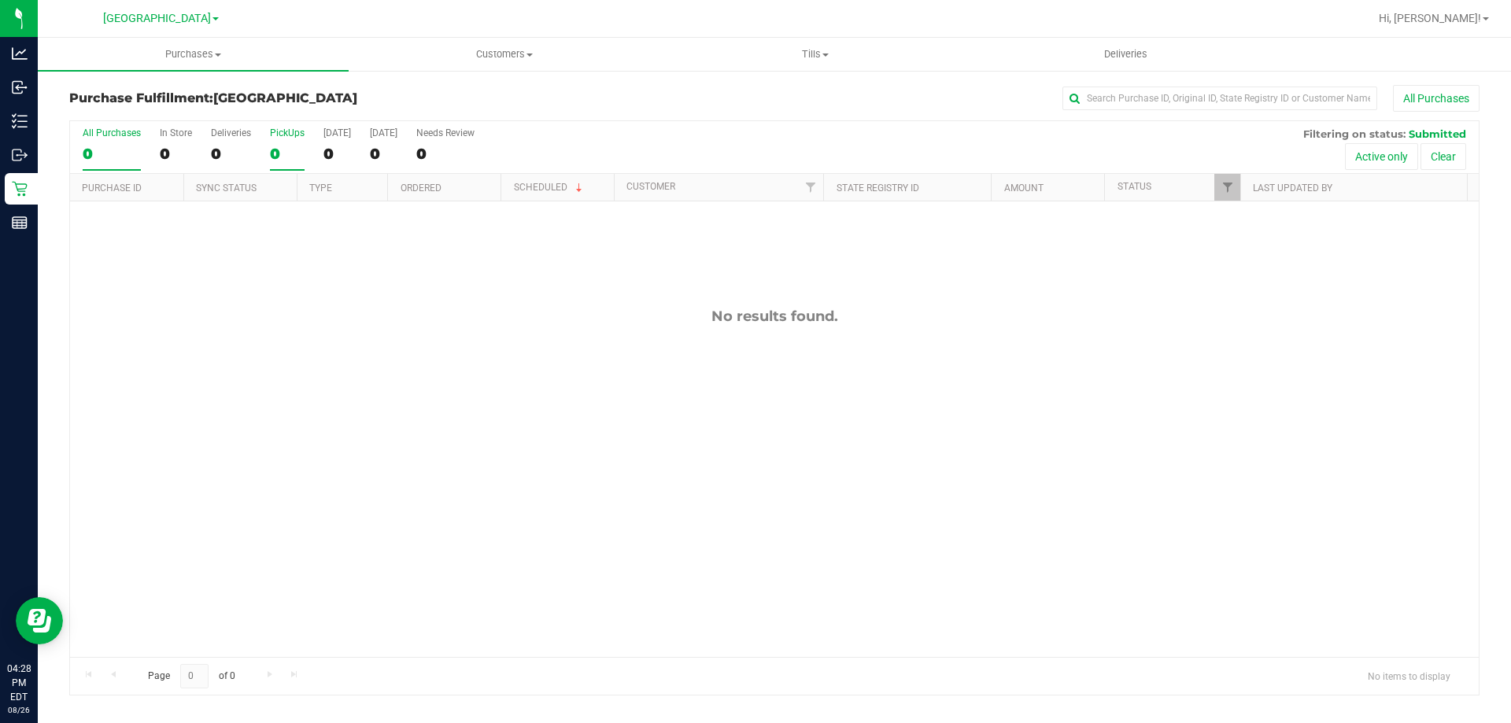
click at [275, 154] on div "0" at bounding box center [287, 154] width 35 height 18
click at [0, 0] on input "PickUps 0" at bounding box center [0, 0] width 0 height 0
click at [299, 149] on div "0" at bounding box center [287, 154] width 35 height 18
click at [0, 0] on input "PickUps 0" at bounding box center [0, 0] width 0 height 0
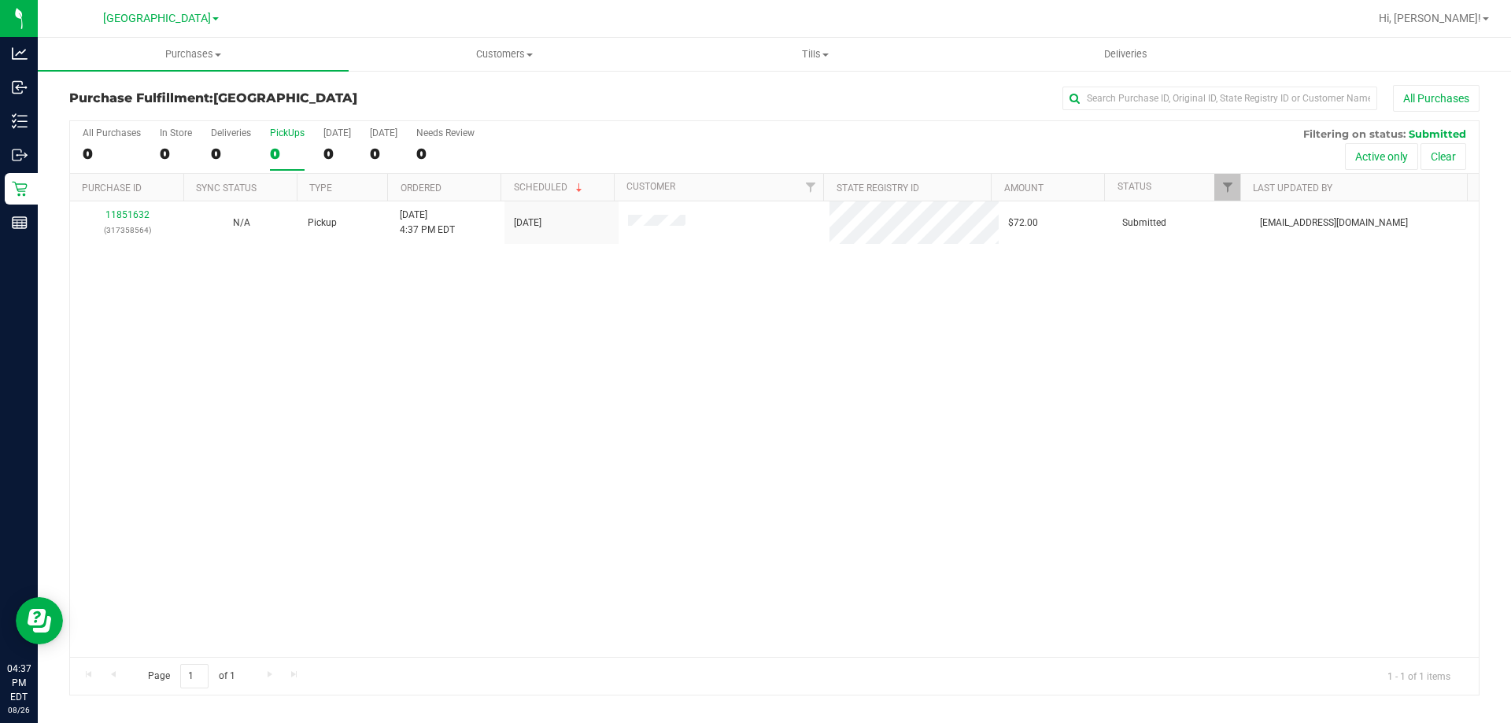
click at [285, 167] on label "PickUps 0" at bounding box center [287, 148] width 35 height 43
click at [0, 0] on input "PickUps 0" at bounding box center [0, 0] width 0 height 0
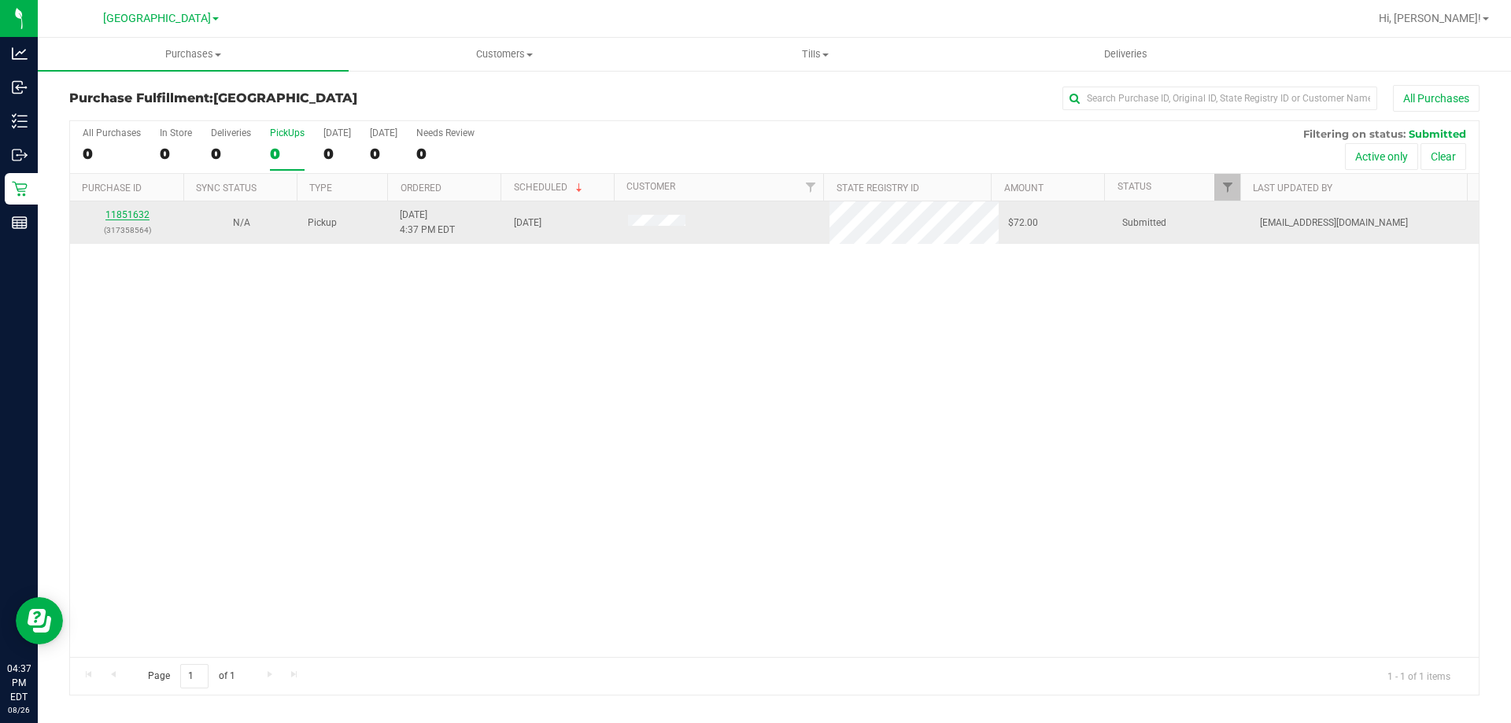
click at [131, 209] on link "11851632" at bounding box center [127, 214] width 44 height 11
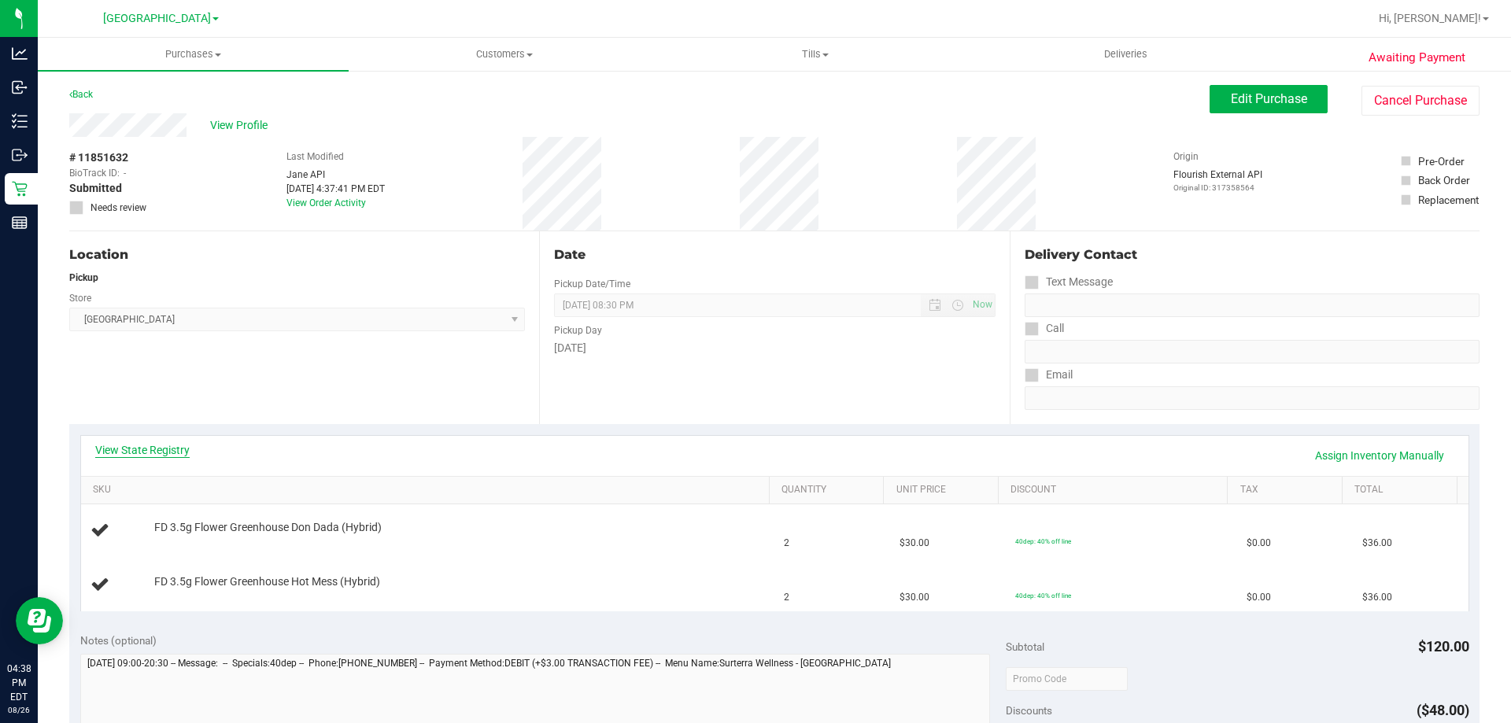
click at [179, 447] on link "View State Registry" at bounding box center [142, 450] width 94 height 16
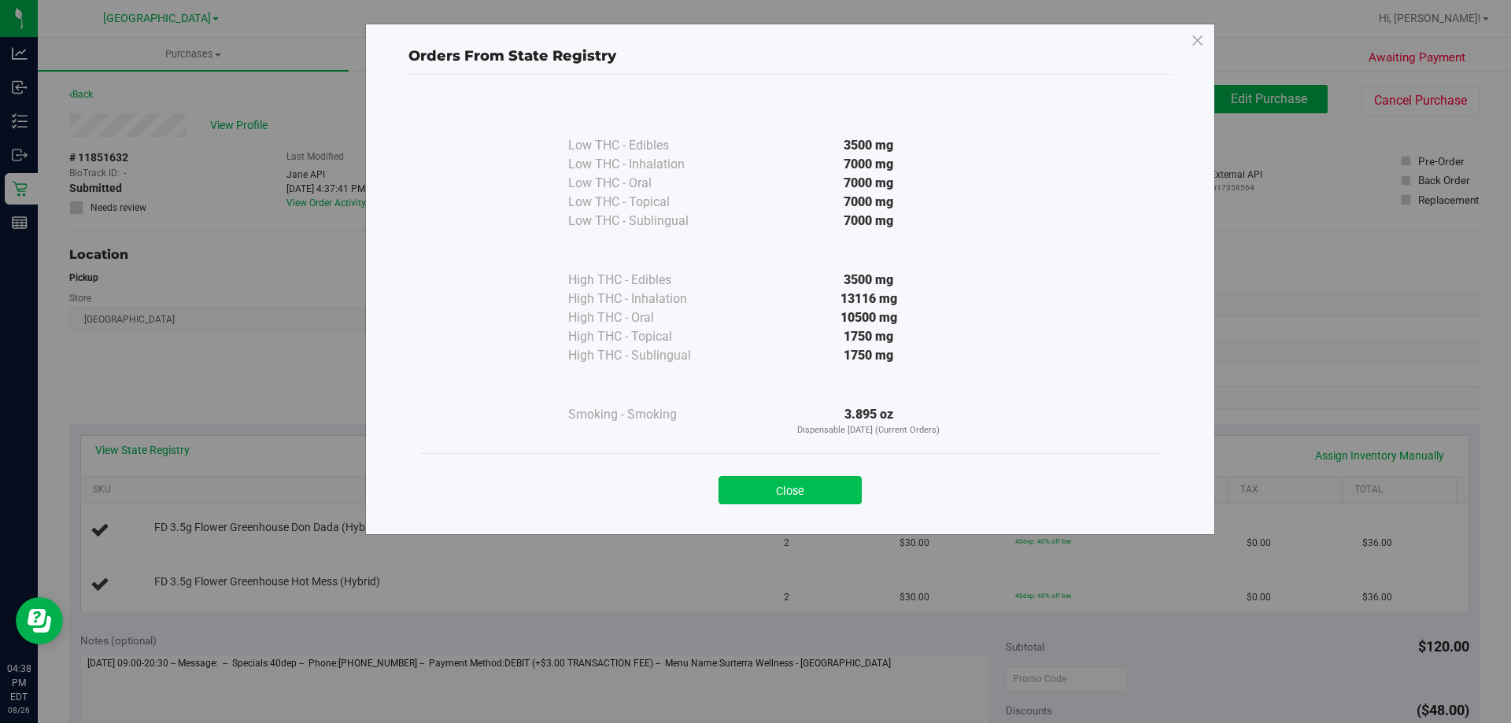
click at [801, 482] on button "Close" at bounding box center [789, 490] width 143 height 28
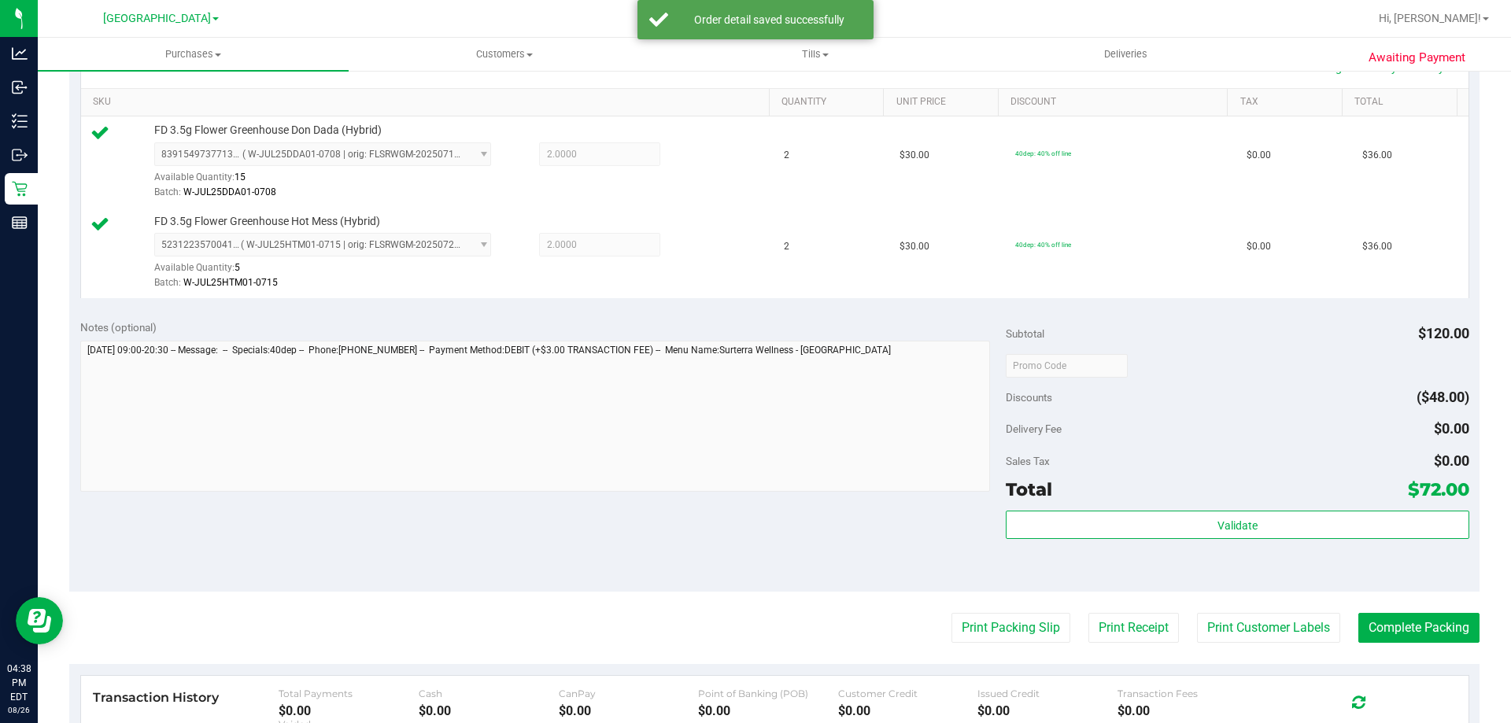
scroll to position [393, 0]
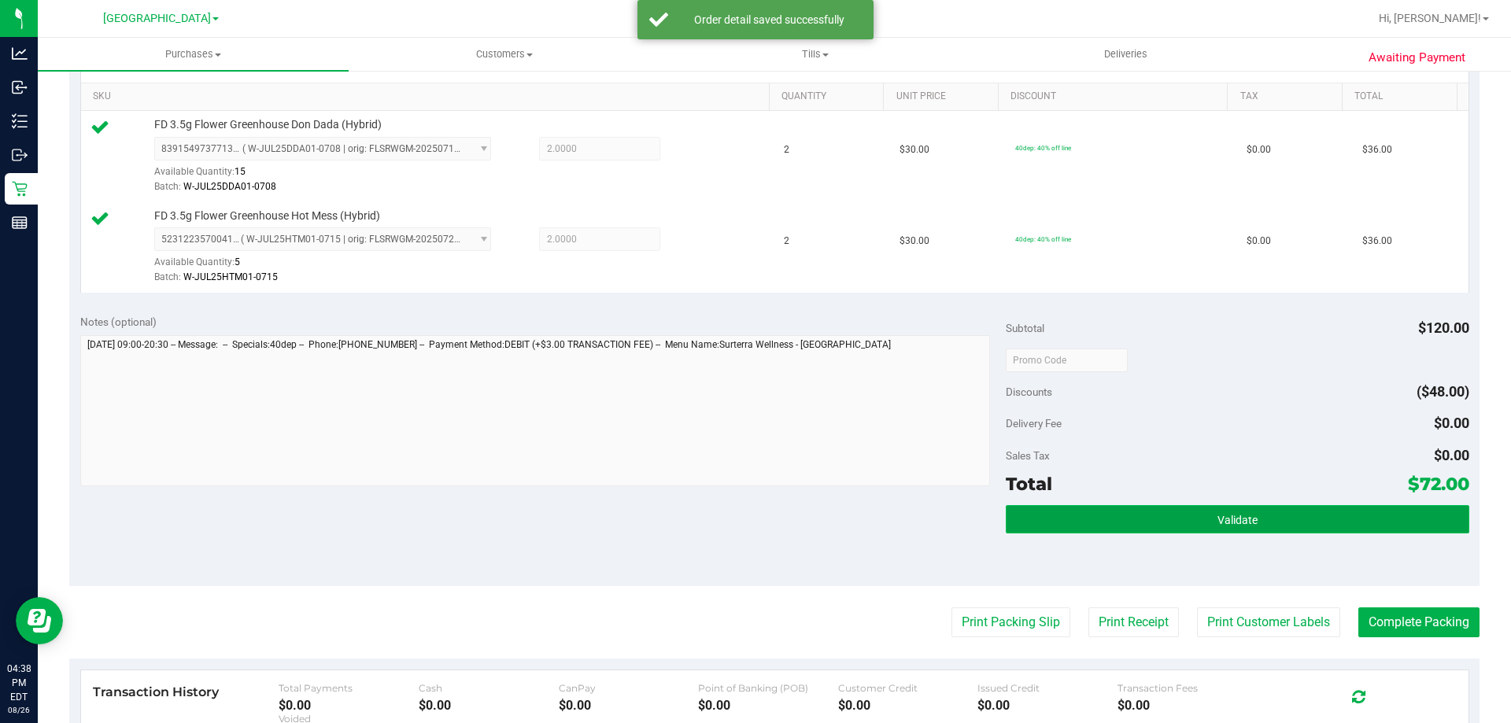
click at [1135, 516] on button "Validate" at bounding box center [1236, 519] width 463 height 28
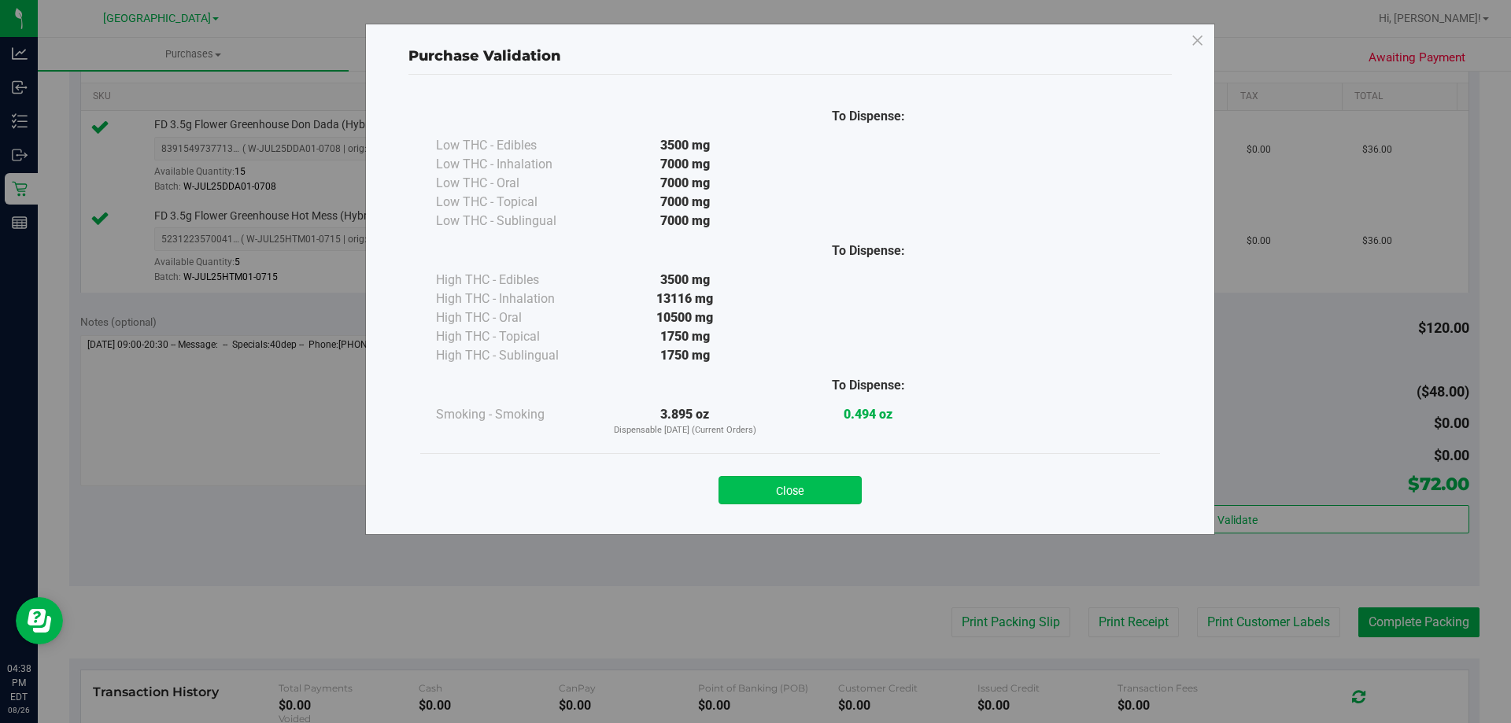
click at [777, 476] on button "Close" at bounding box center [789, 490] width 143 height 28
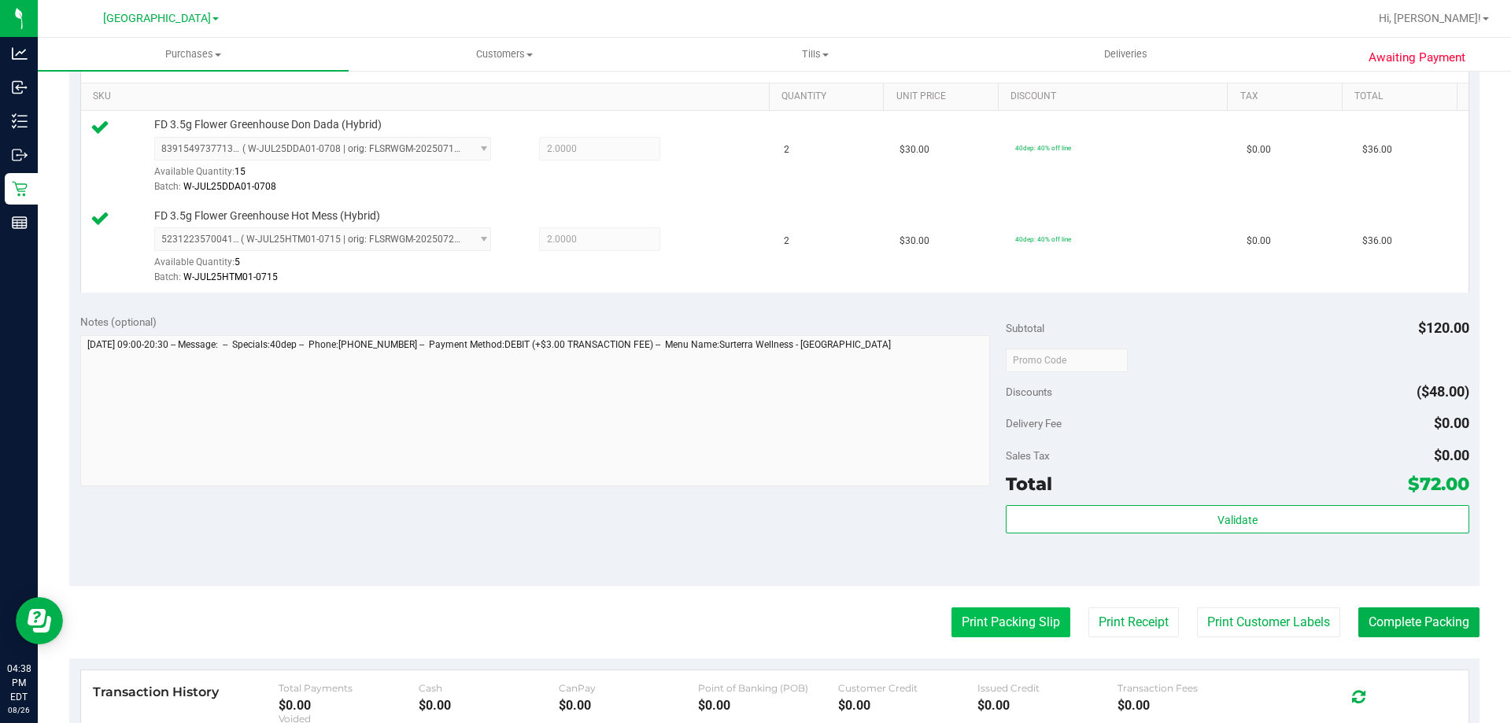
drag, startPoint x: 970, startPoint y: 600, endPoint x: 976, endPoint y: 612, distance: 13.7
click at [972, 605] on purchase-details "Back Edit Purchase Cancel Purchase View Profile # 11851632 BioTrack ID: - Submi…" at bounding box center [774, 322] width 1410 height 1261
click at [976, 612] on button "Print Packing Slip" at bounding box center [1010, 622] width 119 height 30
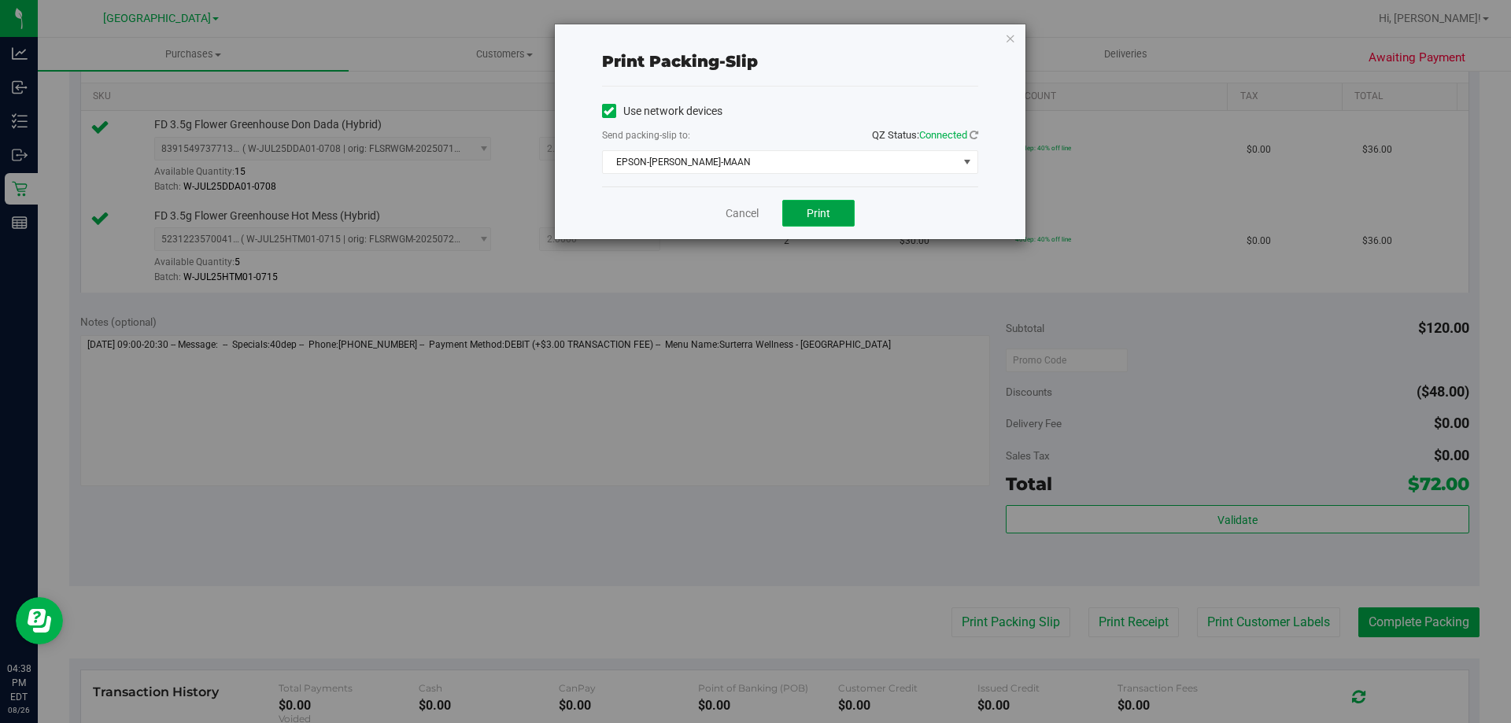
click at [810, 212] on span "Print" at bounding box center [818, 213] width 24 height 13
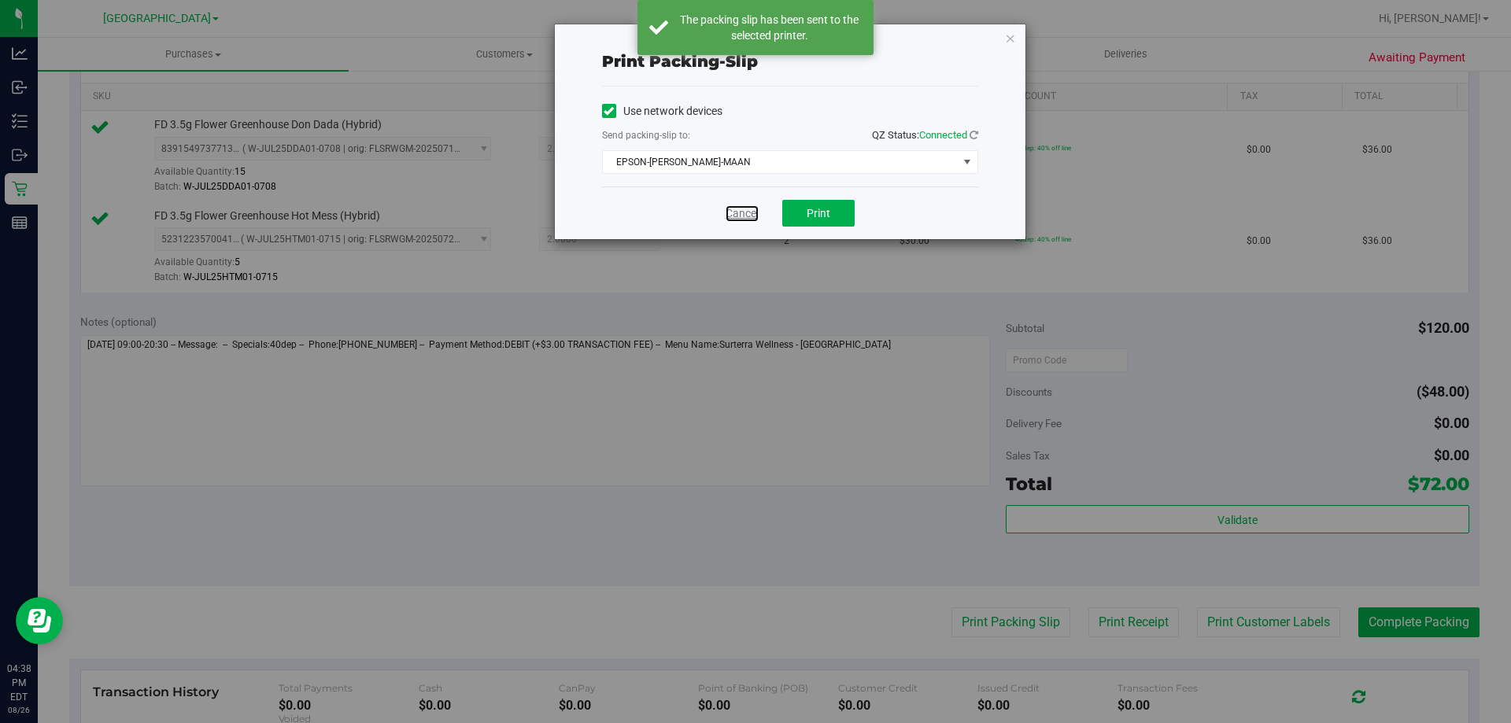
click at [755, 213] on link "Cancel" at bounding box center [741, 213] width 33 height 17
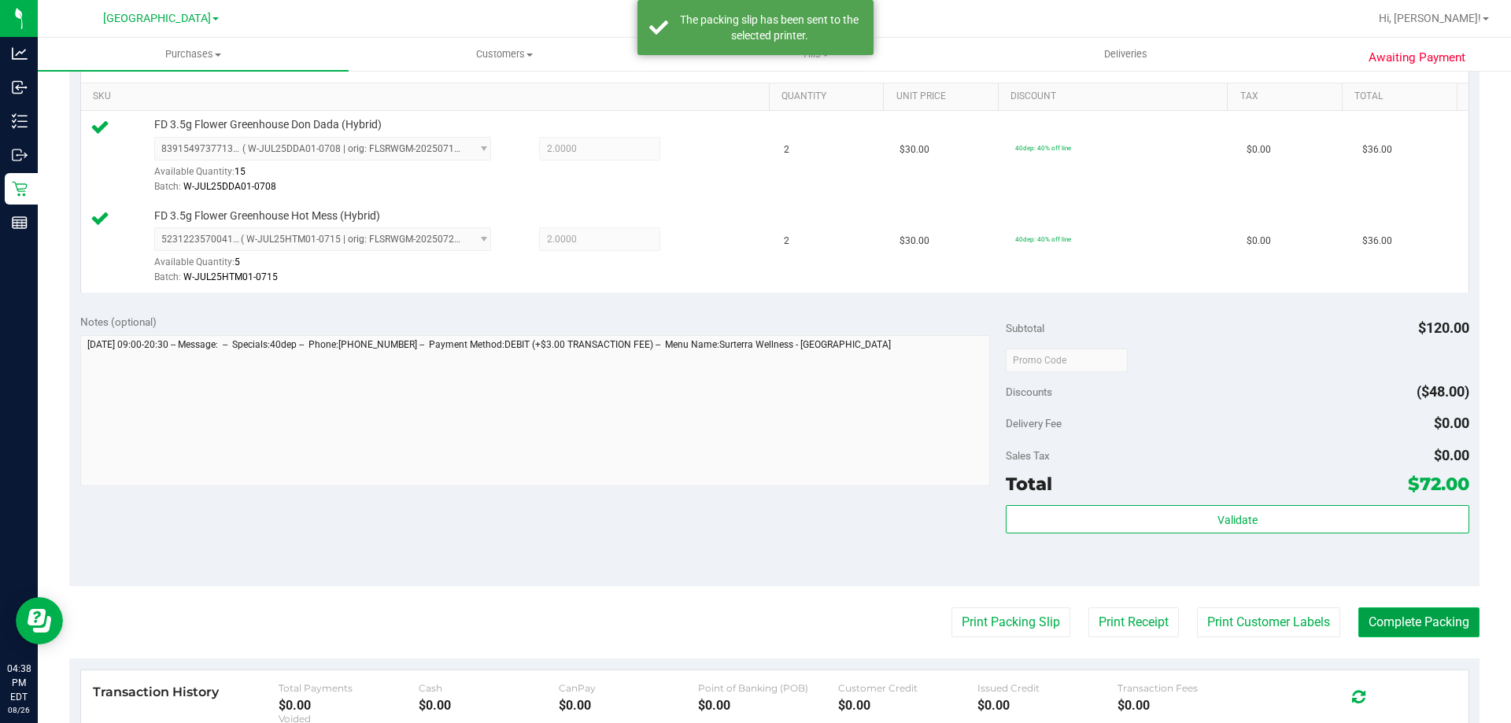
click at [1432, 624] on button "Complete Packing" at bounding box center [1418, 622] width 121 height 30
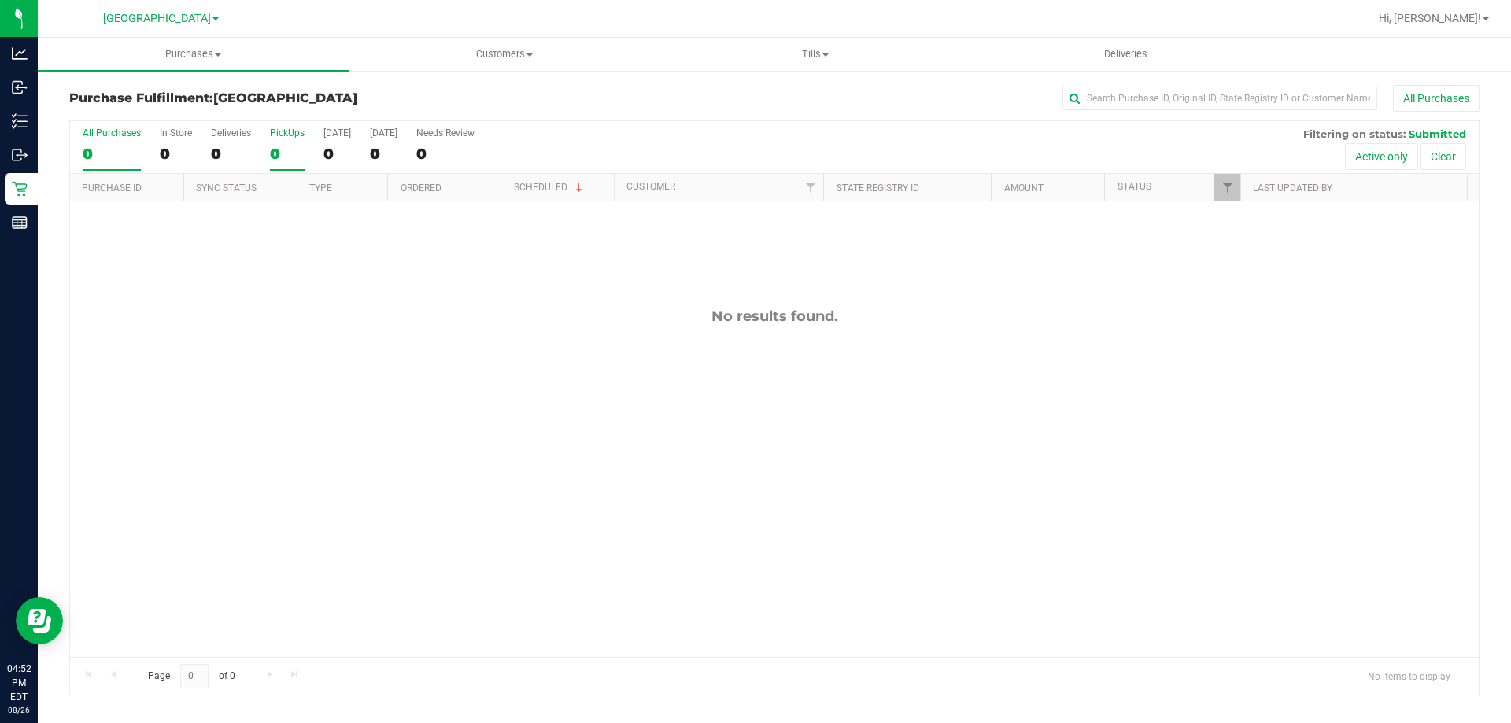
click at [302, 153] on div "0" at bounding box center [287, 154] width 35 height 18
click at [0, 0] on input "PickUps 0" at bounding box center [0, 0] width 0 height 0
click at [286, 149] on div "0" at bounding box center [287, 154] width 35 height 18
click at [0, 0] on input "PickUps 0" at bounding box center [0, 0] width 0 height 0
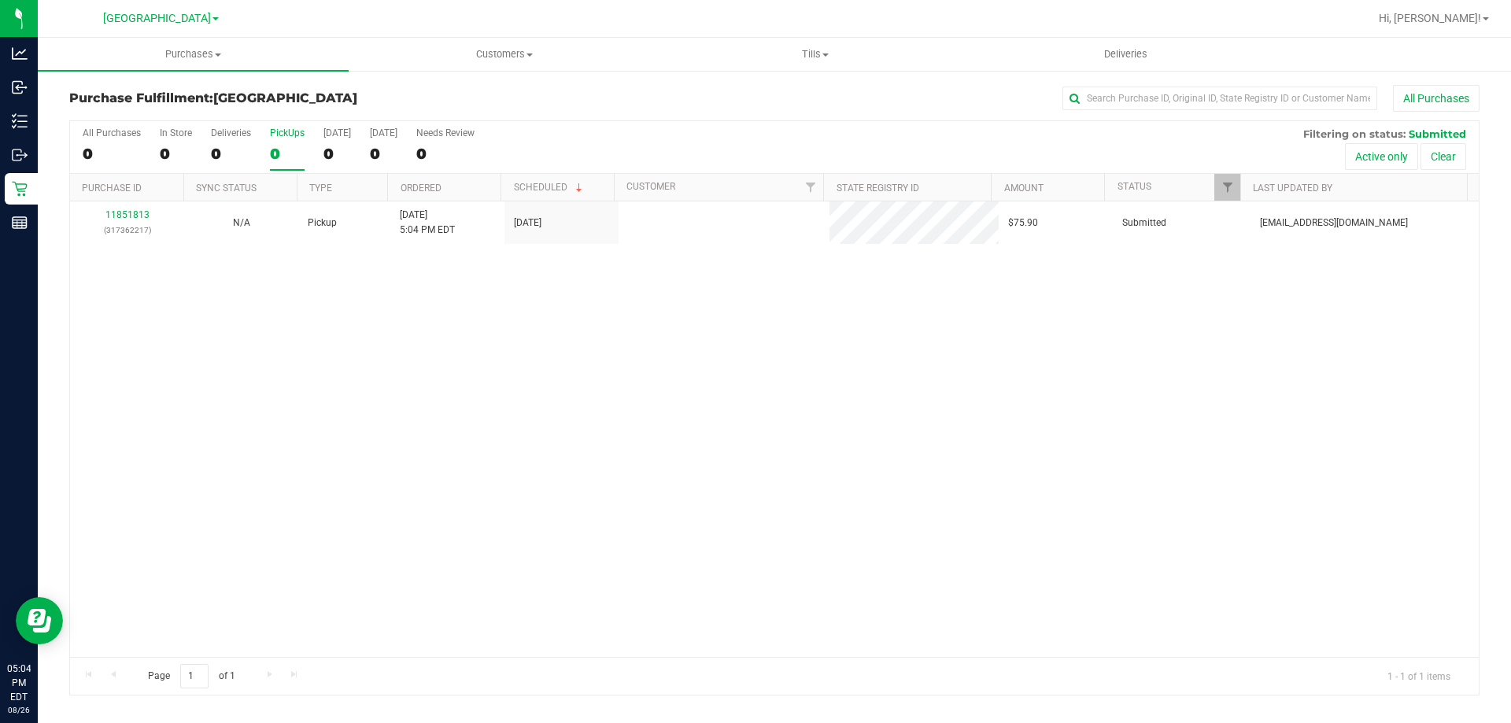
click at [293, 142] on label "PickUps 0" at bounding box center [287, 148] width 35 height 43
click at [0, 0] on input "PickUps 0" at bounding box center [0, 0] width 0 height 0
click at [289, 146] on div "1" at bounding box center [287, 154] width 35 height 18
click at [0, 0] on input "PickUps 1" at bounding box center [0, 0] width 0 height 0
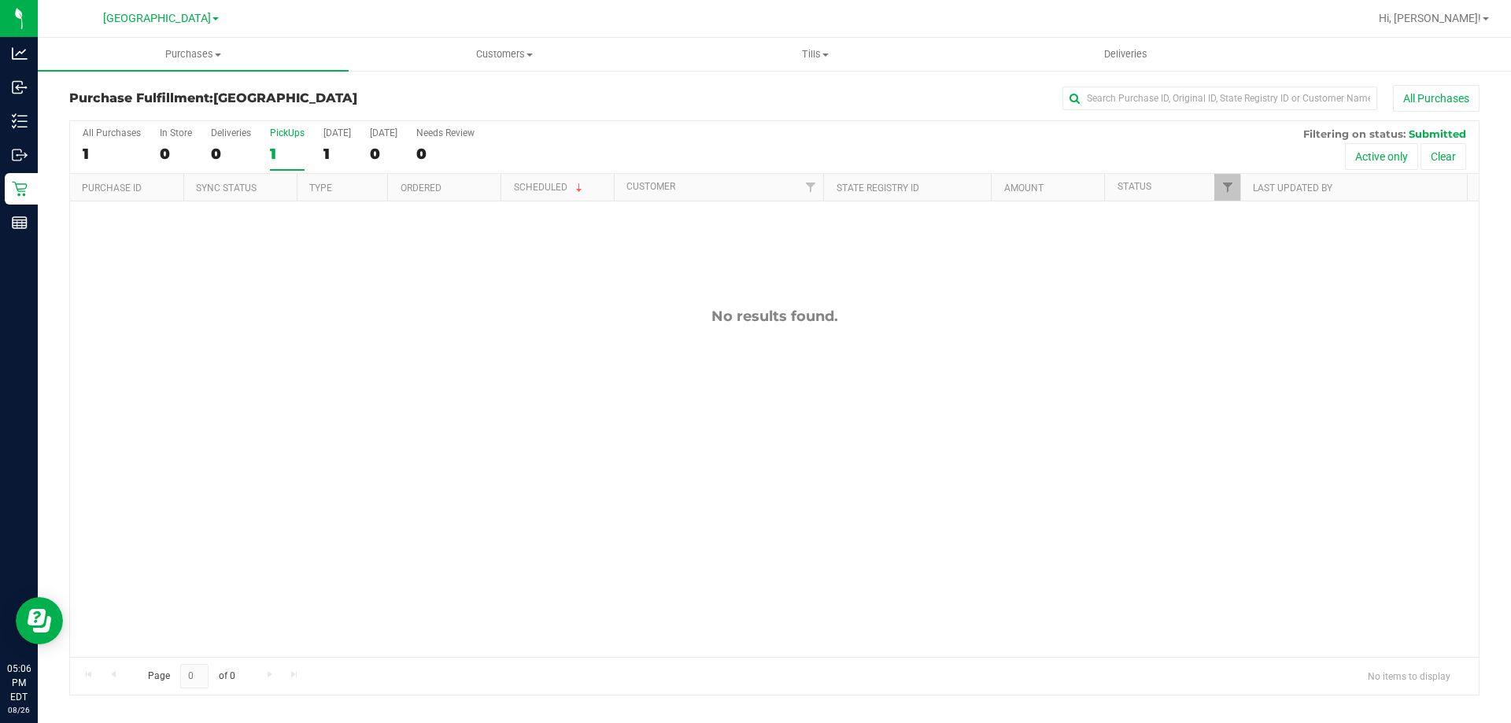
click at [301, 152] on div "1" at bounding box center [287, 154] width 35 height 18
click at [0, 0] on input "PickUps 1" at bounding box center [0, 0] width 0 height 0
click at [298, 139] on label "PickUps 0" at bounding box center [287, 148] width 35 height 43
click at [0, 0] on input "PickUps 0" at bounding box center [0, 0] width 0 height 0
click at [286, 150] on div "0" at bounding box center [287, 154] width 35 height 18
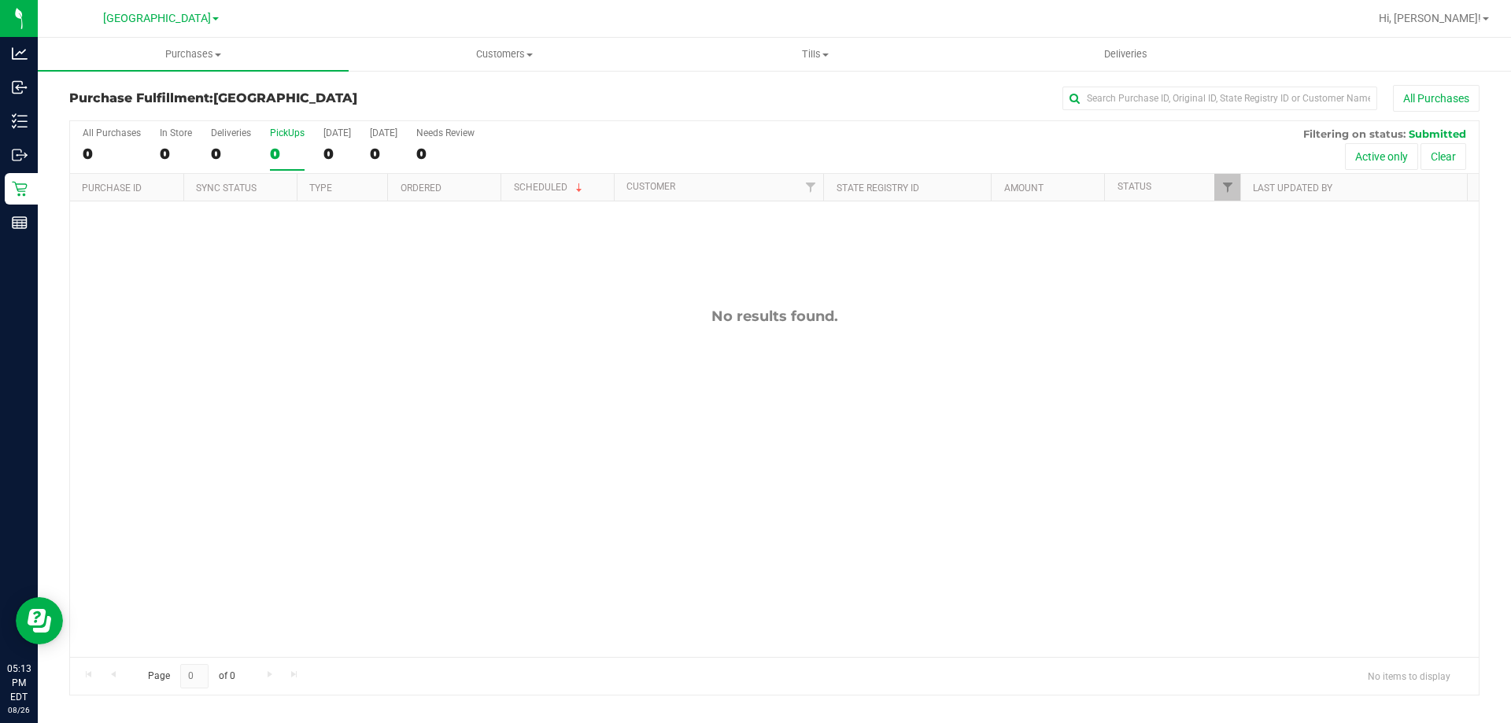
click at [0, 0] on input "PickUps 0" at bounding box center [0, 0] width 0 height 0
click at [274, 151] on div "0" at bounding box center [287, 154] width 35 height 18
click at [0, 0] on input "PickUps 0" at bounding box center [0, 0] width 0 height 0
click at [275, 153] on div "0" at bounding box center [287, 154] width 35 height 18
click at [0, 0] on input "PickUps 0" at bounding box center [0, 0] width 0 height 0
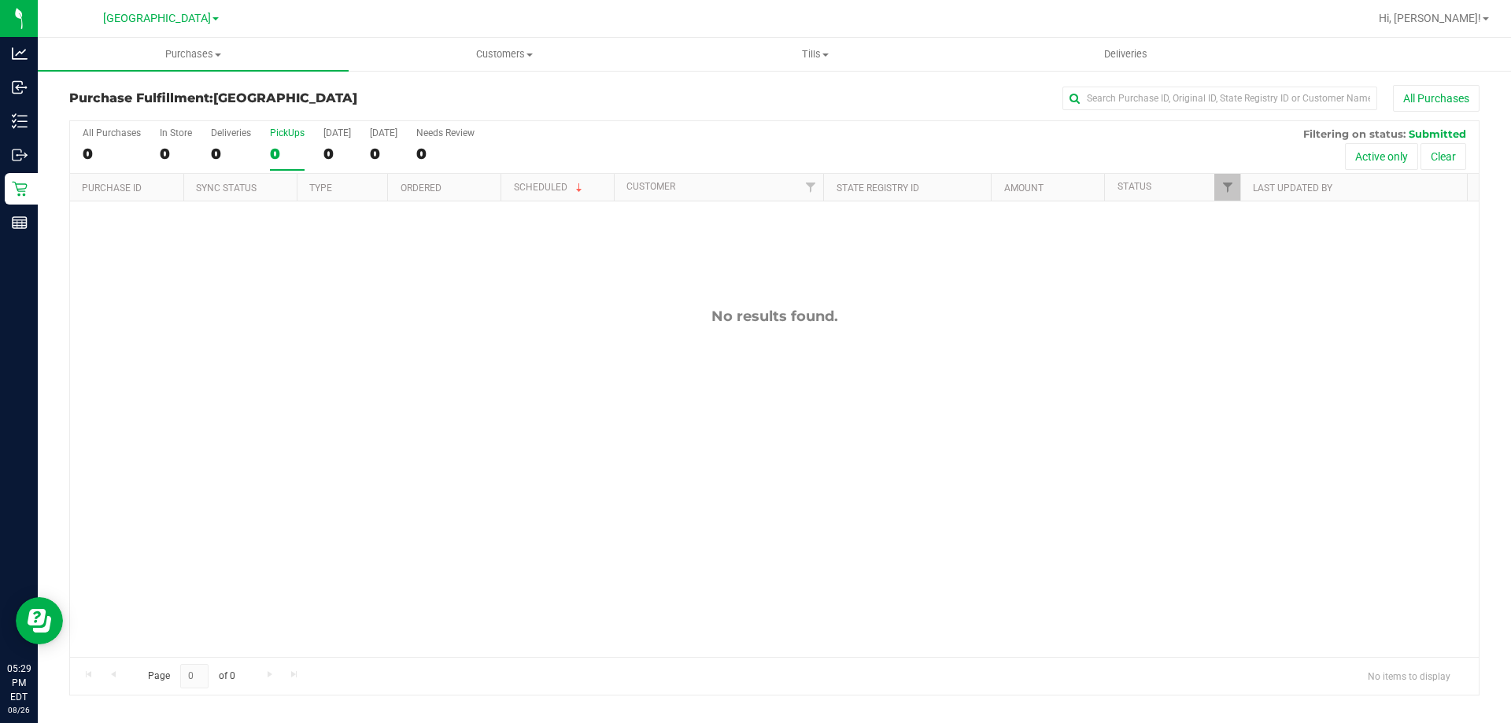
click at [276, 138] on label "PickUps 0" at bounding box center [287, 148] width 35 height 43
click at [0, 0] on input "PickUps 0" at bounding box center [0, 0] width 0 height 0
click at [290, 153] on div "0" at bounding box center [287, 154] width 35 height 18
click at [0, 0] on input "PickUps 0" at bounding box center [0, 0] width 0 height 0
click at [292, 135] on div "PickUps" at bounding box center [287, 132] width 35 height 11
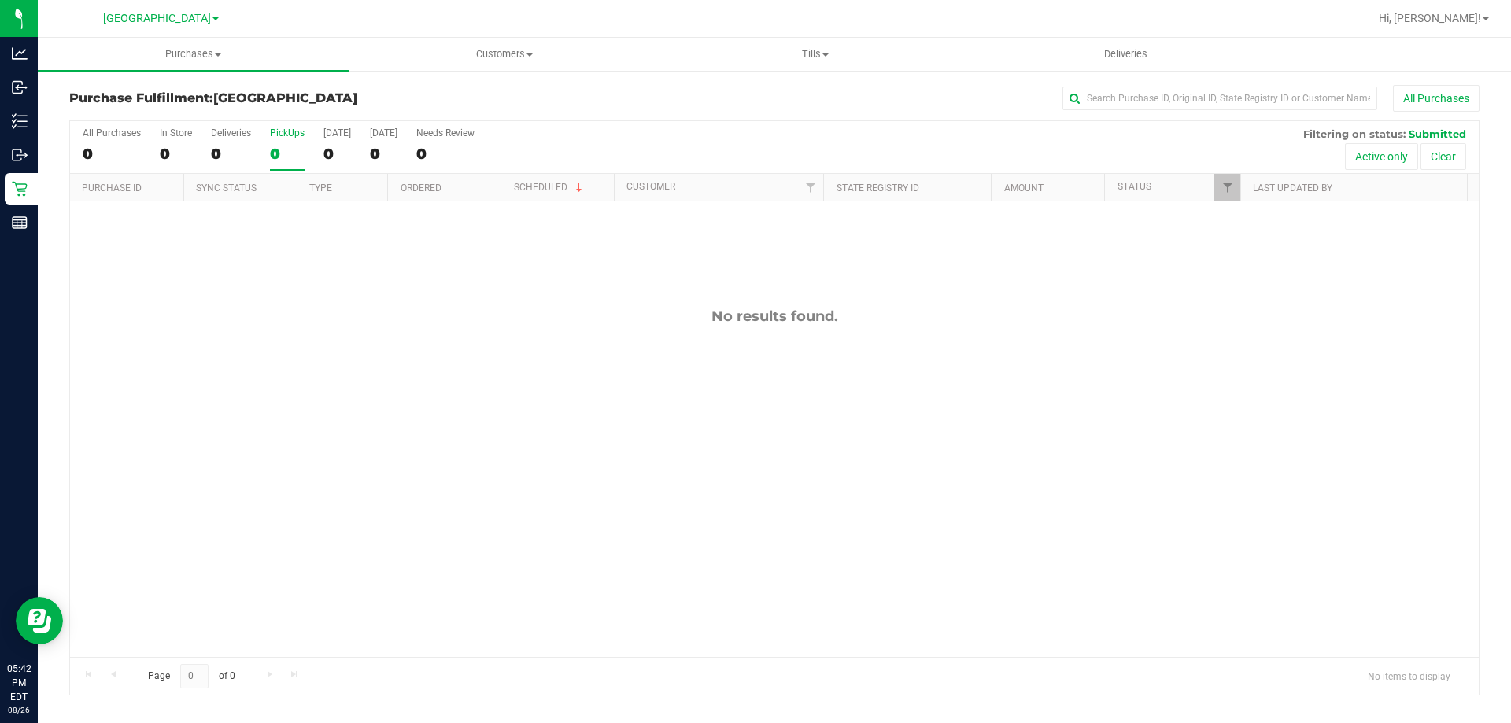
click at [0, 0] on input "PickUps 0" at bounding box center [0, 0] width 0 height 0
click at [279, 153] on div "0" at bounding box center [287, 154] width 35 height 18
click at [0, 0] on input "PickUps 0" at bounding box center [0, 0] width 0 height 0
click at [281, 151] on div "0" at bounding box center [287, 154] width 35 height 18
click at [0, 0] on input "PickUps 0" at bounding box center [0, 0] width 0 height 0
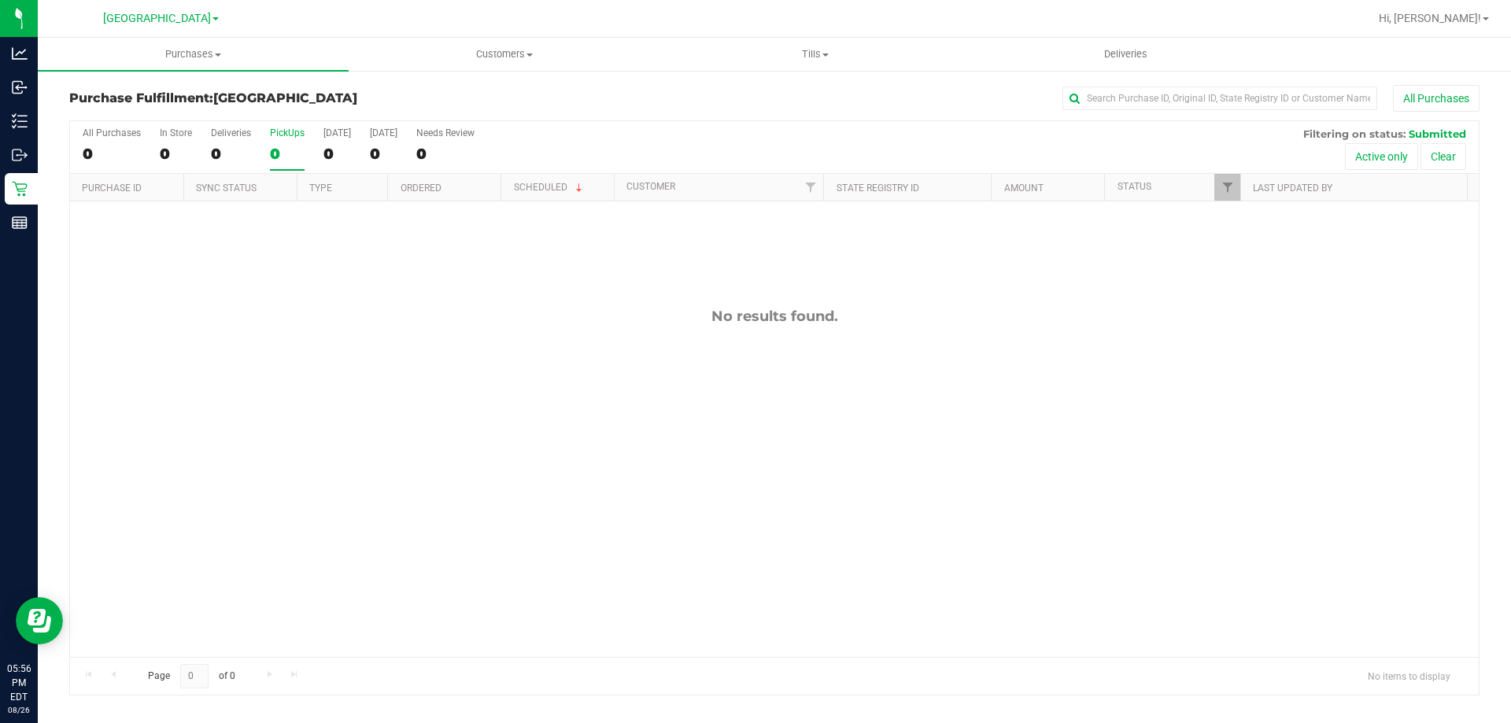
drag, startPoint x: 283, startPoint y: 122, endPoint x: 288, endPoint y: 145, distance: 23.3
click at [284, 124] on div "All Purchases 0 In Store 0 Deliveries 0 PickUps 0 Today 0 Tomorrow 0 Needs Revi…" at bounding box center [774, 127] width 1408 height 13
click at [288, 145] on div "0" at bounding box center [287, 154] width 35 height 18
click at [0, 0] on input "PickUps 0" at bounding box center [0, 0] width 0 height 0
click at [301, 156] on div "0" at bounding box center [287, 154] width 35 height 18
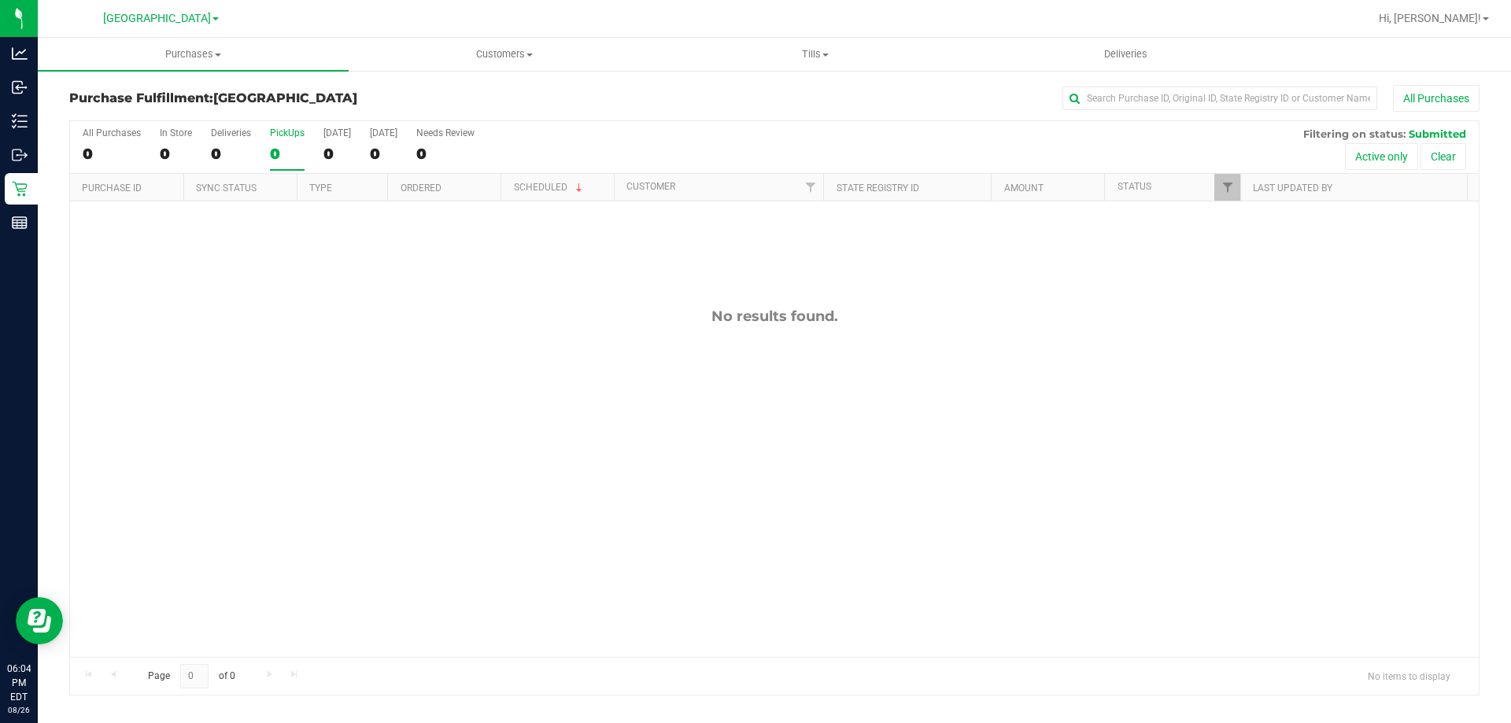
click at [0, 0] on input "PickUps 0" at bounding box center [0, 0] width 0 height 0
click at [279, 149] on div "0" at bounding box center [287, 154] width 35 height 18
click at [0, 0] on input "PickUps 0" at bounding box center [0, 0] width 0 height 0
click at [290, 161] on div "0" at bounding box center [287, 154] width 35 height 18
click at [0, 0] on input "PickUps 0" at bounding box center [0, 0] width 0 height 0
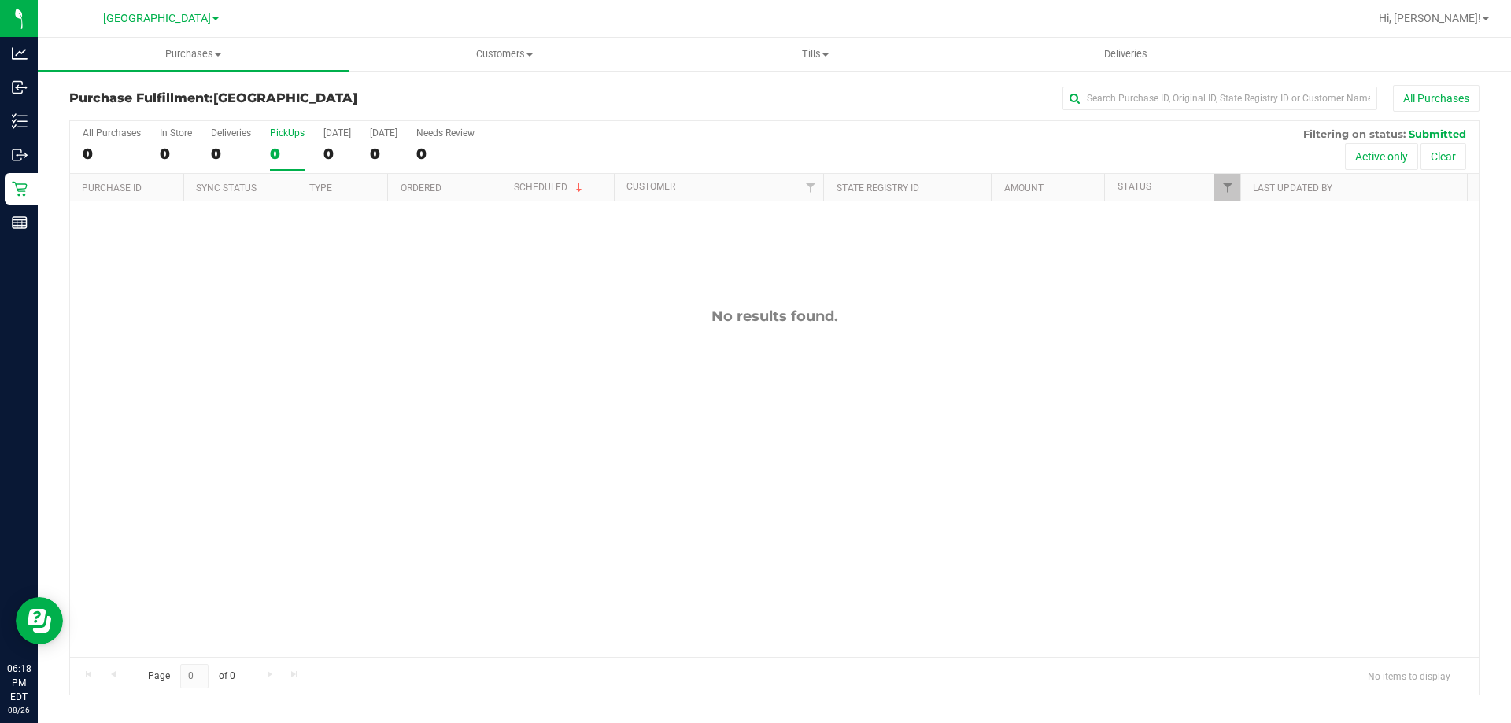
click at [290, 139] on label "PickUps 0" at bounding box center [287, 148] width 35 height 43
click at [0, 0] on input "PickUps 0" at bounding box center [0, 0] width 0 height 0
click at [298, 153] on div "0" at bounding box center [287, 154] width 35 height 18
click at [0, 0] on input "PickUps 0" at bounding box center [0, 0] width 0 height 0
click at [290, 145] on div "0" at bounding box center [287, 154] width 35 height 18
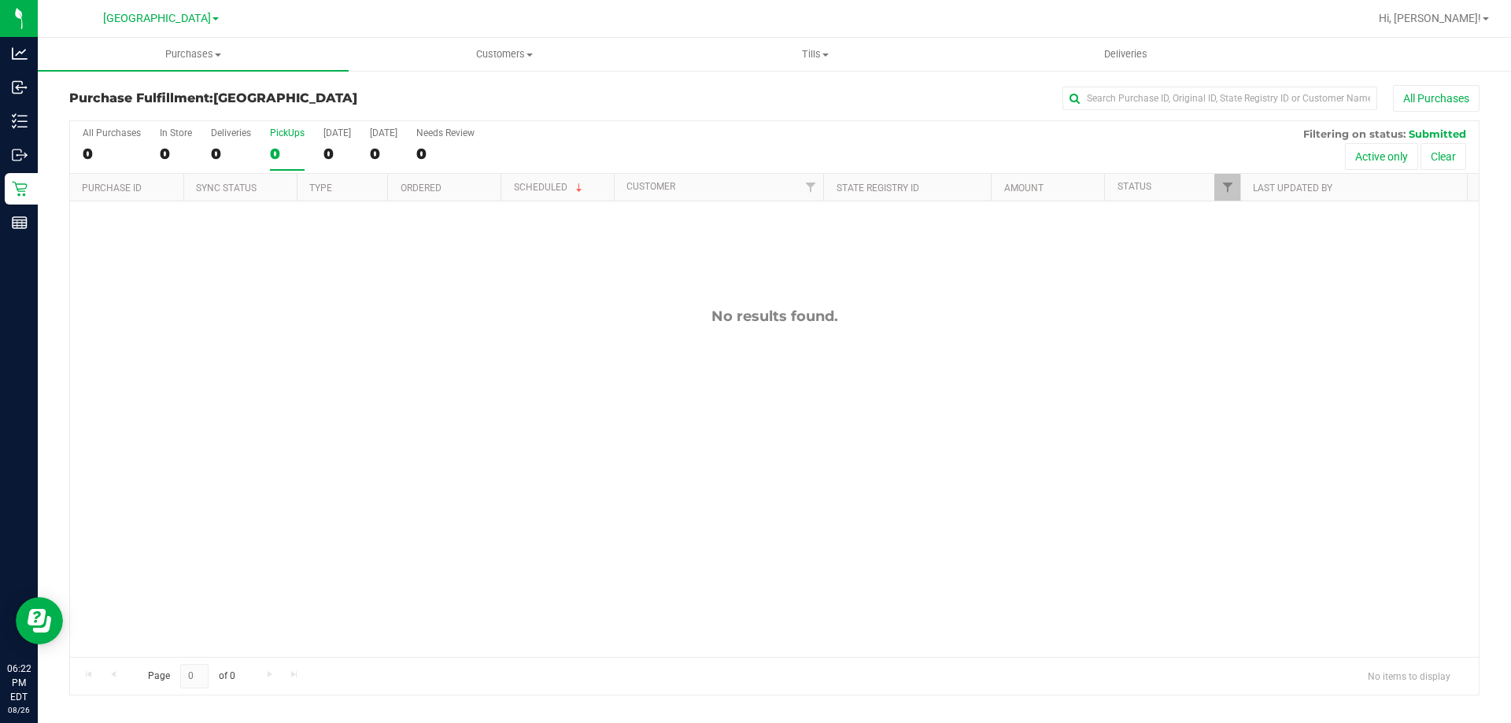
click at [0, 0] on input "PickUps 0" at bounding box center [0, 0] width 0 height 0
click at [287, 163] on label "PickUps 0" at bounding box center [287, 148] width 35 height 43
click at [0, 0] on input "PickUps 0" at bounding box center [0, 0] width 0 height 0
click at [279, 157] on div "0" at bounding box center [287, 154] width 35 height 18
click at [0, 0] on input "PickUps 0" at bounding box center [0, 0] width 0 height 0
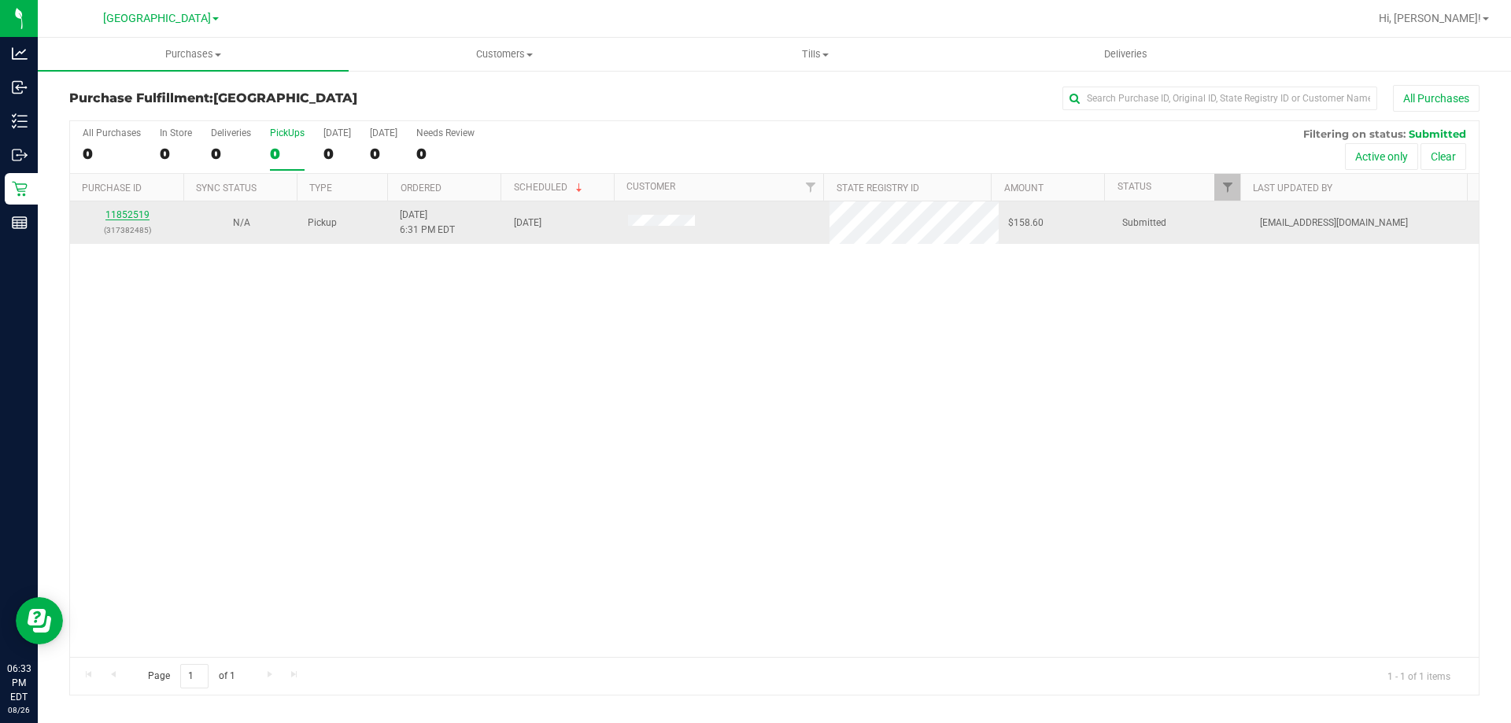
click at [136, 213] on link "11852519" at bounding box center [127, 214] width 44 height 11
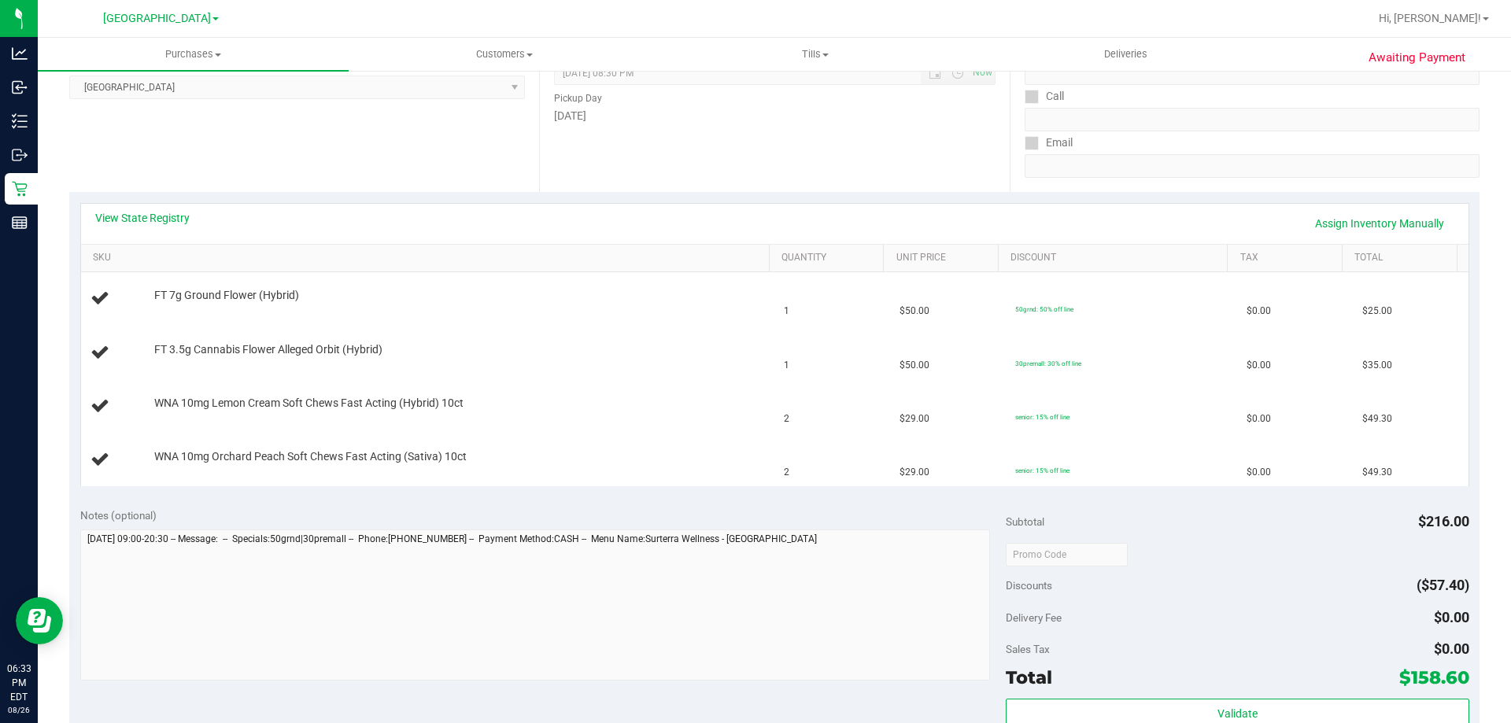
scroll to position [236, 0]
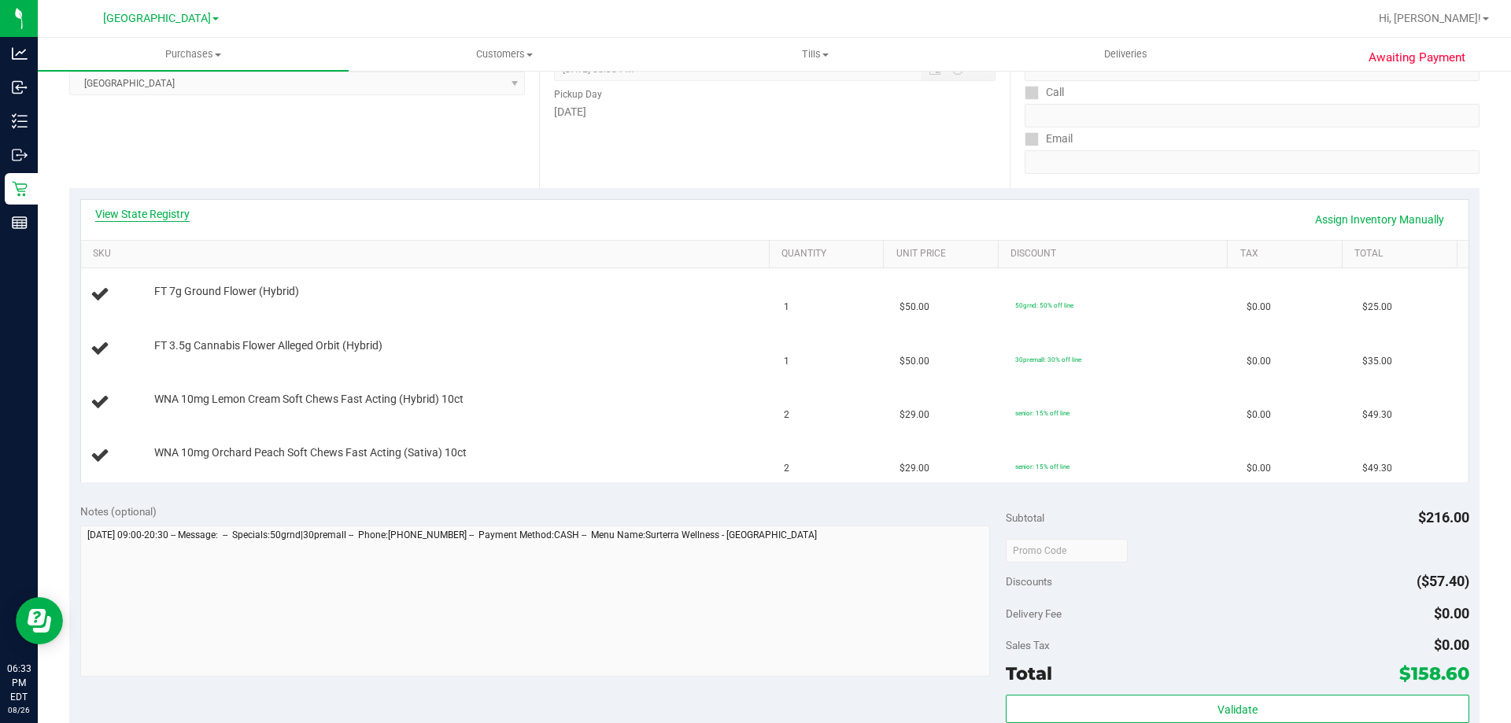
click at [120, 212] on link "View State Registry" at bounding box center [142, 214] width 94 height 16
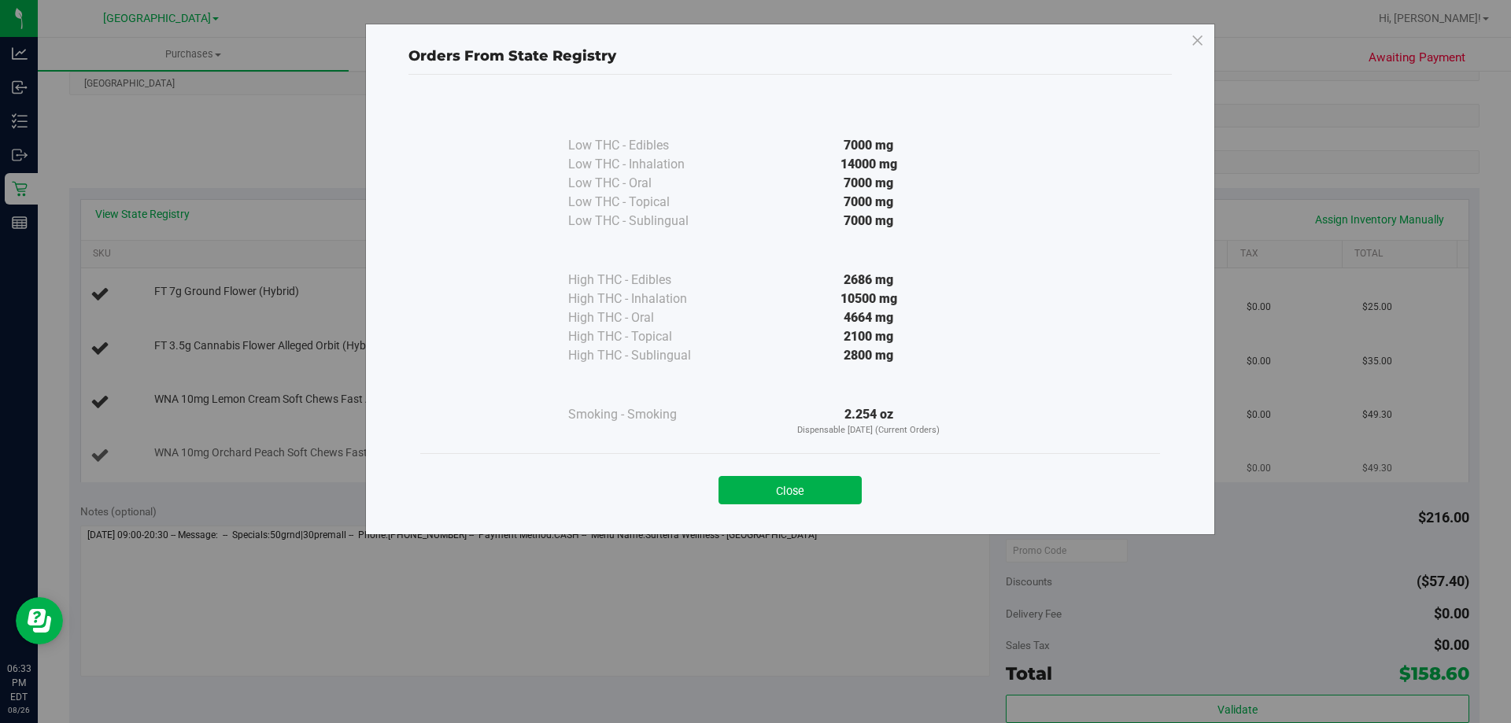
drag, startPoint x: 782, startPoint y: 481, endPoint x: 645, endPoint y: 437, distance: 143.8
click at [782, 482] on button "Close" at bounding box center [789, 490] width 143 height 28
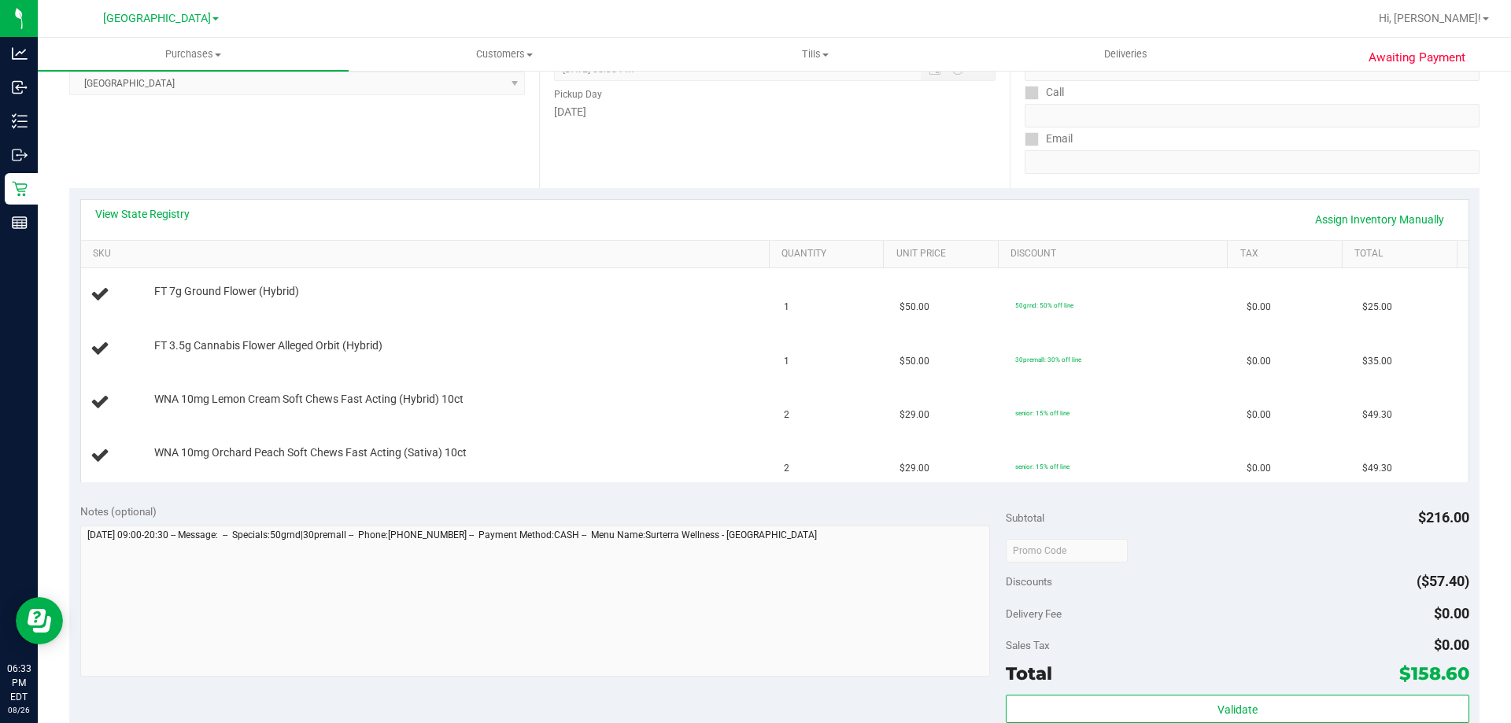
scroll to position [0, 0]
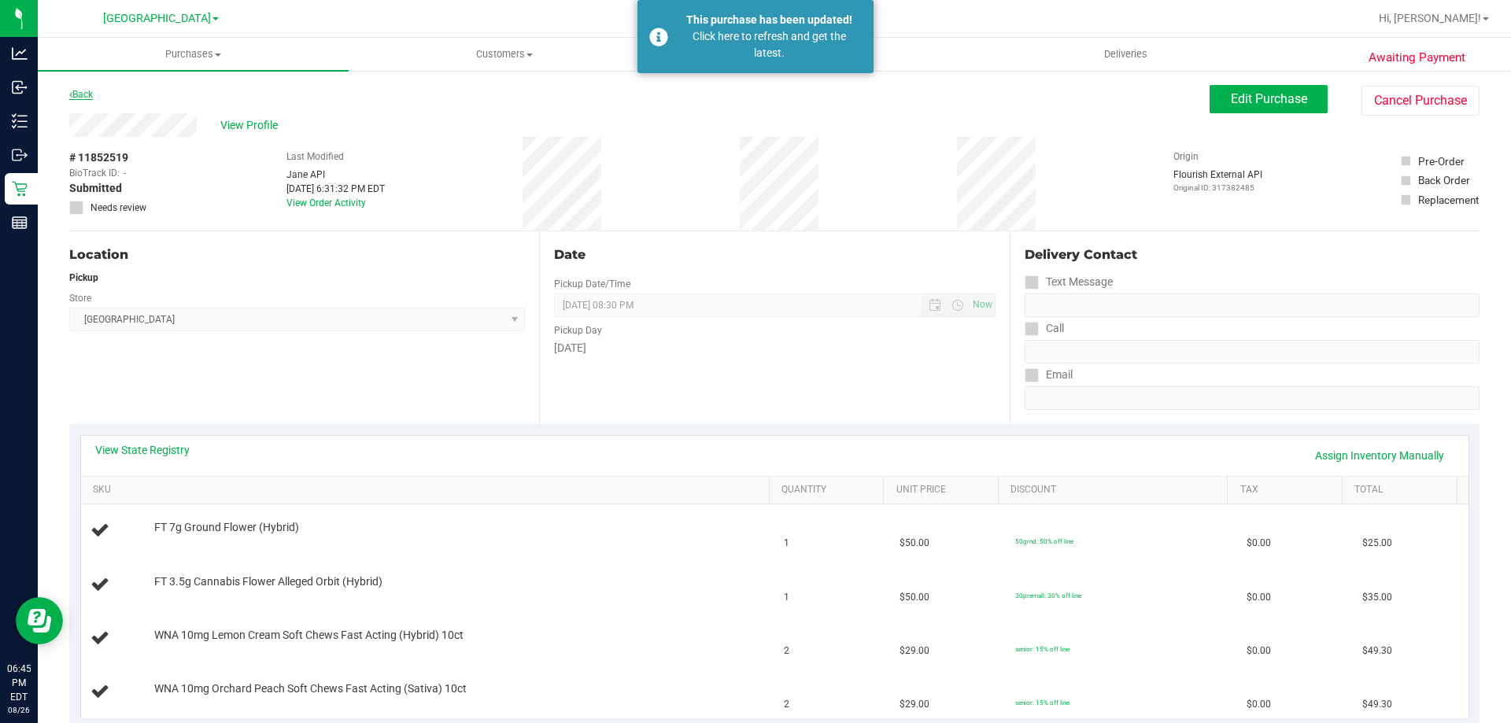
click at [82, 90] on link "Back" at bounding box center [81, 94] width 24 height 11
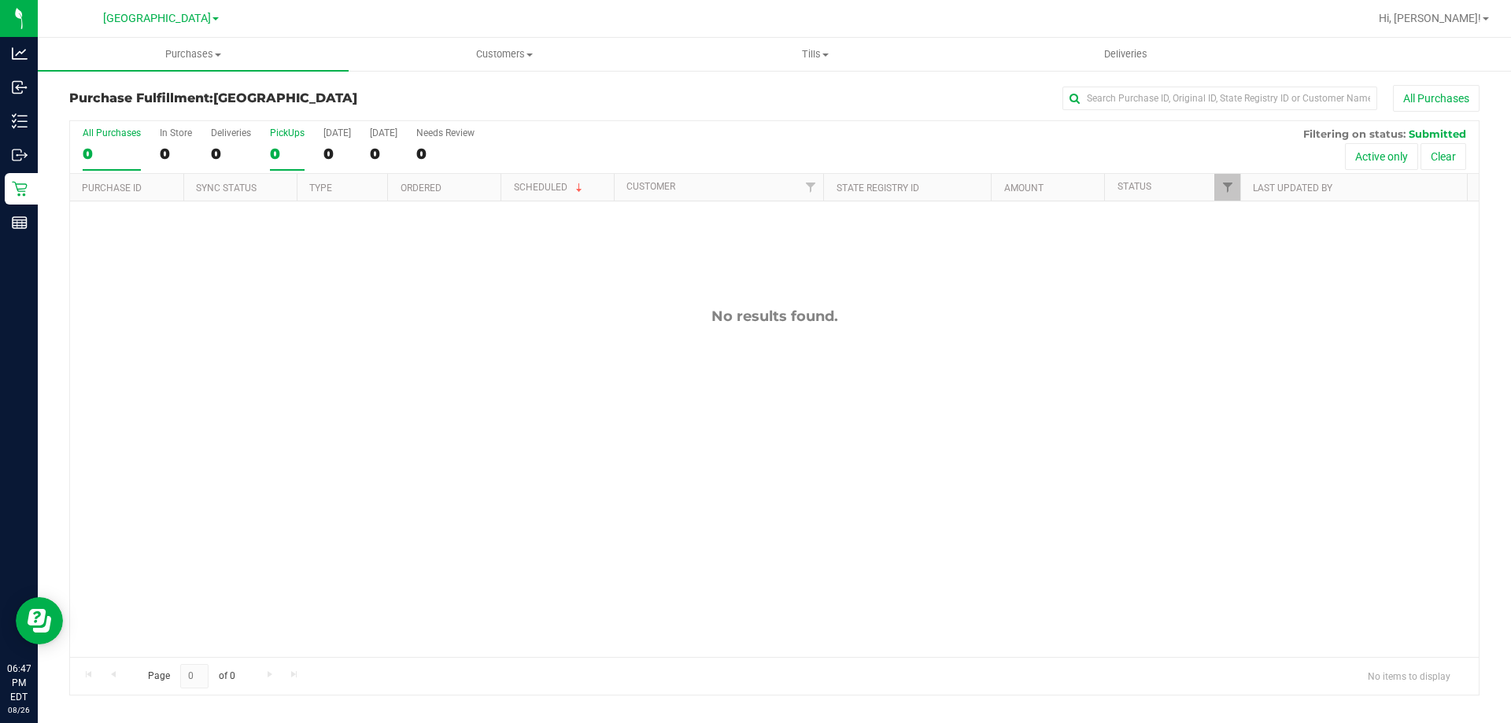
click at [286, 139] on label "PickUps 0" at bounding box center [287, 148] width 35 height 43
click at [0, 0] on input "PickUps 0" at bounding box center [0, 0] width 0 height 0
click at [291, 135] on div "PickUps" at bounding box center [287, 132] width 35 height 11
click at [0, 0] on input "PickUps 0" at bounding box center [0, 0] width 0 height 0
click at [1439, 97] on button "All Purchases" at bounding box center [1436, 98] width 87 height 27
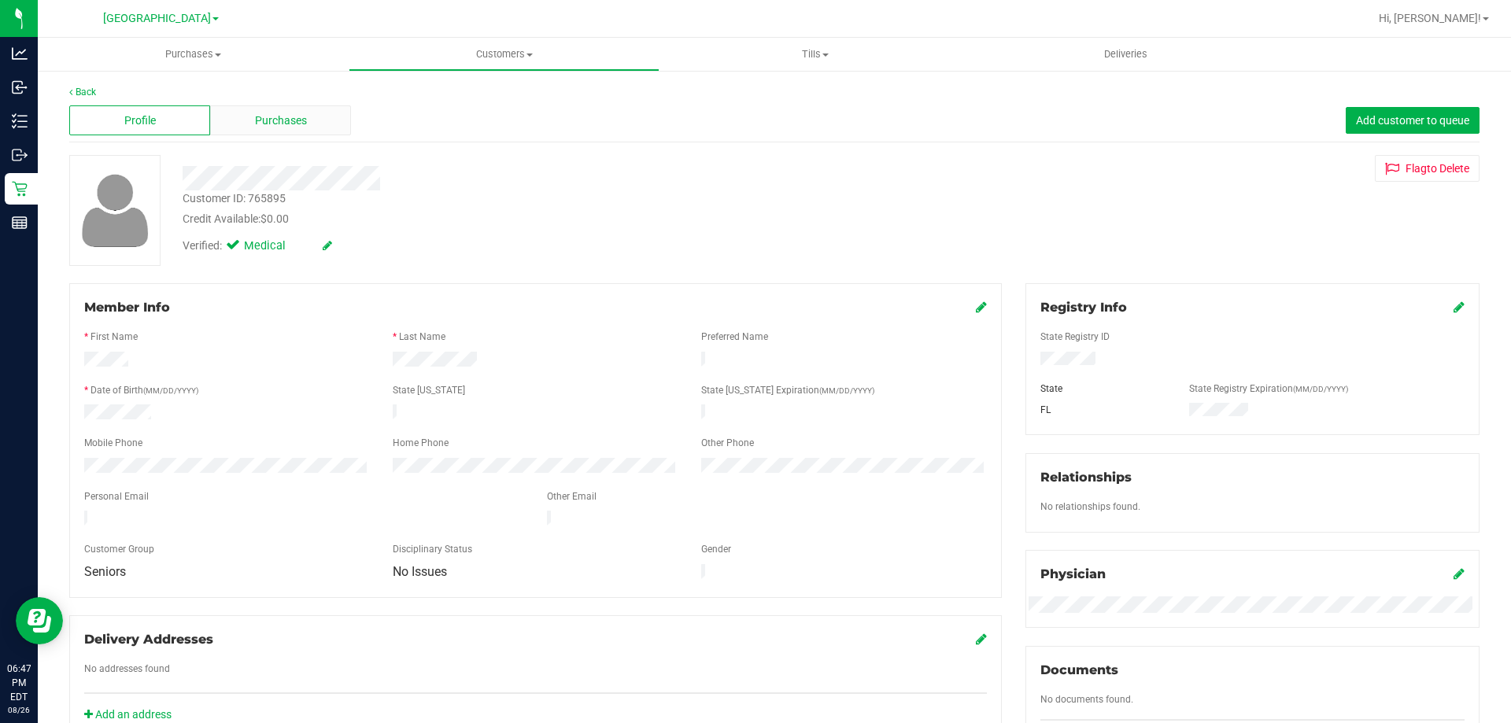
click at [229, 111] on div "Purchases" at bounding box center [280, 120] width 141 height 30
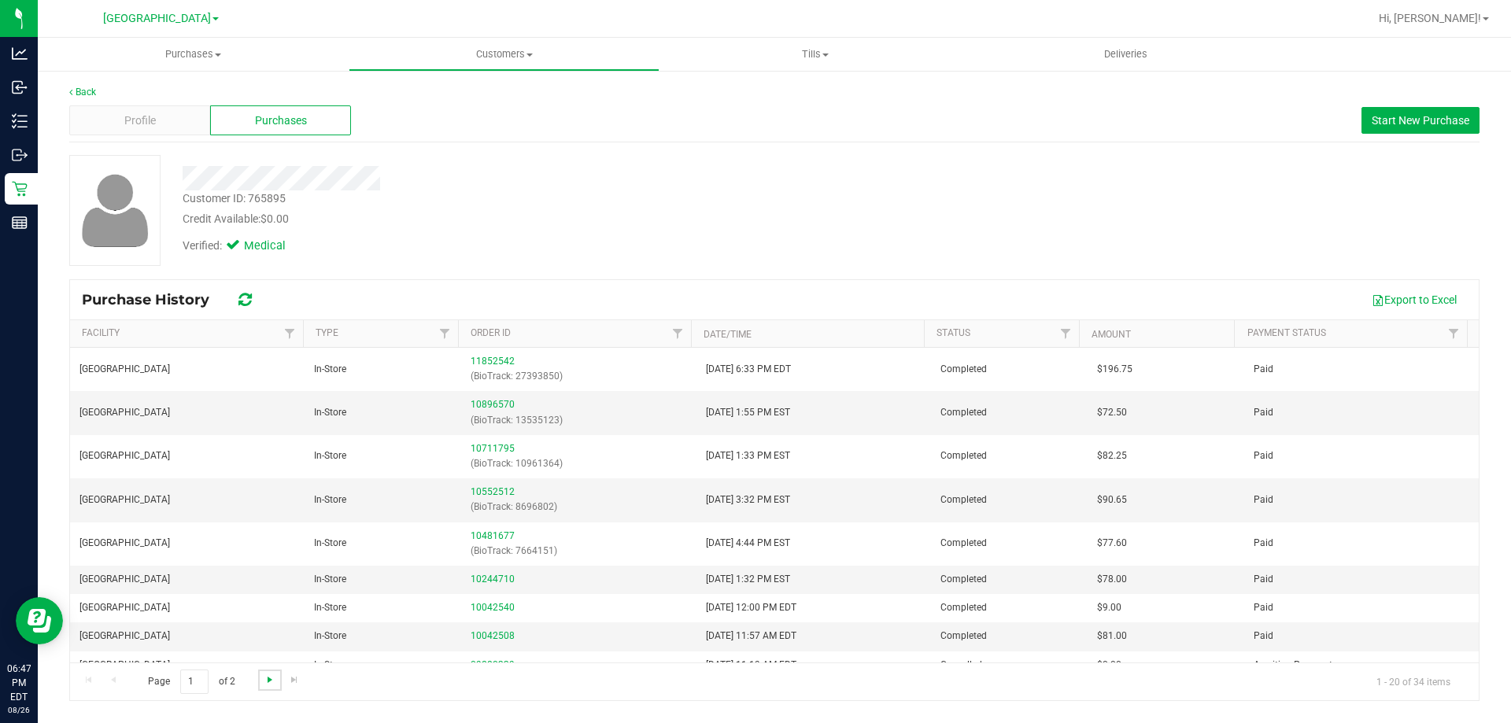
click at [271, 677] on span "Go to the next page" at bounding box center [270, 679] width 13 height 13
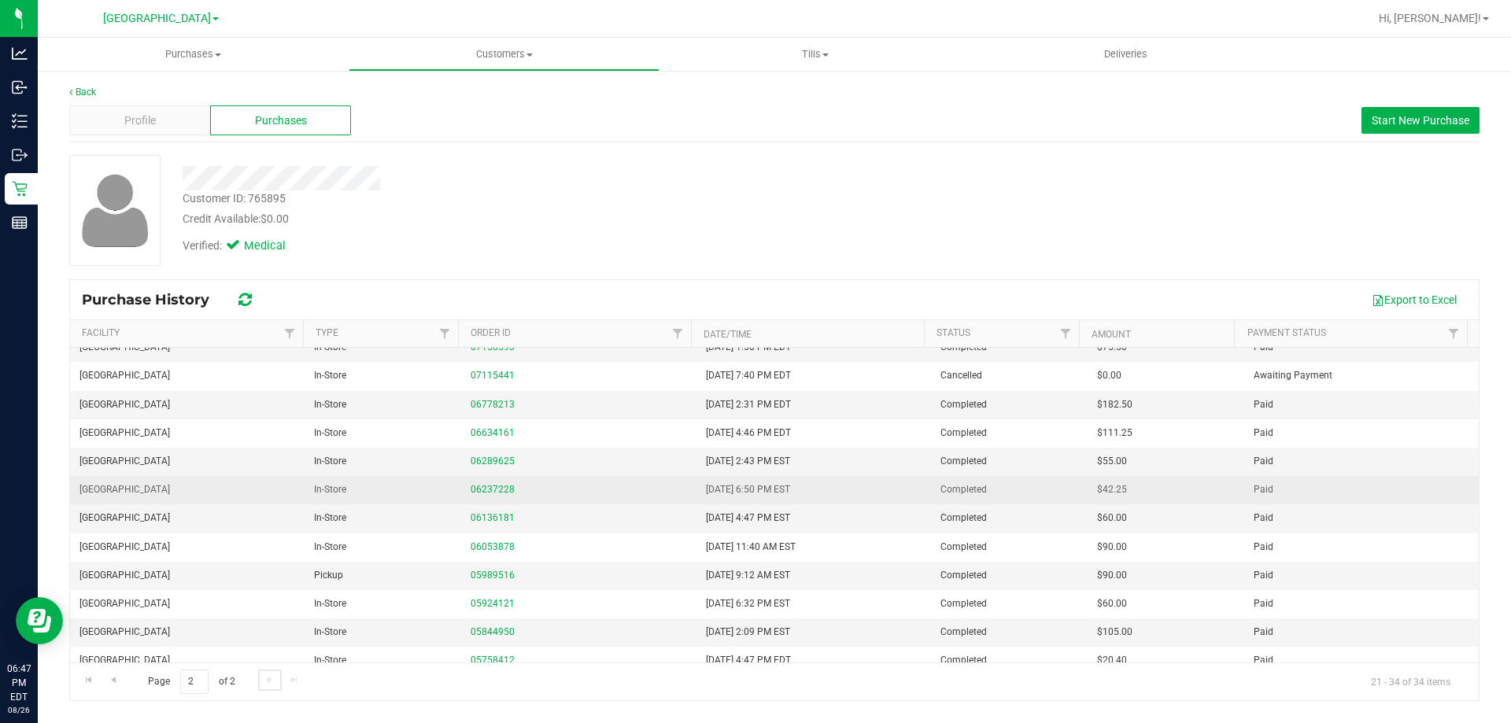
scroll to position [83, 0]
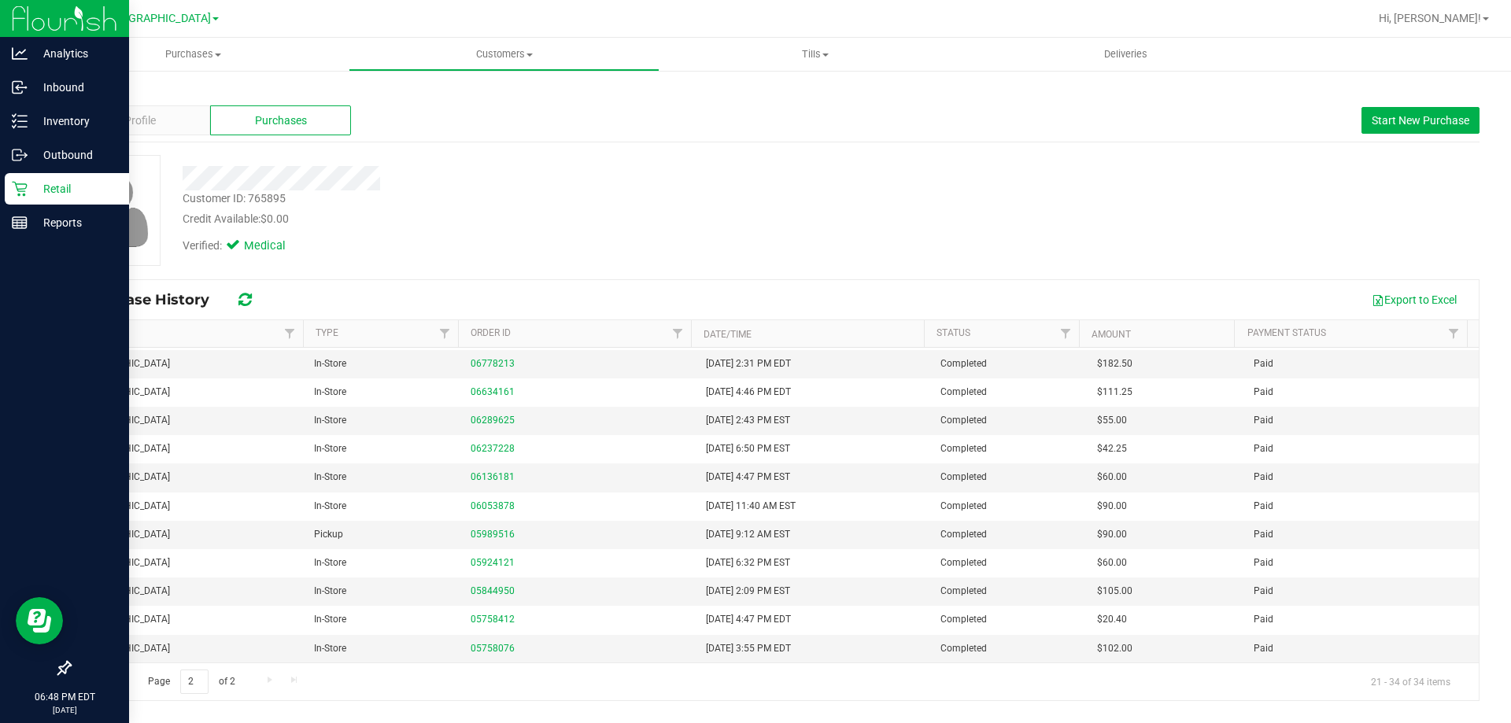
click at [19, 201] on div "Retail" at bounding box center [67, 188] width 124 height 31
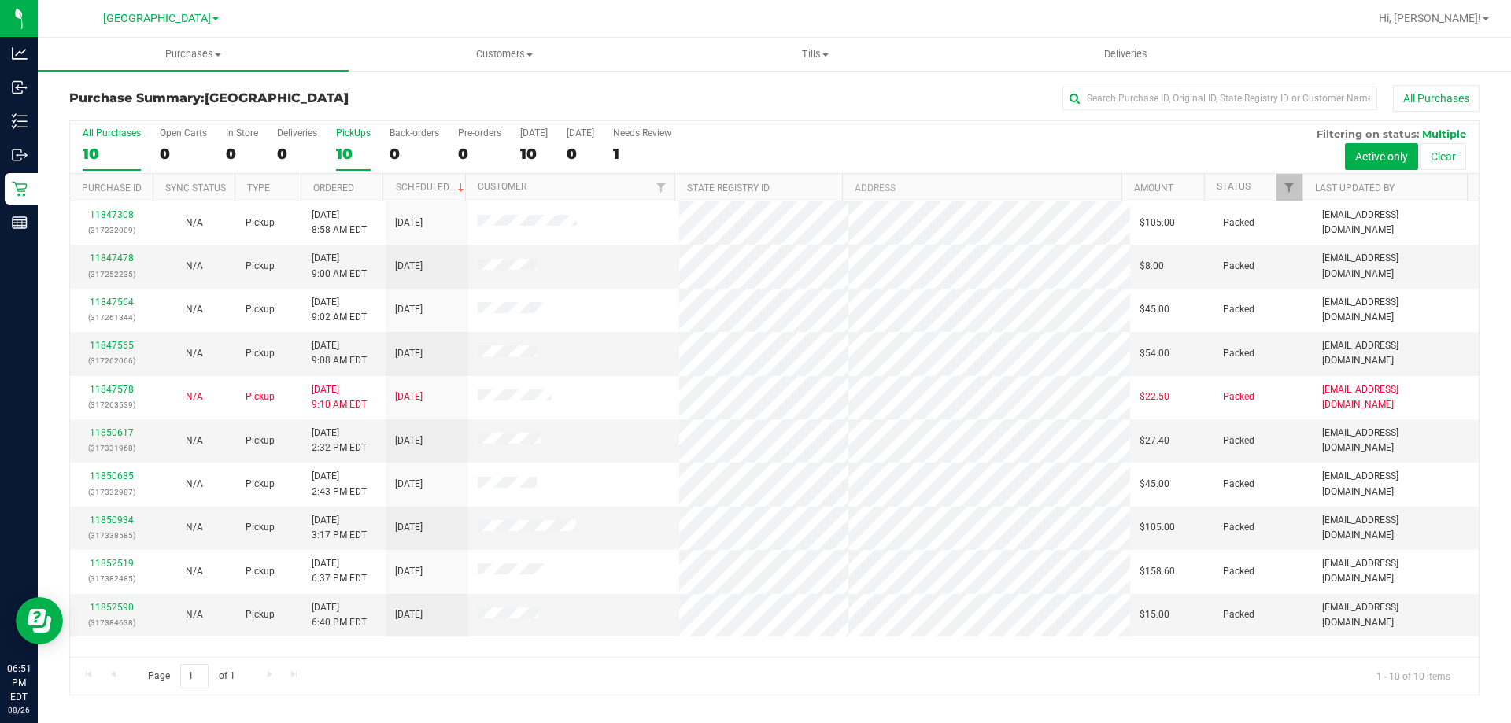
click at [354, 153] on div "10" at bounding box center [353, 154] width 35 height 18
click at [0, 0] on input "PickUps 10" at bounding box center [0, 0] width 0 height 0
click at [350, 153] on div "10" at bounding box center [353, 154] width 35 height 18
click at [0, 0] on input "PickUps 10" at bounding box center [0, 0] width 0 height 0
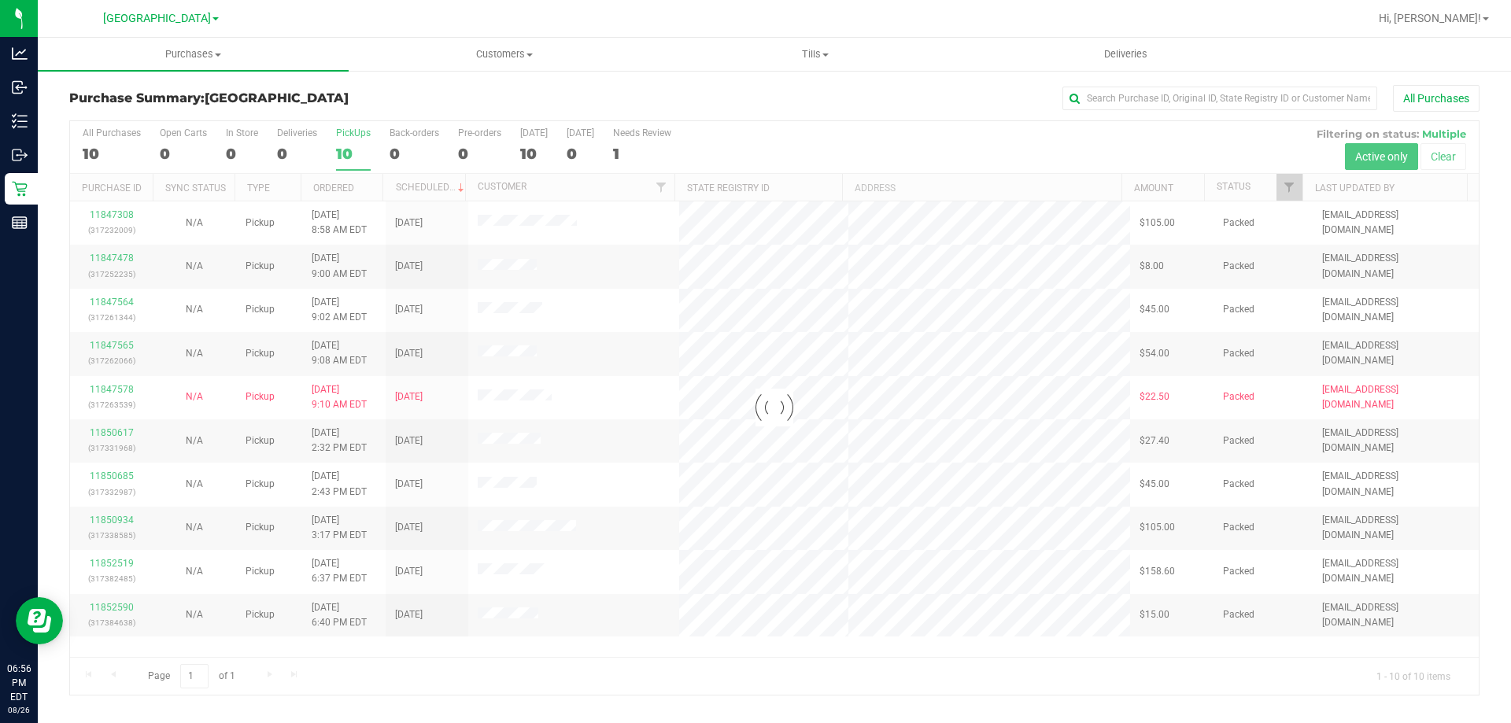
click at [354, 158] on div at bounding box center [774, 408] width 1408 height 574
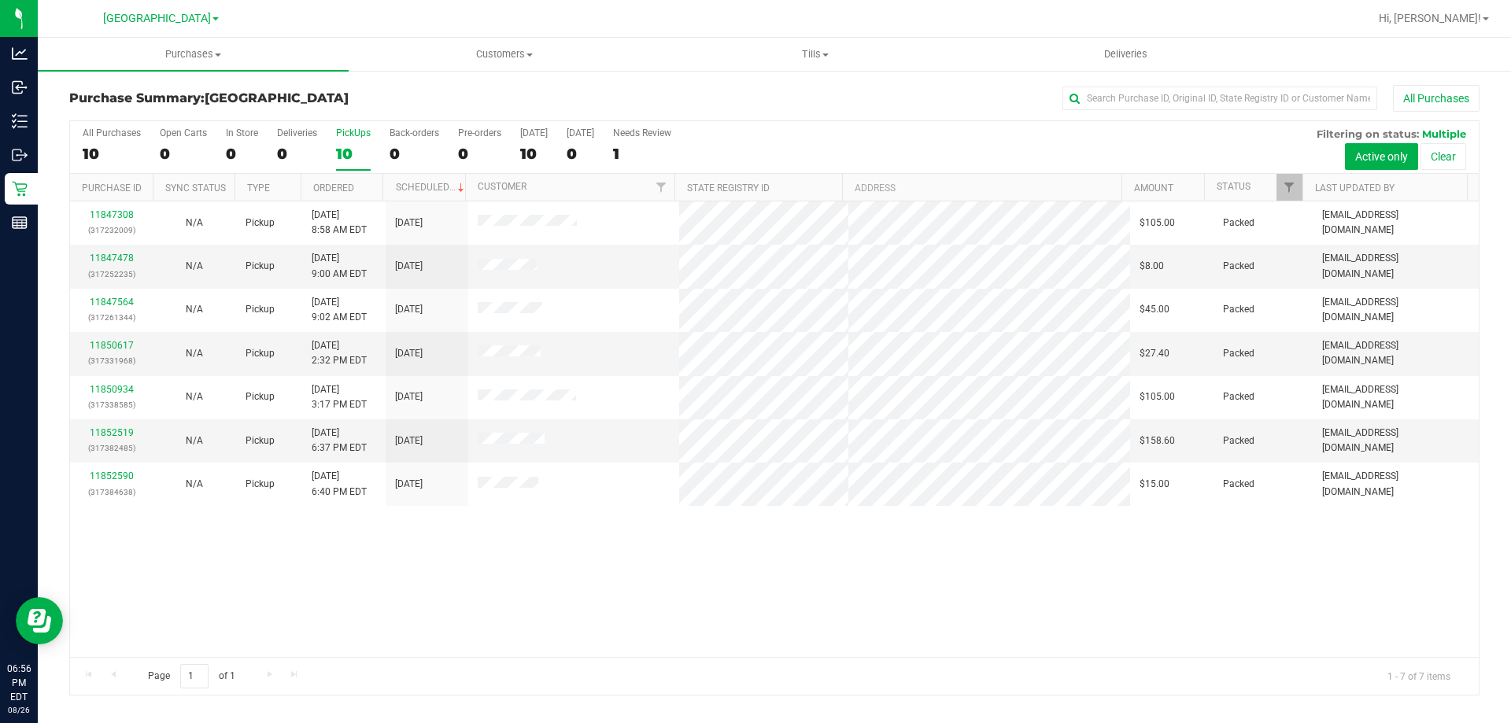
click at [364, 150] on div "10" at bounding box center [353, 154] width 35 height 18
click at [0, 0] on input "PickUps 10" at bounding box center [0, 0] width 0 height 0
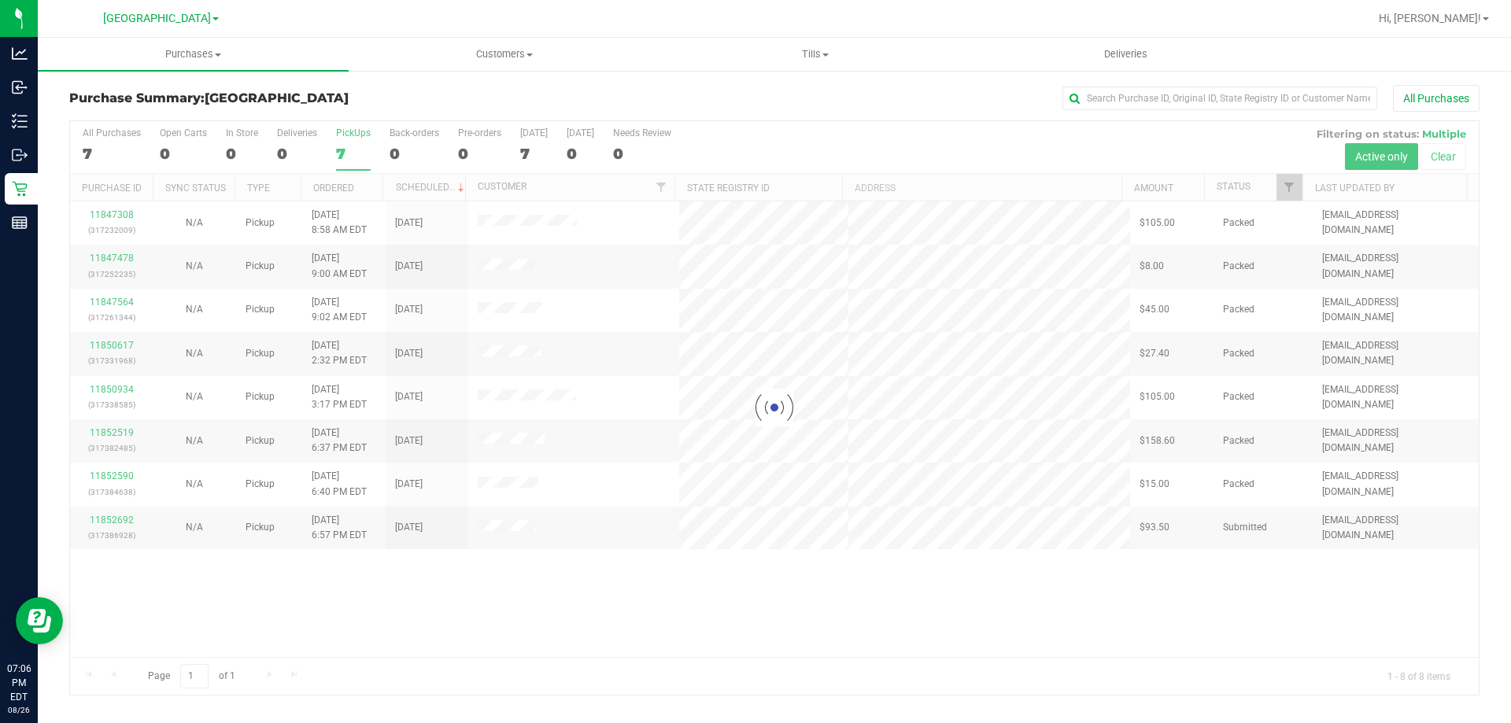
click at [332, 153] on div at bounding box center [774, 408] width 1408 height 574
click at [341, 150] on div at bounding box center [774, 408] width 1408 height 574
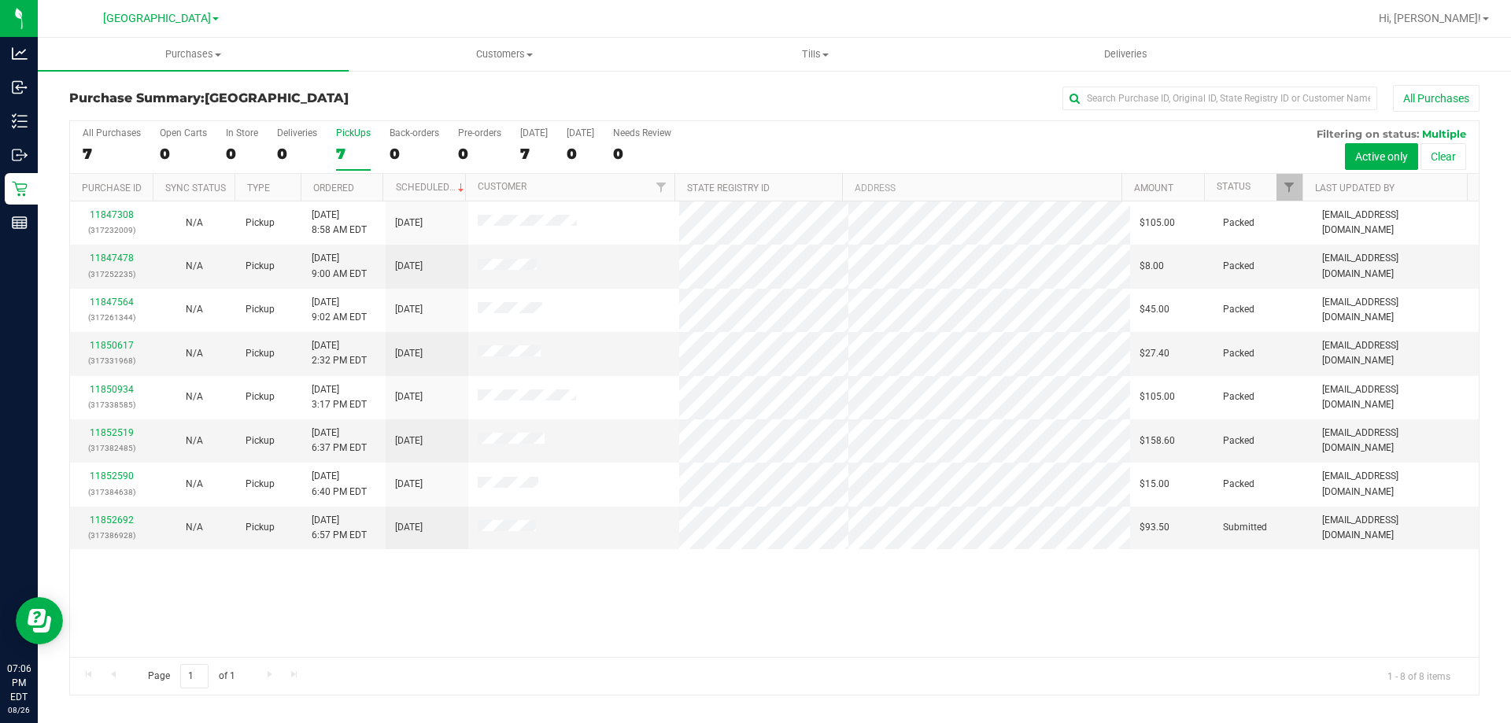
click at [351, 148] on div "7" at bounding box center [353, 154] width 35 height 18
click at [0, 0] on input "PickUps 7" at bounding box center [0, 0] width 0 height 0
click at [355, 143] on label "PickUps 8" at bounding box center [353, 148] width 35 height 43
click at [0, 0] on input "PickUps 8" at bounding box center [0, 0] width 0 height 0
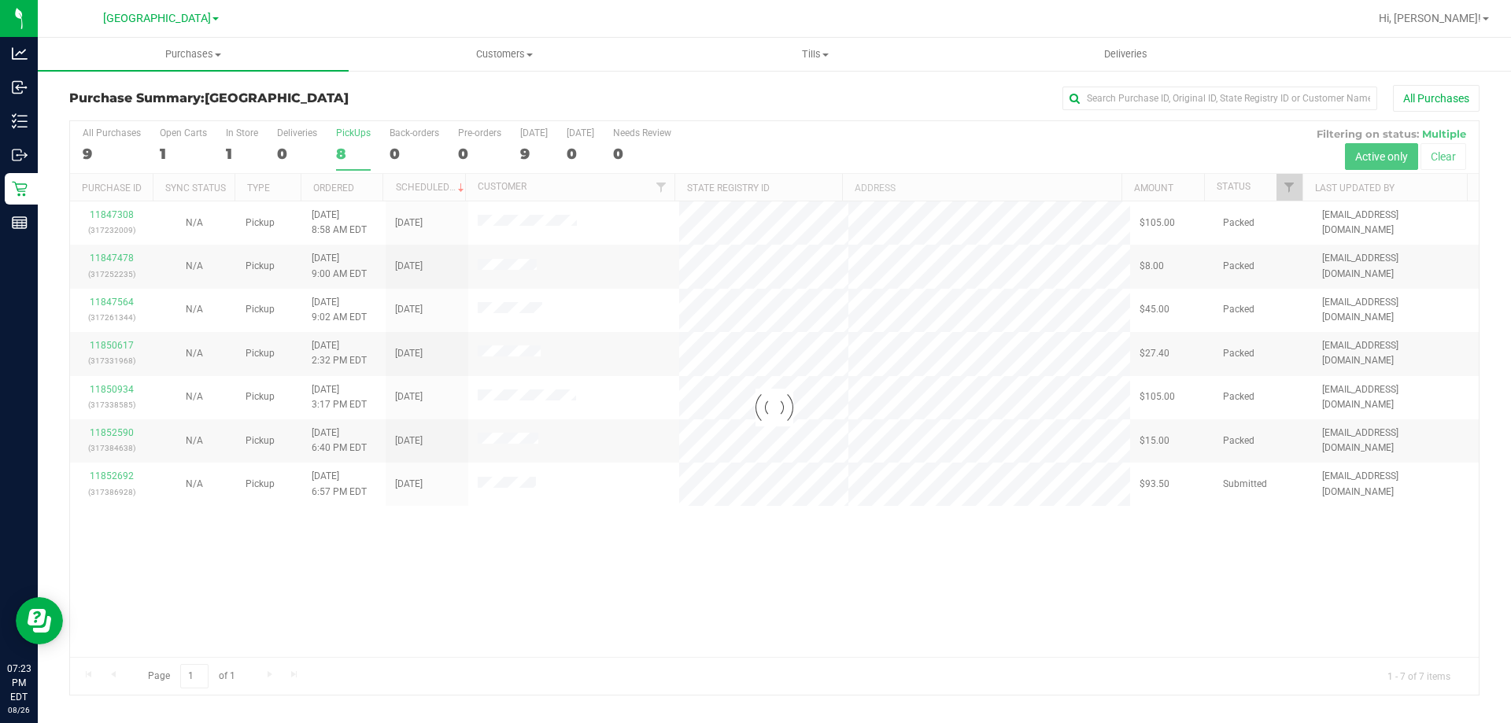
click at [719, 485] on div at bounding box center [774, 408] width 1408 height 574
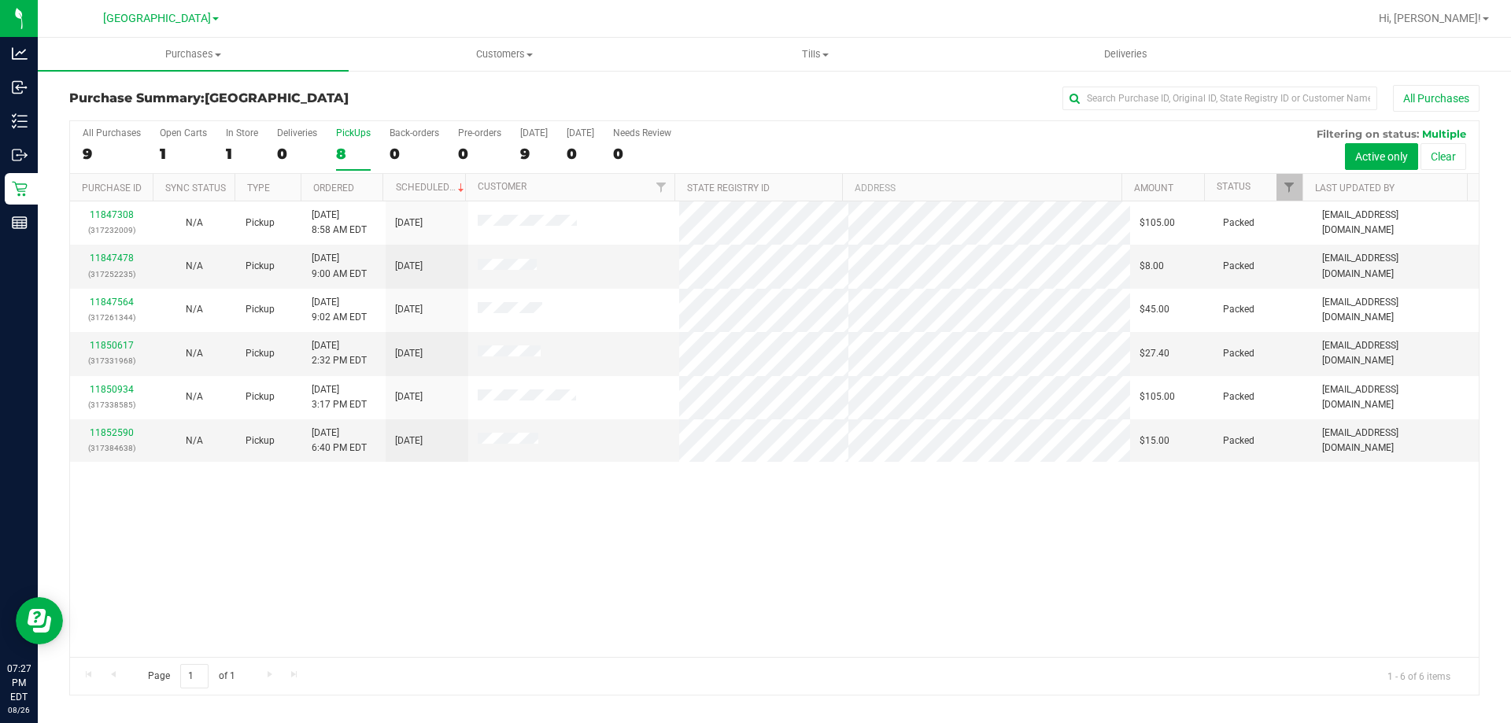
click at [356, 154] on div "8" at bounding box center [353, 154] width 35 height 18
click at [0, 0] on input "PickUps 8" at bounding box center [0, 0] width 0 height 0
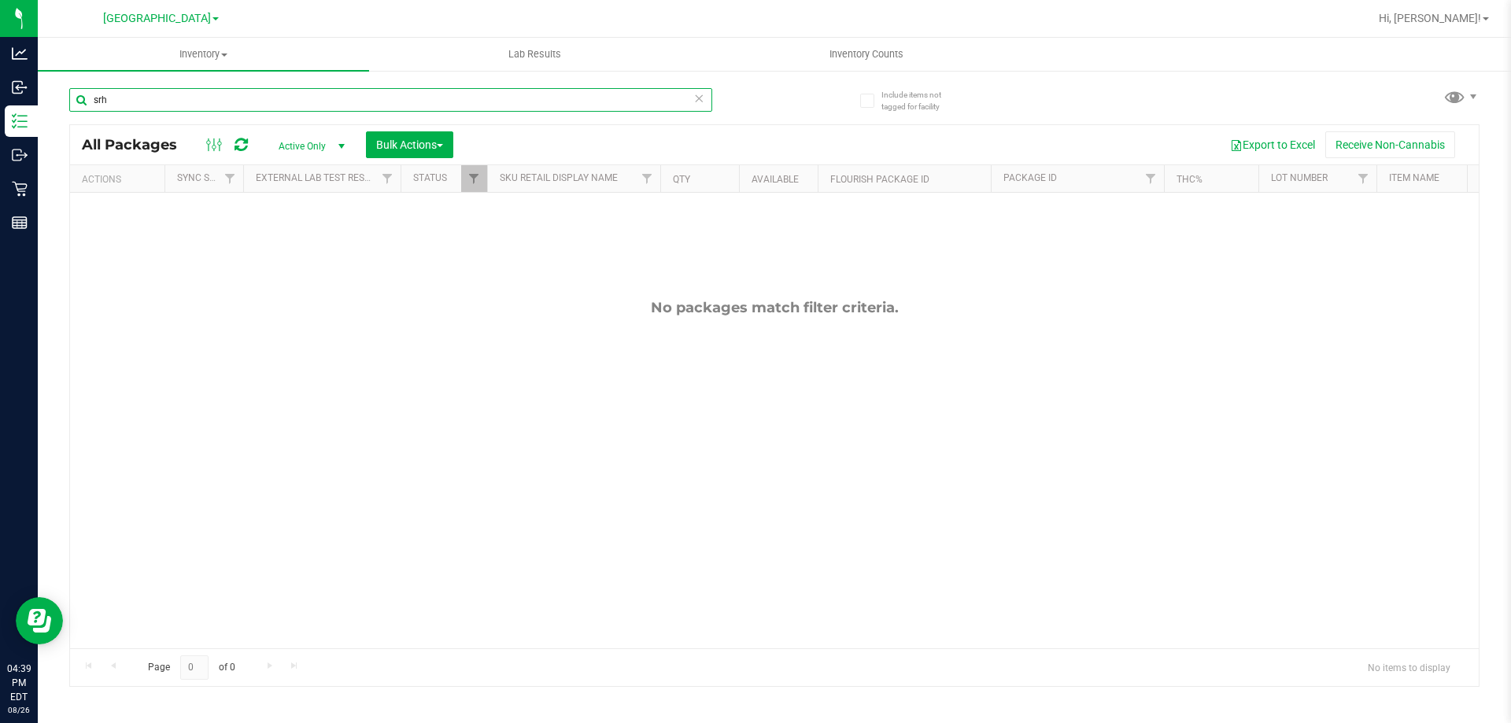
click at [380, 89] on input "srh" at bounding box center [390, 100] width 643 height 24
type input "jcw"
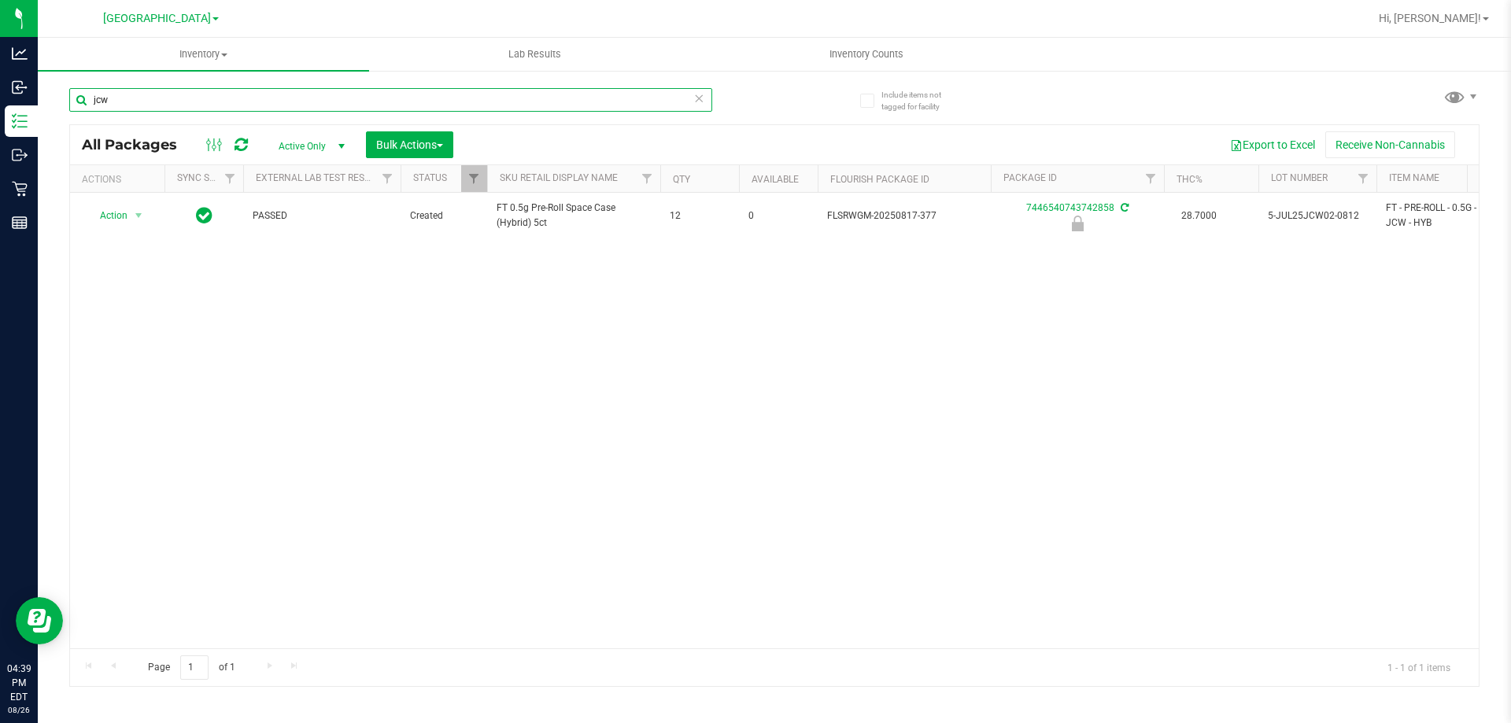
click at [420, 101] on input "jcw" at bounding box center [390, 100] width 643 height 24
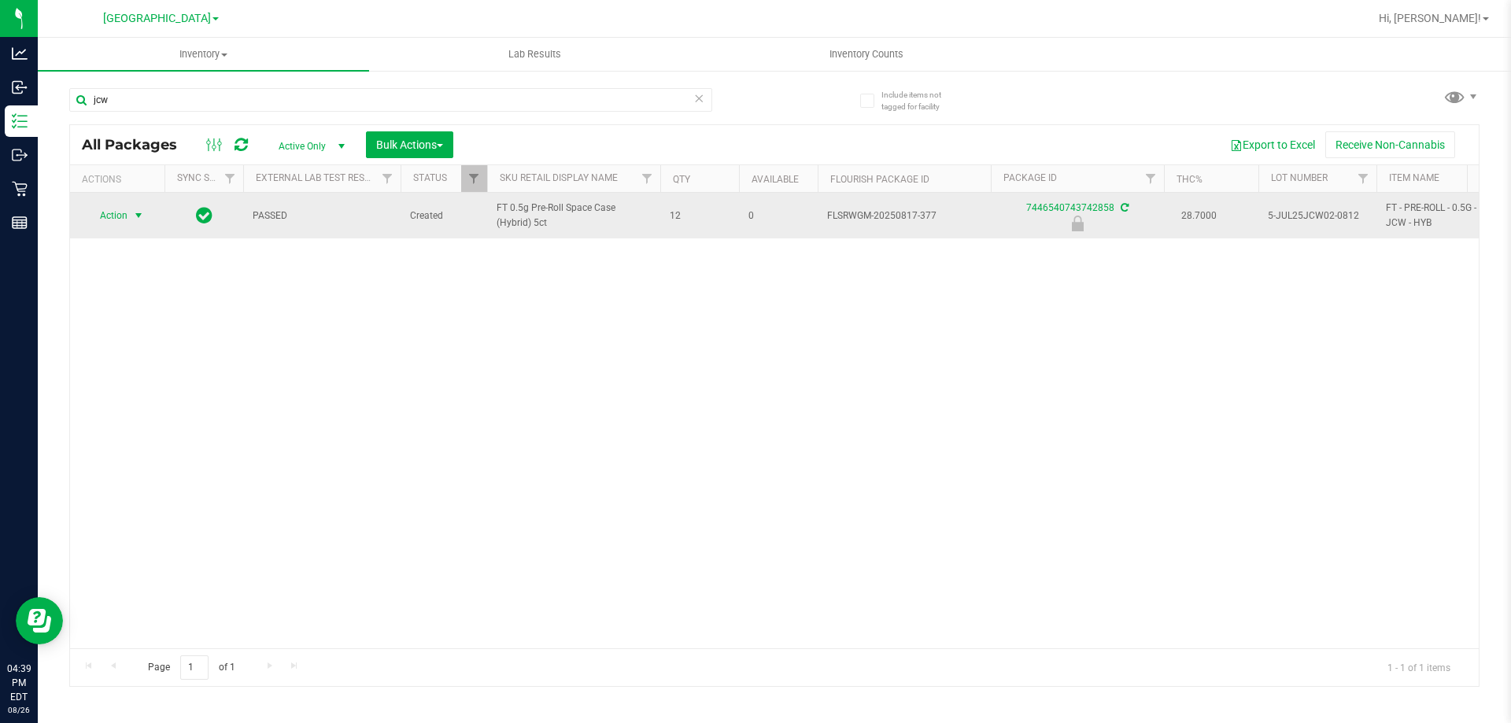
click at [96, 211] on span "Action" at bounding box center [107, 216] width 42 height 22
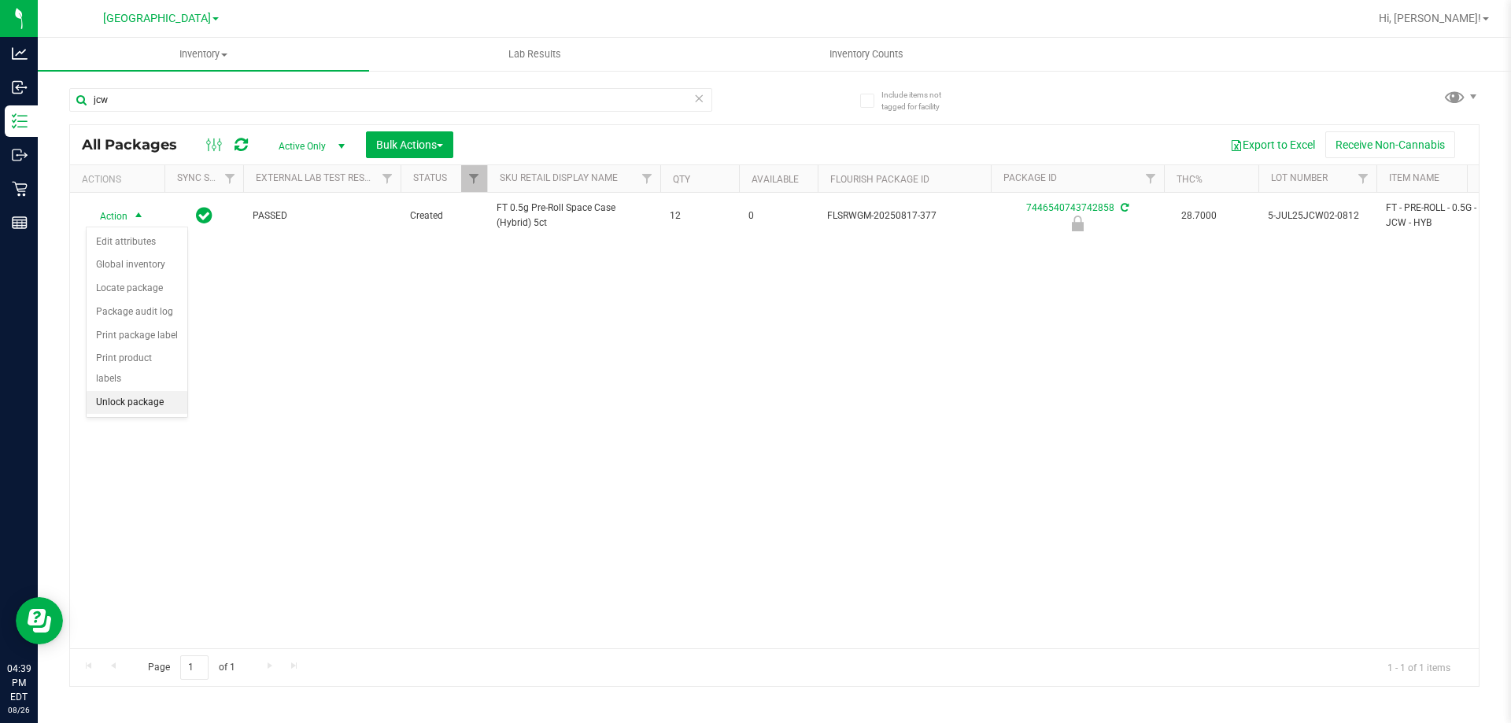
click at [156, 391] on li "Unlock package" at bounding box center [137, 403] width 101 height 24
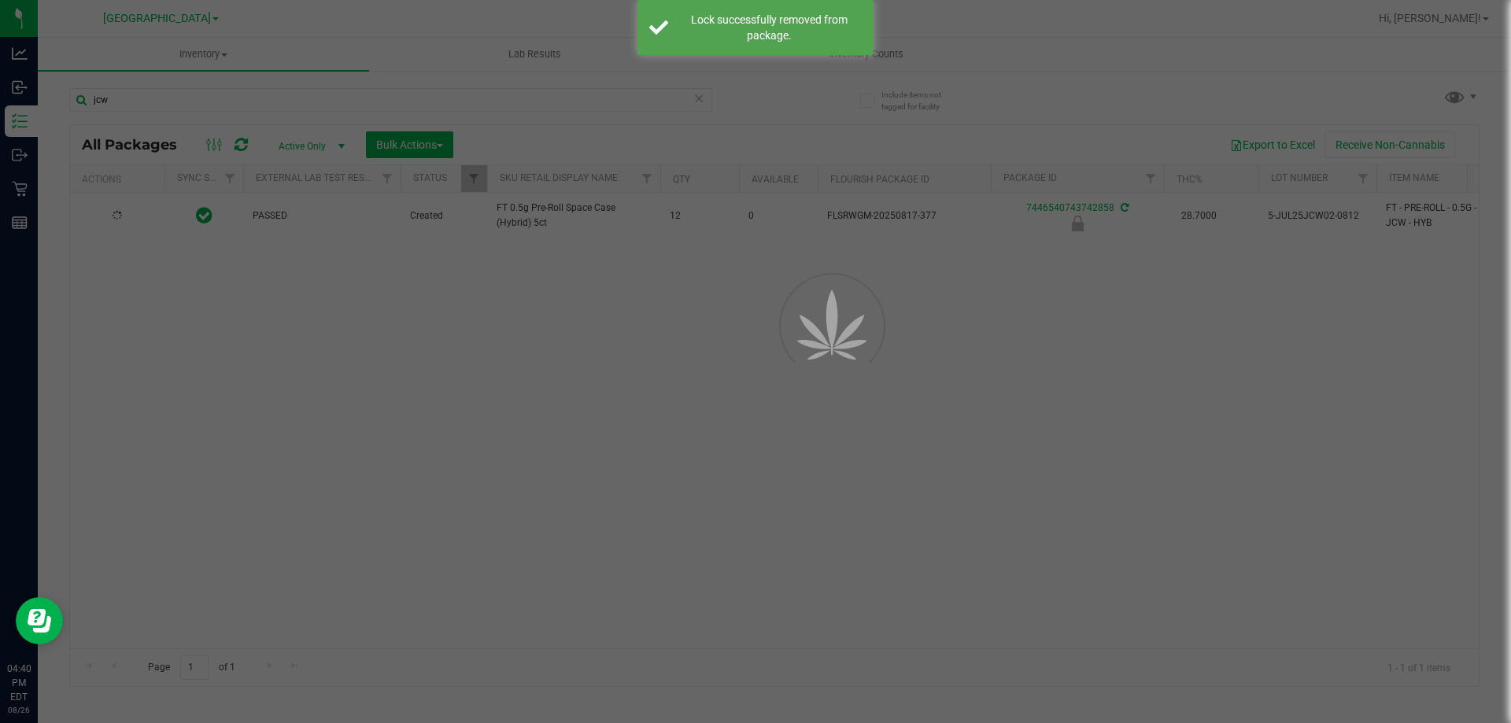
click at [370, 101] on div at bounding box center [755, 361] width 1511 height 723
click at [368, 101] on input "jcw" at bounding box center [390, 100] width 643 height 24
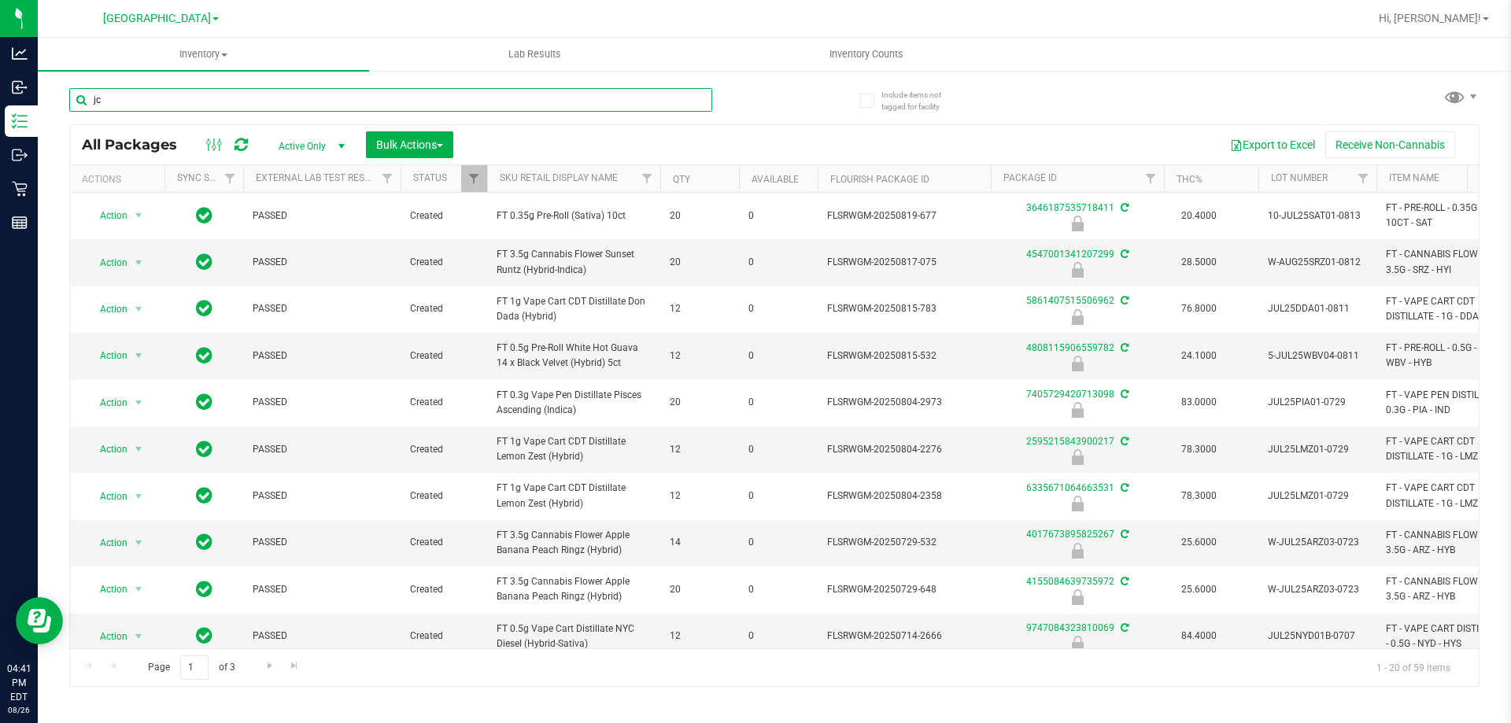
type input "jcw"
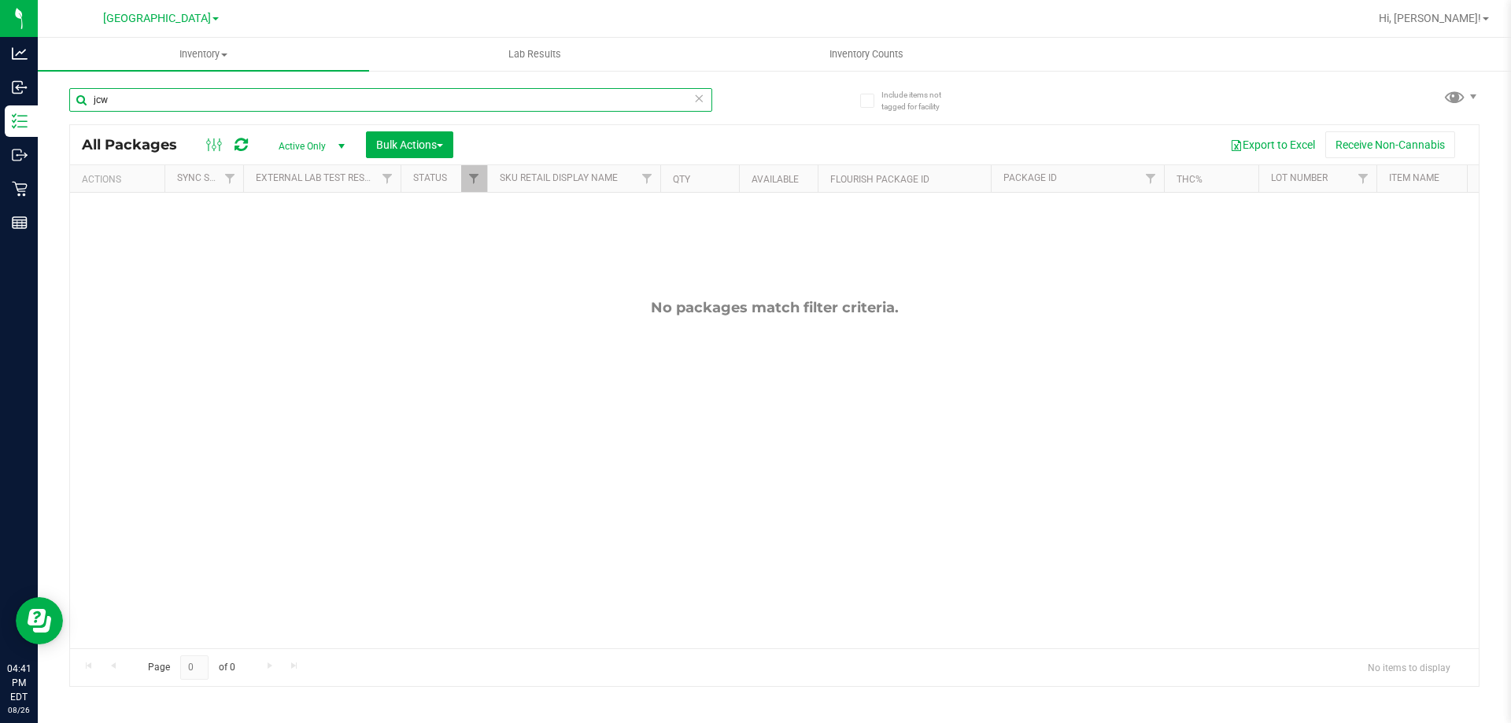
click at [368, 101] on input "jcw" at bounding box center [390, 100] width 643 height 24
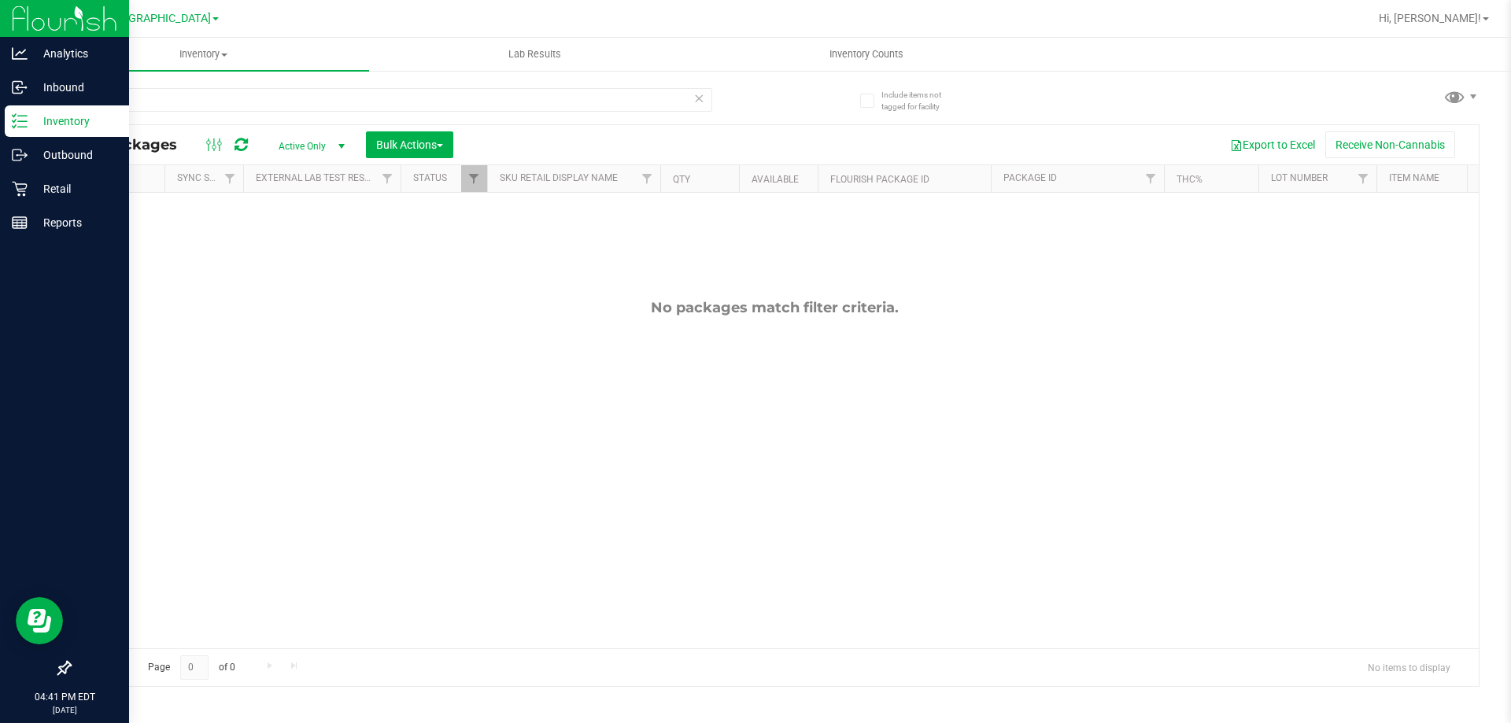
click at [24, 121] on line at bounding box center [22, 121] width 9 height 0
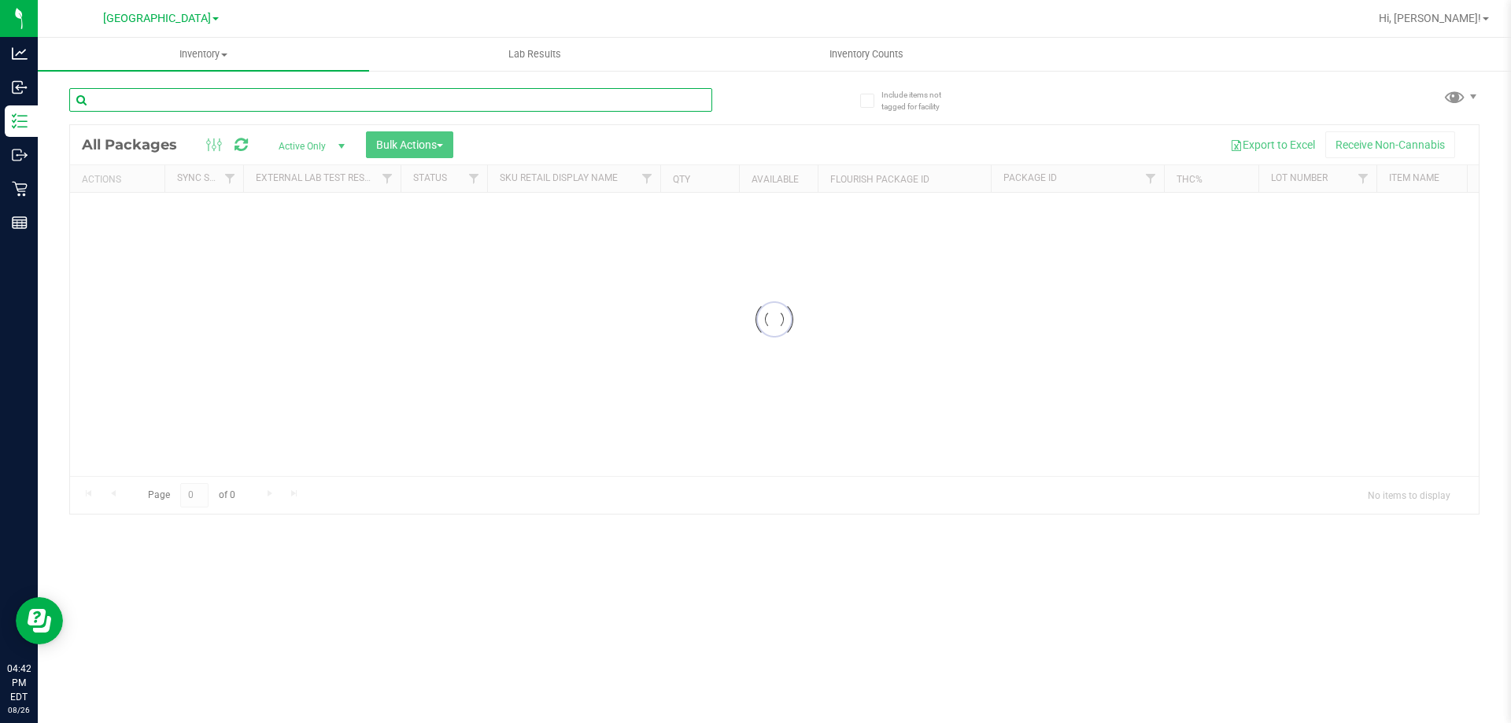
click at [271, 100] on div "Inventory All packages All inventory Waste log Create inventory Lab Results Inv…" at bounding box center [774, 380] width 1473 height 685
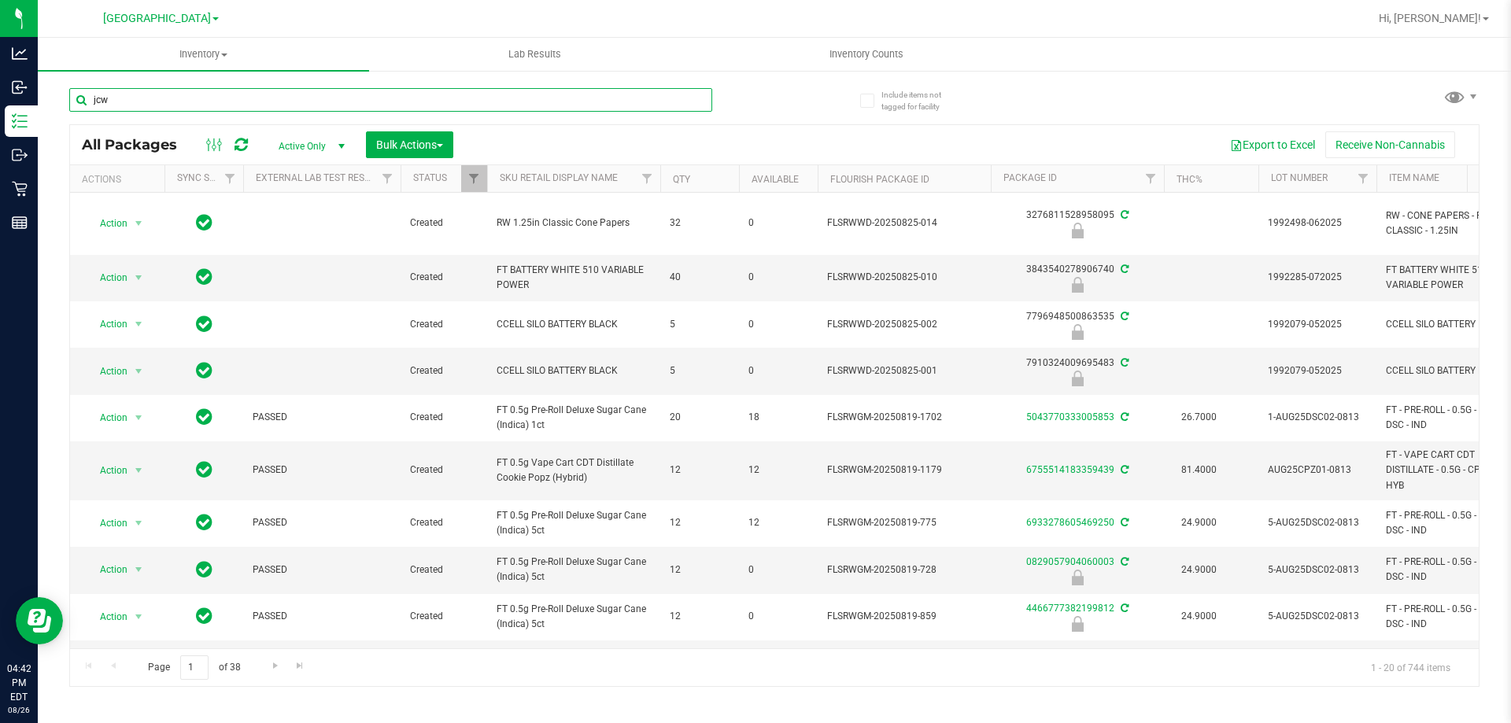
type input "jcw"
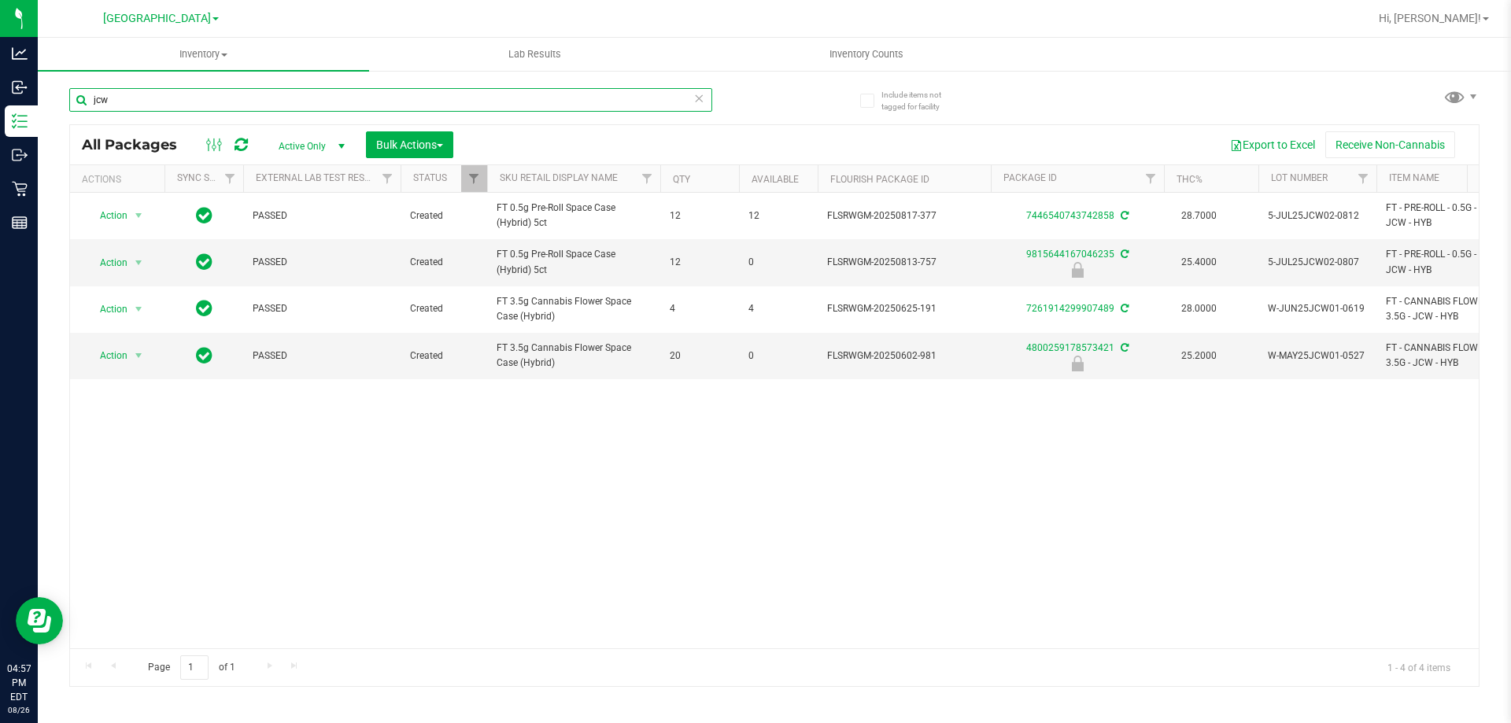
click at [304, 102] on input "jcw" at bounding box center [390, 100] width 643 height 24
type input "LSO"
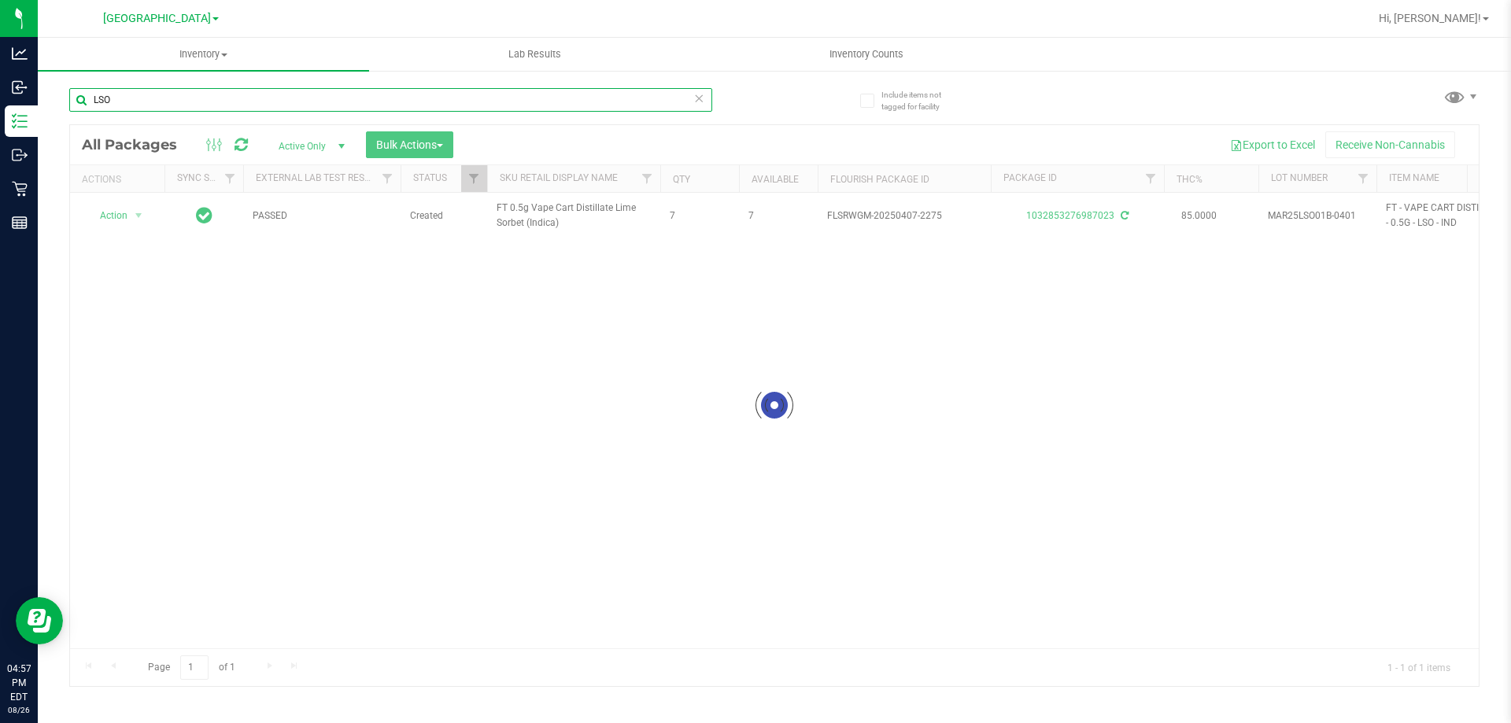
click at [304, 102] on input "LSO" at bounding box center [390, 100] width 643 height 24
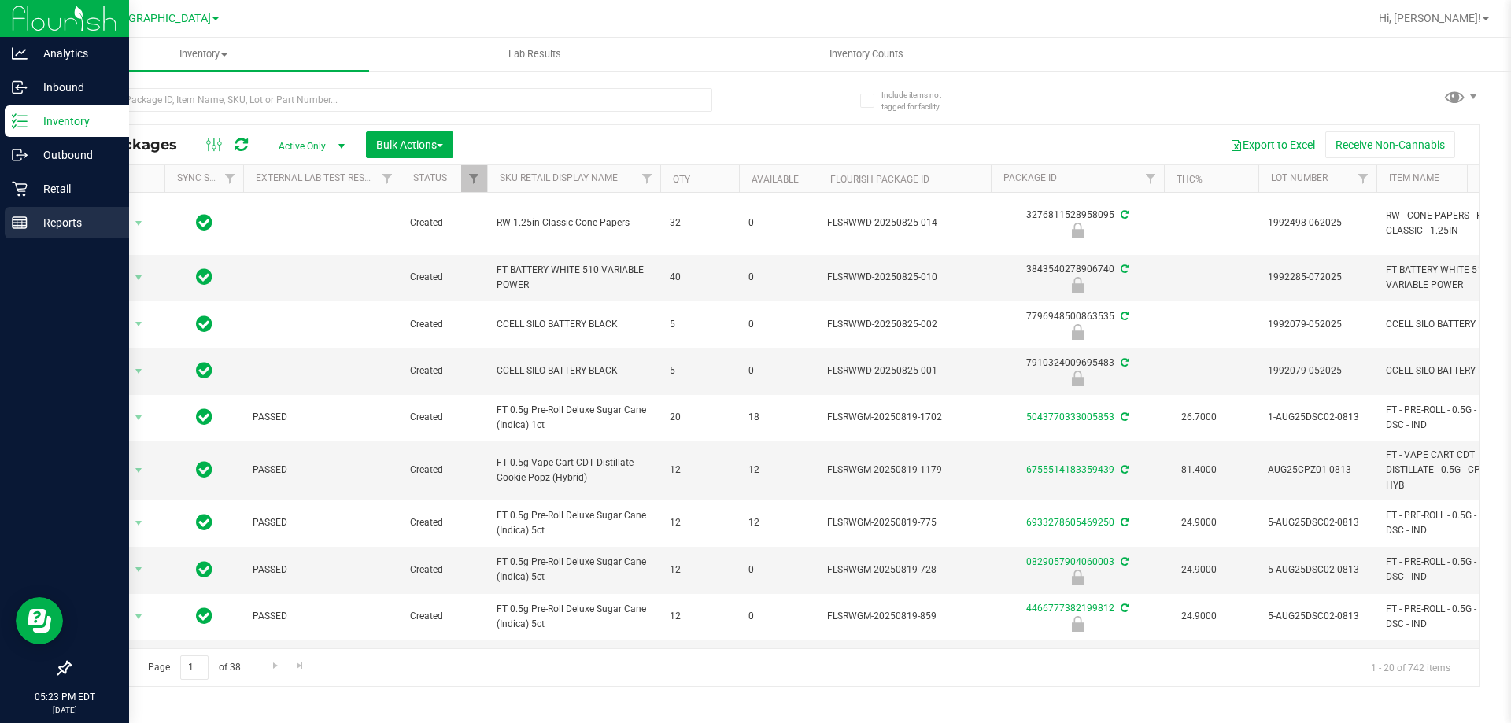
click at [0, 215] on link "Reports" at bounding box center [64, 224] width 129 height 34
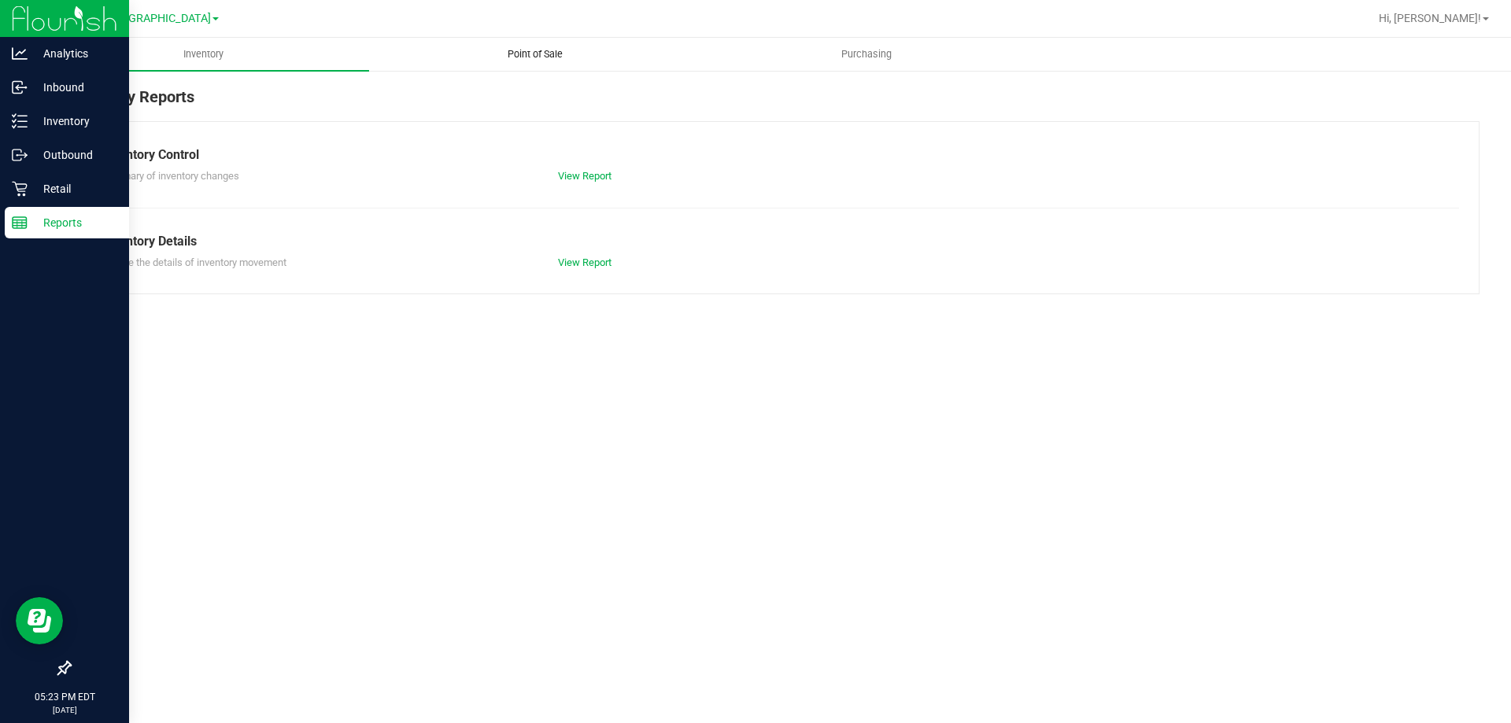
click at [570, 62] on uib-tab-heading "Point of Sale" at bounding box center [535, 54] width 330 height 31
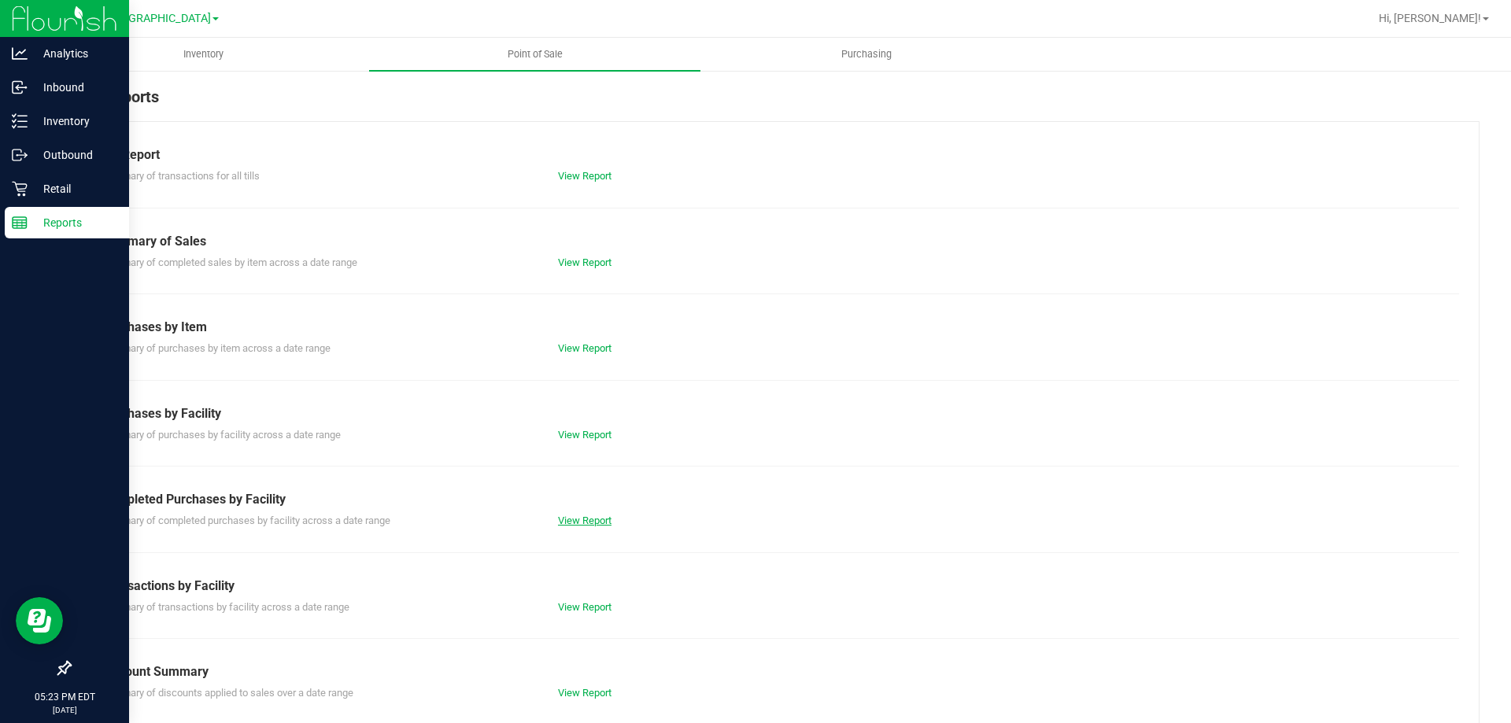
click at [575, 522] on link "View Report" at bounding box center [585, 521] width 54 height 12
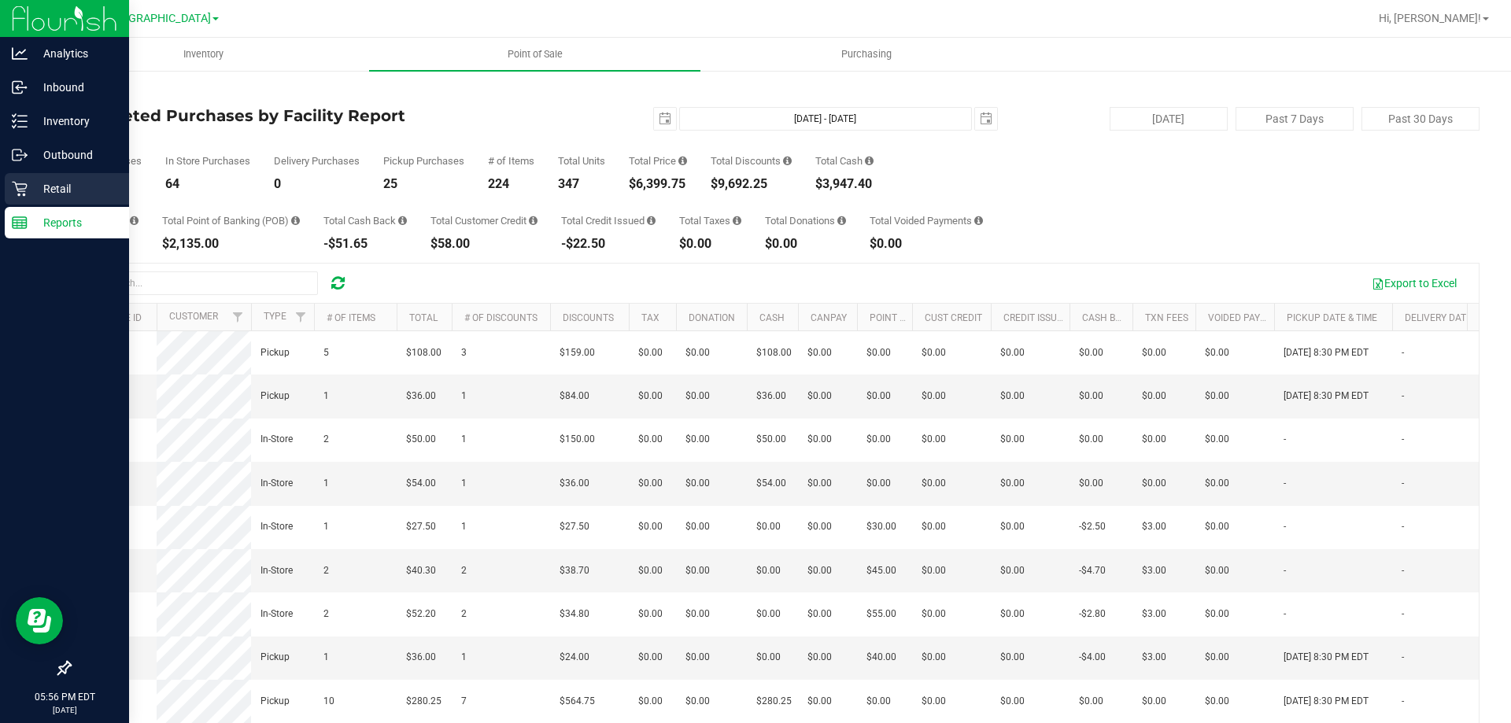
click at [36, 205] on link "Retail" at bounding box center [64, 190] width 129 height 34
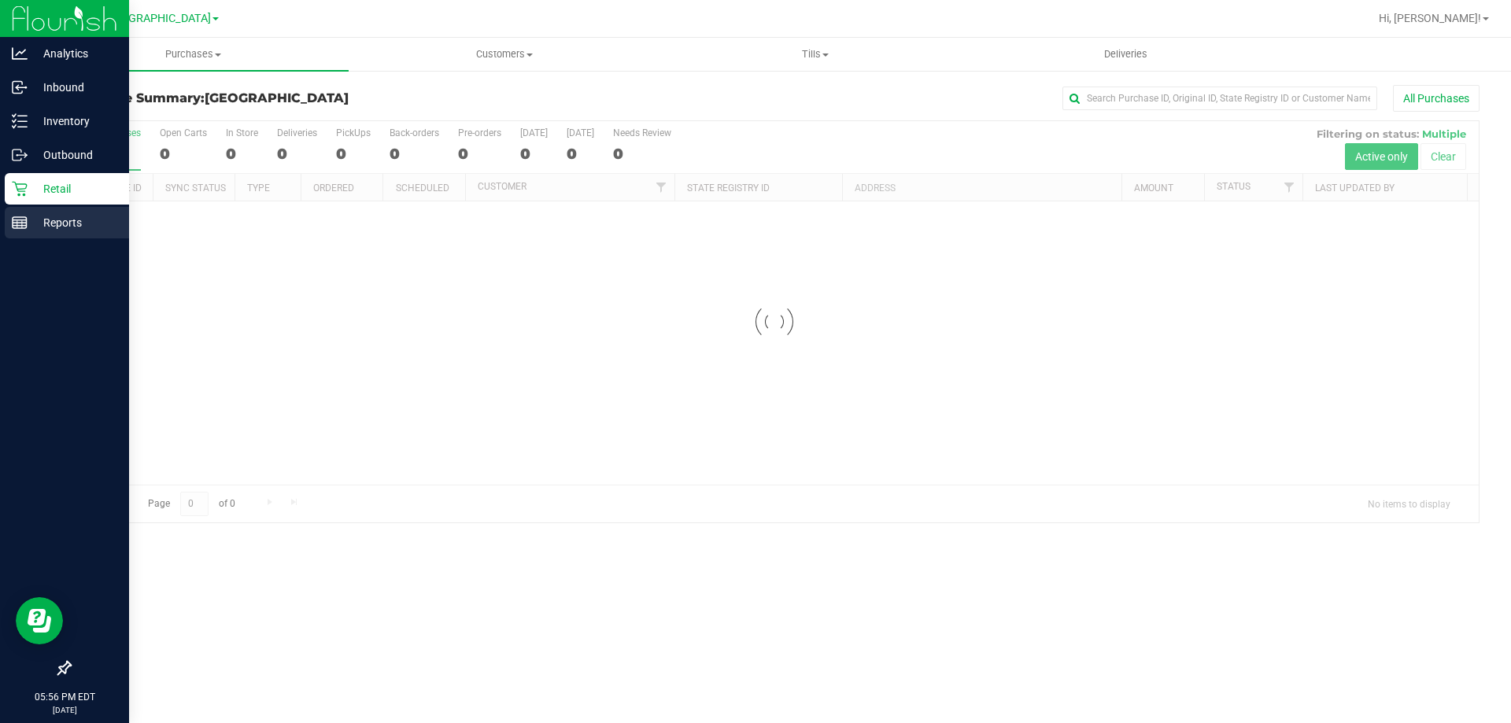
click at [57, 227] on p "Reports" at bounding box center [75, 222] width 94 height 19
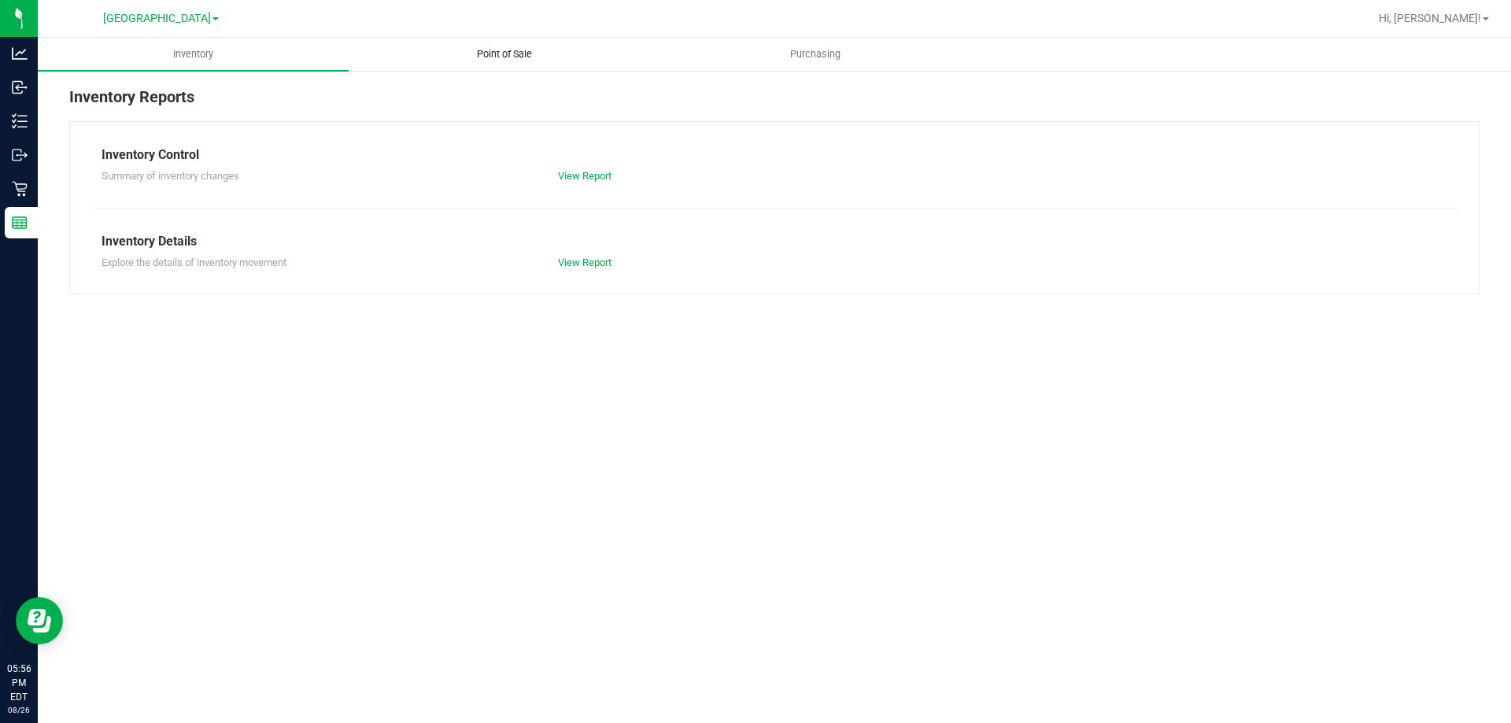
click at [509, 54] on span "Point of Sale" at bounding box center [505, 54] width 98 height 14
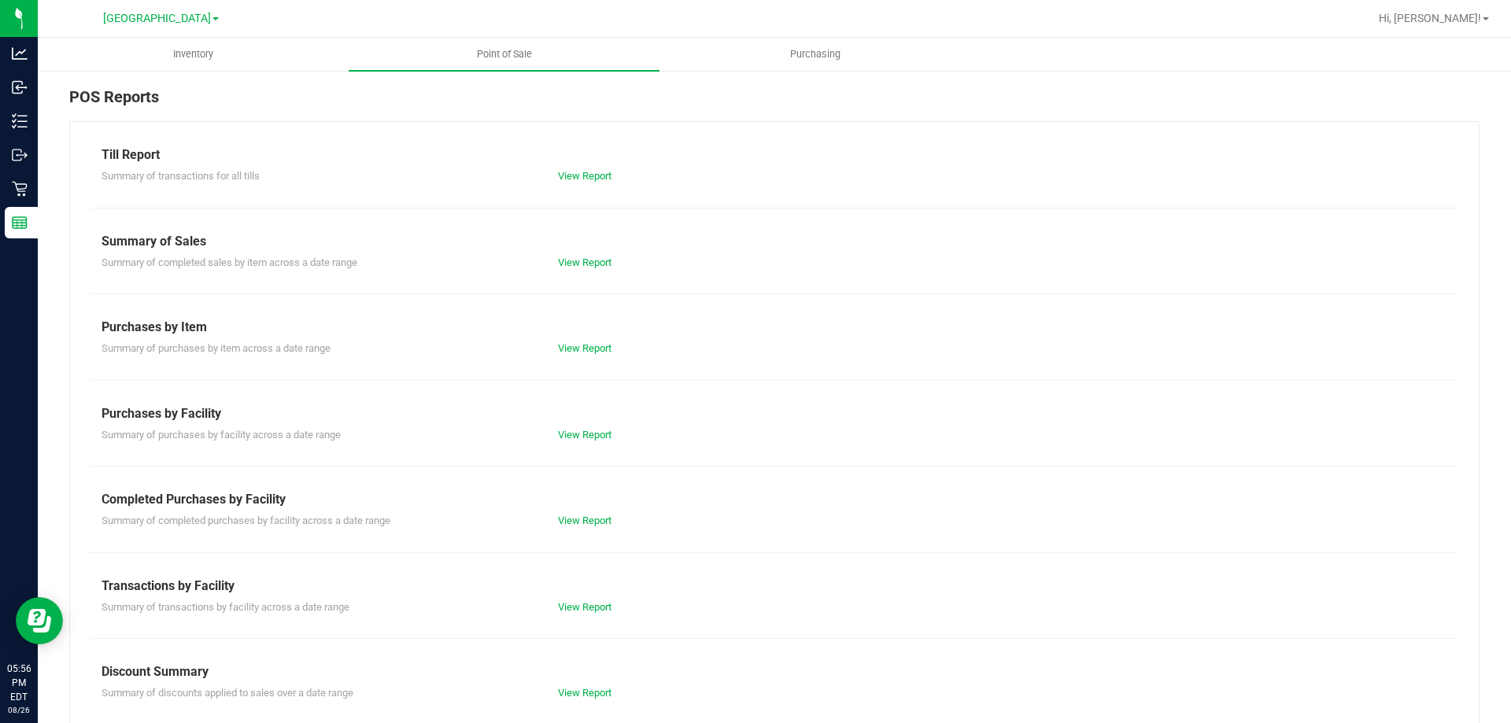
click at [567, 514] on div "View Report" at bounding box center [660, 521] width 228 height 16
click at [569, 515] on link "View Report" at bounding box center [585, 521] width 54 height 12
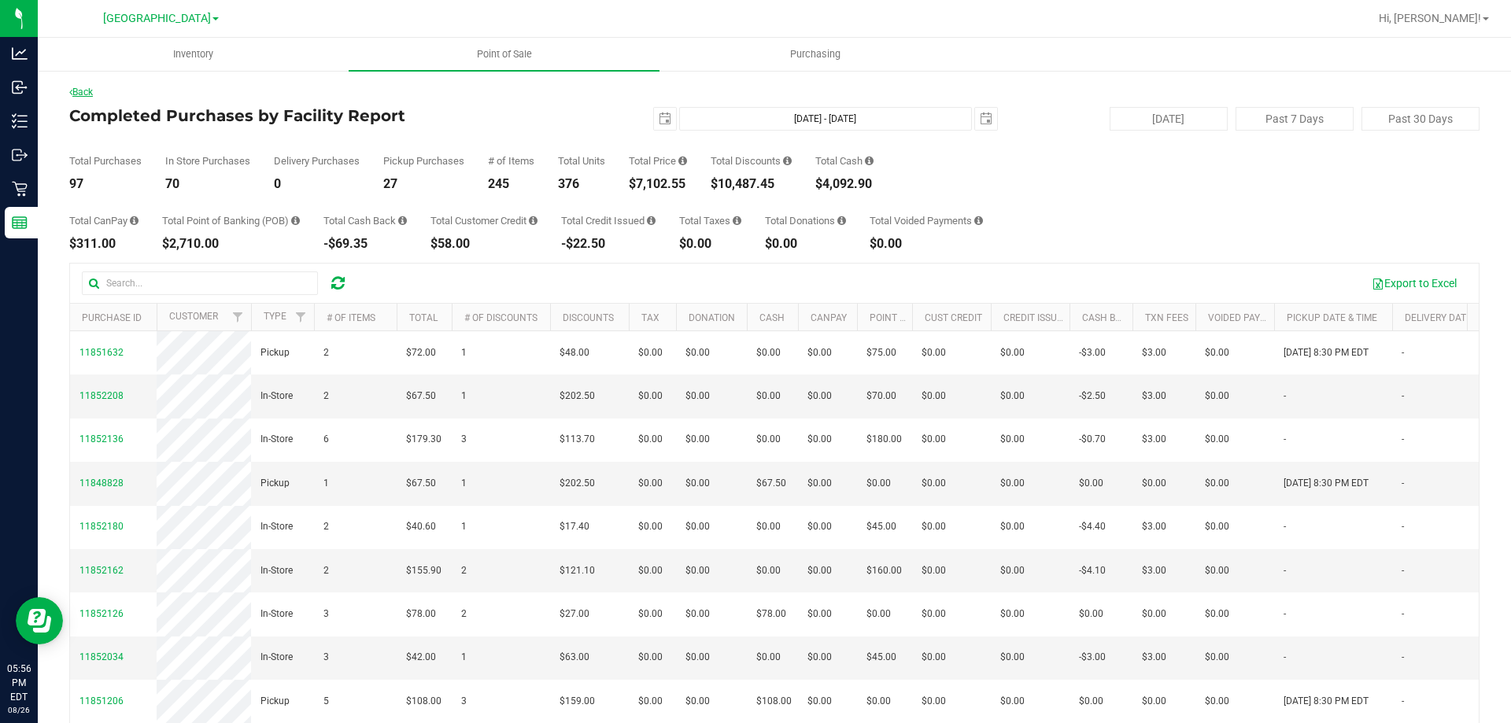
click at [88, 96] on link "Back" at bounding box center [81, 92] width 24 height 11
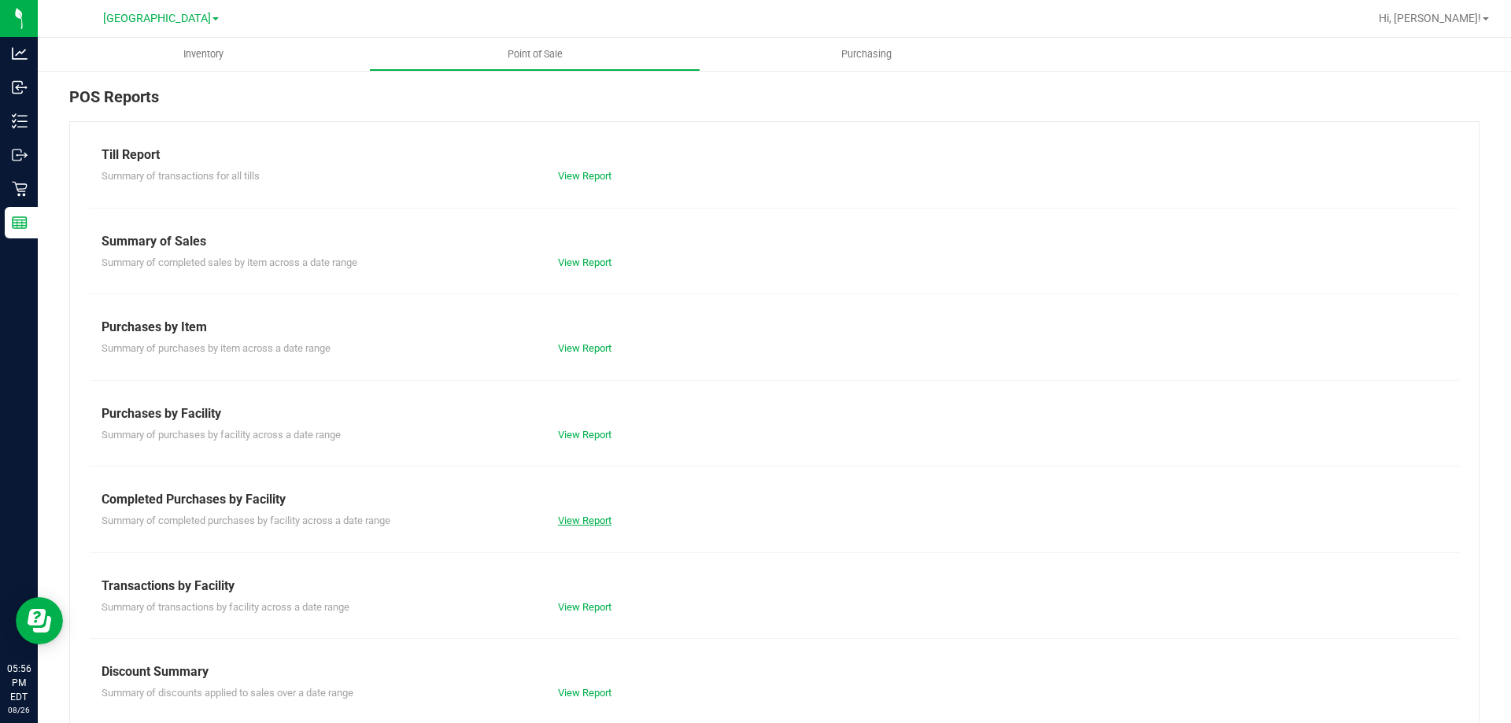
click at [561, 526] on link "View Report" at bounding box center [585, 521] width 54 height 12
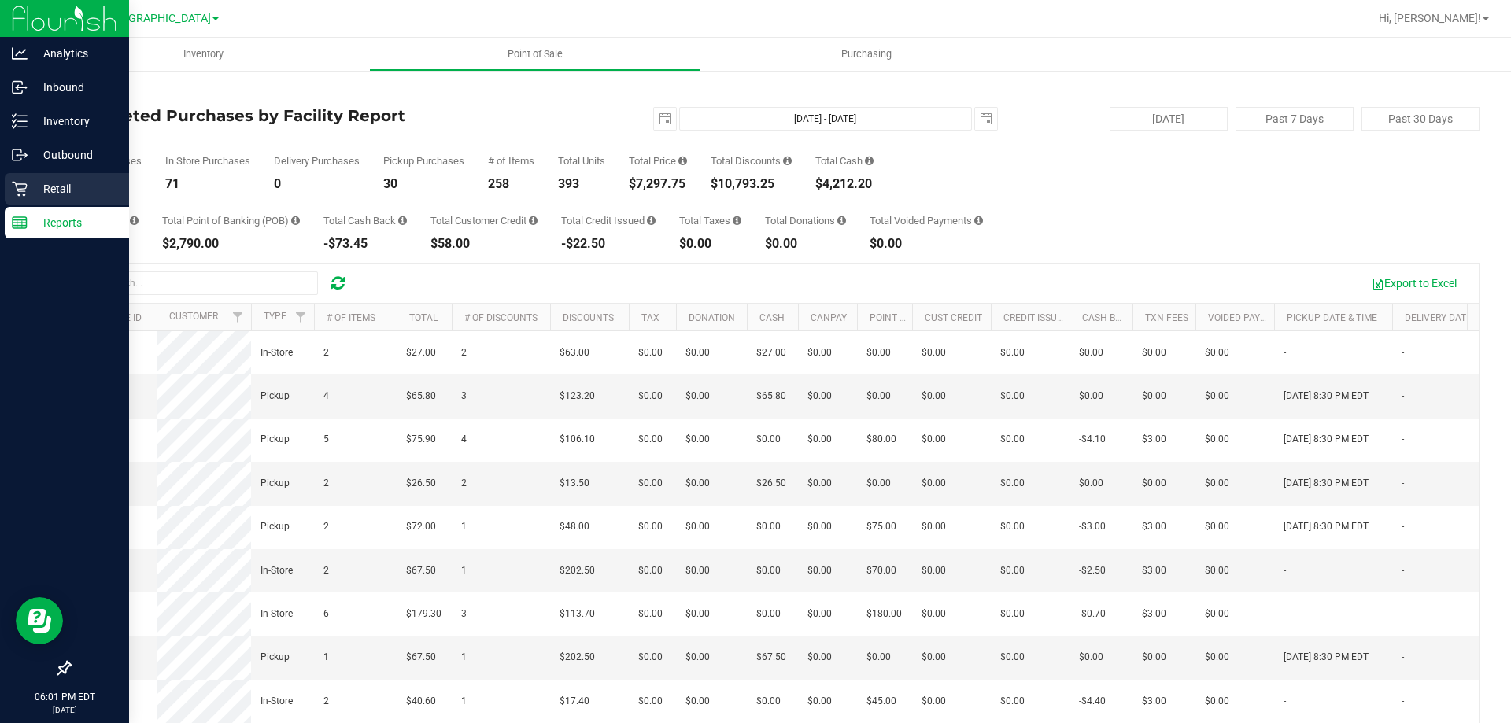
click at [73, 182] on p "Retail" at bounding box center [75, 188] width 94 height 19
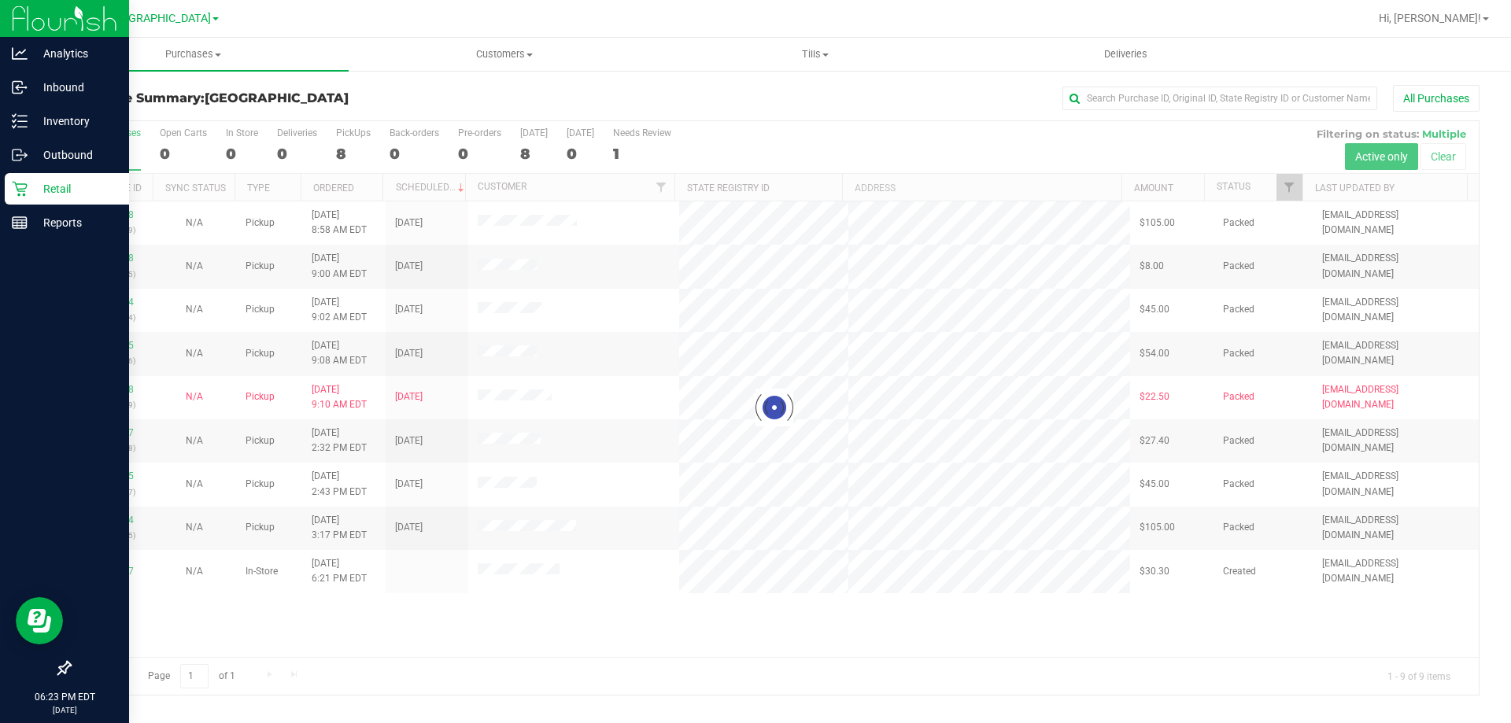
click at [23, 206] on link "Retail" at bounding box center [64, 190] width 129 height 34
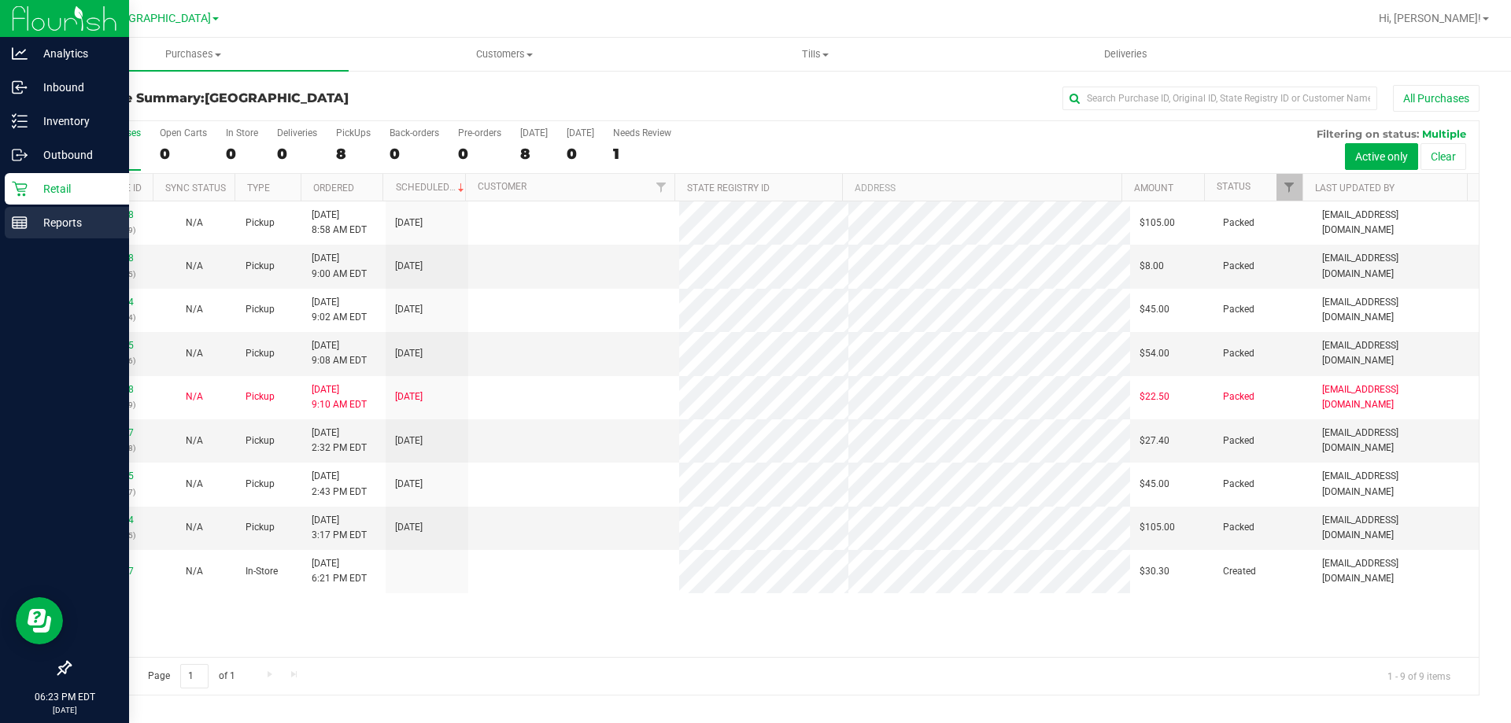
click at [38, 236] on div "Reports" at bounding box center [67, 222] width 124 height 31
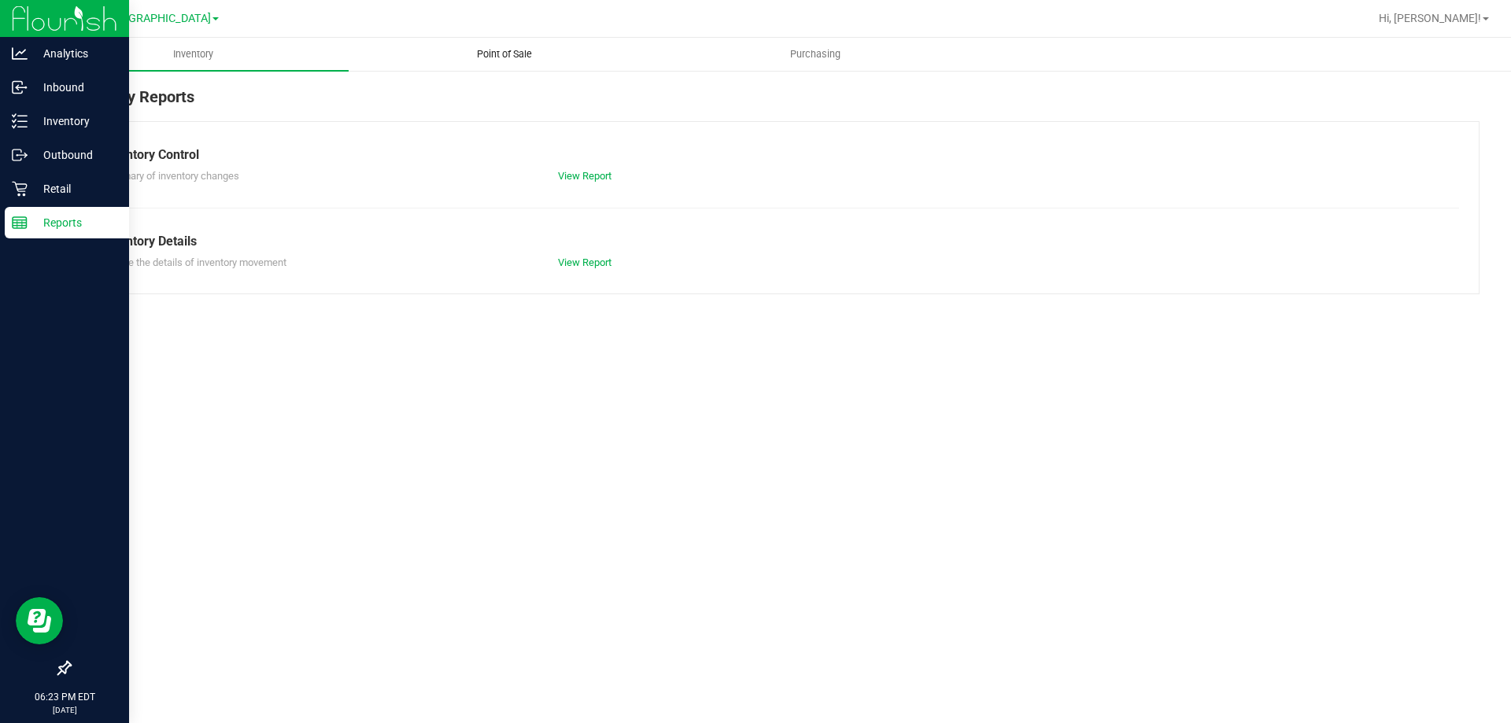
click at [478, 50] on span "Point of Sale" at bounding box center [505, 54] width 98 height 14
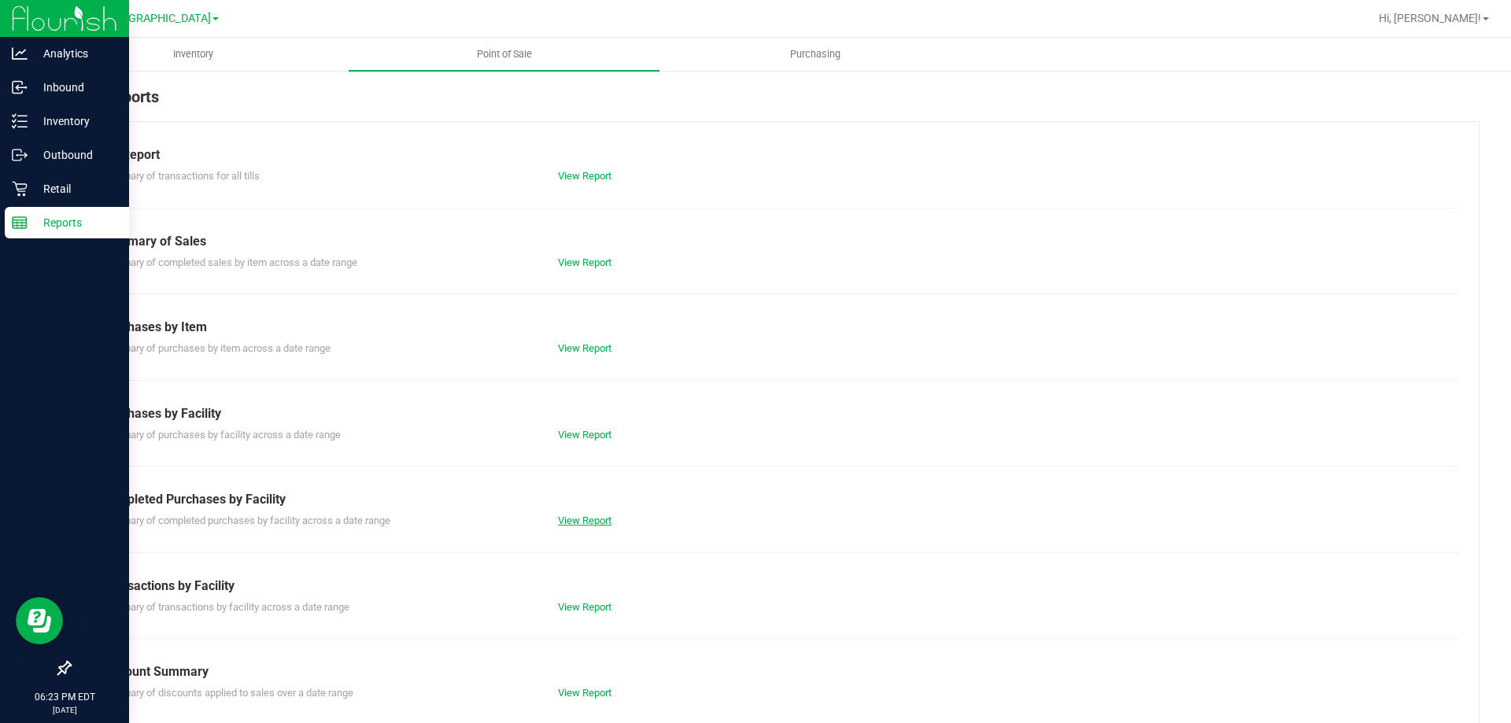
click at [580, 518] on link "View Report" at bounding box center [585, 521] width 54 height 12
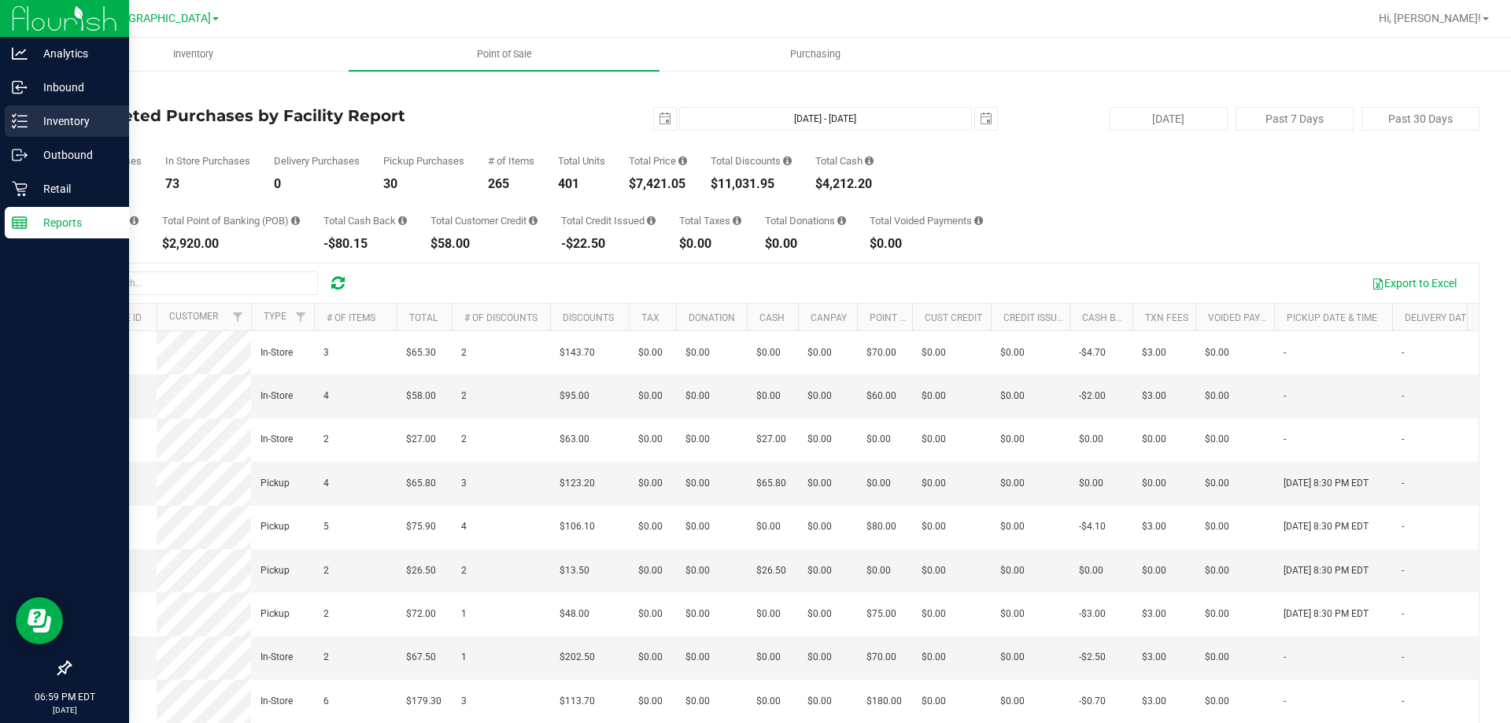
click at [40, 120] on p "Inventory" at bounding box center [75, 121] width 94 height 19
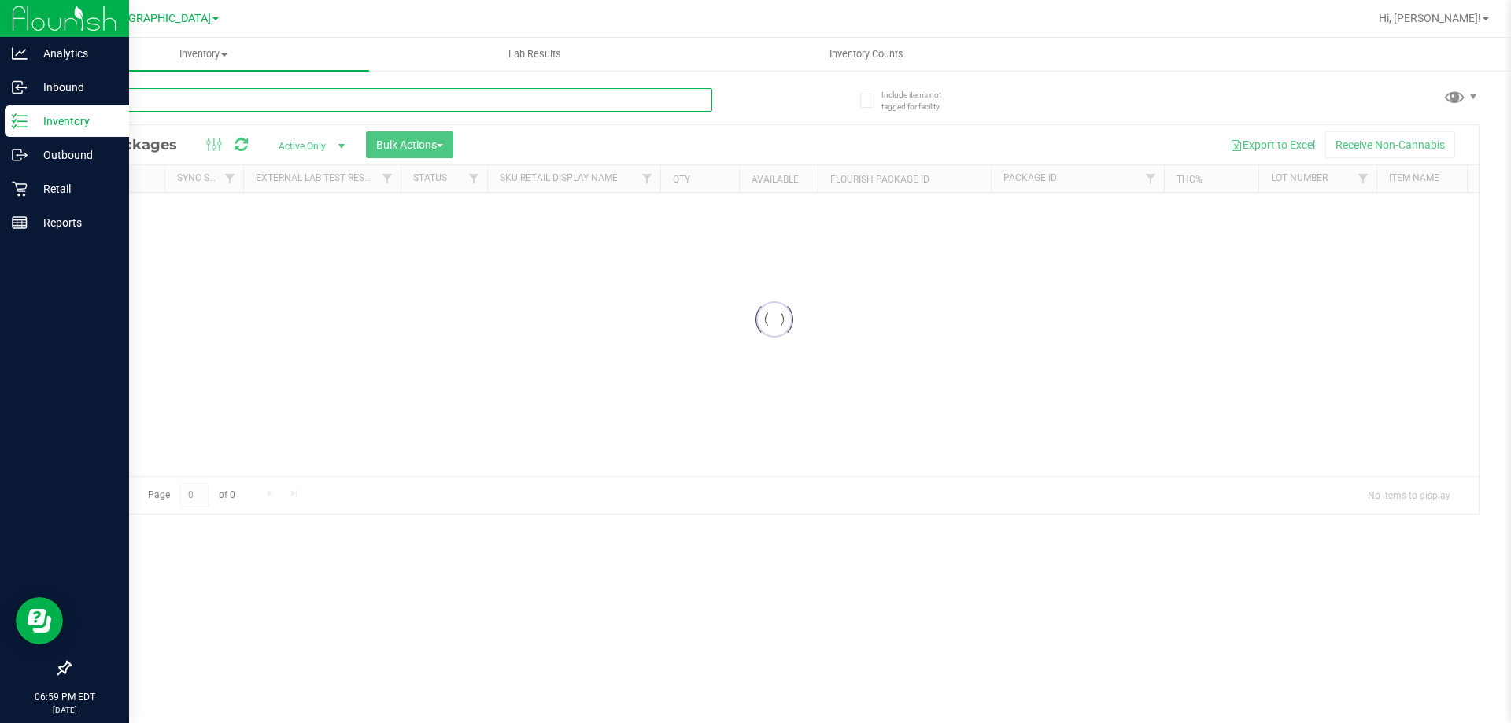
click at [245, 105] on div "Inventory All packages All inventory Waste log Create inventory Lab Results Inv…" at bounding box center [774, 380] width 1473 height 685
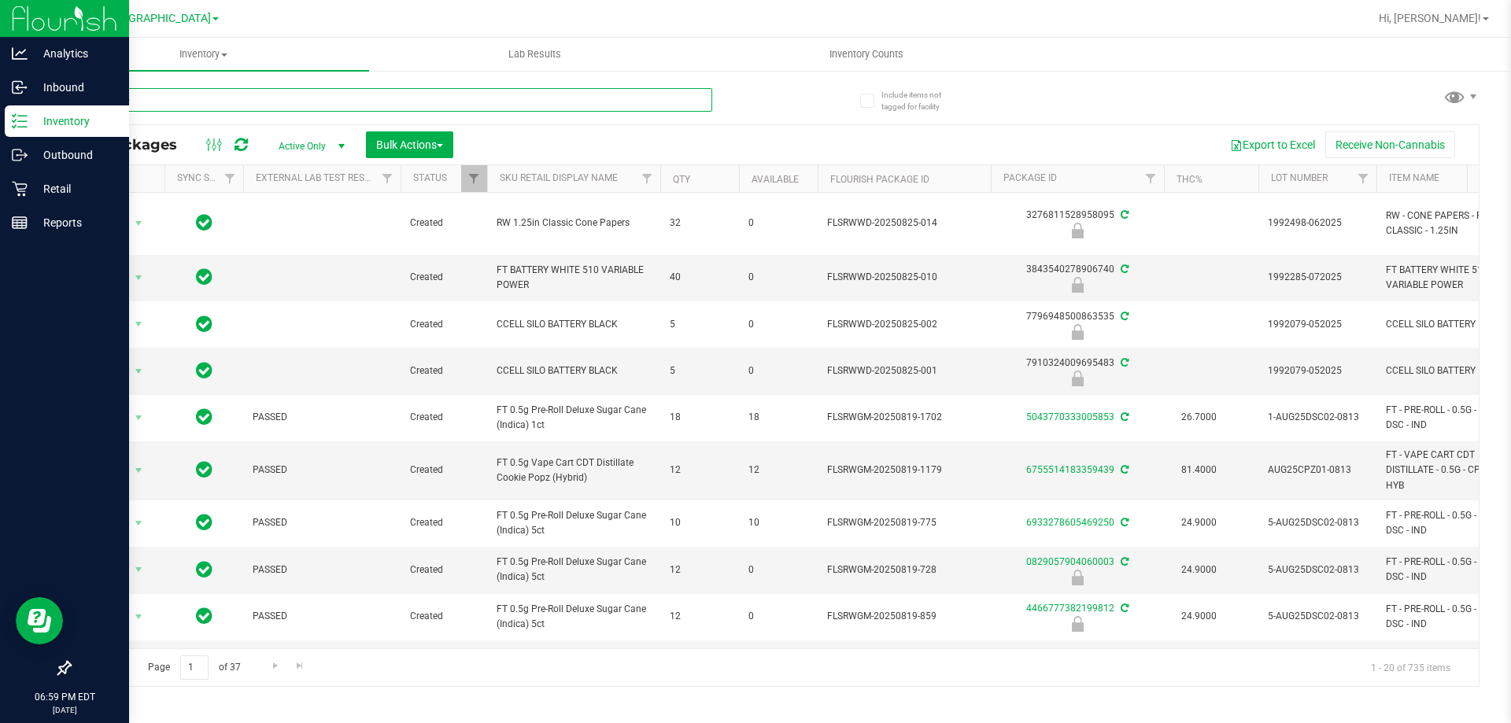
type input "pine zap"
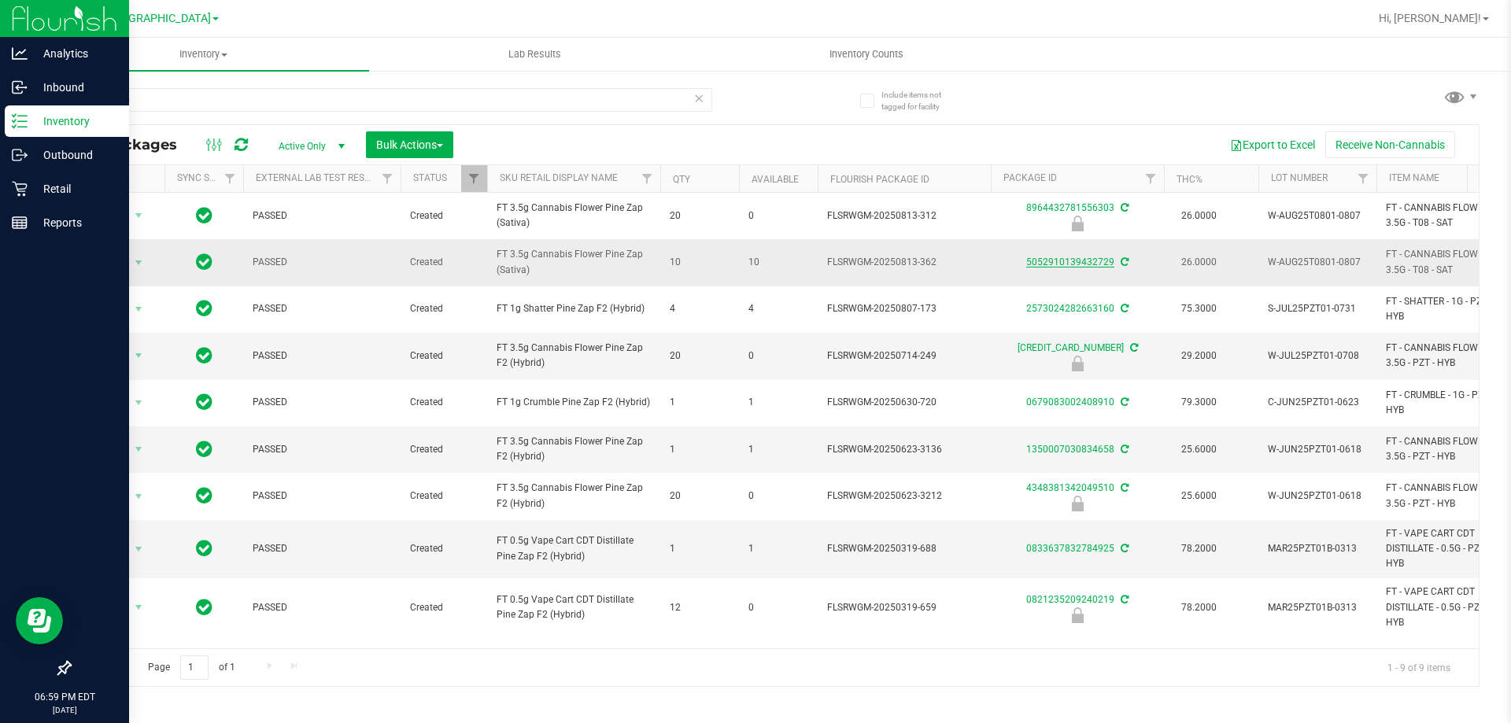
click at [1105, 265] on link "5052910139432729" at bounding box center [1070, 261] width 88 height 11
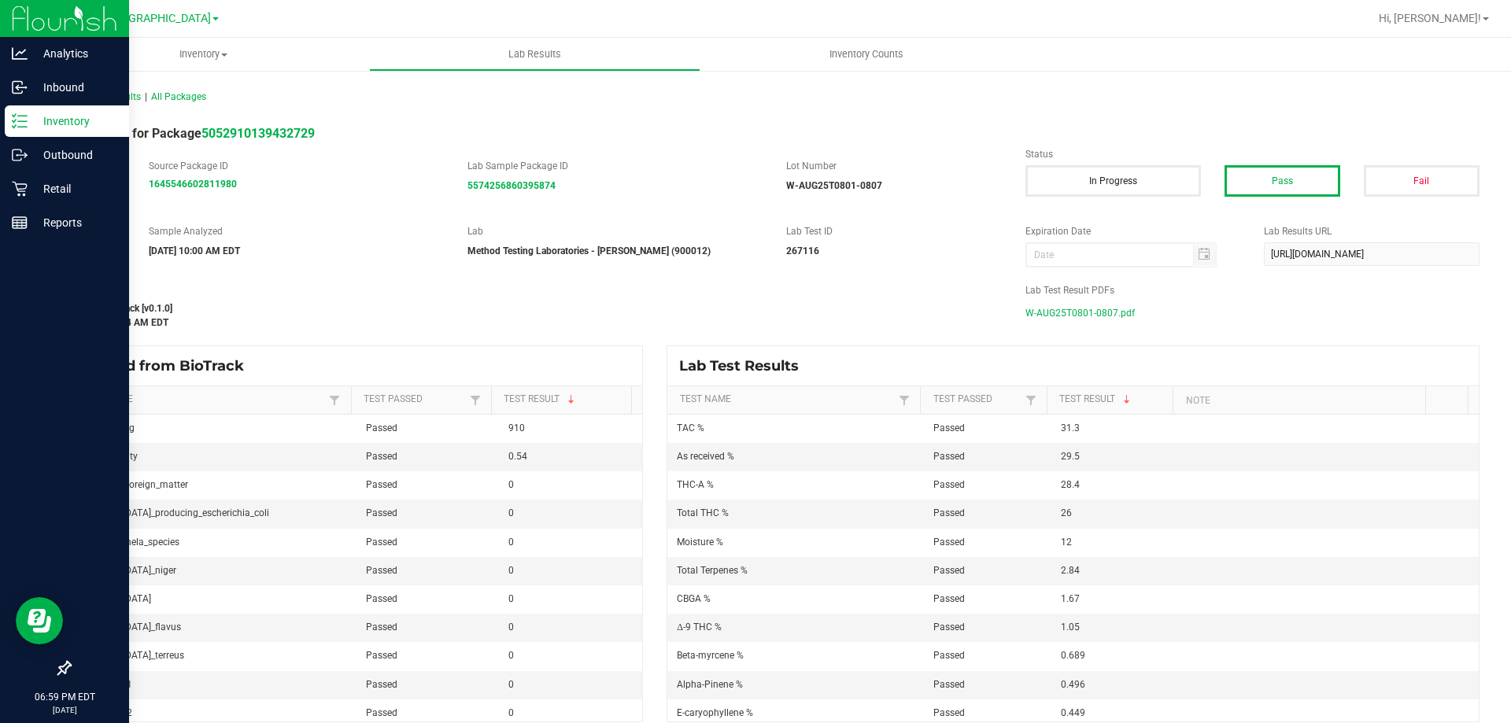
click at [1087, 319] on span "W-AUG25T0801-0807.pdf" at bounding box center [1079, 313] width 109 height 24
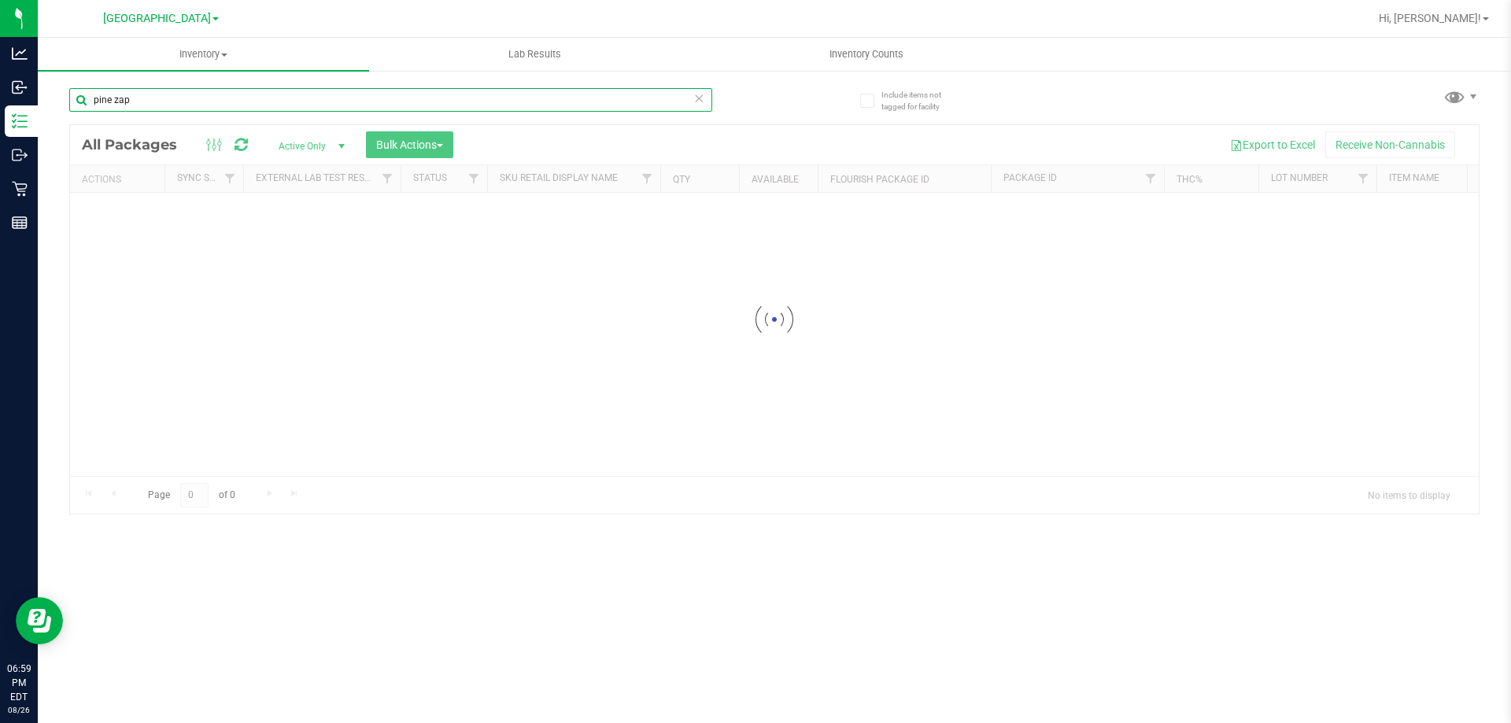
click at [147, 94] on input "pine zap" at bounding box center [390, 100] width 643 height 24
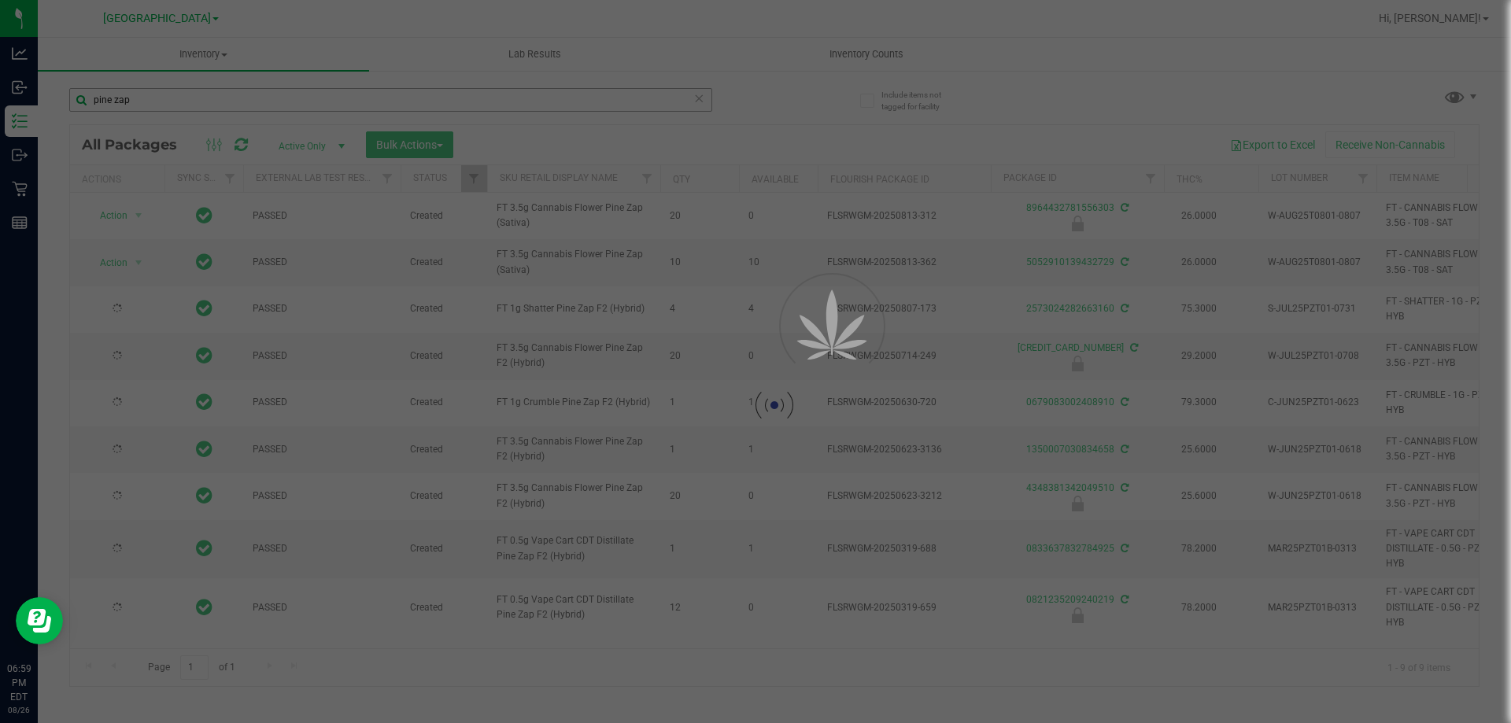
click at [146, 93] on div at bounding box center [755, 361] width 1511 height 723
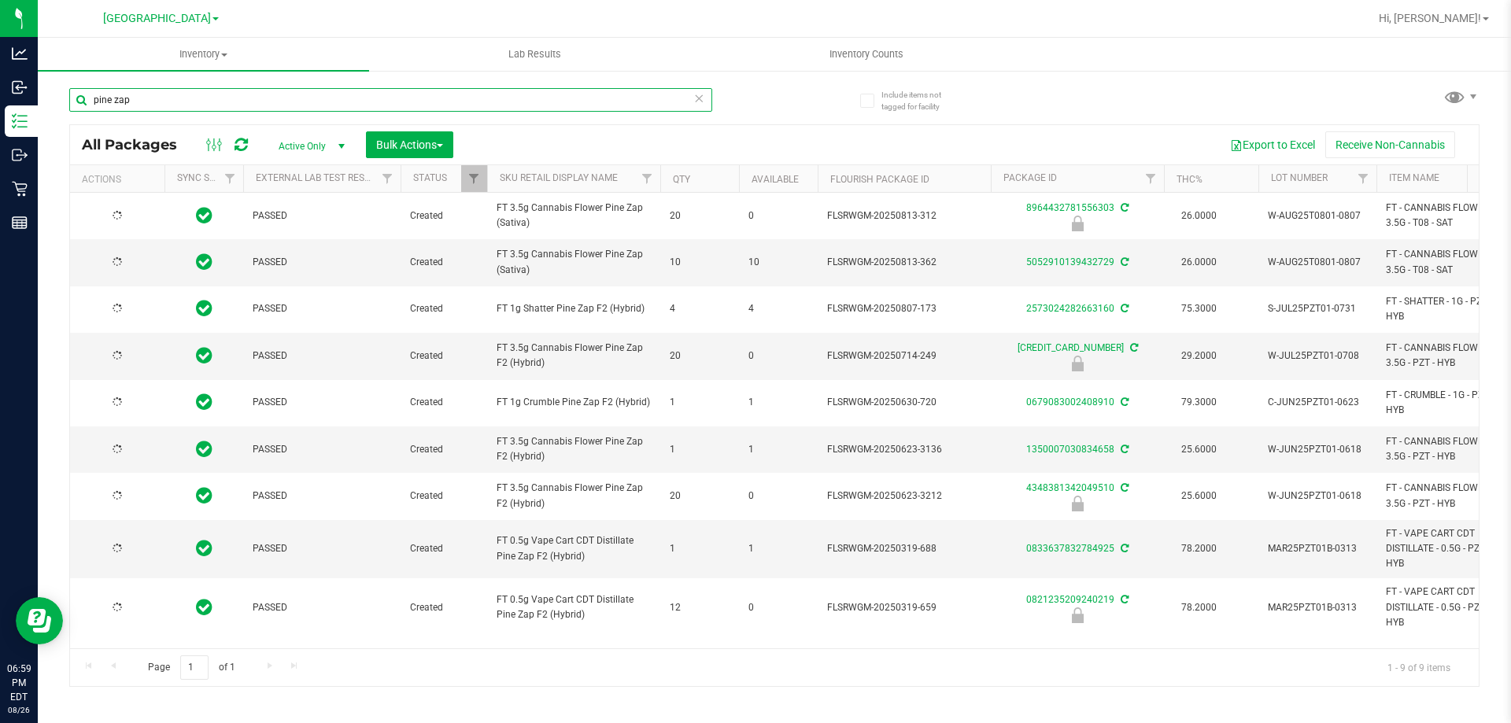
click at [146, 103] on input "pine zap" at bounding box center [390, 100] width 643 height 24
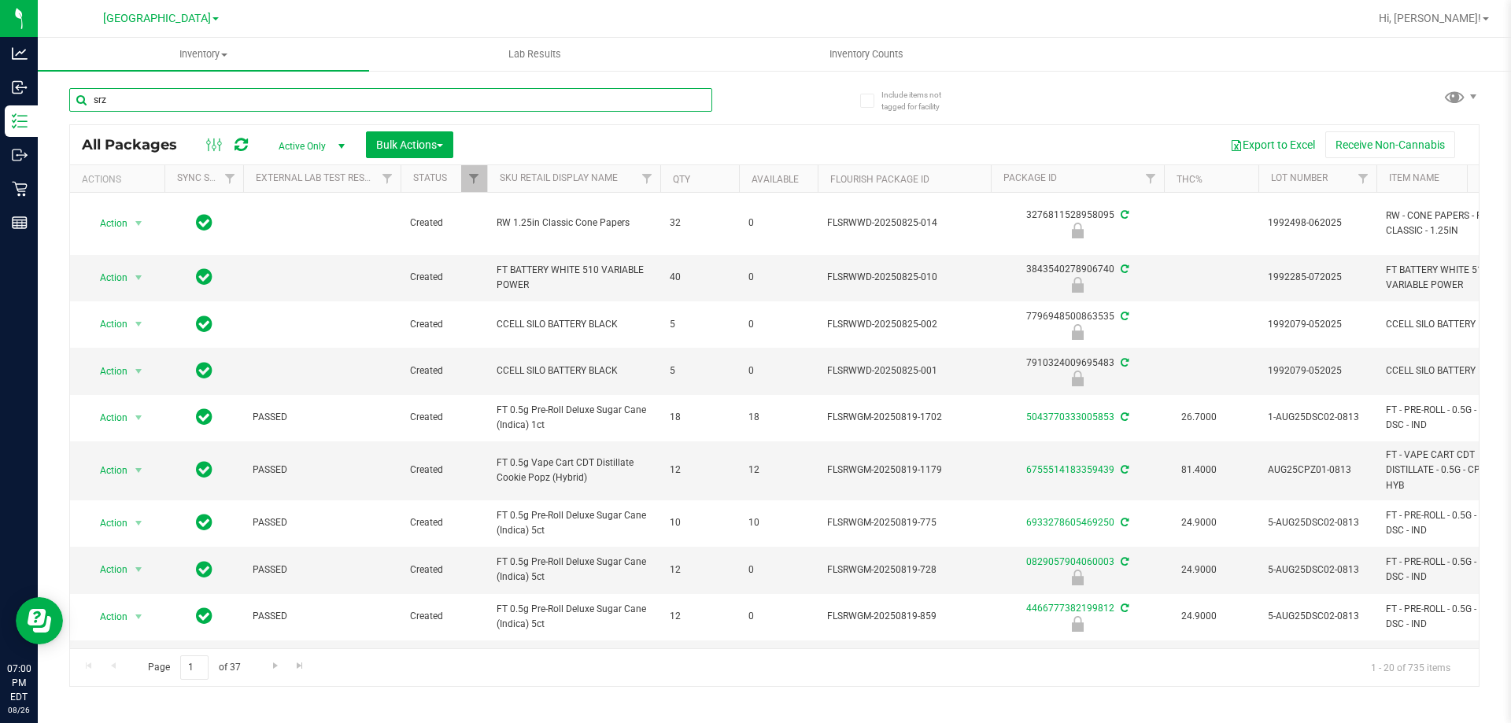
type input "srz"
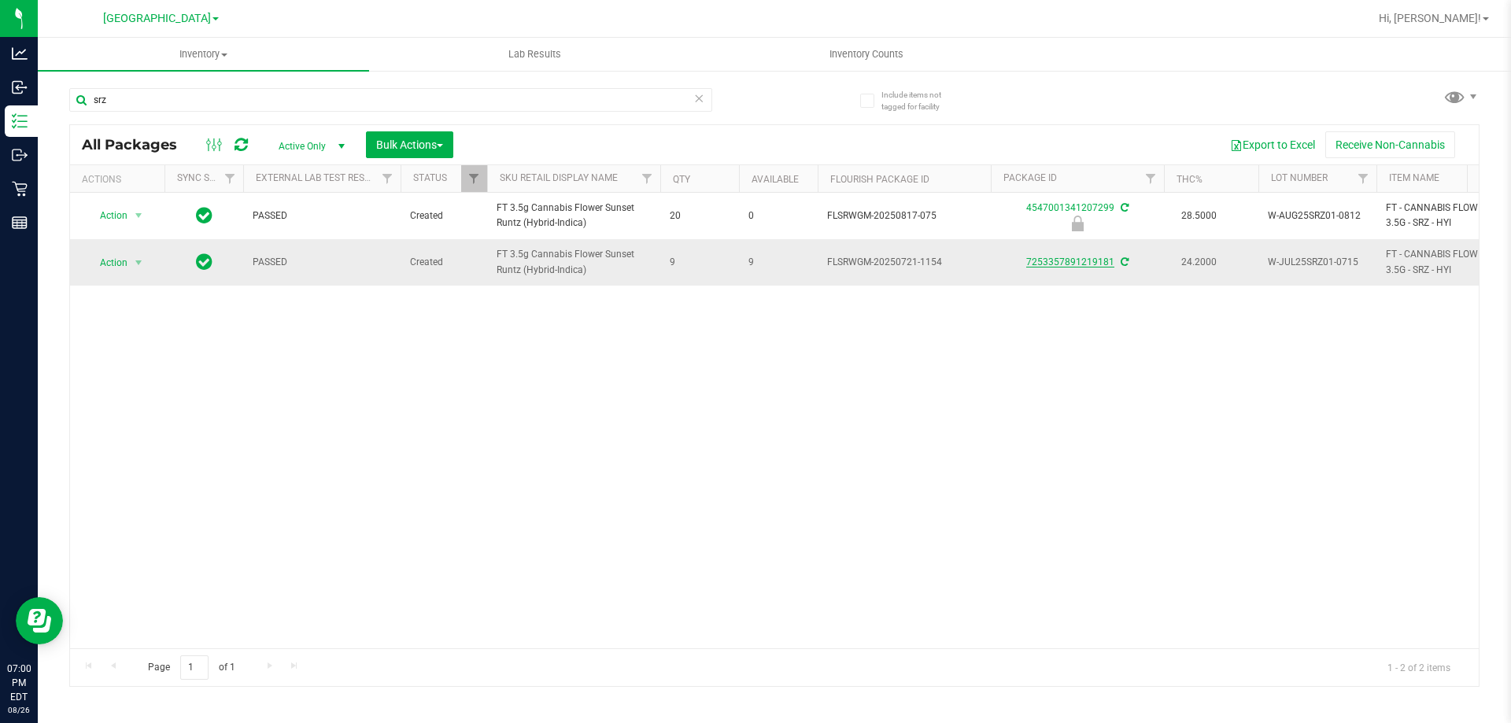
click at [1059, 259] on link "7253357891219181" at bounding box center [1070, 261] width 88 height 11
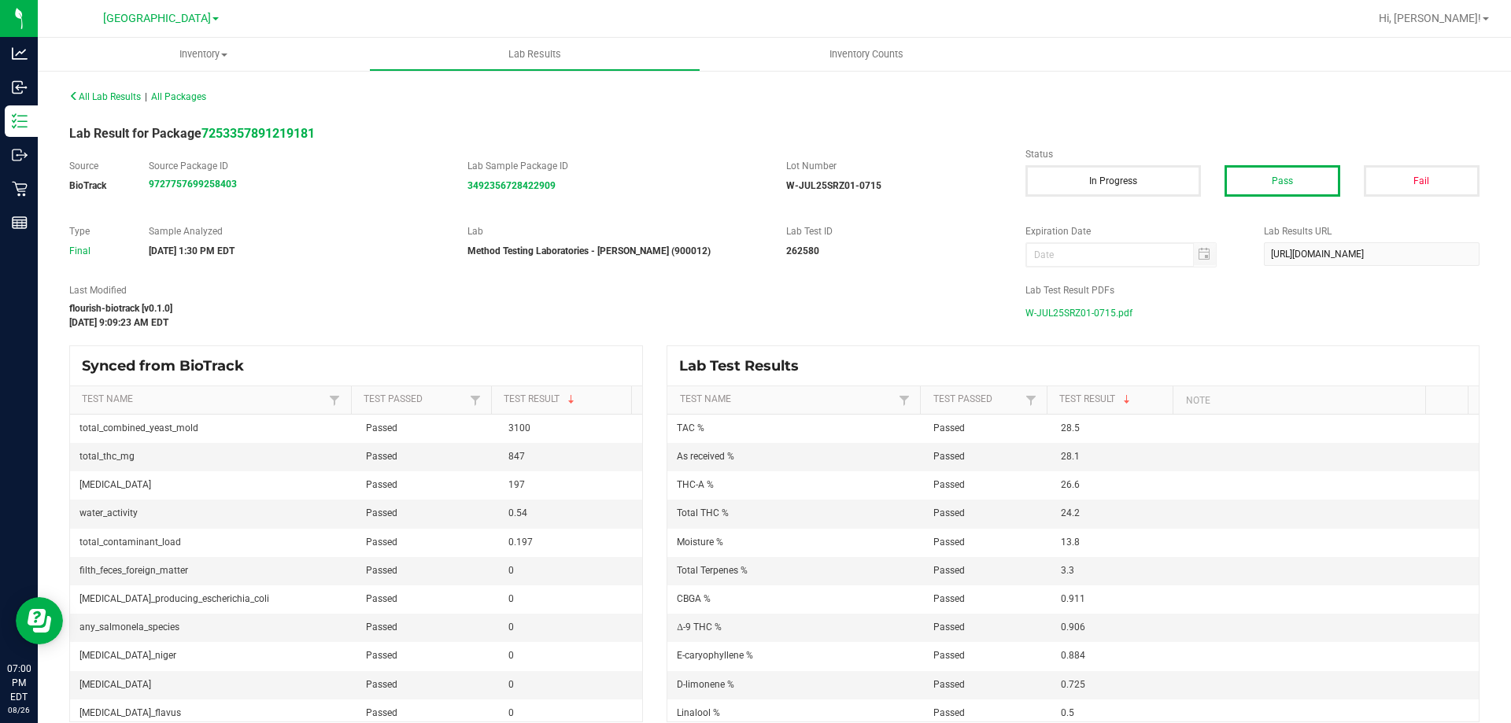
click at [1048, 308] on span "W-JUL25SRZ01-0715.pdf" at bounding box center [1078, 313] width 107 height 24
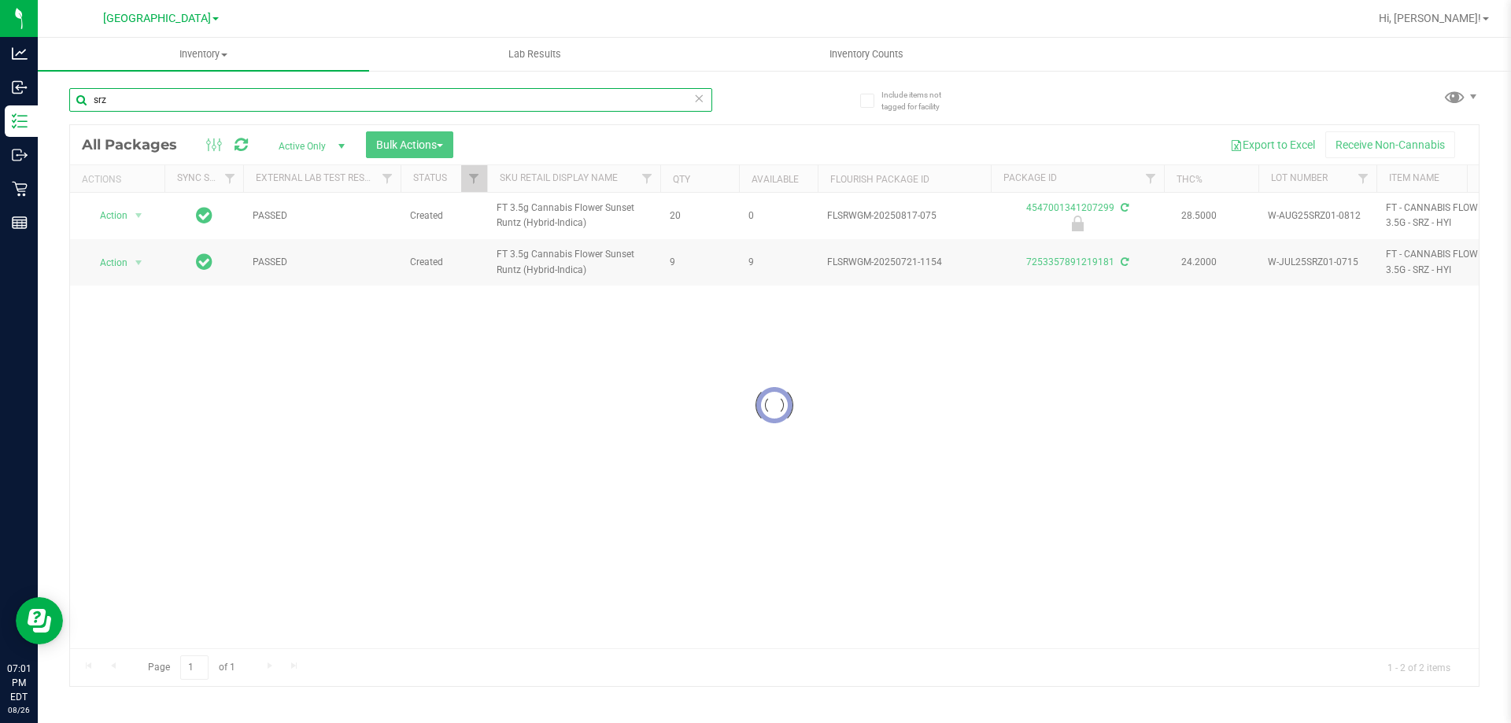
click at [231, 89] on input "srz" at bounding box center [390, 100] width 643 height 24
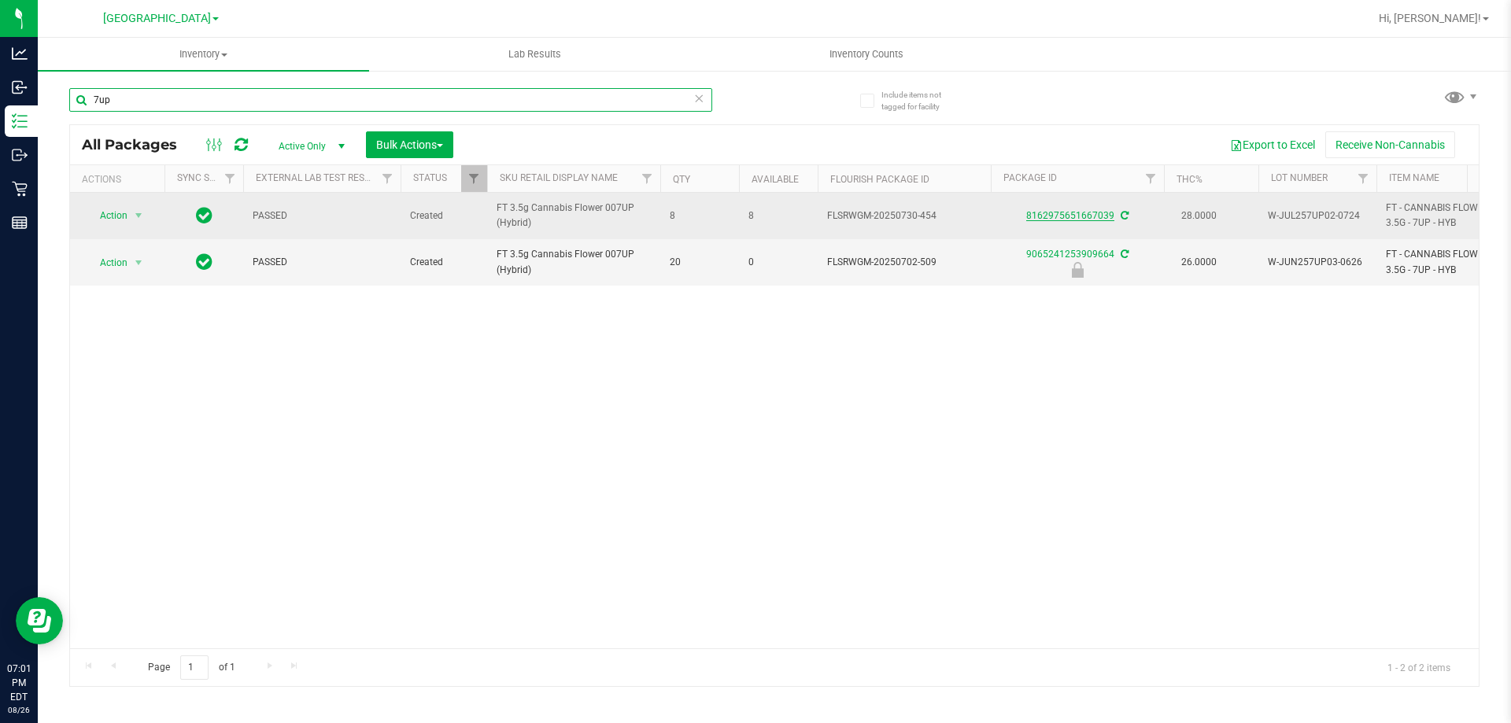
type input "7up"
click at [1049, 210] on link "8162975651667039" at bounding box center [1070, 215] width 88 height 11
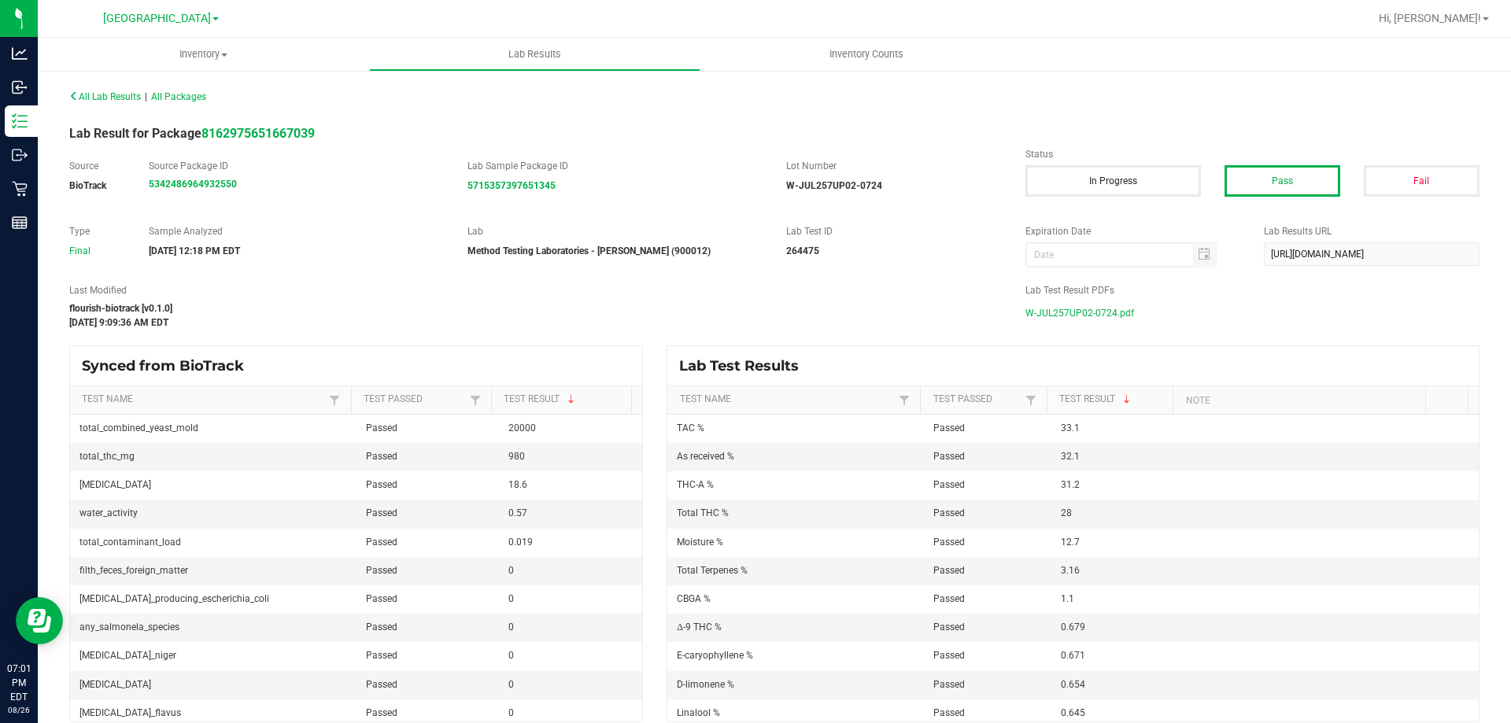
click at [1084, 306] on span "W-JUL257UP02-0724.pdf" at bounding box center [1079, 313] width 109 height 24
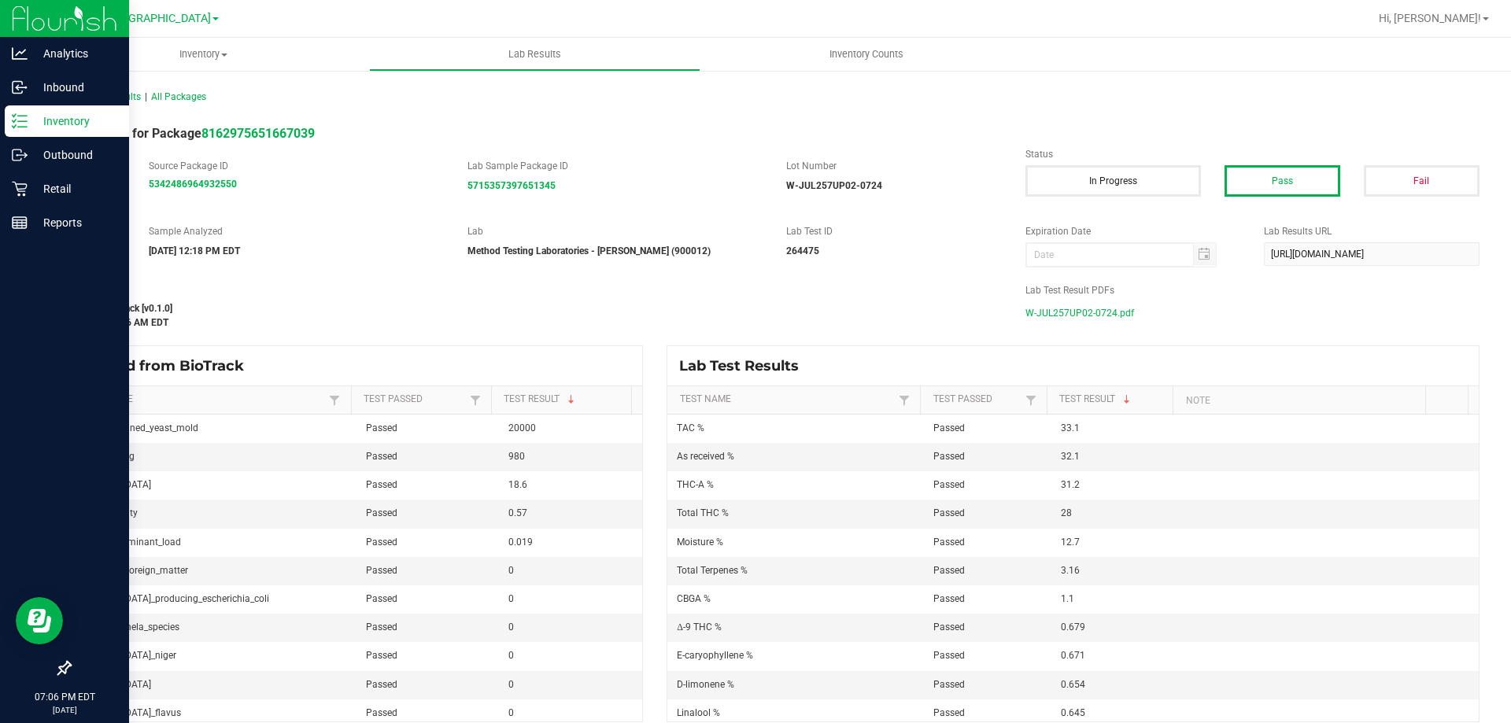
click at [21, 120] on icon at bounding box center [20, 121] width 16 height 16
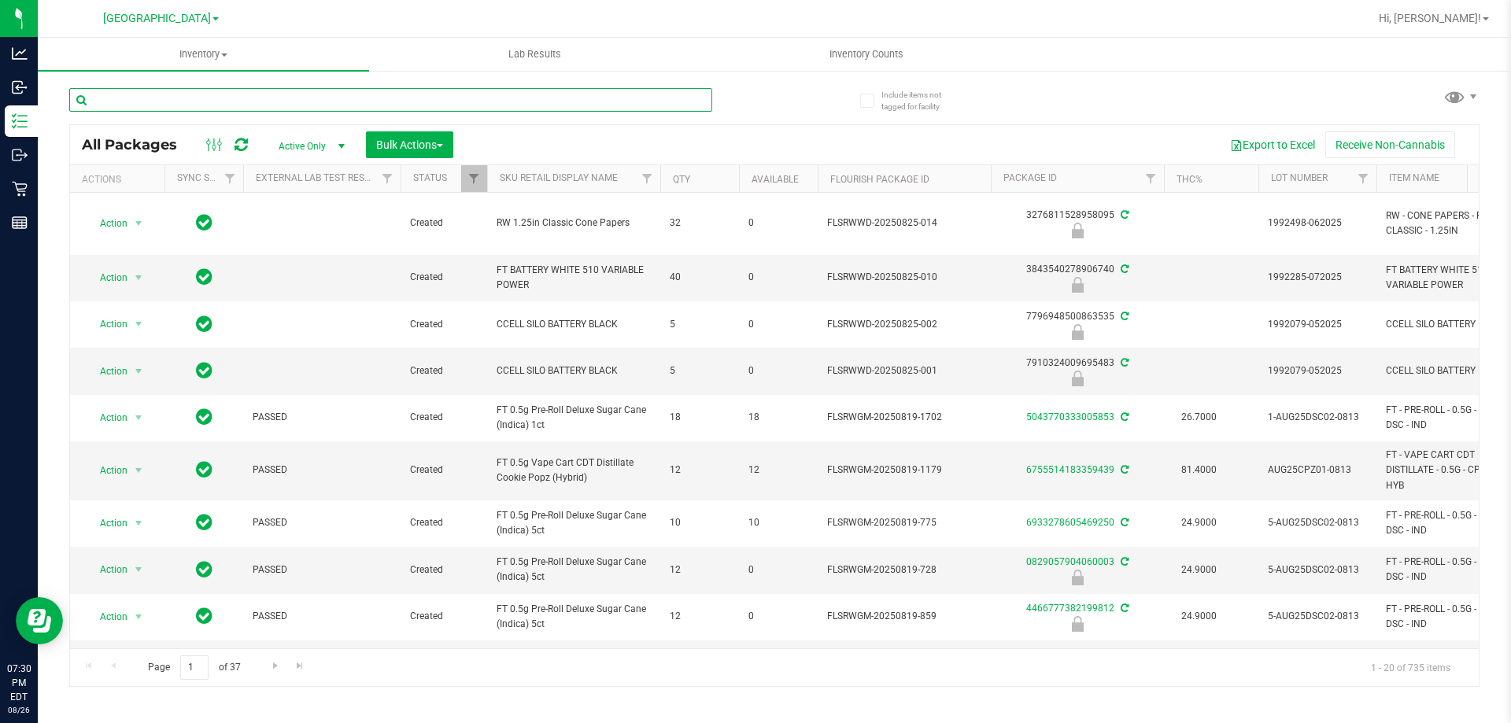
click at [304, 92] on input "text" at bounding box center [390, 100] width 643 height 24
type input "srh"
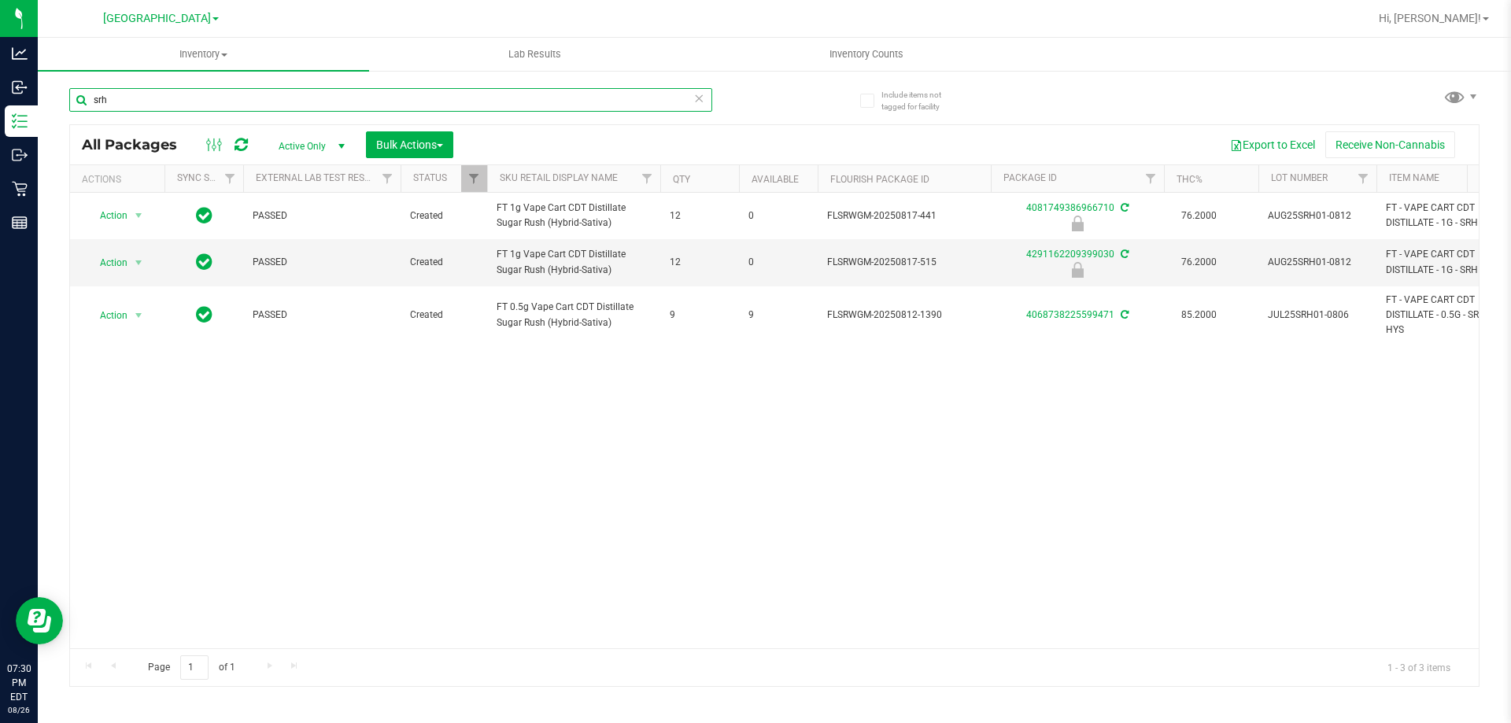
click at [241, 109] on input "srh" at bounding box center [390, 100] width 643 height 24
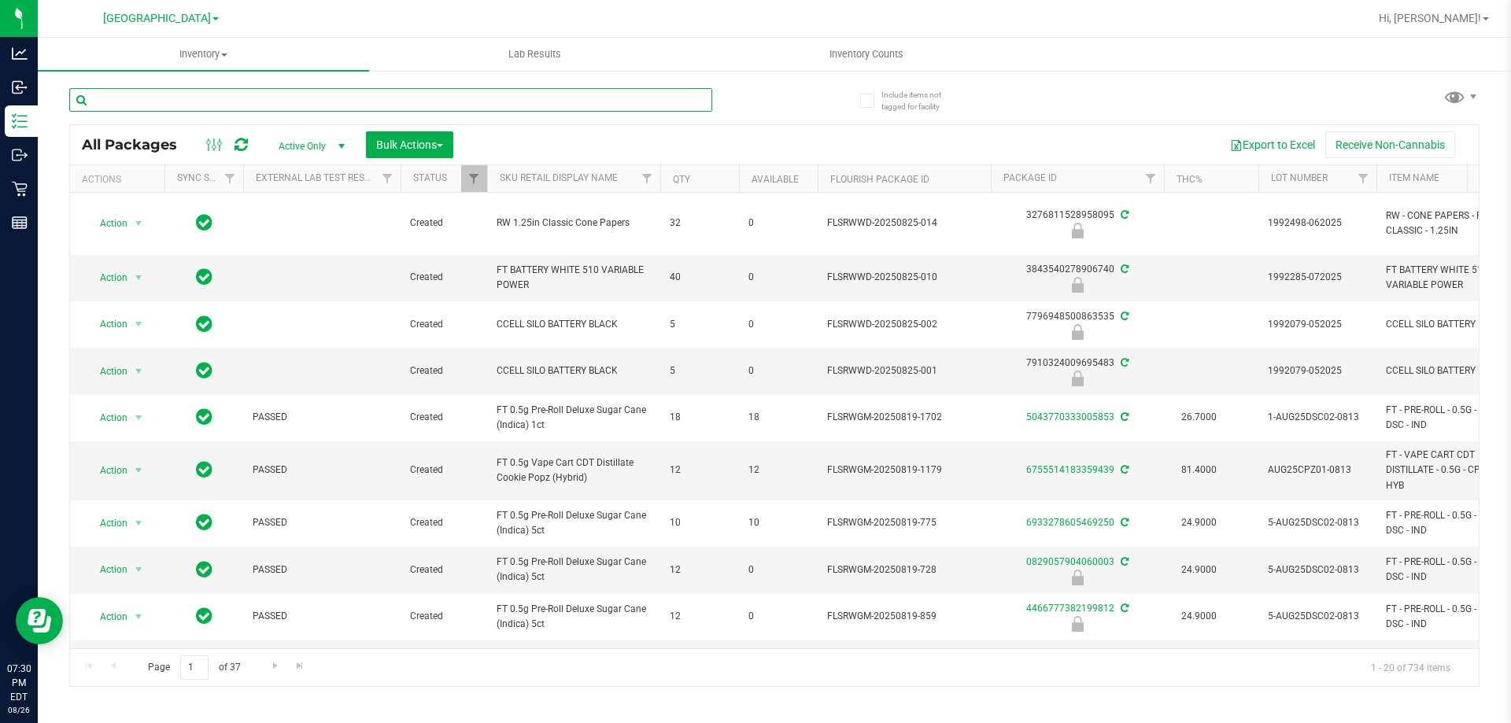
click at [406, 97] on input "text" at bounding box center [390, 100] width 643 height 24
type input "t12"
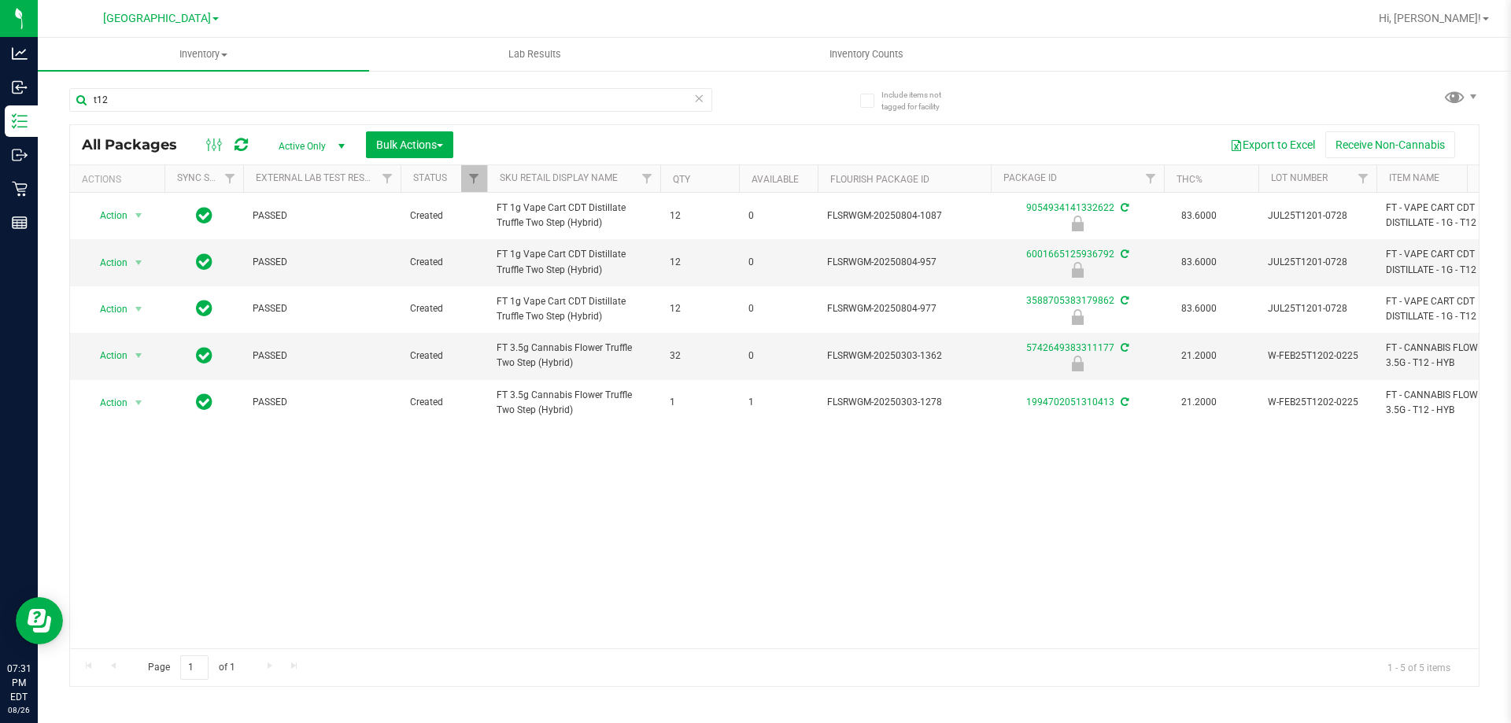
click at [296, 84] on div "t12" at bounding box center [421, 99] width 705 height 50
click at [295, 89] on input "t12" at bounding box center [390, 100] width 643 height 24
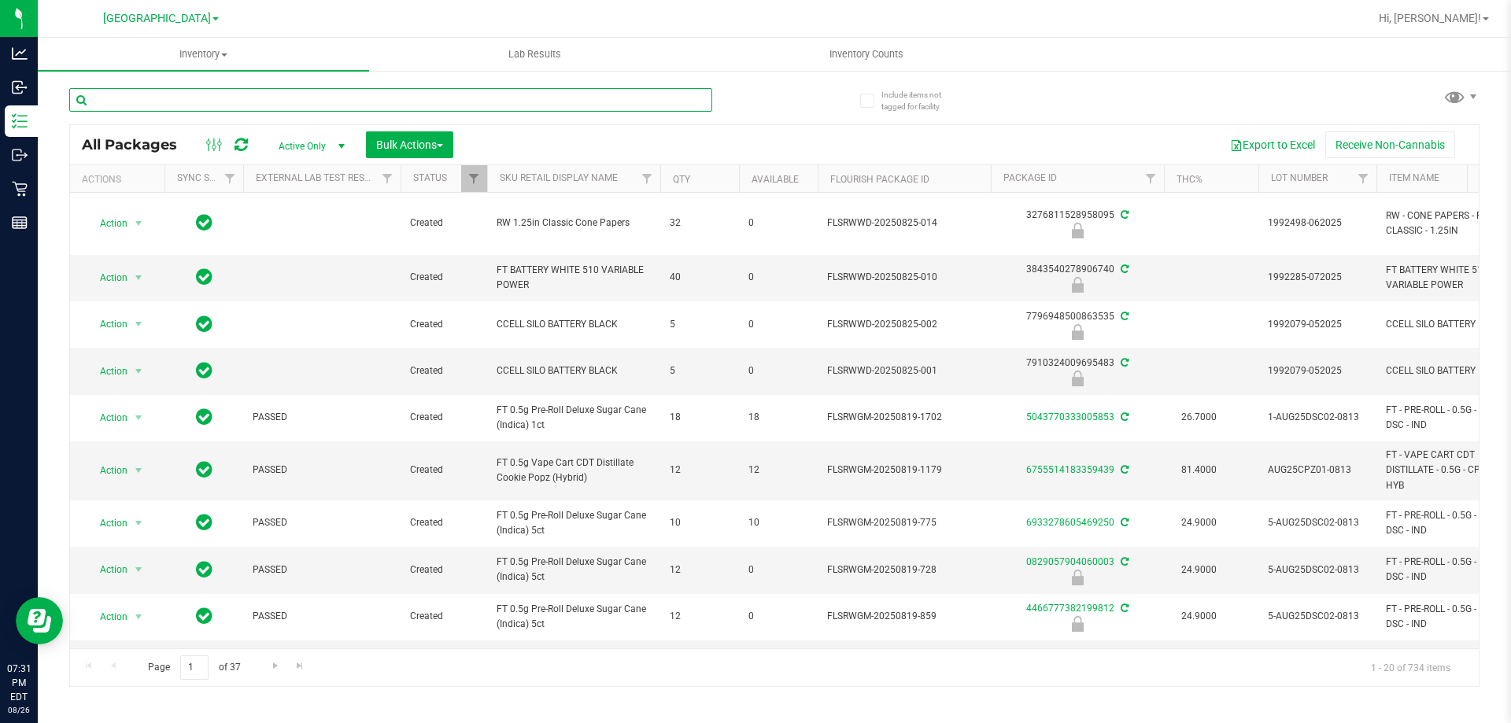
click at [308, 98] on input "text" at bounding box center [390, 100] width 643 height 24
type input "6001665125936792"
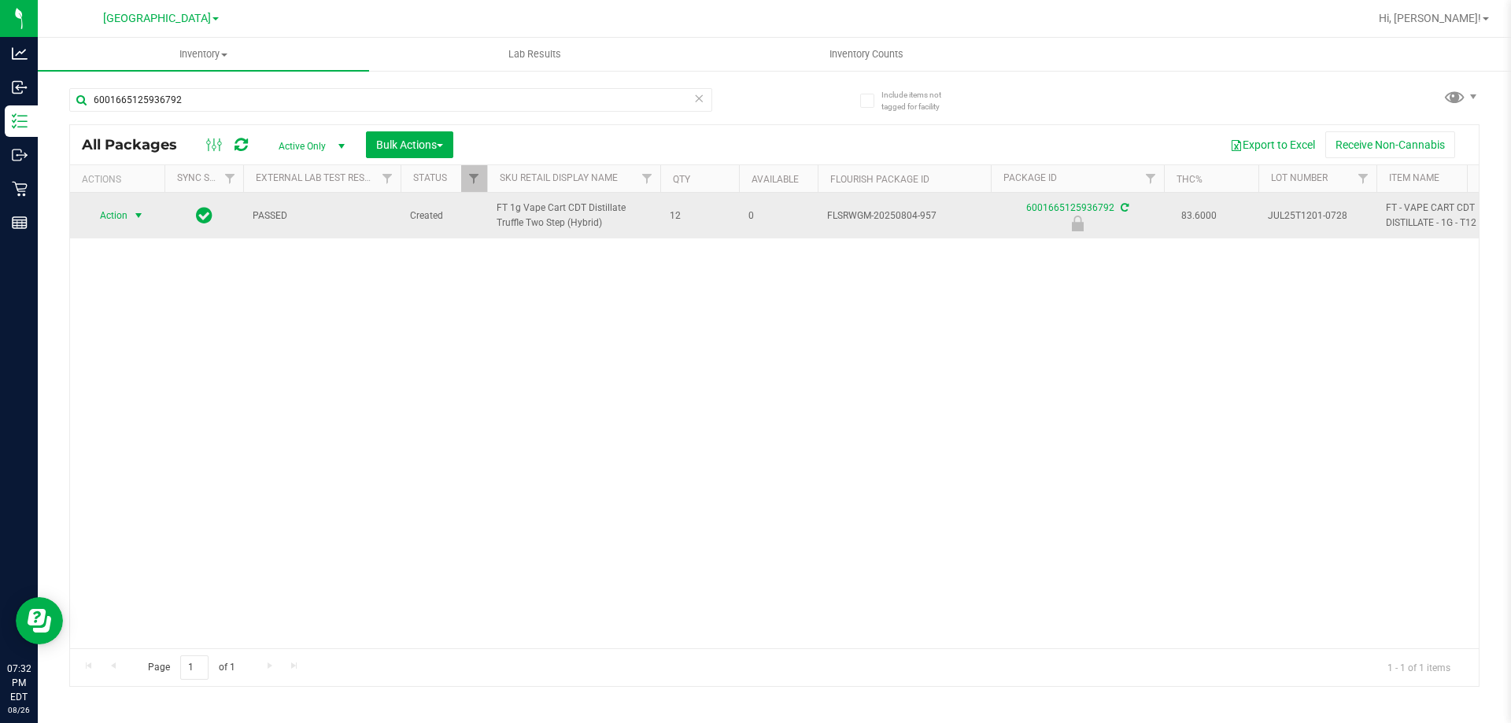
click at [108, 222] on span "Action" at bounding box center [107, 216] width 42 height 22
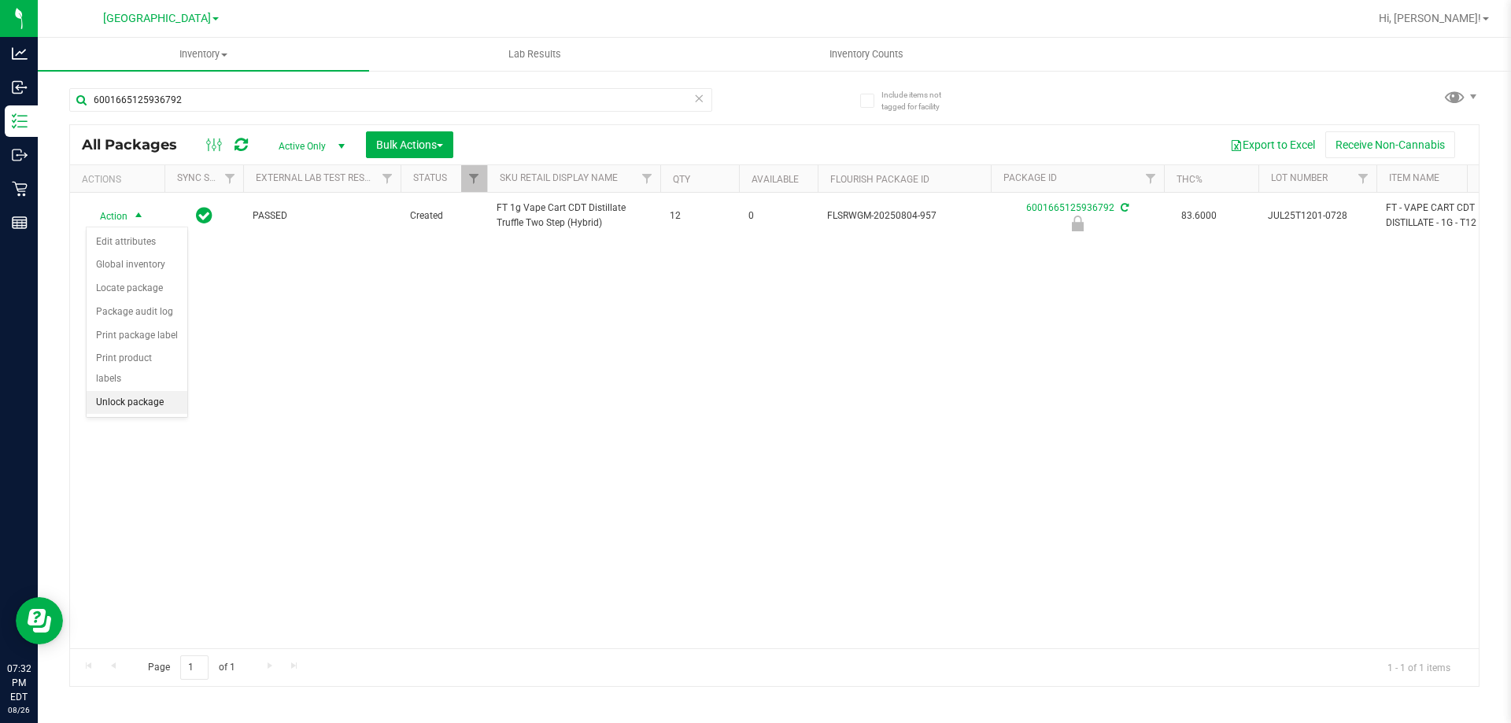
click at [134, 391] on li "Unlock package" at bounding box center [137, 403] width 101 height 24
click at [339, 119] on div "6001665125936792" at bounding box center [390, 106] width 643 height 36
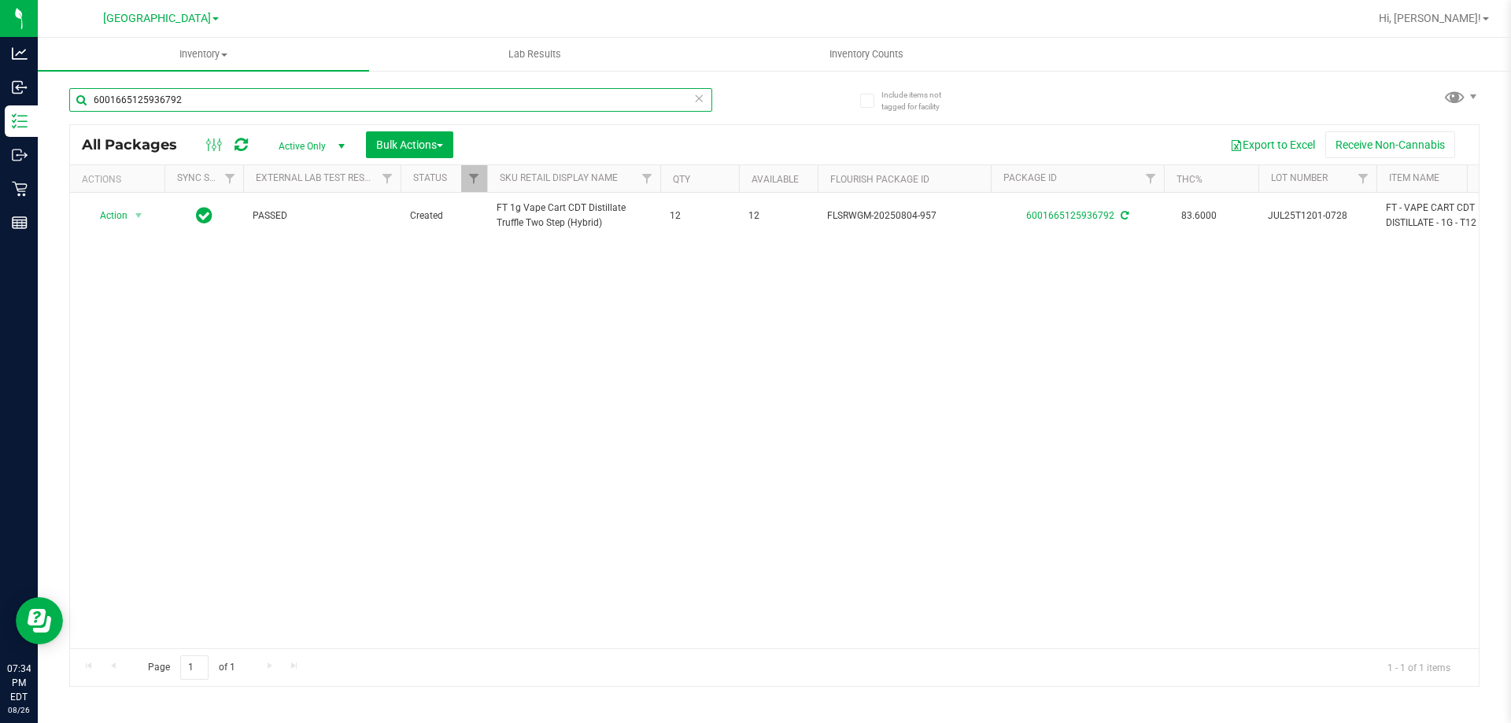
click at [339, 99] on input "6001665125936792" at bounding box center [390, 100] width 643 height 24
type input "4291162209399030"
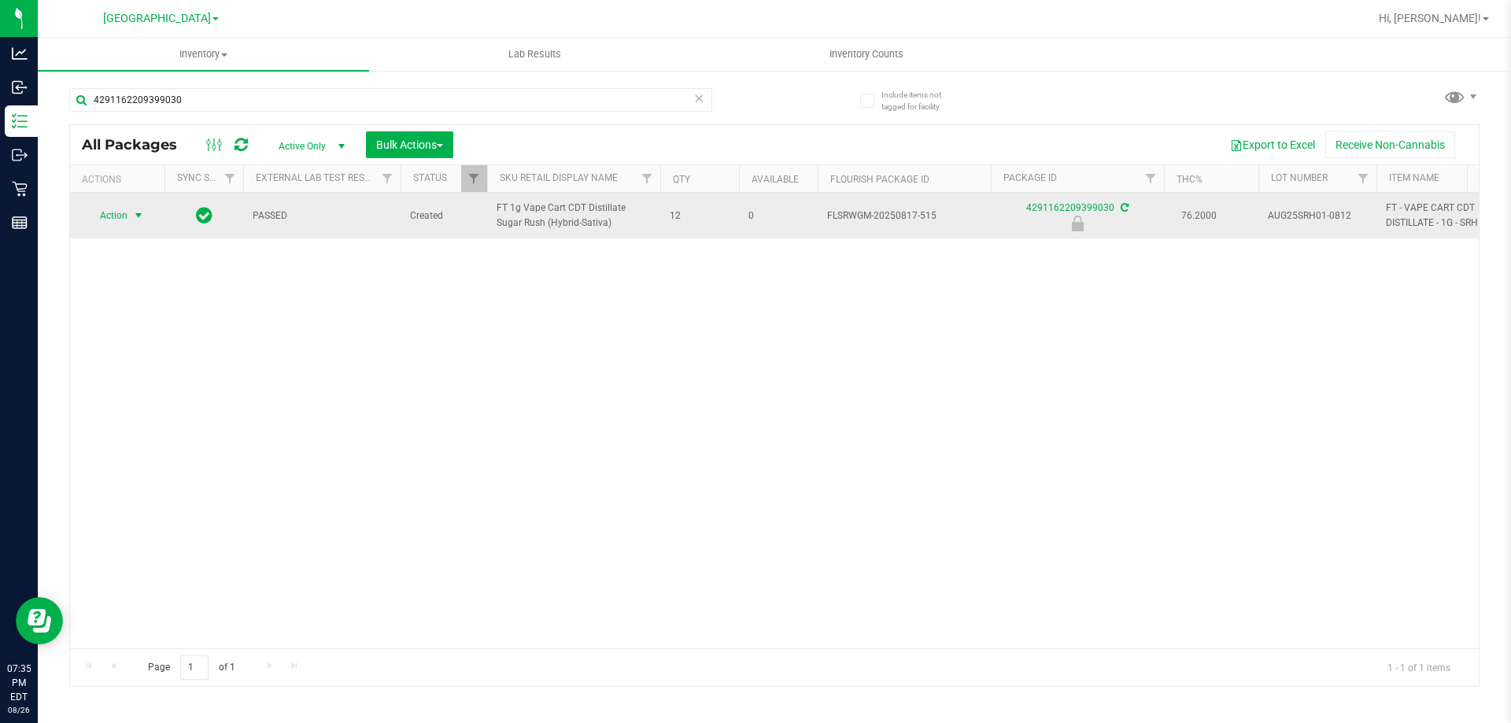
click at [122, 227] on span "Action" at bounding box center [107, 216] width 42 height 22
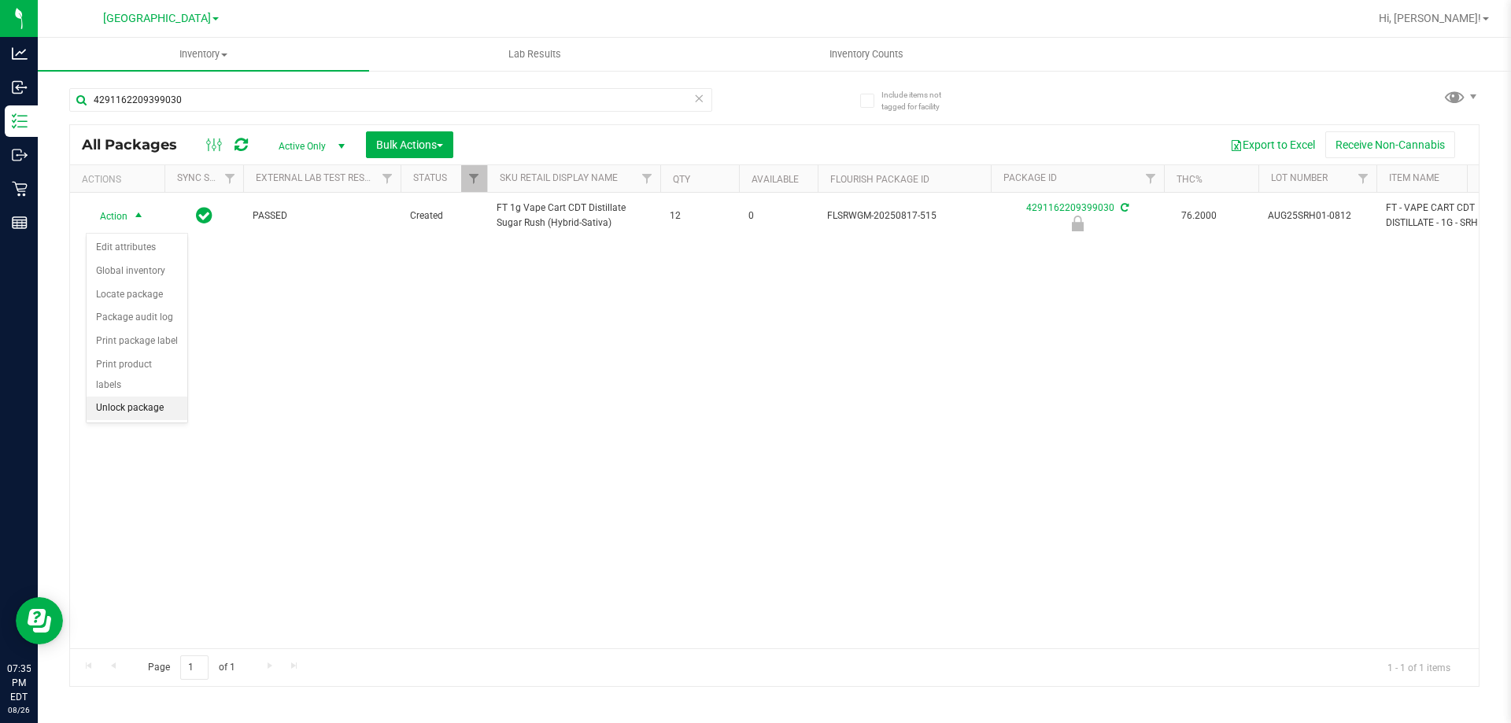
click at [137, 397] on li "Unlock package" at bounding box center [137, 409] width 101 height 24
click at [227, 79] on div "4291162209399030" at bounding box center [421, 99] width 705 height 50
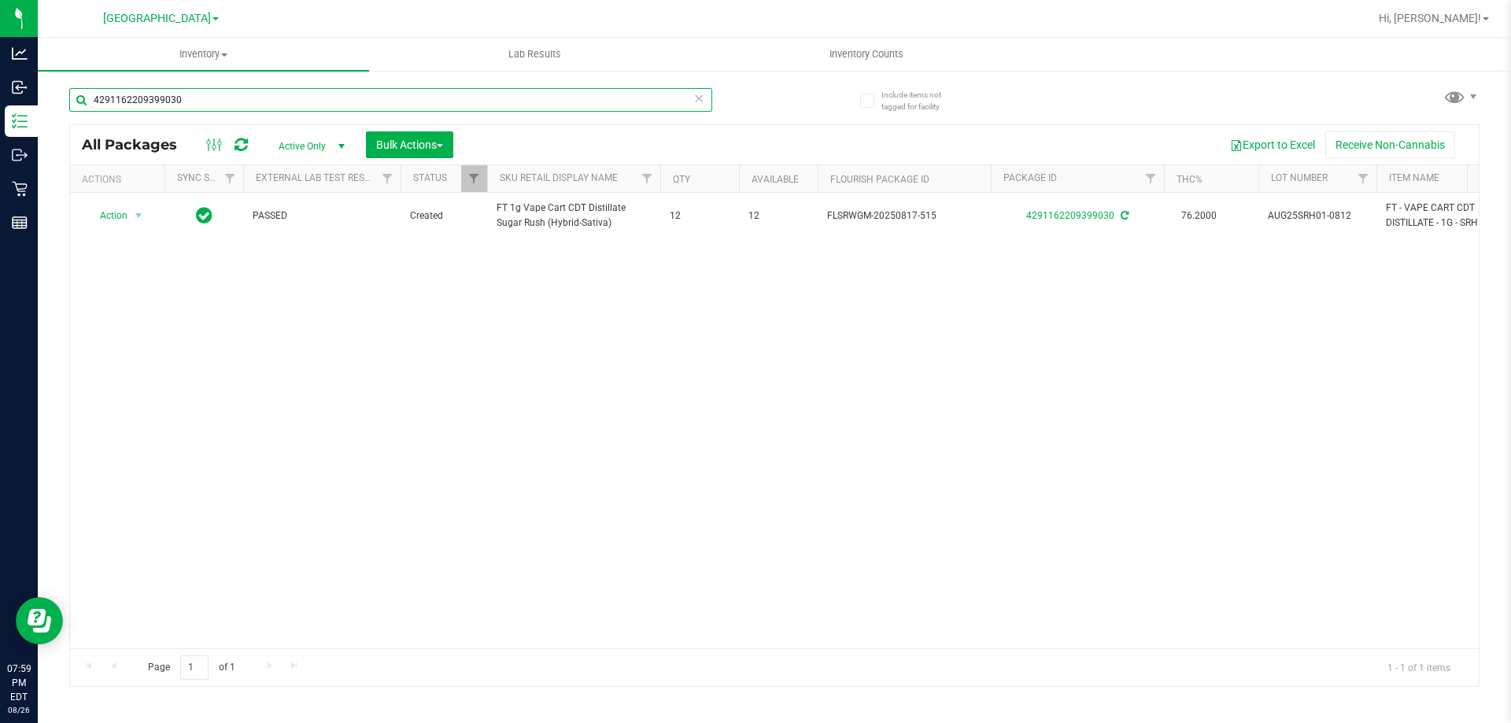
click at [220, 96] on input "4291162209399030" at bounding box center [390, 100] width 643 height 24
type input "pkp"
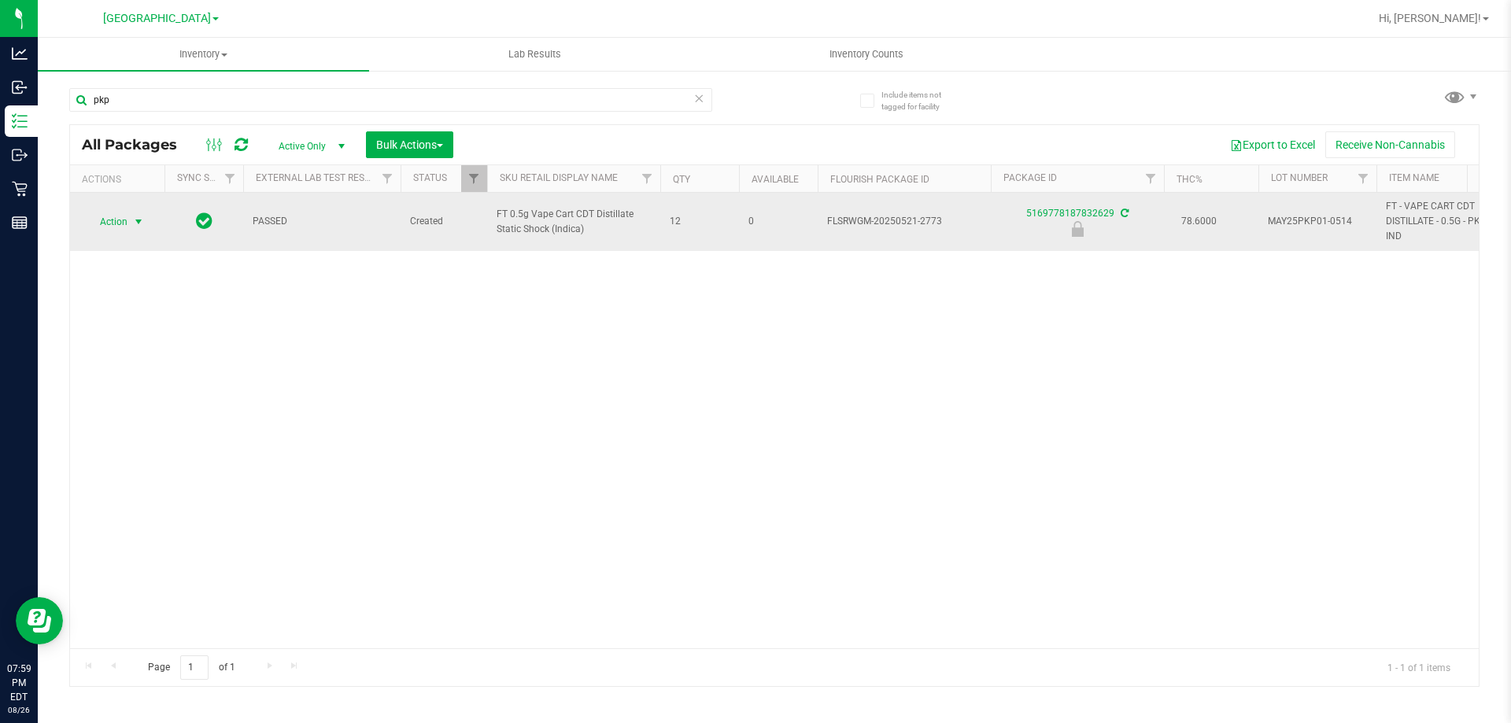
click at [135, 220] on span "select" at bounding box center [138, 222] width 13 height 13
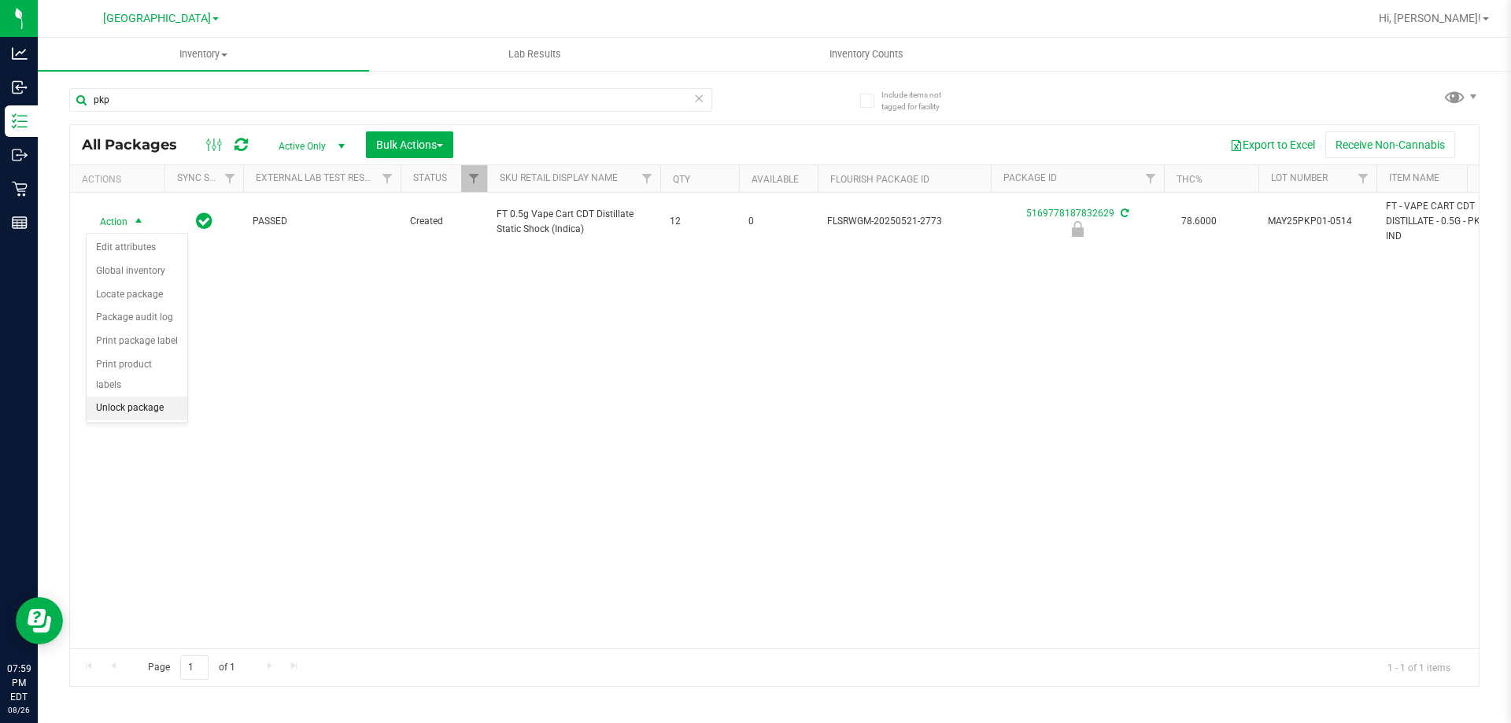
click at [145, 397] on li "Unlock package" at bounding box center [137, 409] width 101 height 24
click at [1474, 23] on span "Hi, Ashley!" at bounding box center [1429, 18] width 102 height 13
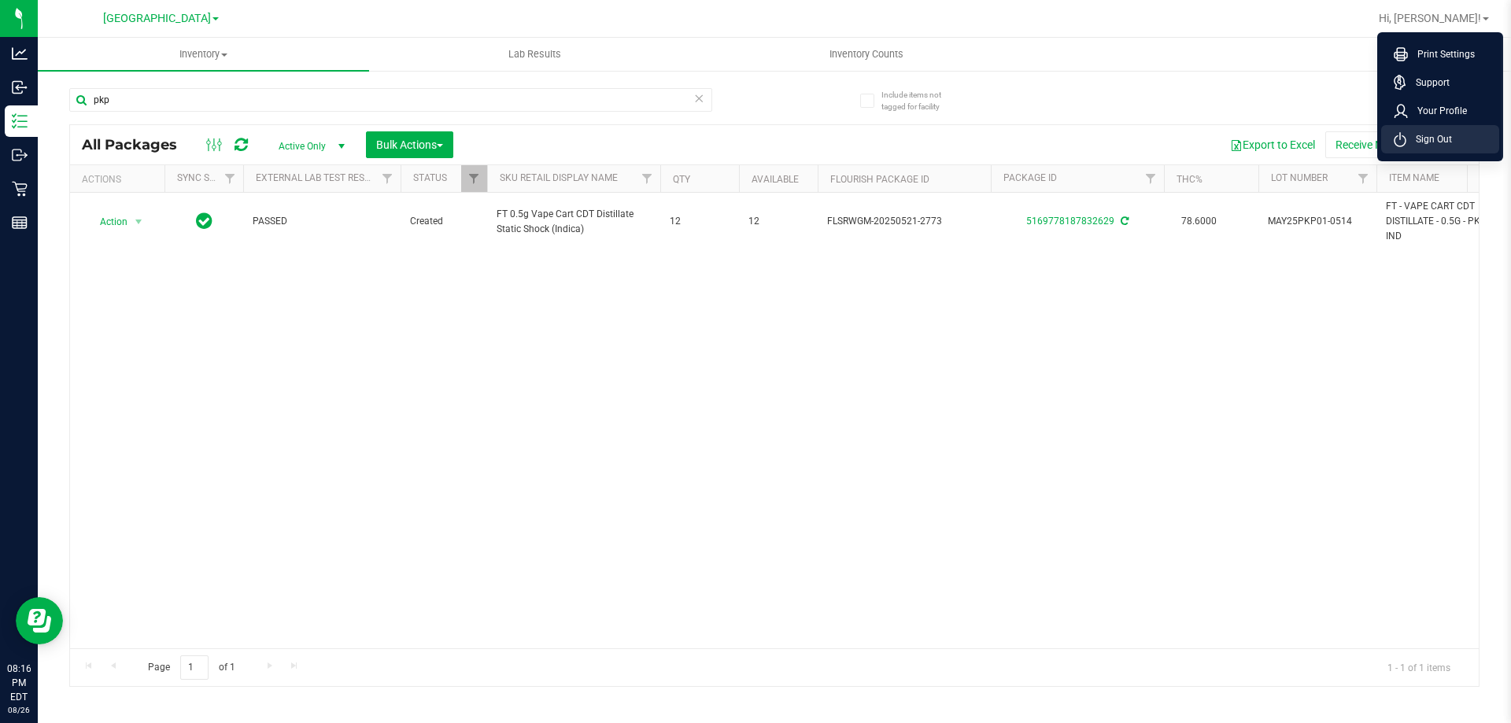
click at [1431, 138] on span "Sign Out" at bounding box center [1429, 139] width 46 height 16
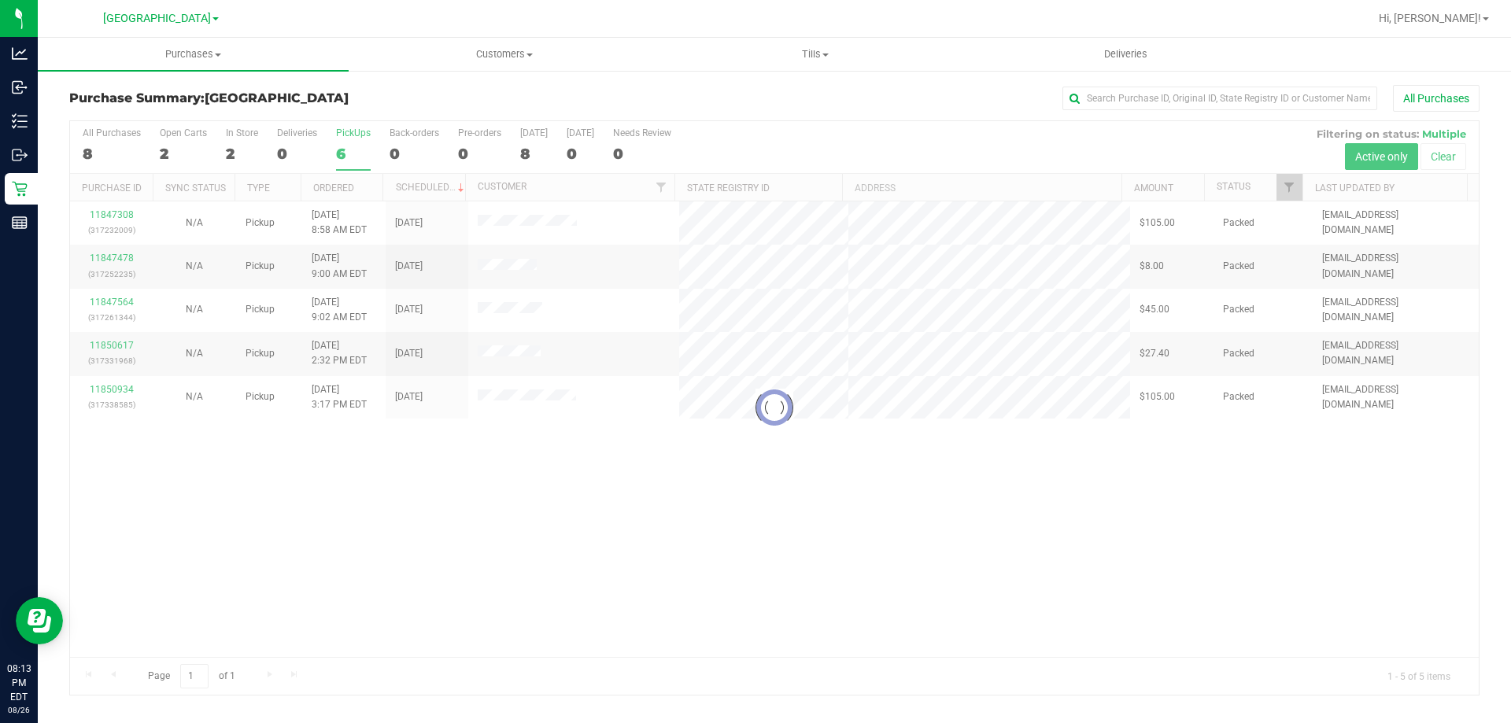
click at [352, 158] on div at bounding box center [774, 408] width 1408 height 574
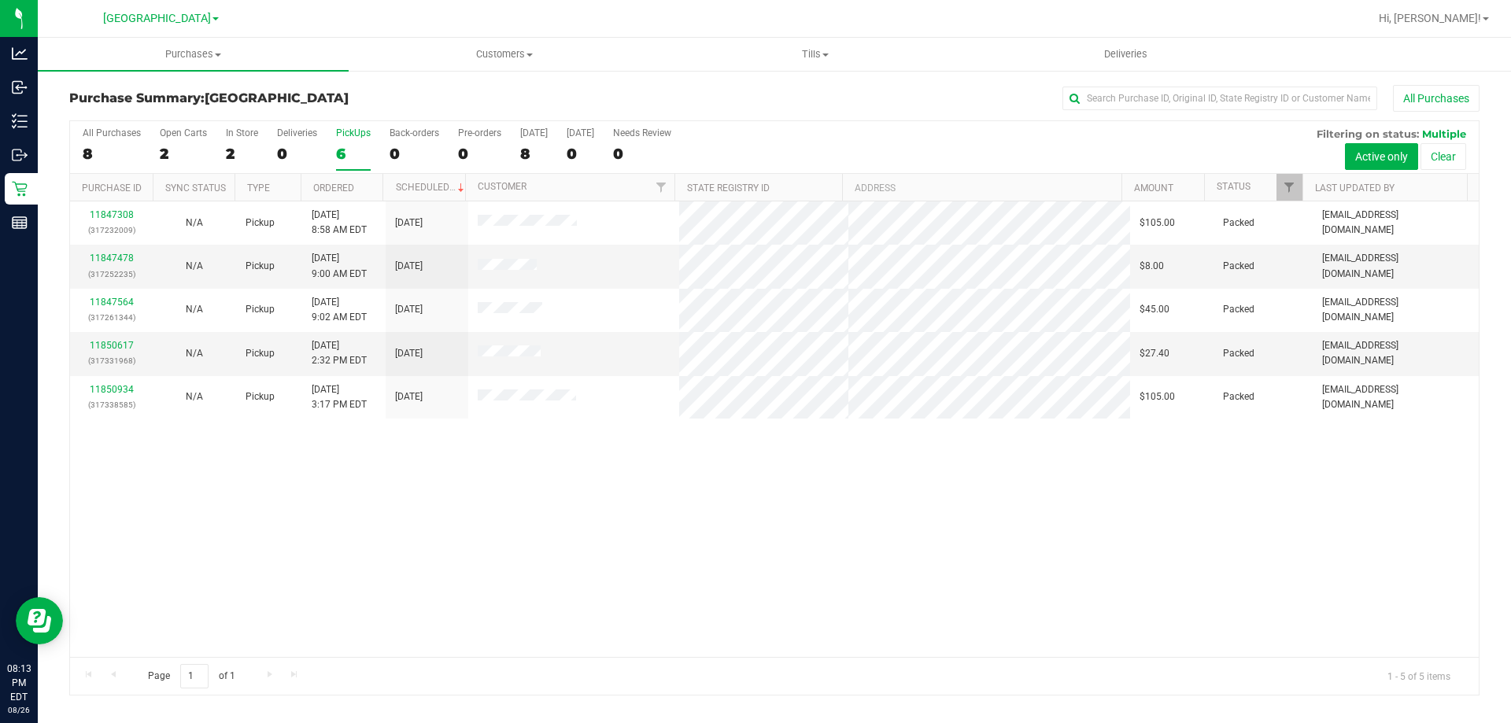
click at [345, 151] on div "6" at bounding box center [353, 154] width 35 height 18
click at [0, 0] on input "PickUps 6" at bounding box center [0, 0] width 0 height 0
click at [525, 56] on span "Customers" at bounding box center [503, 54] width 309 height 14
click at [489, 97] on li "All customers" at bounding box center [504, 95] width 311 height 19
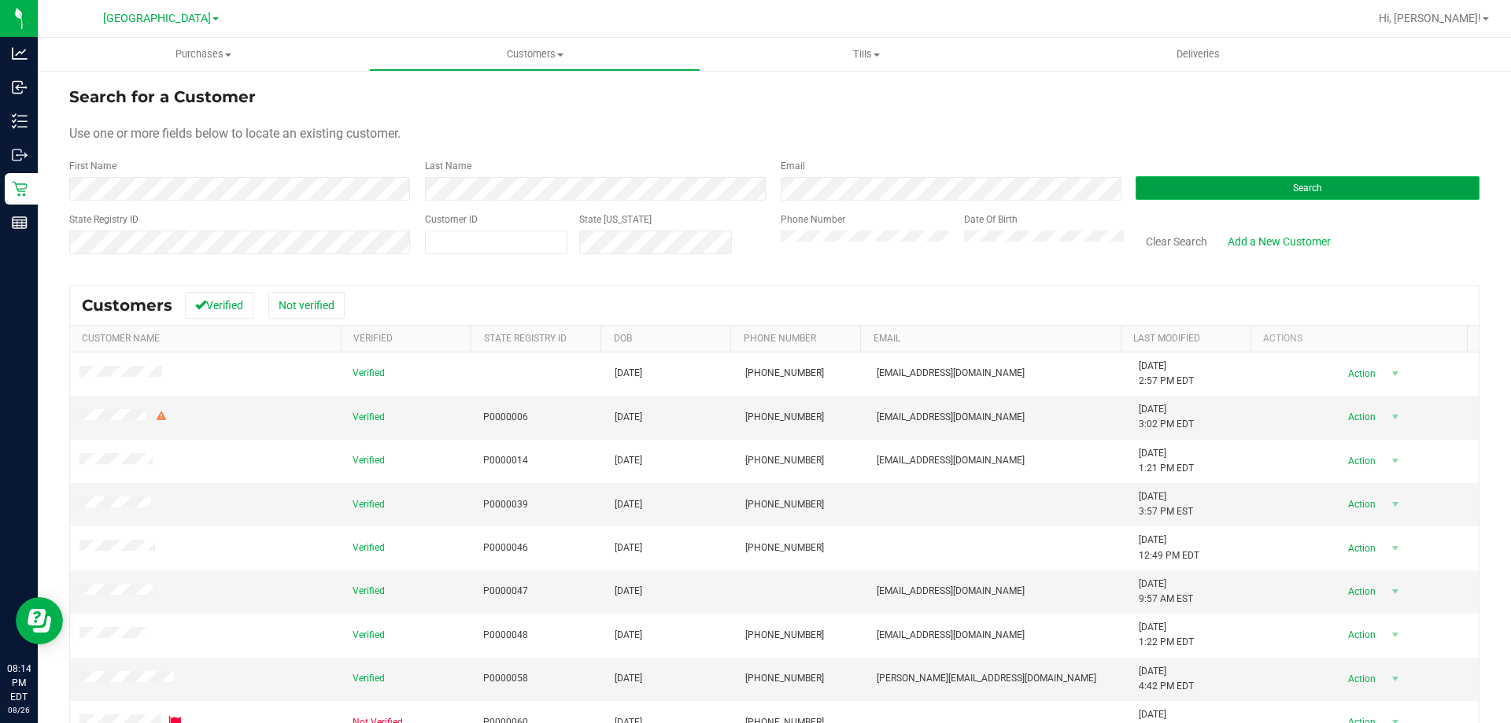
click at [1332, 188] on button "Search" at bounding box center [1307, 188] width 344 height 24
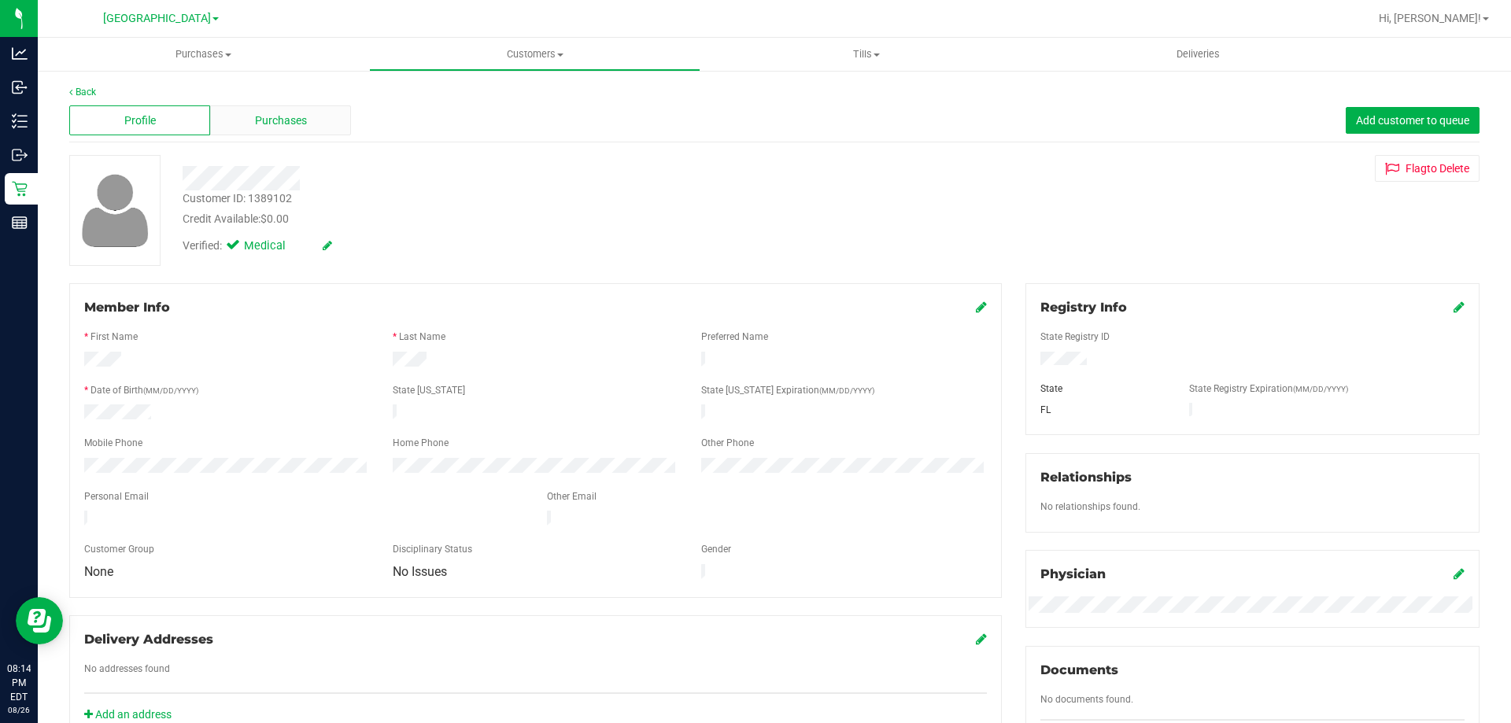
click at [289, 113] on span "Purchases" at bounding box center [281, 121] width 52 height 17
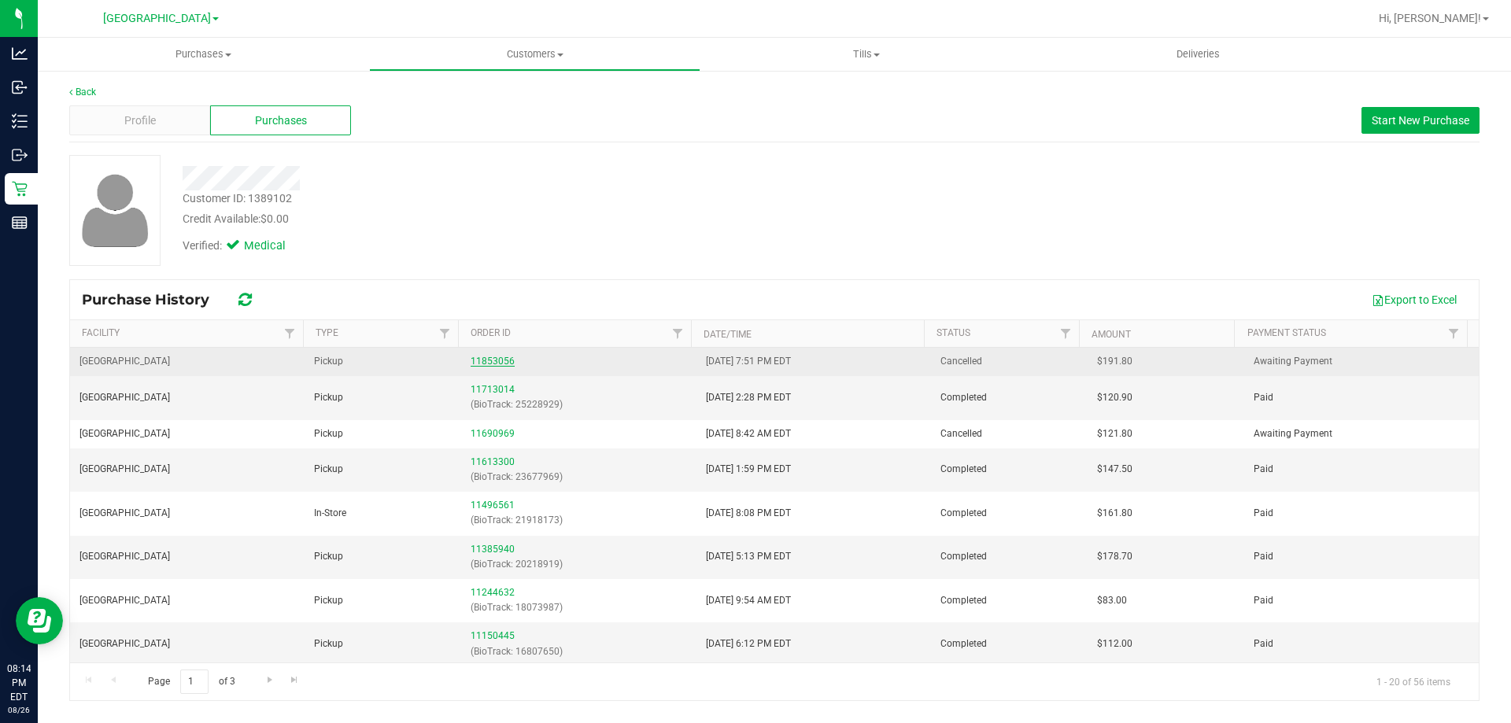
click at [491, 360] on link "11853056" at bounding box center [492, 361] width 44 height 11
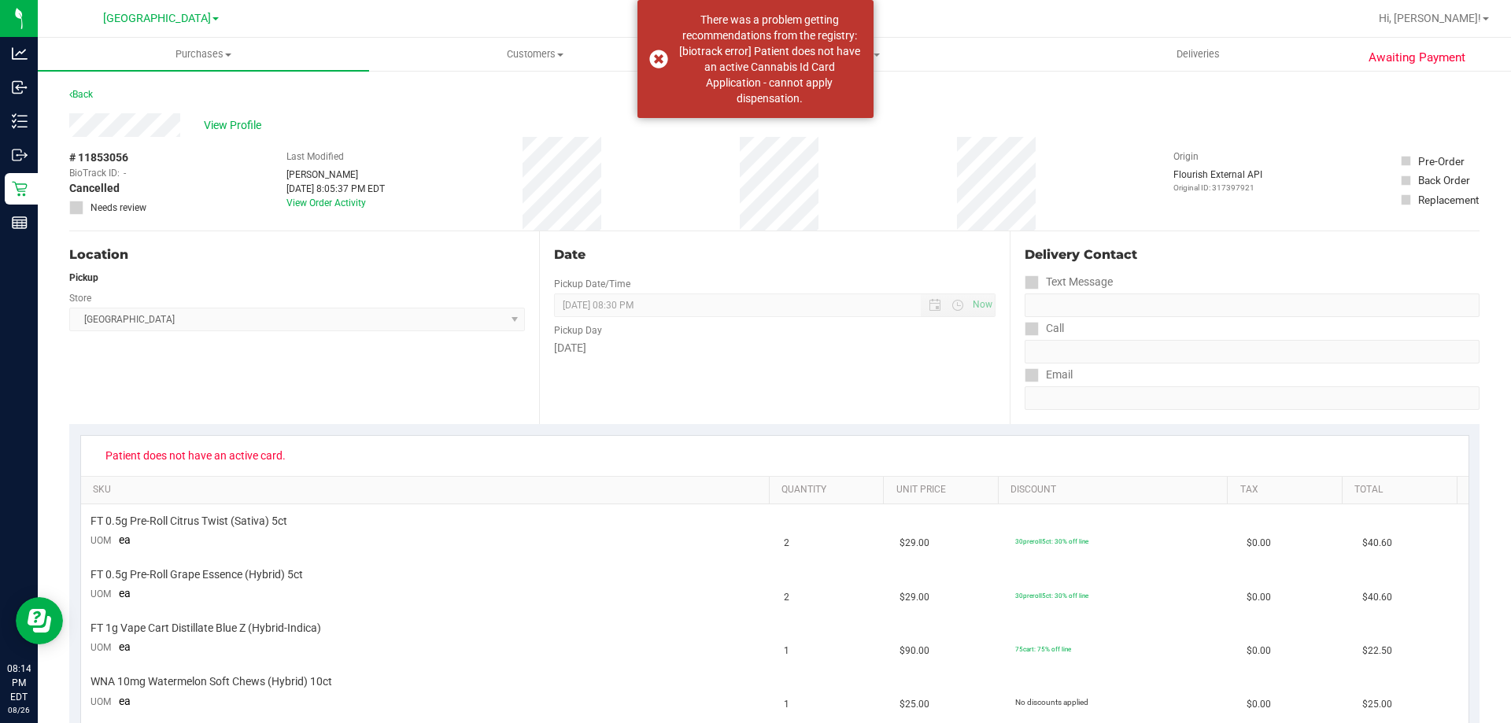
click at [208, 408] on div "Location Pickup Store North Palm Beach WC Select Store Bonita Springs WC Boynto…" at bounding box center [304, 327] width 470 height 193
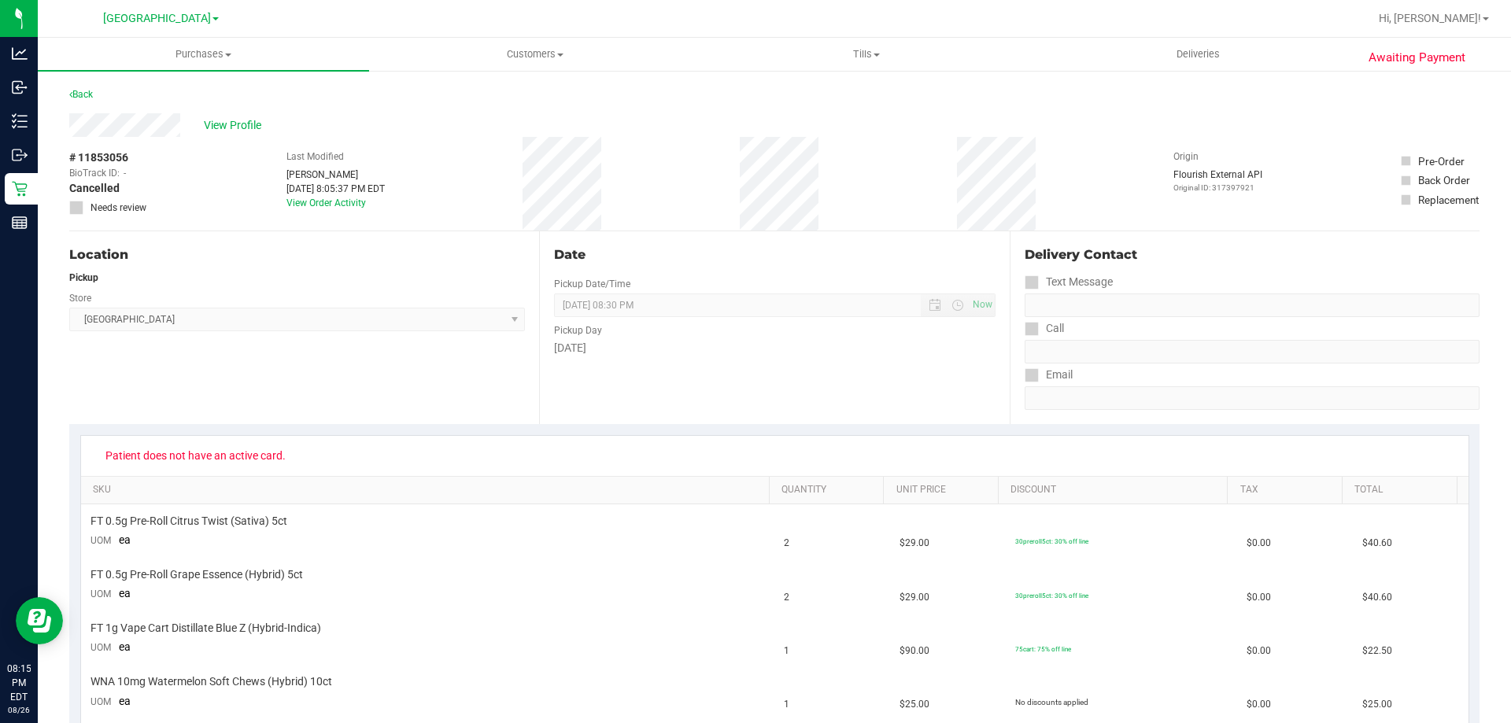
click at [87, 100] on div "Back" at bounding box center [81, 94] width 24 height 19
click at [86, 99] on link "Back" at bounding box center [81, 94] width 24 height 11
